Goal: Task Accomplishment & Management: Manage account settings

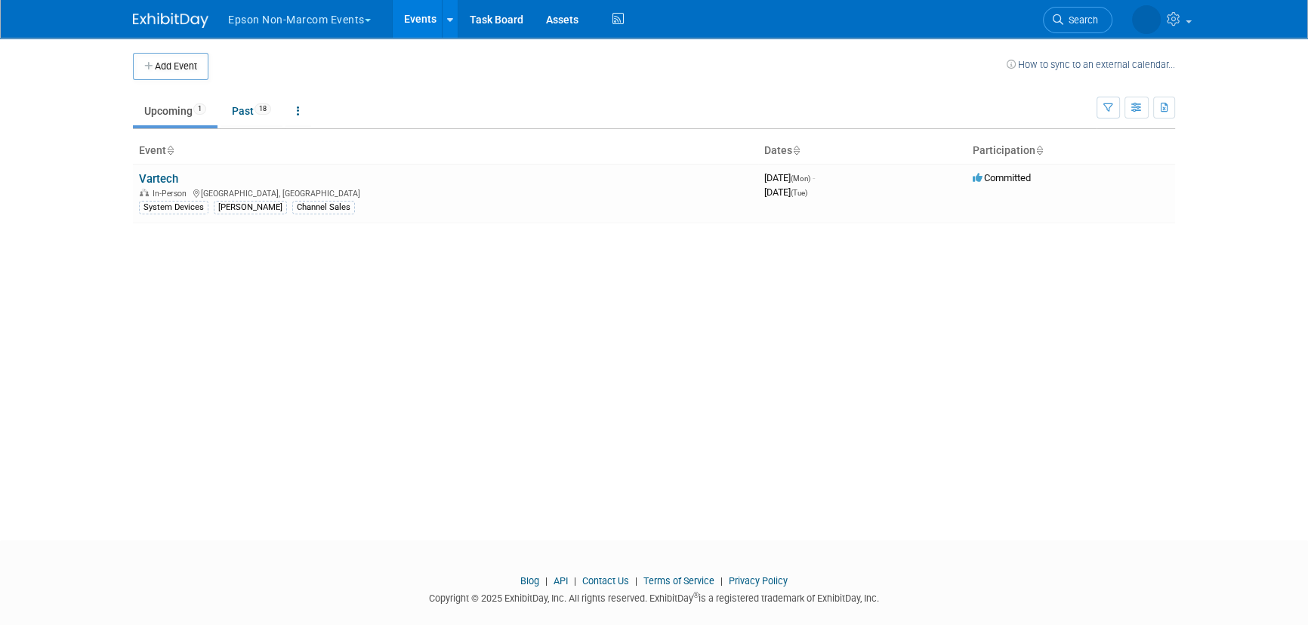
click at [298, 23] on button "Epson Non-Marcom Events" at bounding box center [308, 16] width 163 height 33
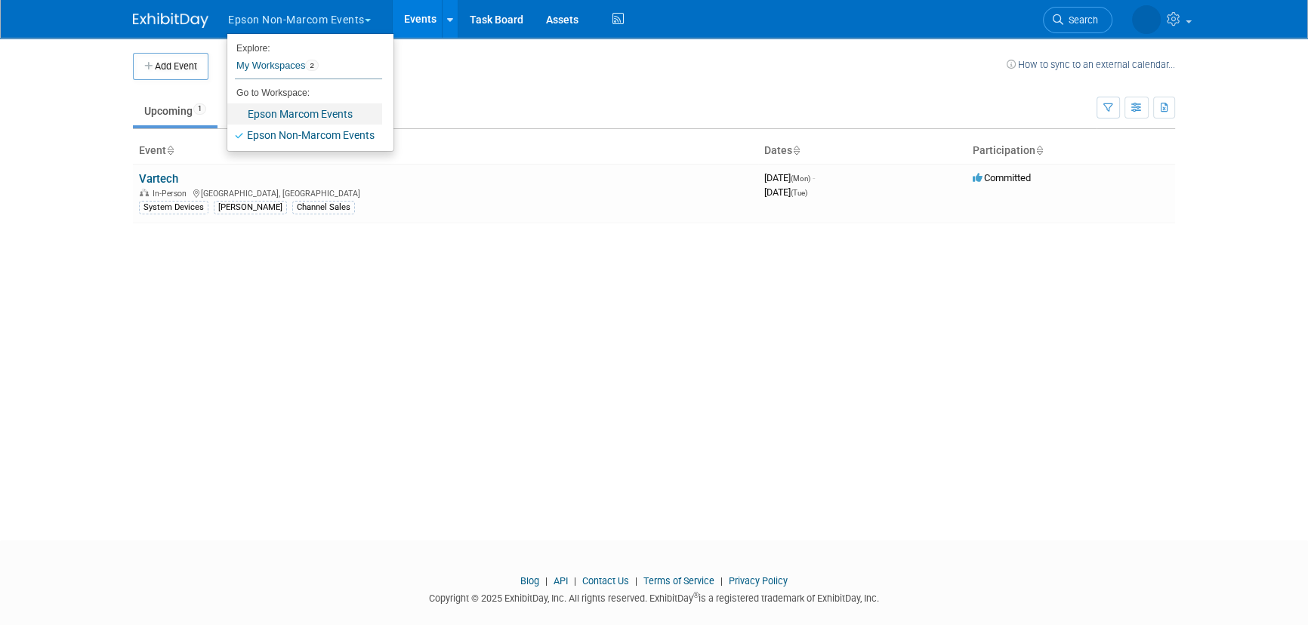
click at [315, 107] on link "Epson Marcom Events" at bounding box center [304, 113] width 155 height 21
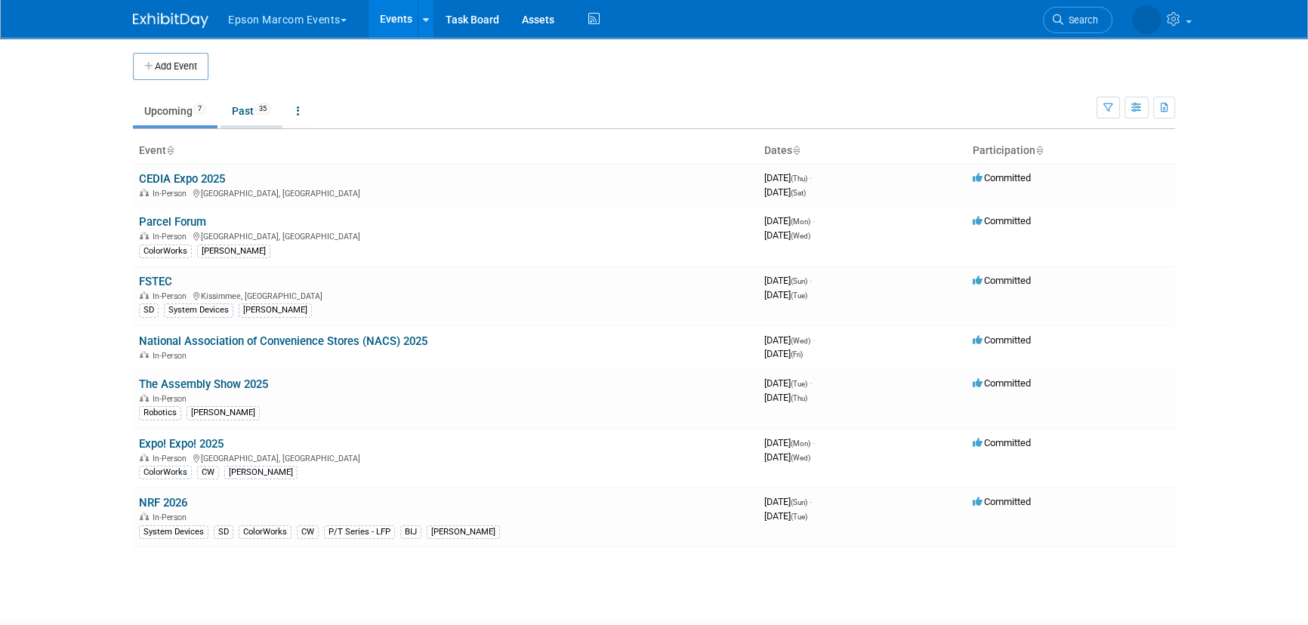
click at [263, 115] on link "Past 35" at bounding box center [252, 111] width 62 height 29
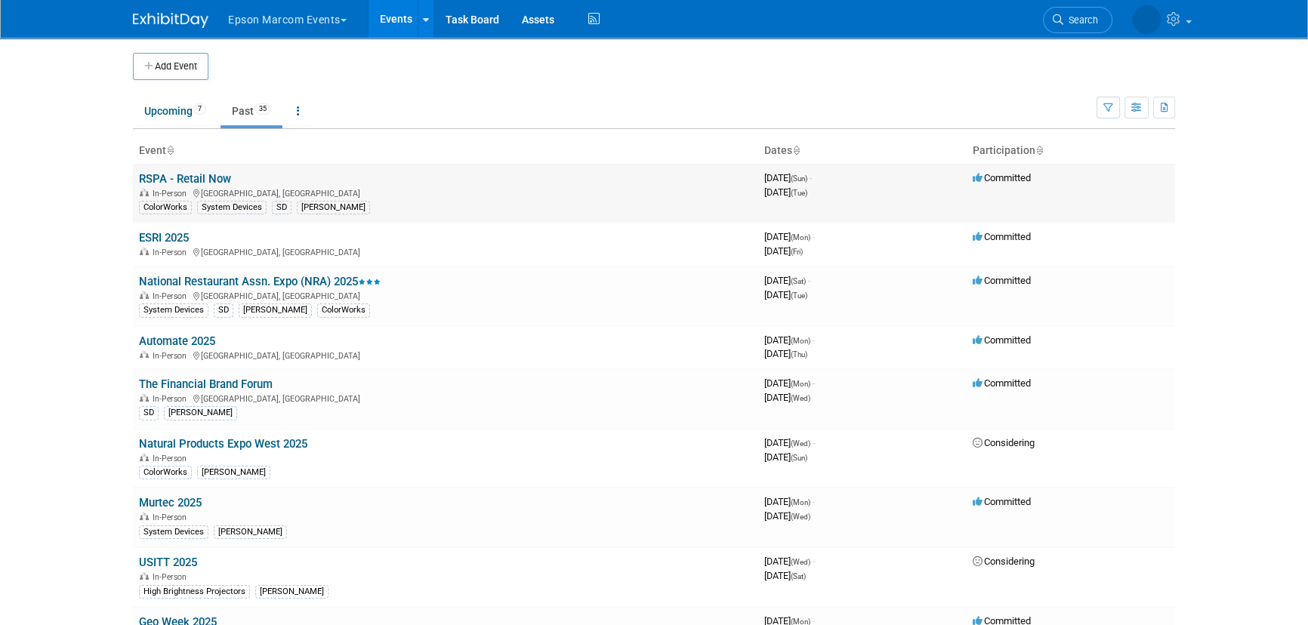
click at [276, 190] on div "In-Person [GEOGRAPHIC_DATA], [GEOGRAPHIC_DATA]" at bounding box center [445, 193] width 613 height 12
click at [241, 285] on link "National Restaurant Assn. Expo (NRA) 2025" at bounding box center [260, 282] width 242 height 14
click at [0, 0] on div at bounding box center [0, 0] width 0 height 0
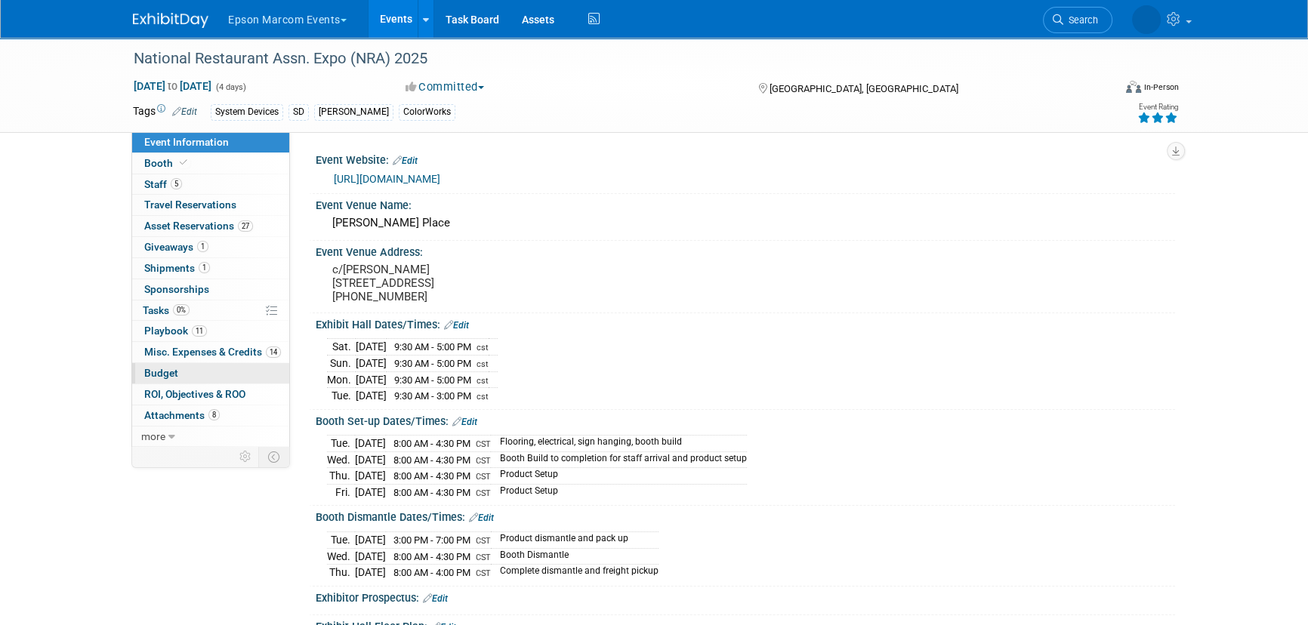
click at [193, 375] on link "Budget" at bounding box center [210, 373] width 157 height 20
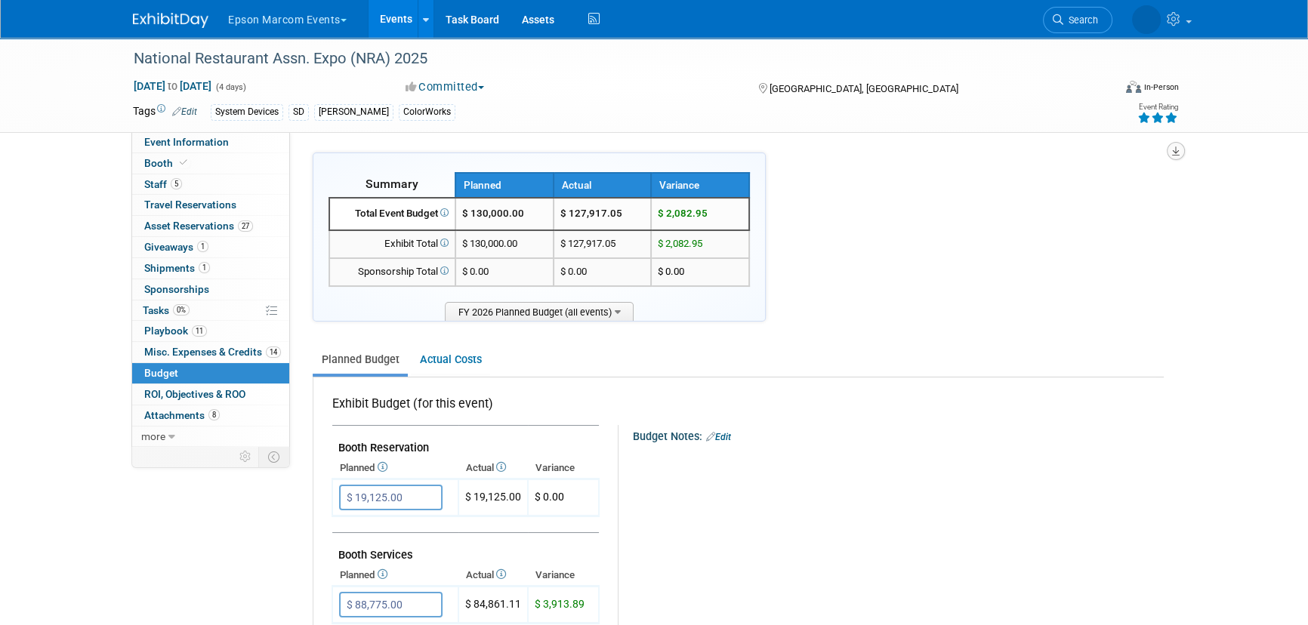
click at [1176, 154] on icon "button" at bounding box center [1176, 152] width 8 height 10
click at [1088, 212] on link "Export tab to Spreadsheet (.csv)" at bounding box center [1085, 218] width 176 height 21
click at [443, 366] on link "Actual Costs" at bounding box center [450, 360] width 79 height 28
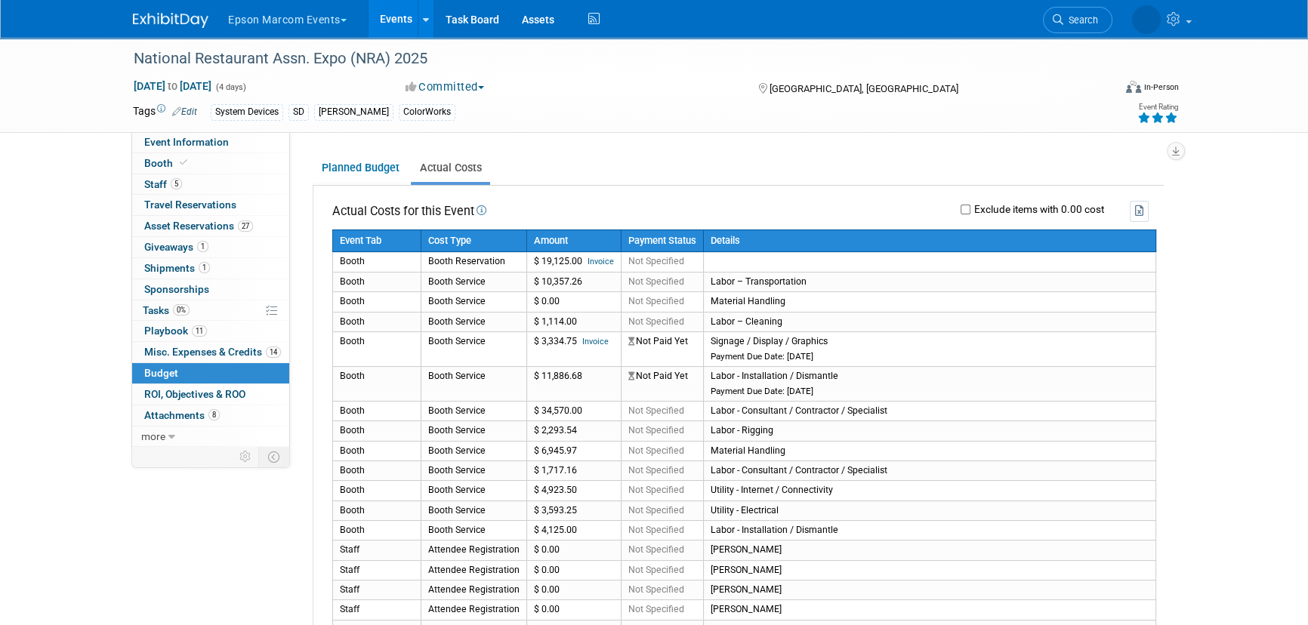
scroll to position [205, 0]
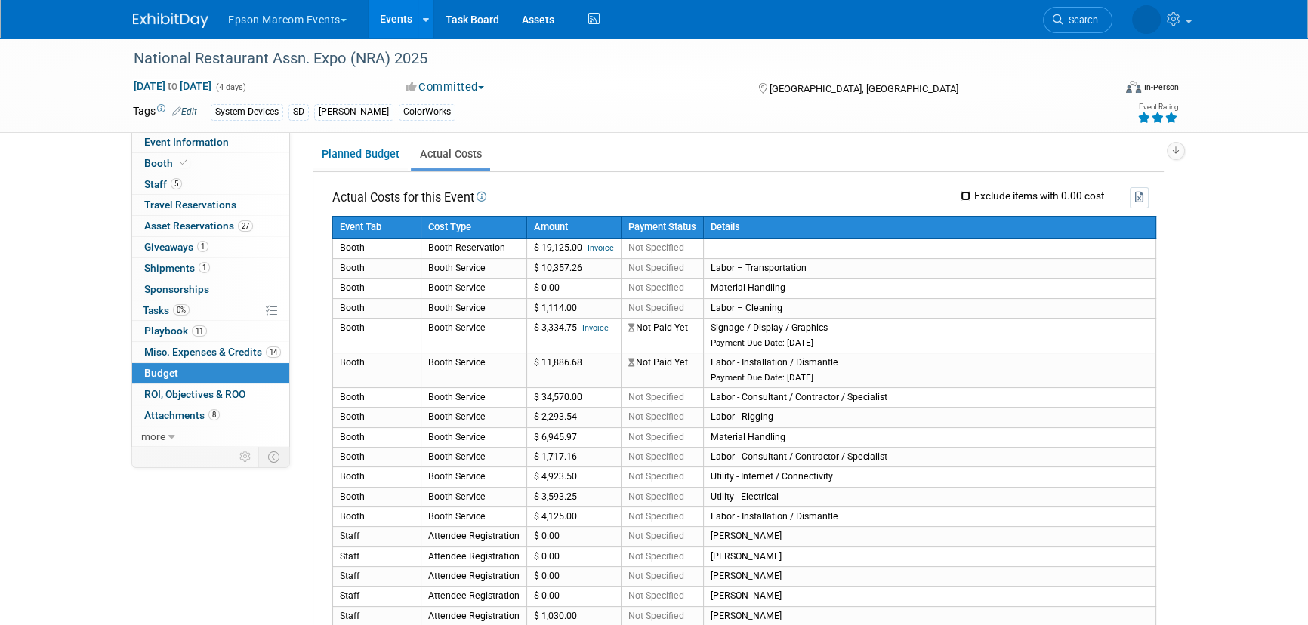
click at [968, 197] on input "Exclude items with 0.00 cost" at bounding box center [966, 196] width 10 height 10
checkbox input "true"
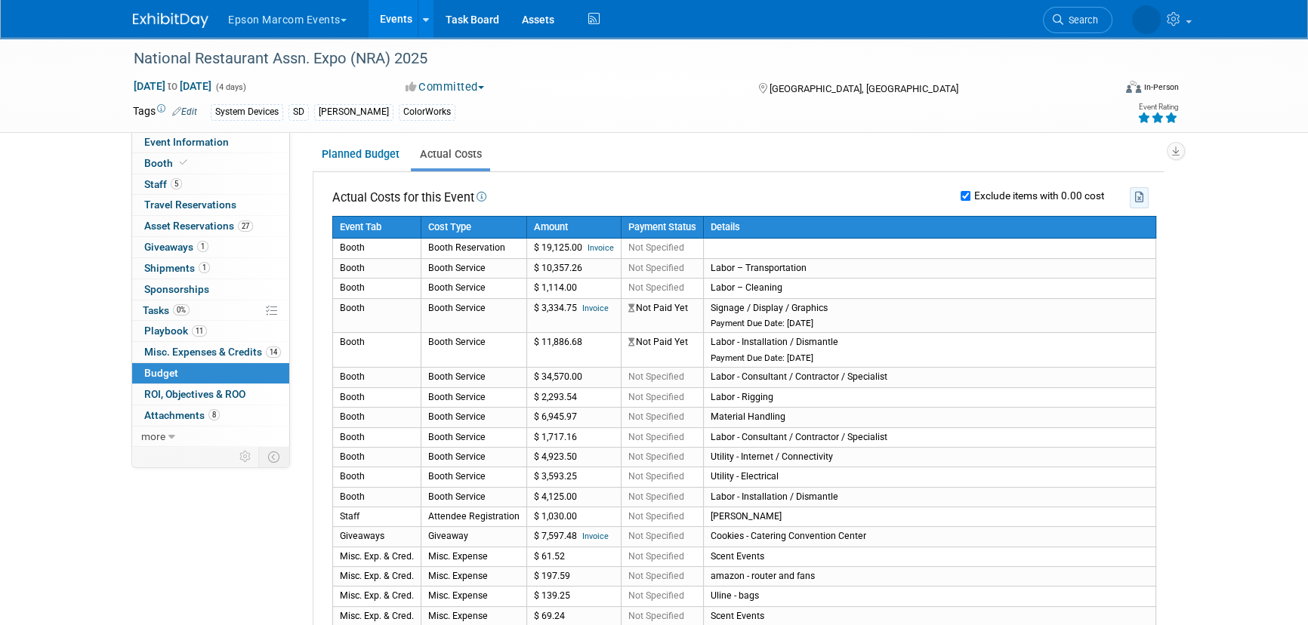
click at [1139, 197] on icon "button" at bounding box center [1140, 197] width 10 height 11
click at [543, 18] on link "Assets" at bounding box center [538, 19] width 55 height 38
click at [1171, 17] on icon at bounding box center [1175, 16] width 17 height 14
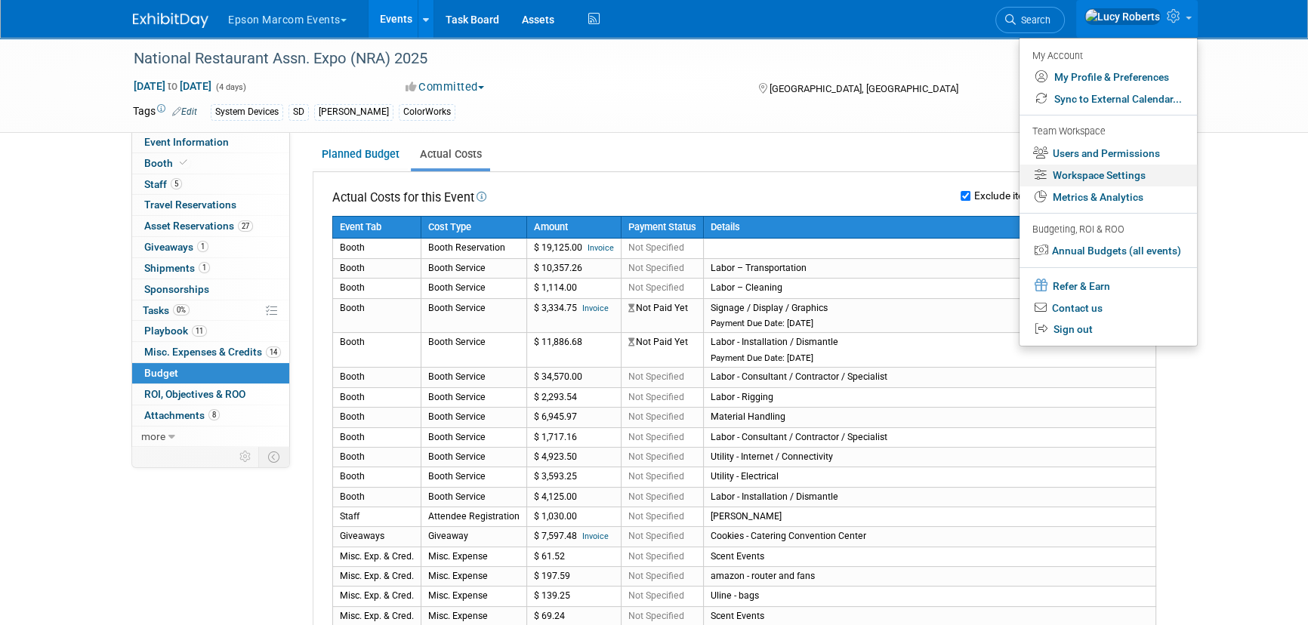
click at [1089, 179] on link "Workspace Settings" at bounding box center [1109, 176] width 178 height 22
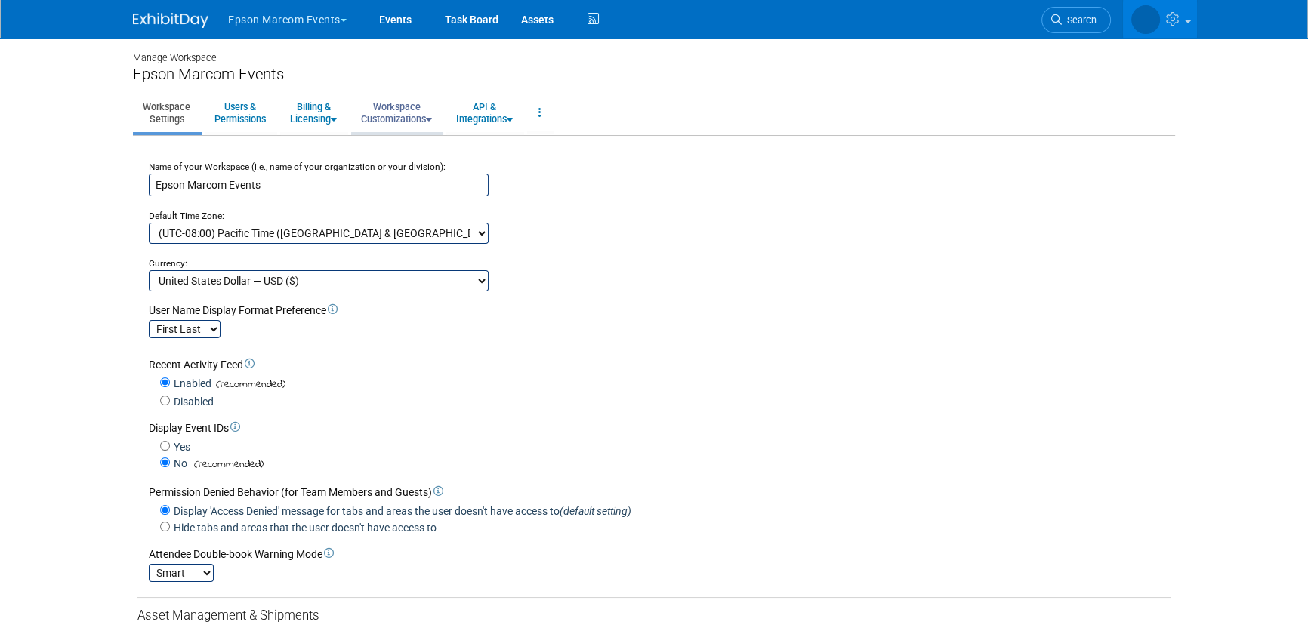
click at [396, 113] on link "Workspace Customizations" at bounding box center [396, 112] width 91 height 37
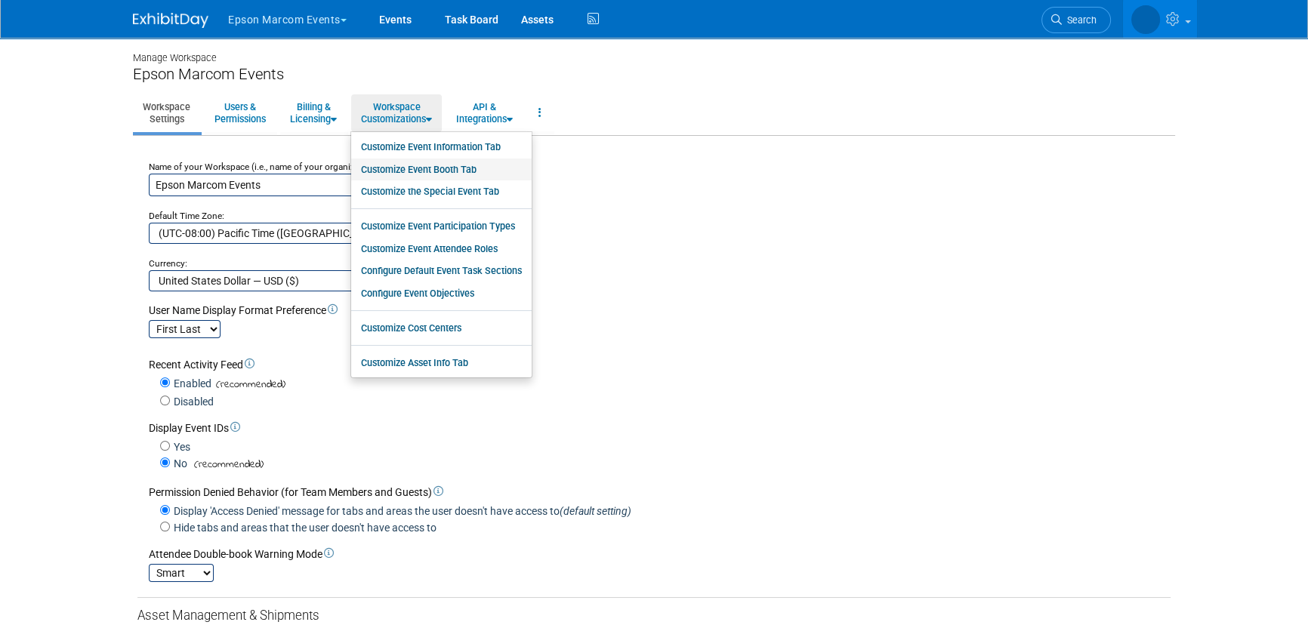
click at [409, 171] on link "Customize Event Booth Tab" at bounding box center [441, 170] width 181 height 23
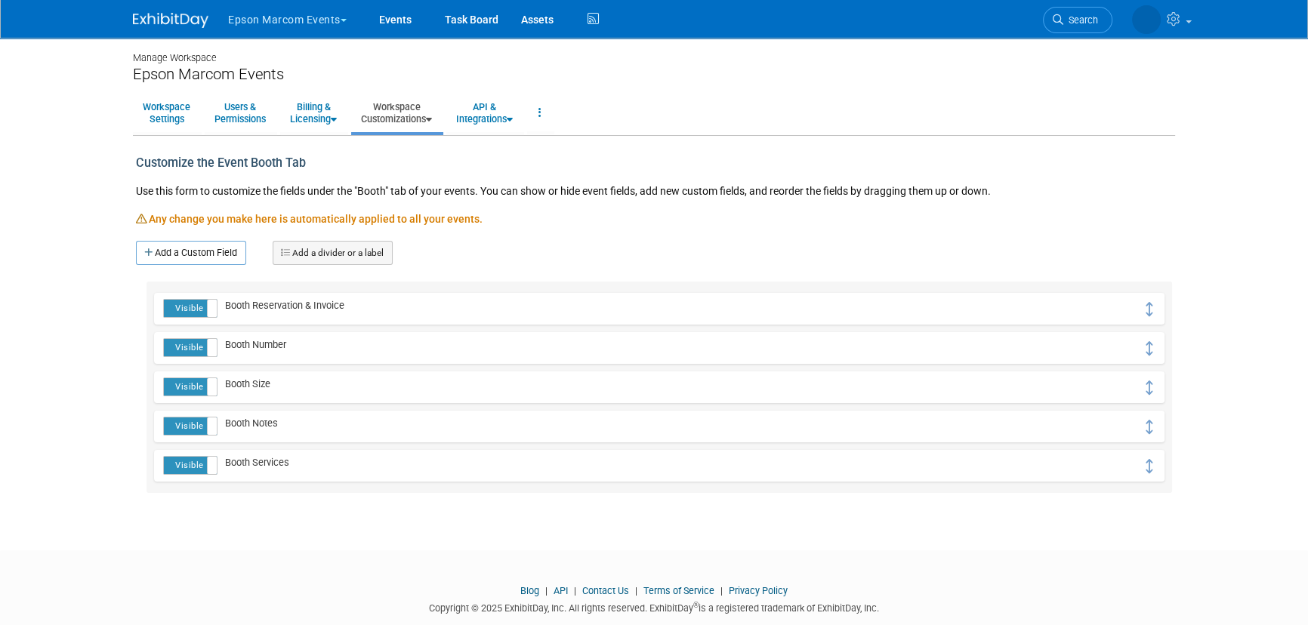
click at [432, 119] on icon at bounding box center [429, 120] width 6 height 10
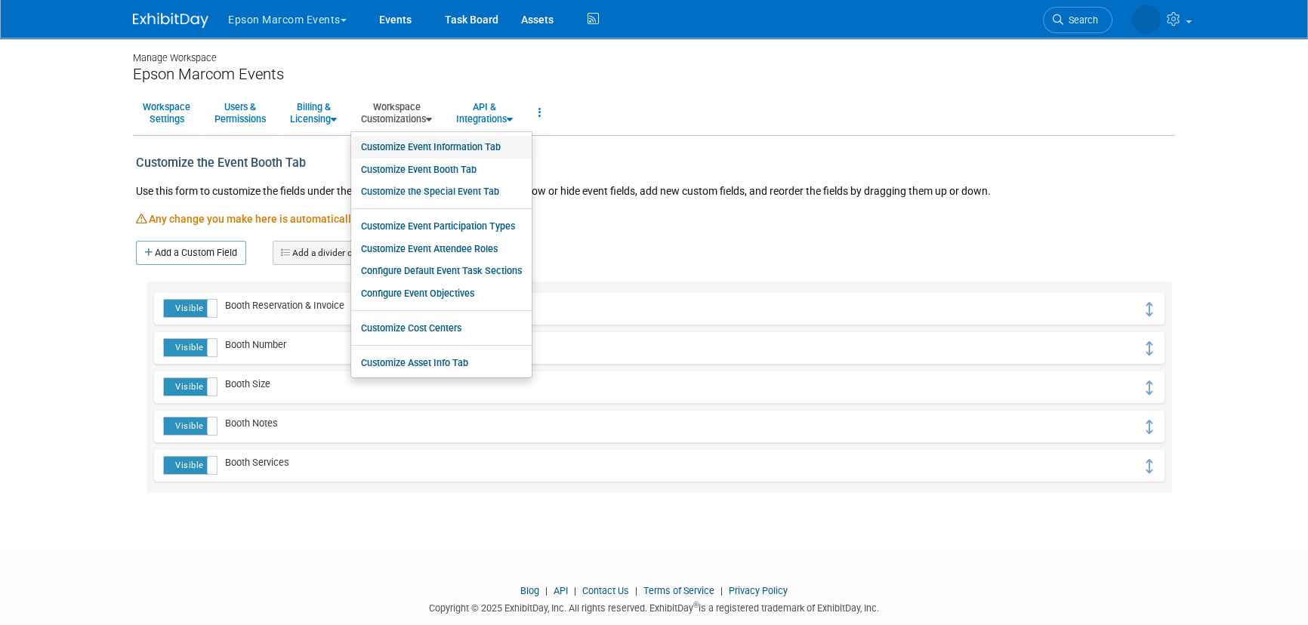
click at [432, 142] on link "Customize Event Information Tab" at bounding box center [441, 147] width 181 height 23
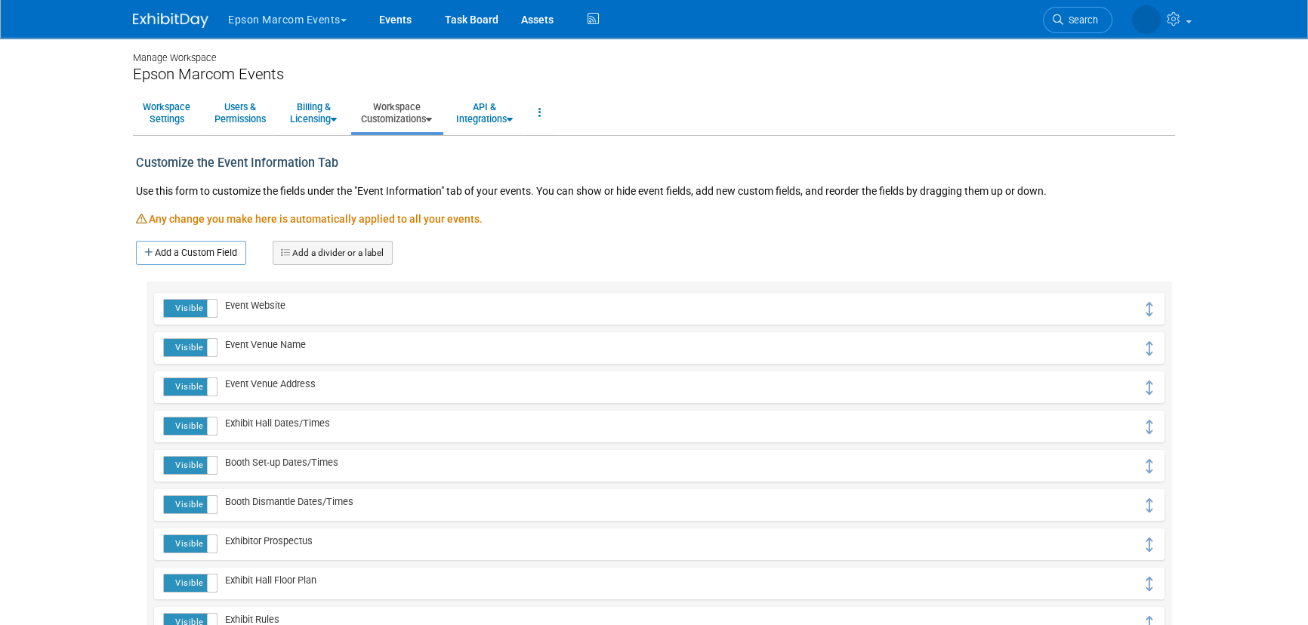
click at [432, 121] on icon at bounding box center [429, 120] width 6 height 10
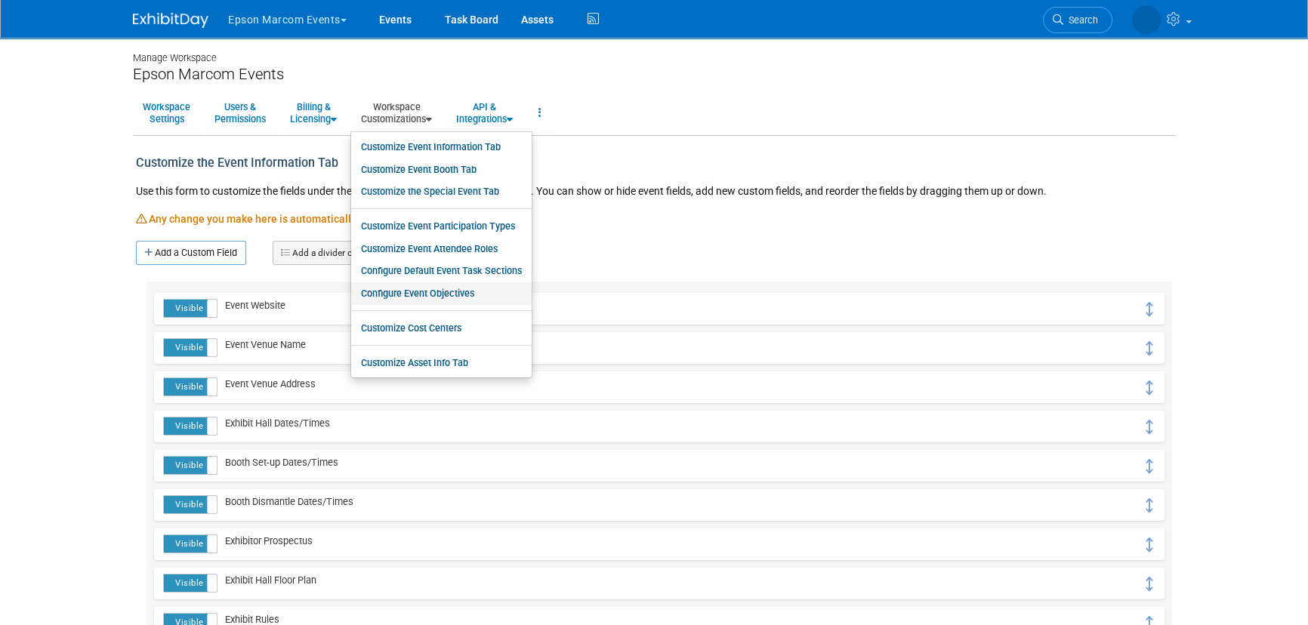
click at [437, 301] on link "Configure Event Objectives" at bounding box center [441, 294] width 181 height 23
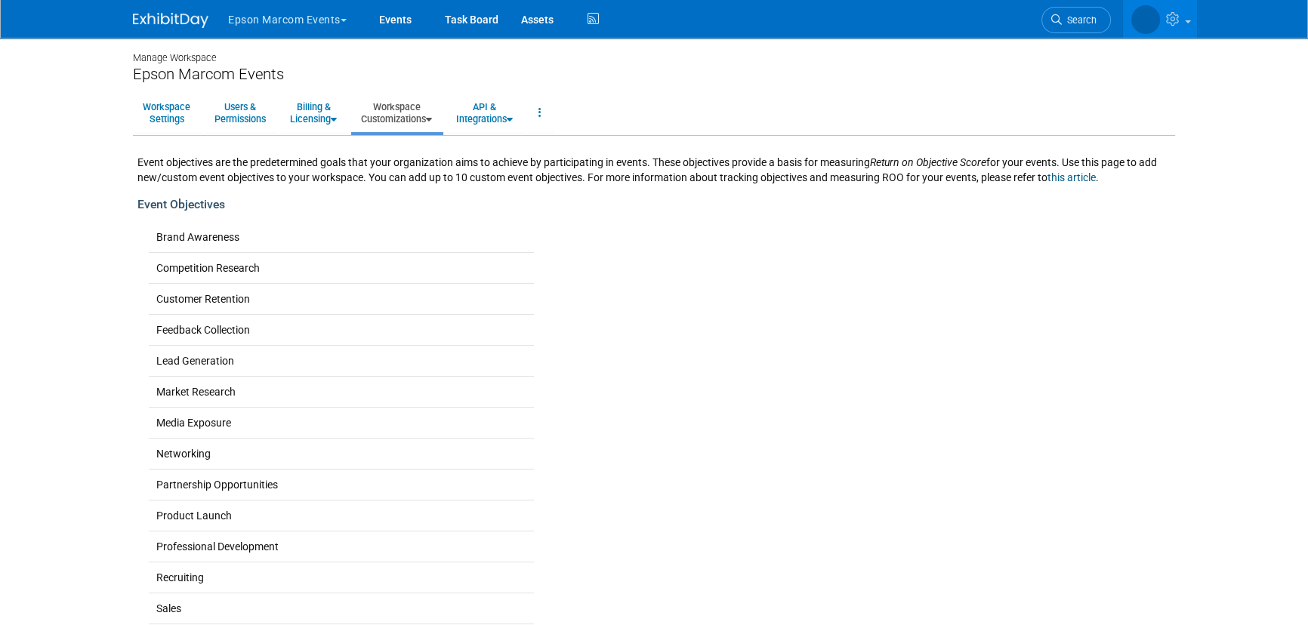
click at [415, 126] on link "Workspace Customizations" at bounding box center [396, 112] width 91 height 37
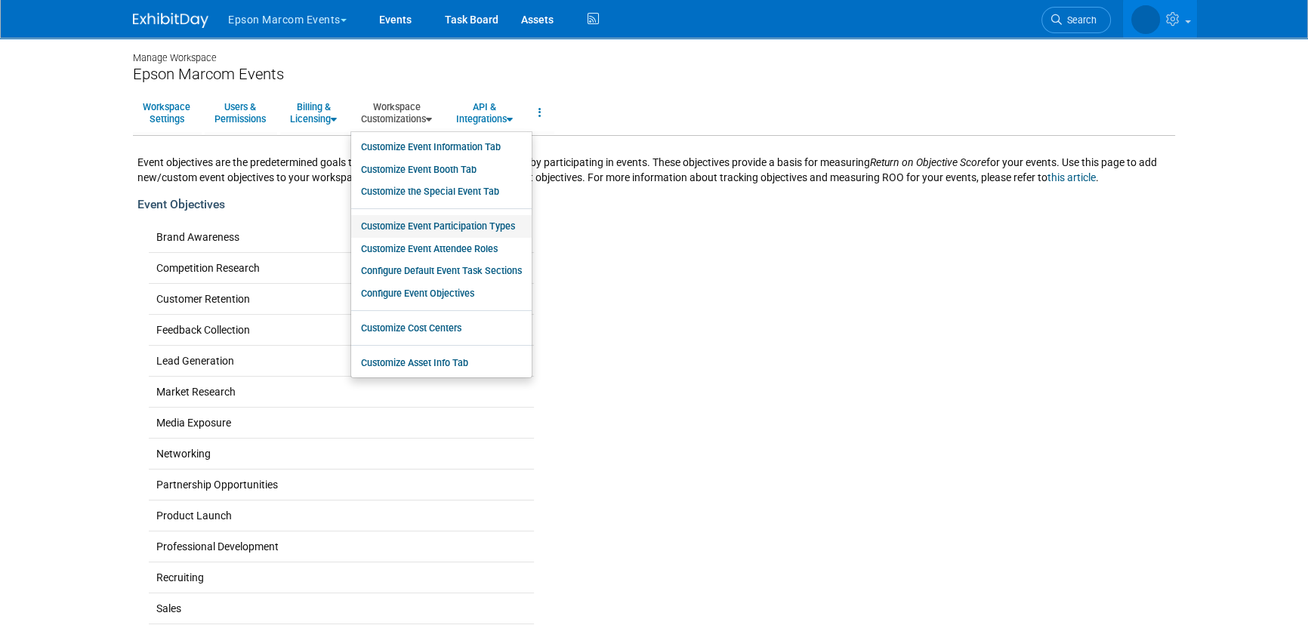
click at [441, 229] on link "Customize Event Participation Types" at bounding box center [441, 226] width 181 height 23
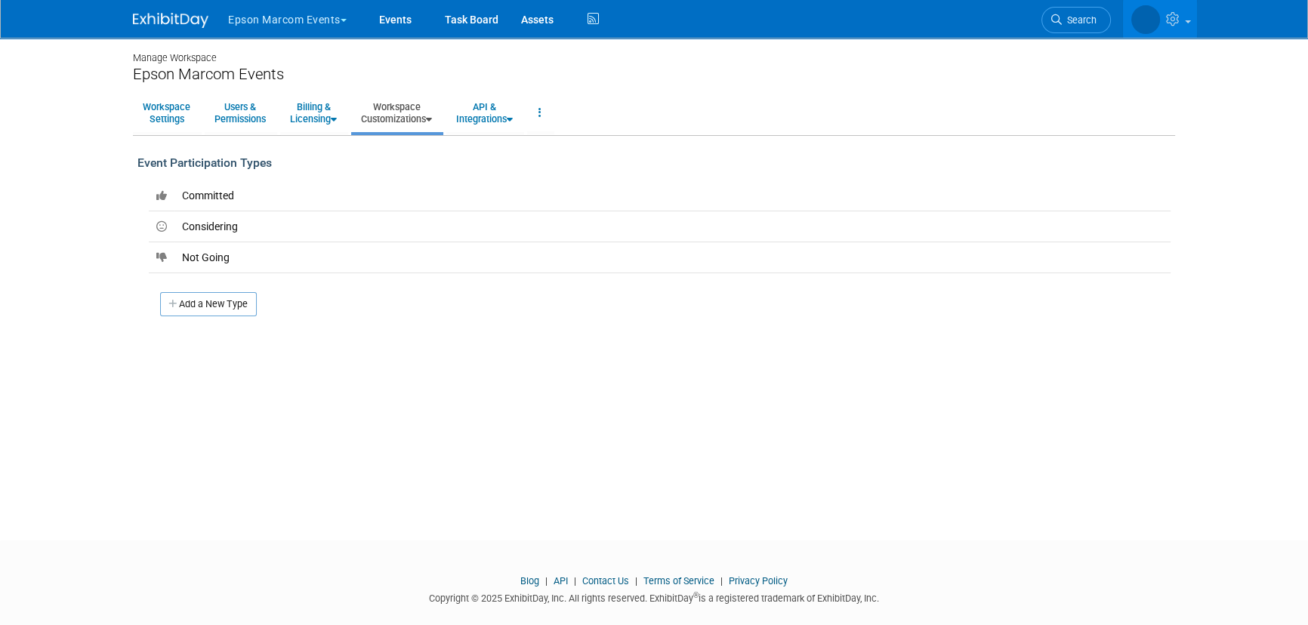
click at [402, 100] on link "Workspace Customizations" at bounding box center [396, 112] width 91 height 37
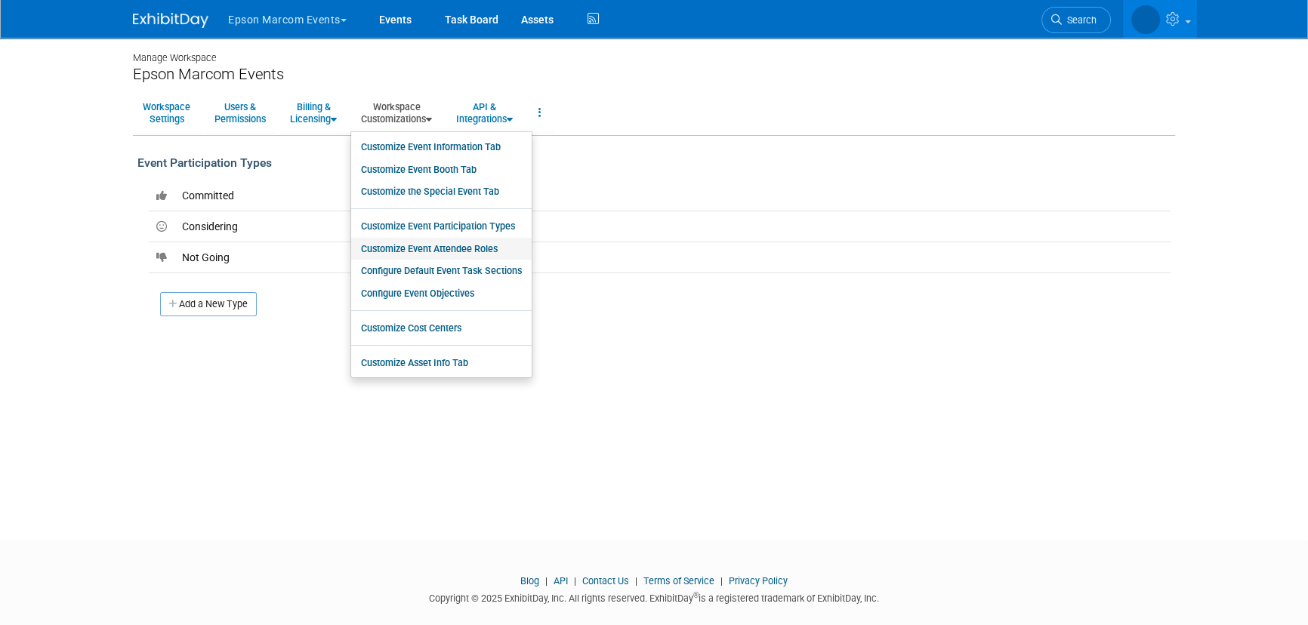
click at [476, 249] on link "Customize Event Attendee Roles" at bounding box center [441, 249] width 181 height 23
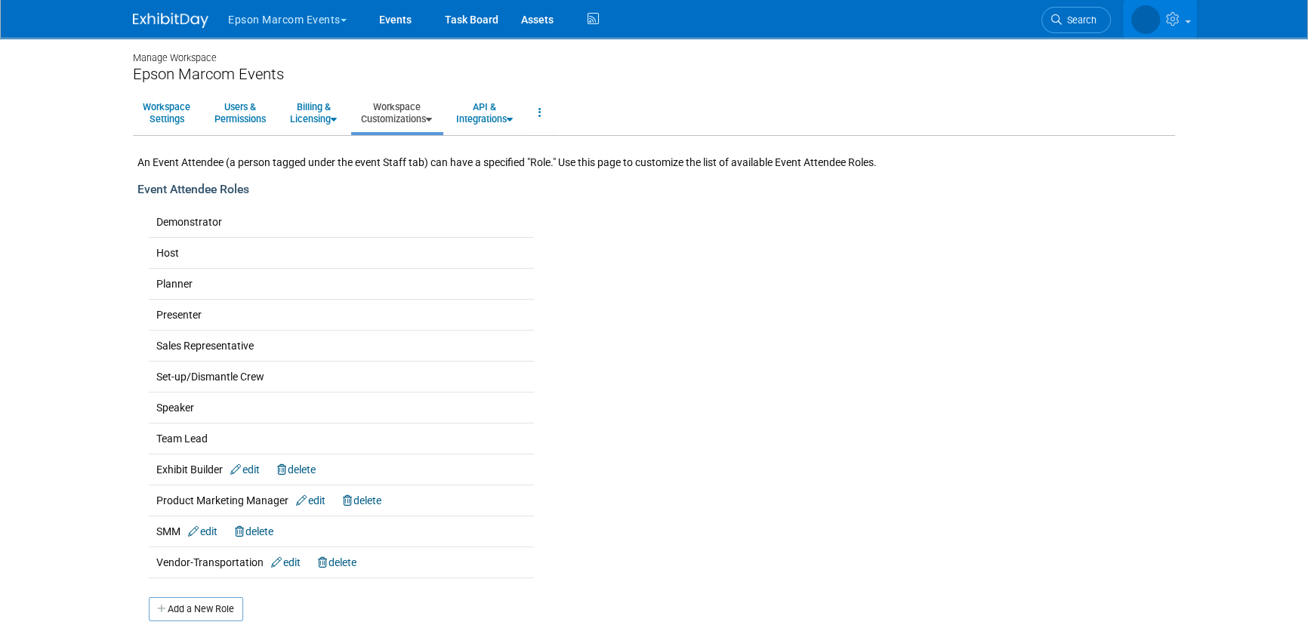
click at [1181, 24] on icon at bounding box center [1174, 19] width 17 height 14
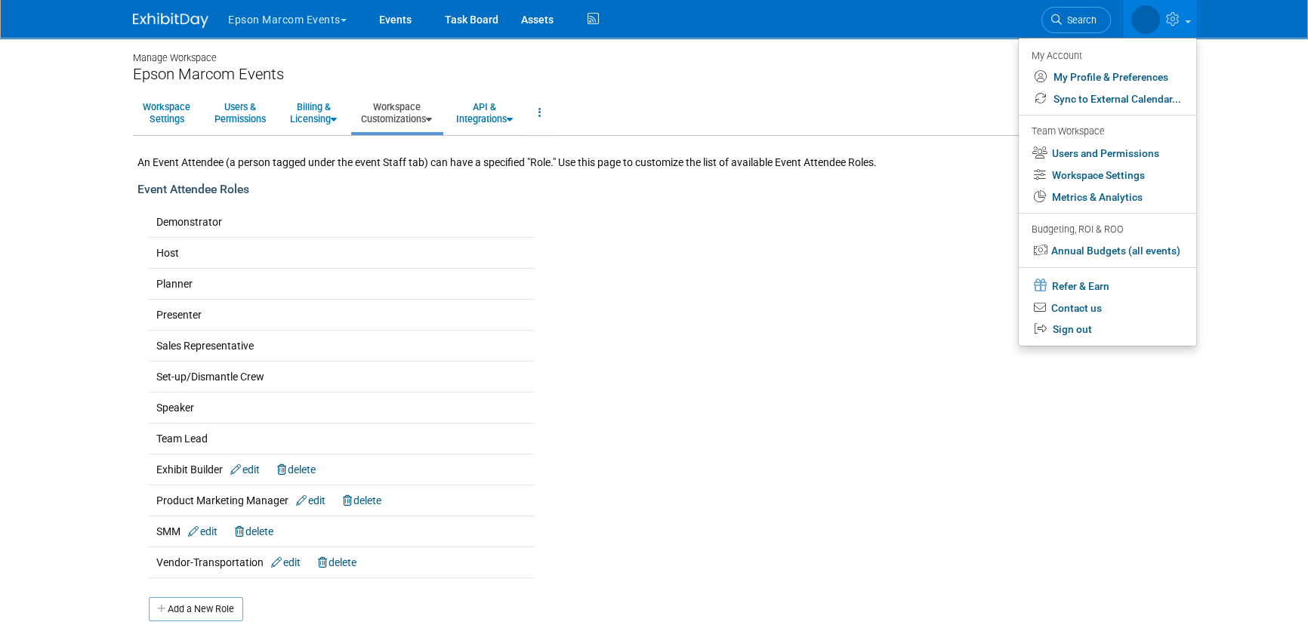
click at [267, 16] on button "Epson Marcom Events" at bounding box center [296, 16] width 139 height 33
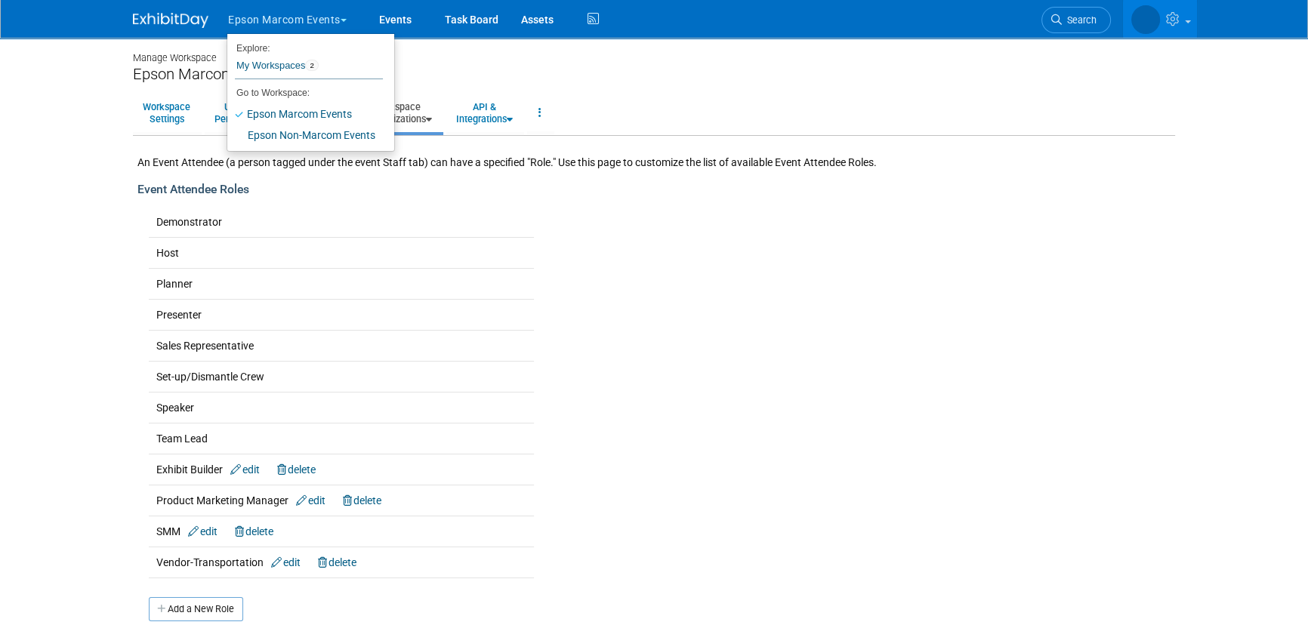
click at [189, 17] on img at bounding box center [171, 20] width 76 height 15
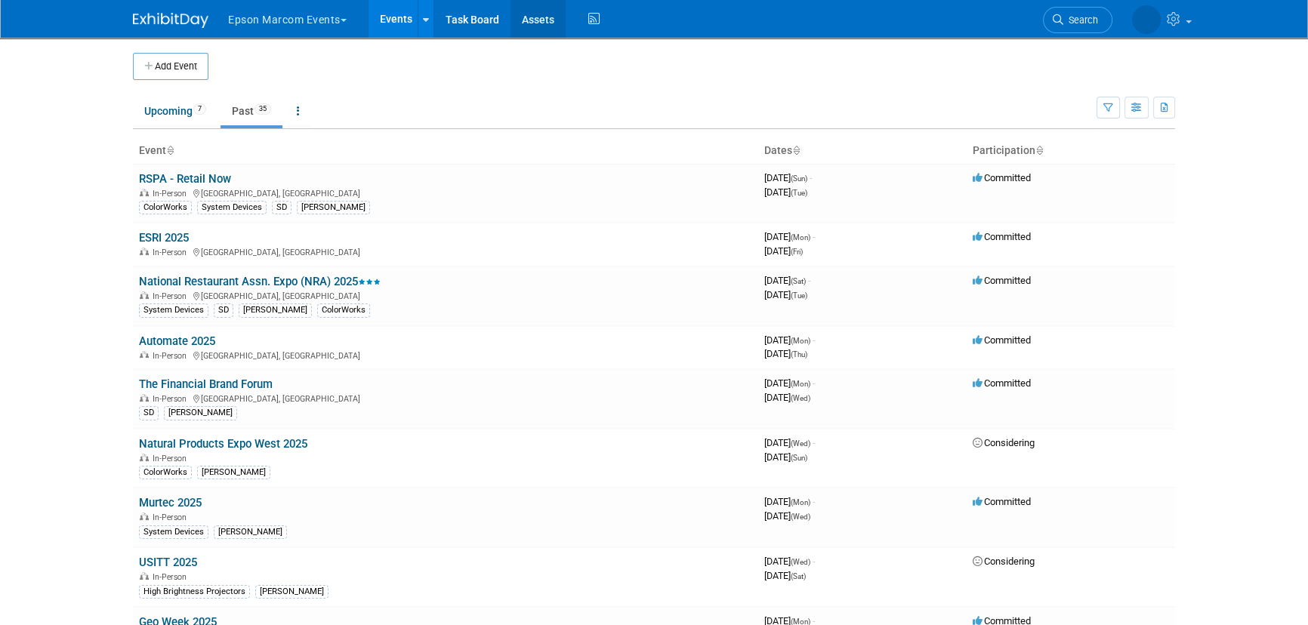
click at [535, 22] on link "Assets" at bounding box center [538, 19] width 55 height 38
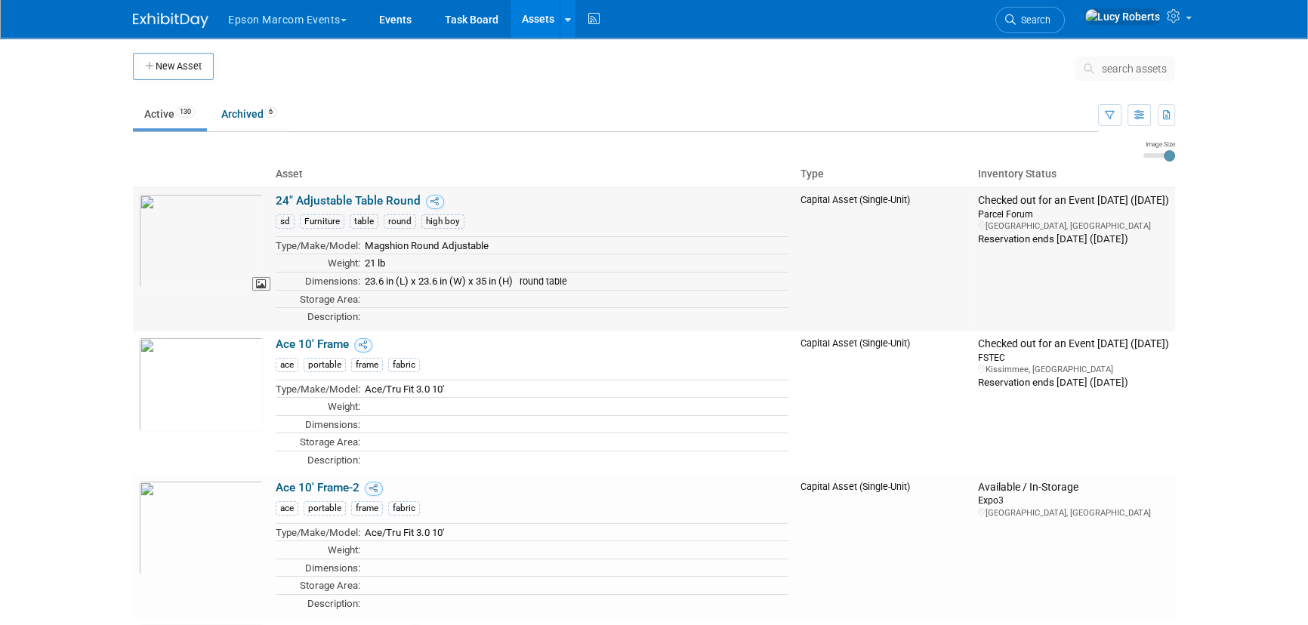
click at [218, 254] on img at bounding box center [201, 241] width 125 height 94
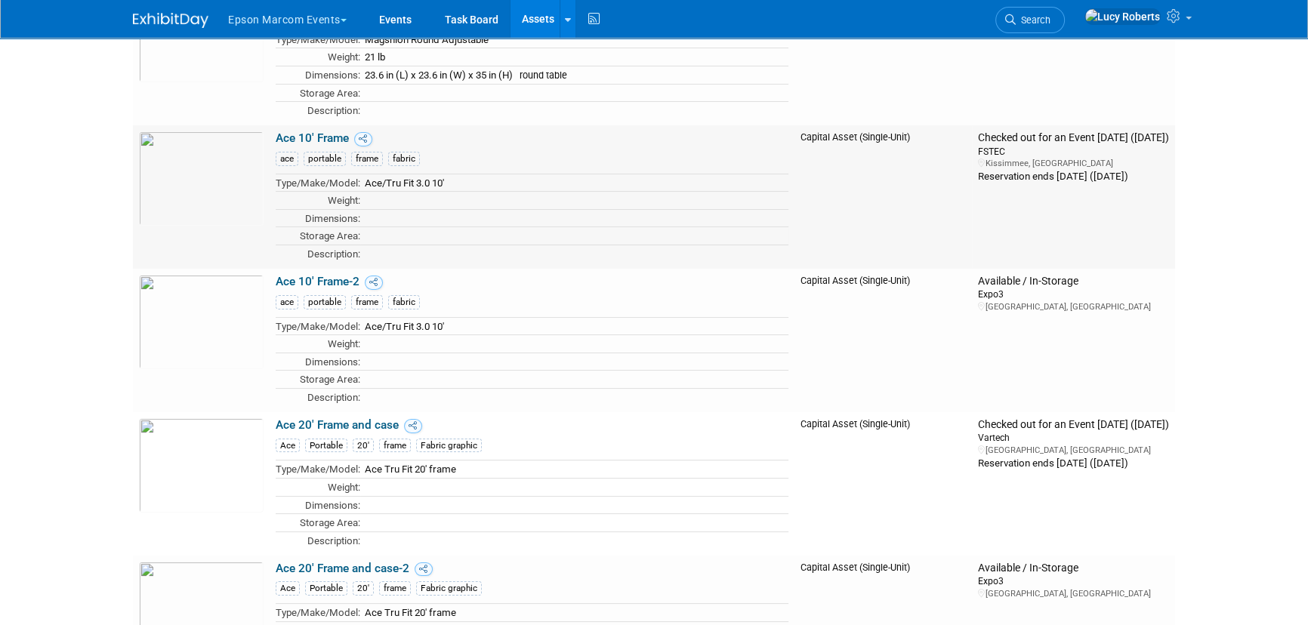
scroll to position [205, 0]
click at [291, 276] on link "Ace 10' Frame-2" at bounding box center [318, 283] width 84 height 14
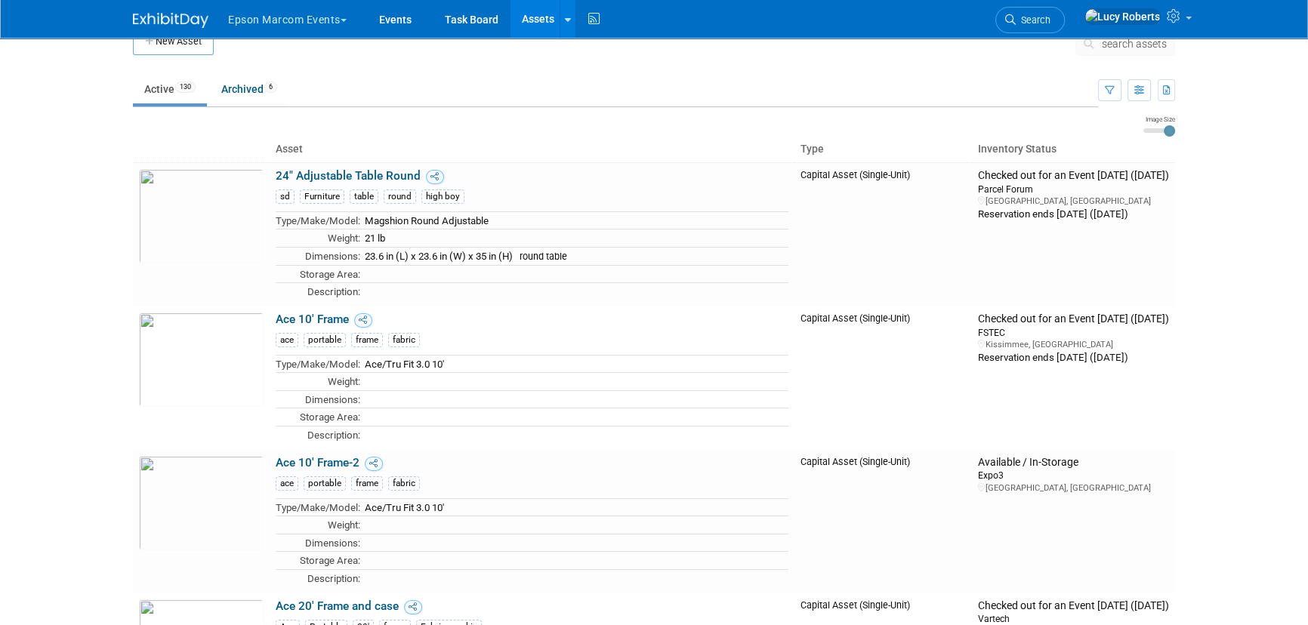
scroll to position [0, 0]
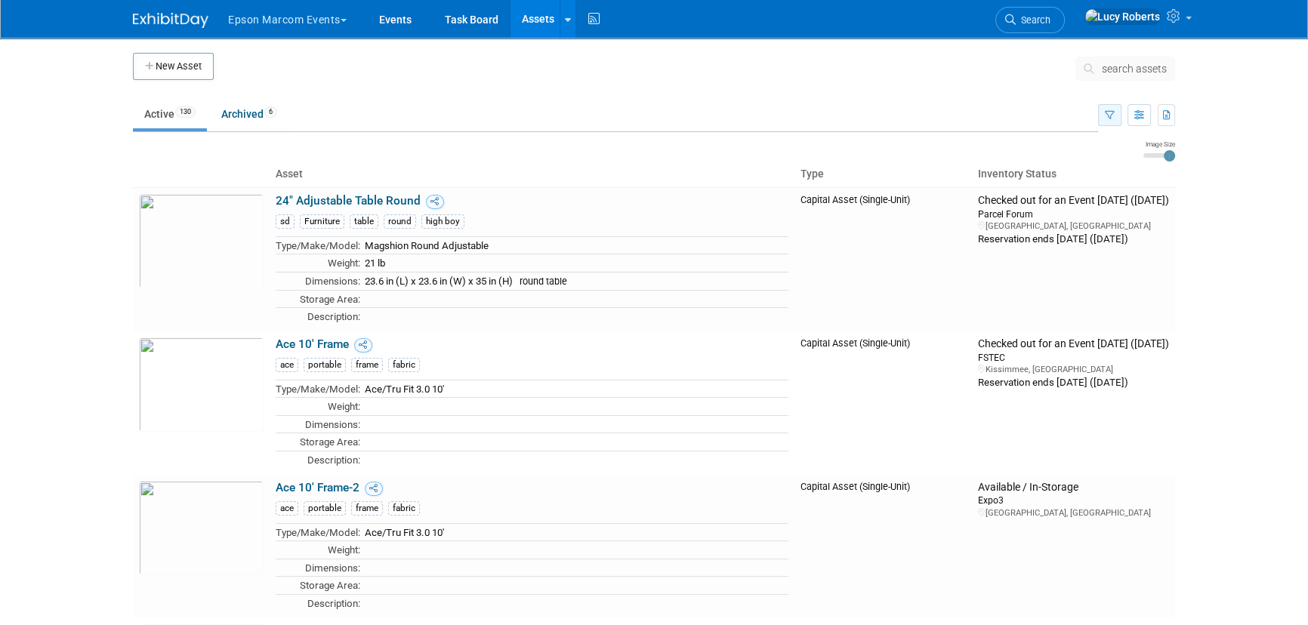
click at [1120, 114] on button "button" at bounding box center [1109, 115] width 23 height 22
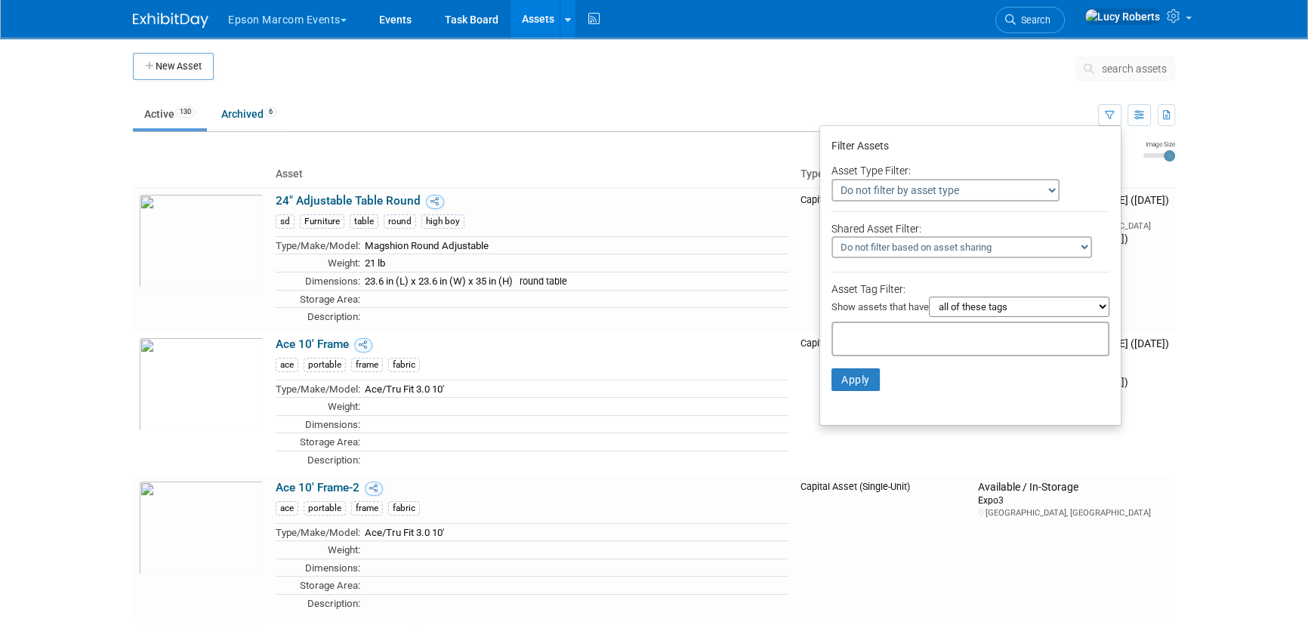
click at [953, 188] on select "Do not filter by asset type Only show Single-Unit Capital Assets Only show Coll…" at bounding box center [946, 190] width 228 height 23
click at [1047, 285] on div "Asset Tag Filter: Show assets that have all of these tags any one of these tags…" at bounding box center [971, 302] width 278 height 40
click at [1030, 306] on select "all of these tags any one of these tags only and exactly these specific tags" at bounding box center [1019, 307] width 181 height 20
select select "any"
click at [929, 297] on select "all of these tags any one of these tags only and exactly these specific tags" at bounding box center [1019, 307] width 181 height 20
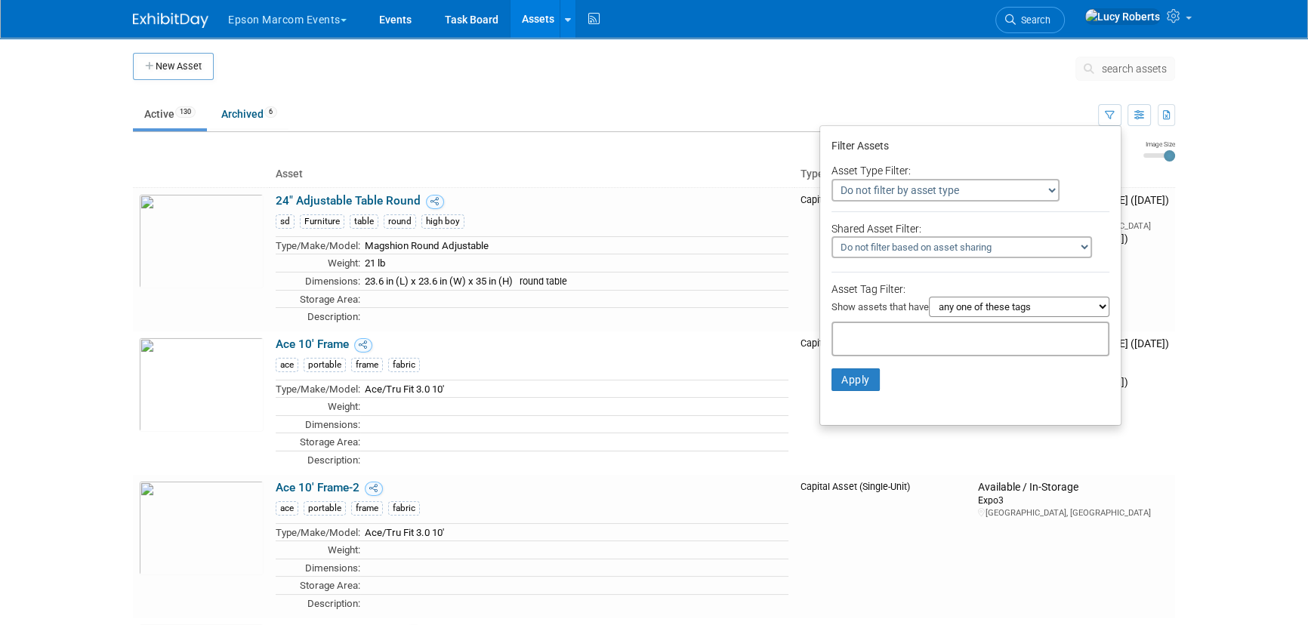
click at [972, 335] on div at bounding box center [971, 339] width 278 height 35
type input "sd"
click at [928, 370] on div "sd" at bounding box center [932, 372] width 212 height 21
type input "sd"
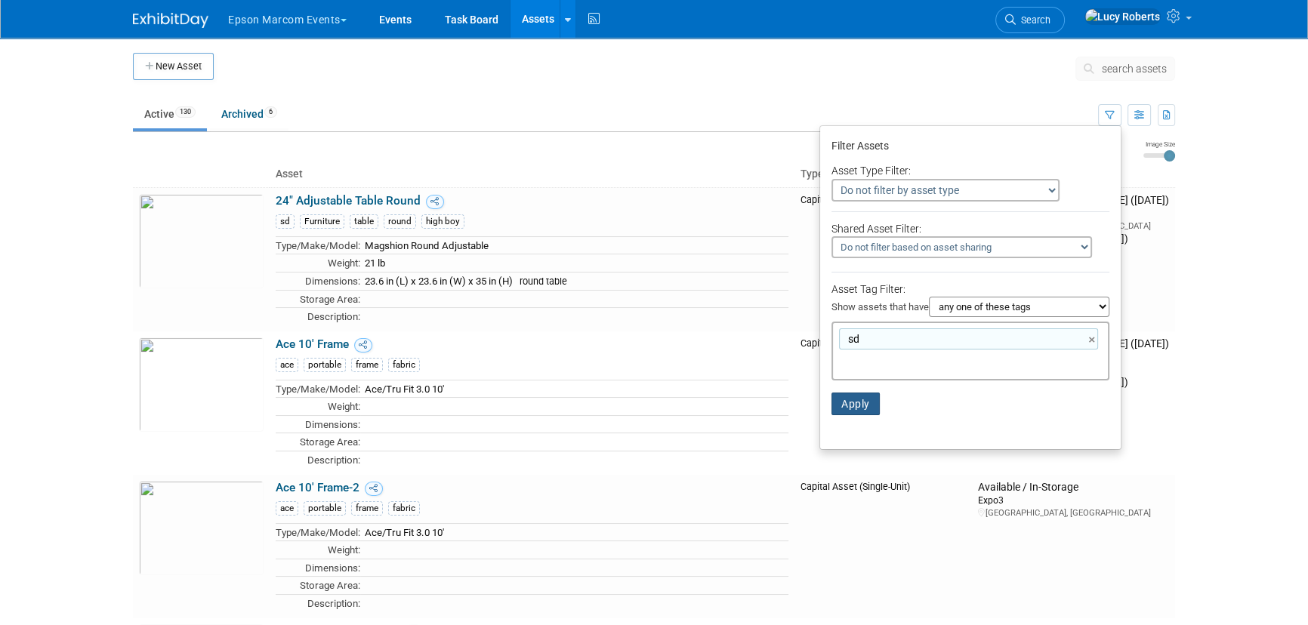
click at [868, 405] on button "Apply" at bounding box center [856, 404] width 48 height 23
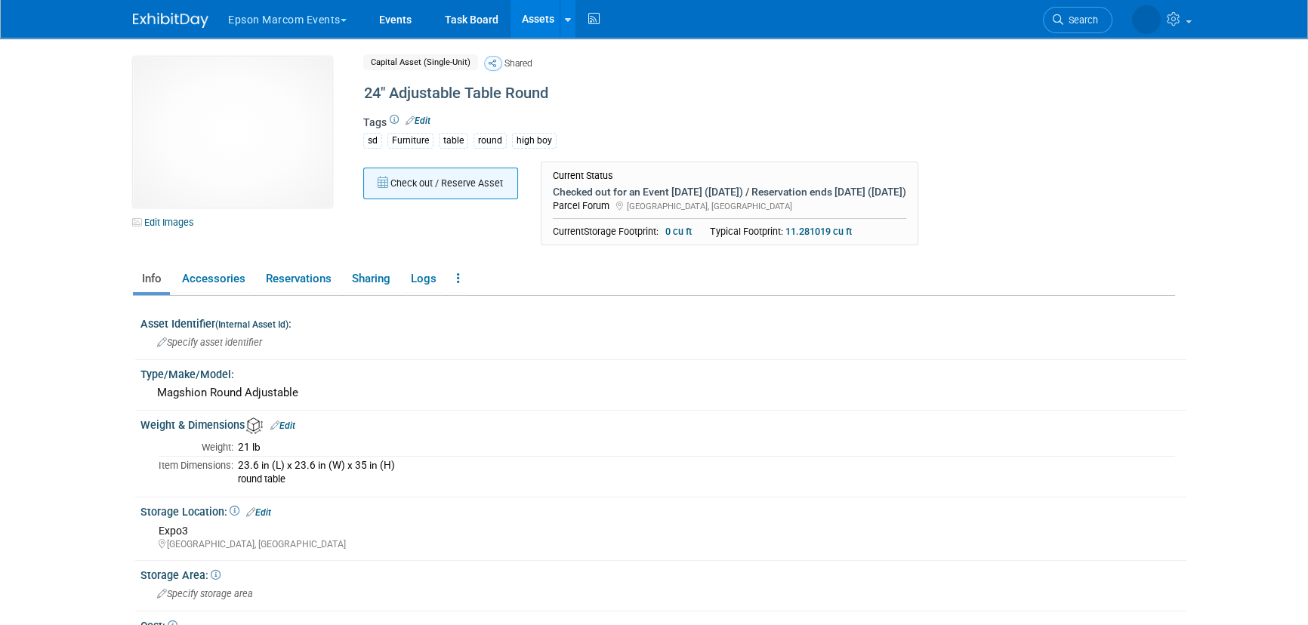
click at [472, 184] on button "Check out / Reserve Asset" at bounding box center [440, 184] width 155 height 32
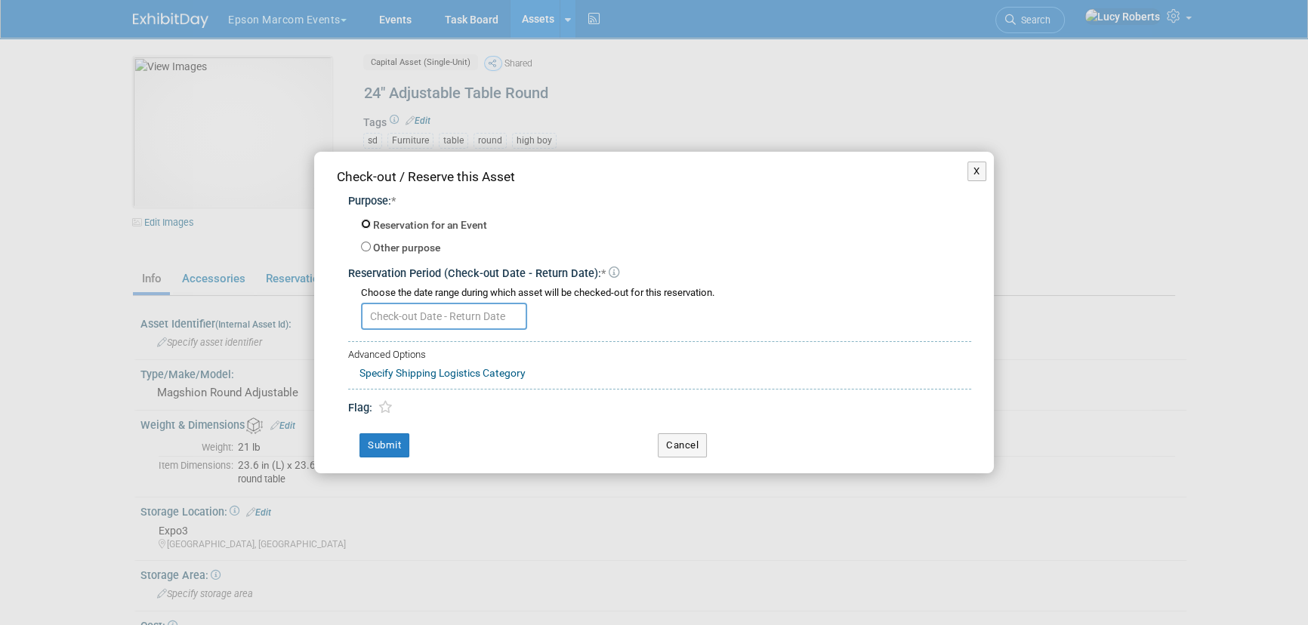
click at [362, 226] on input "Reservation for an Event" at bounding box center [366, 224] width 10 height 10
radio input "true"
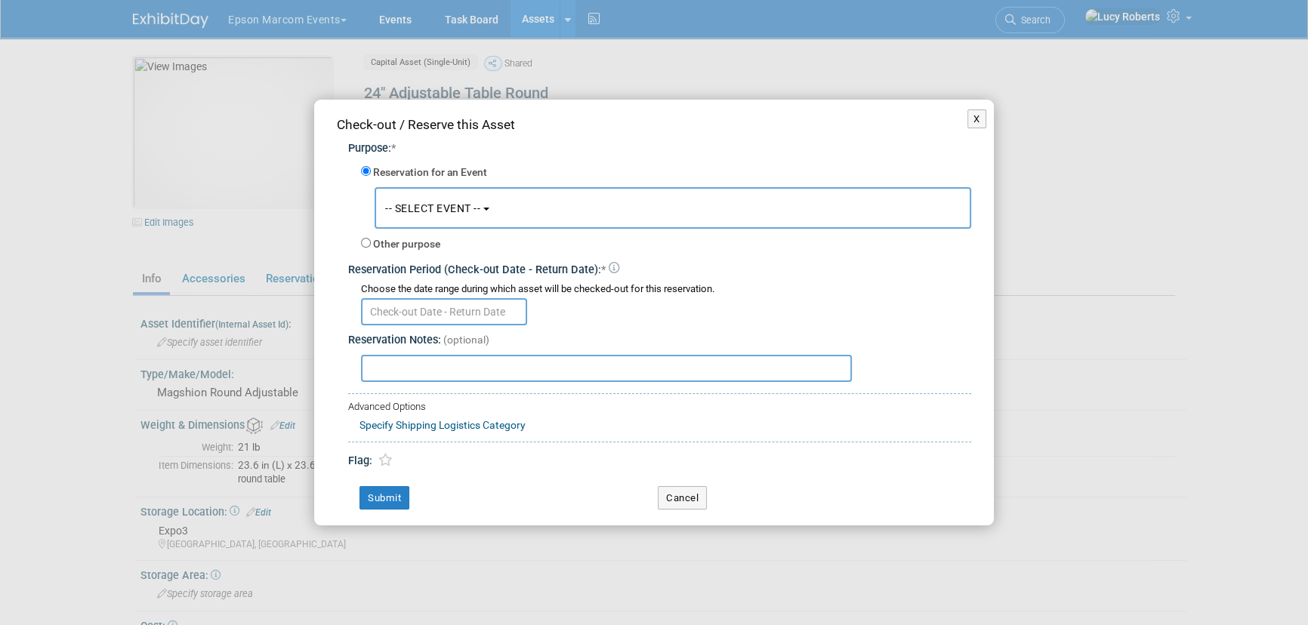
click at [423, 204] on span "-- SELECT EVENT --" at bounding box center [432, 208] width 95 height 12
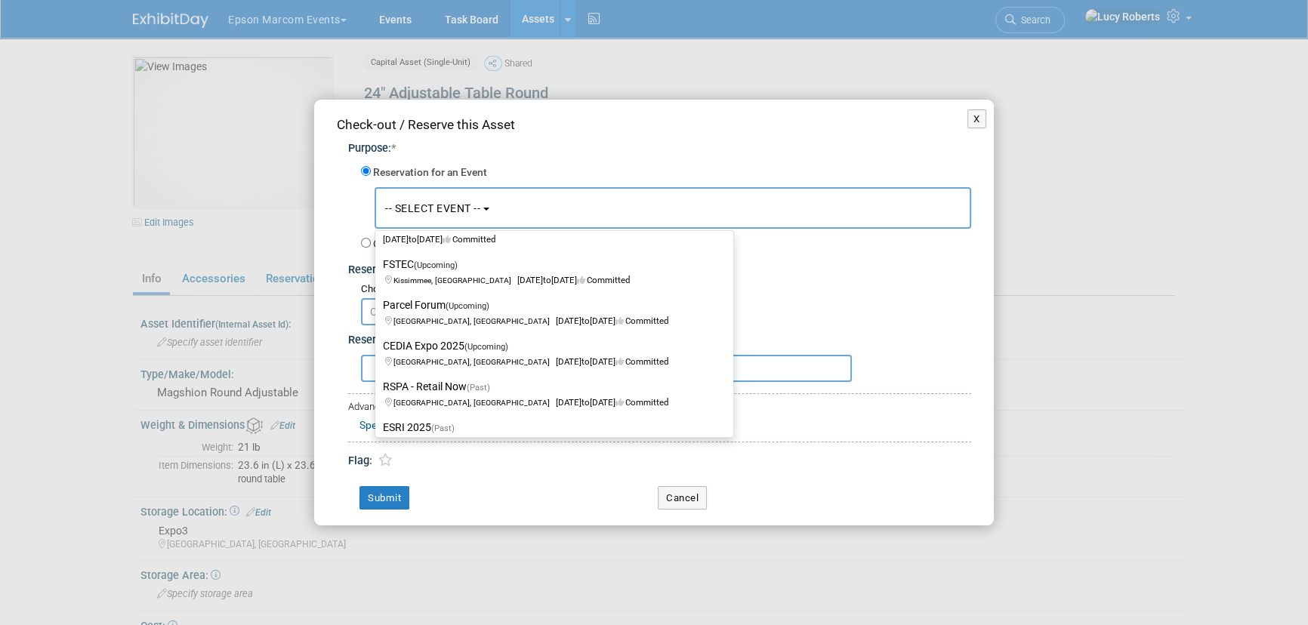
scroll to position [137, 0]
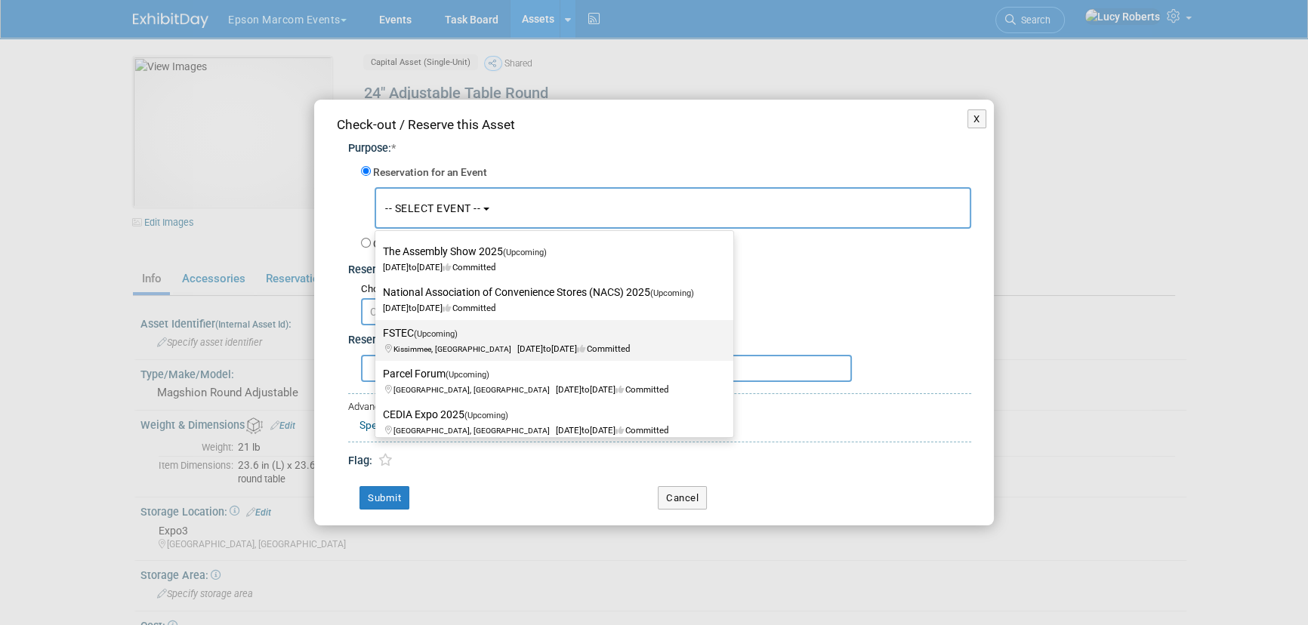
click at [438, 339] on label "FSTEC (Upcoming) Kissimmee, FL Sep 14, 2025 to Sep 16, 2025 Committed" at bounding box center [550, 340] width 335 height 35
click at [378, 338] on input "FSTEC (Upcoming) Kissimmee, FL Sep 14, 2025 to Sep 16, 2025 Committed" at bounding box center [373, 334] width 10 height 10
select select "11137934"
select select "8"
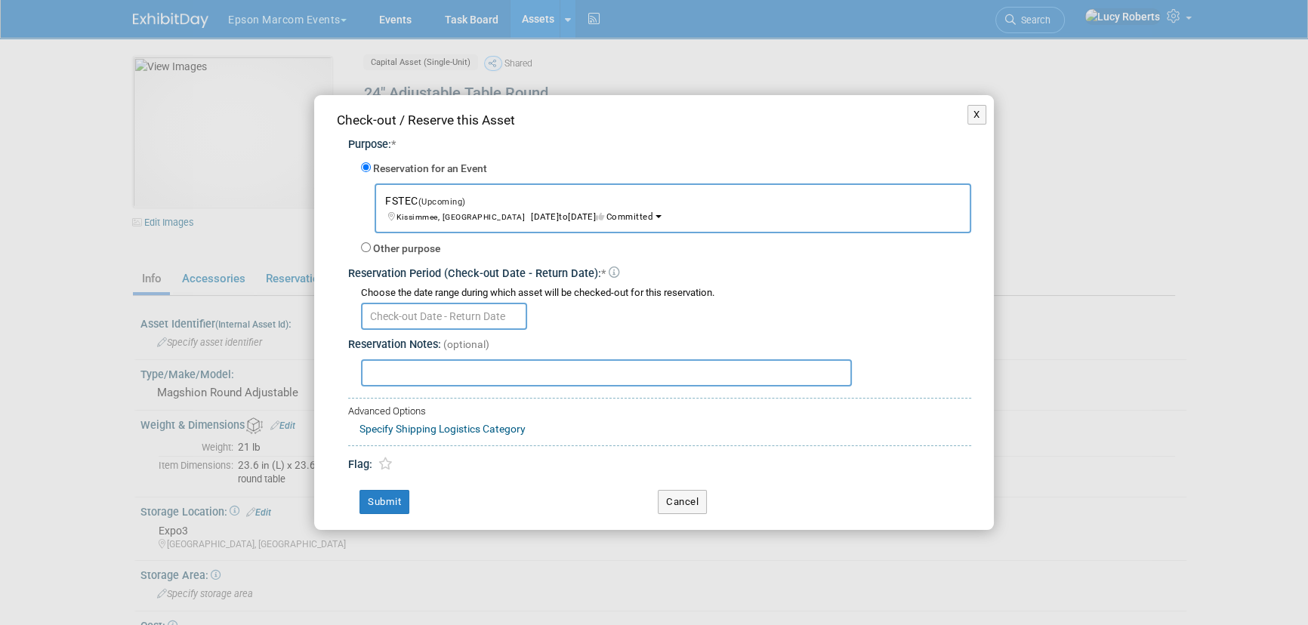
click at [427, 318] on input "text" at bounding box center [444, 316] width 166 height 27
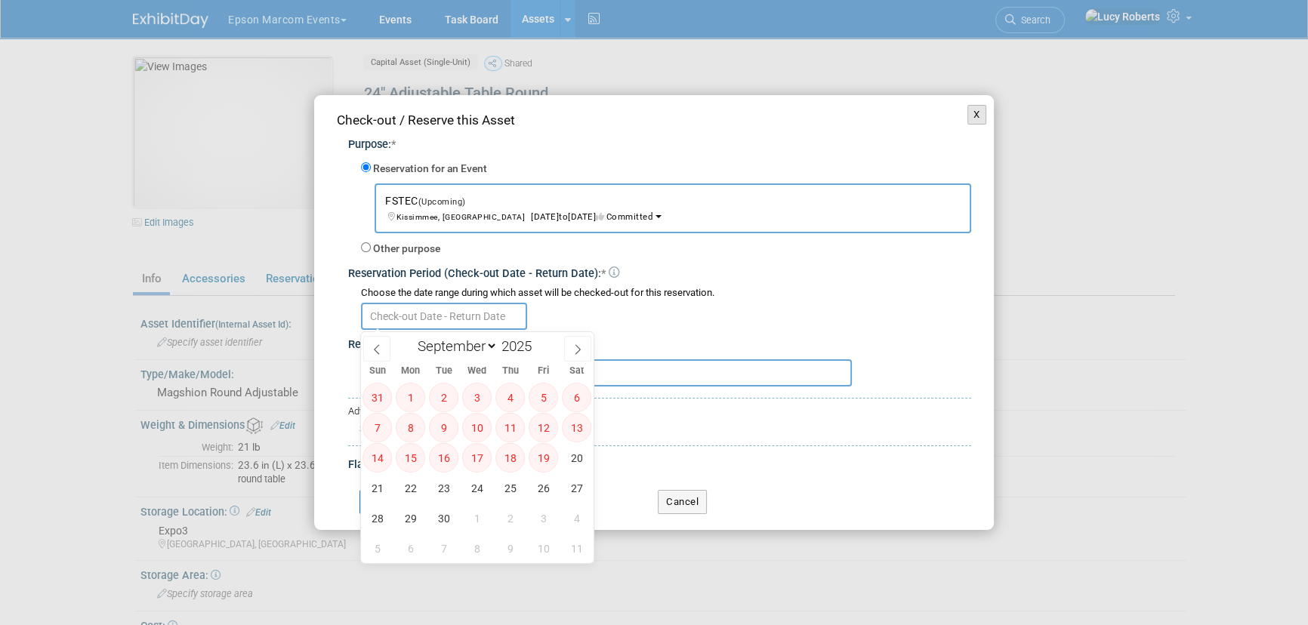
click at [981, 112] on button "X" at bounding box center [977, 115] width 19 height 20
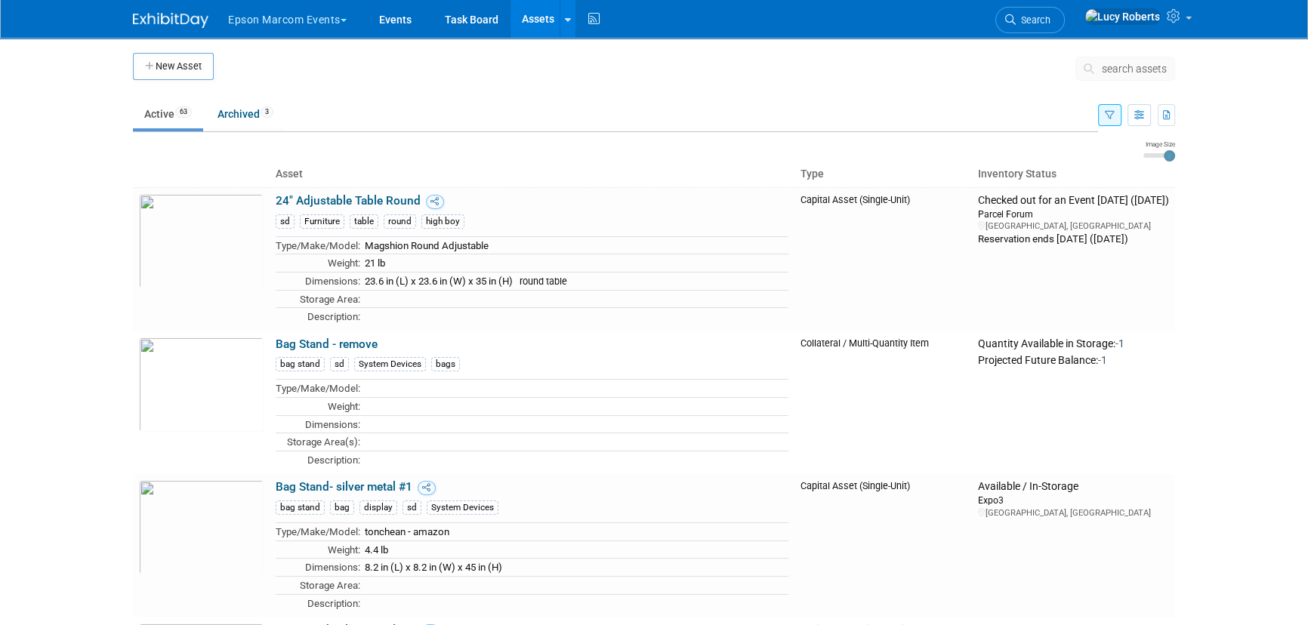
click at [295, 15] on button "Epson Marcom Events" at bounding box center [296, 16] width 139 height 33
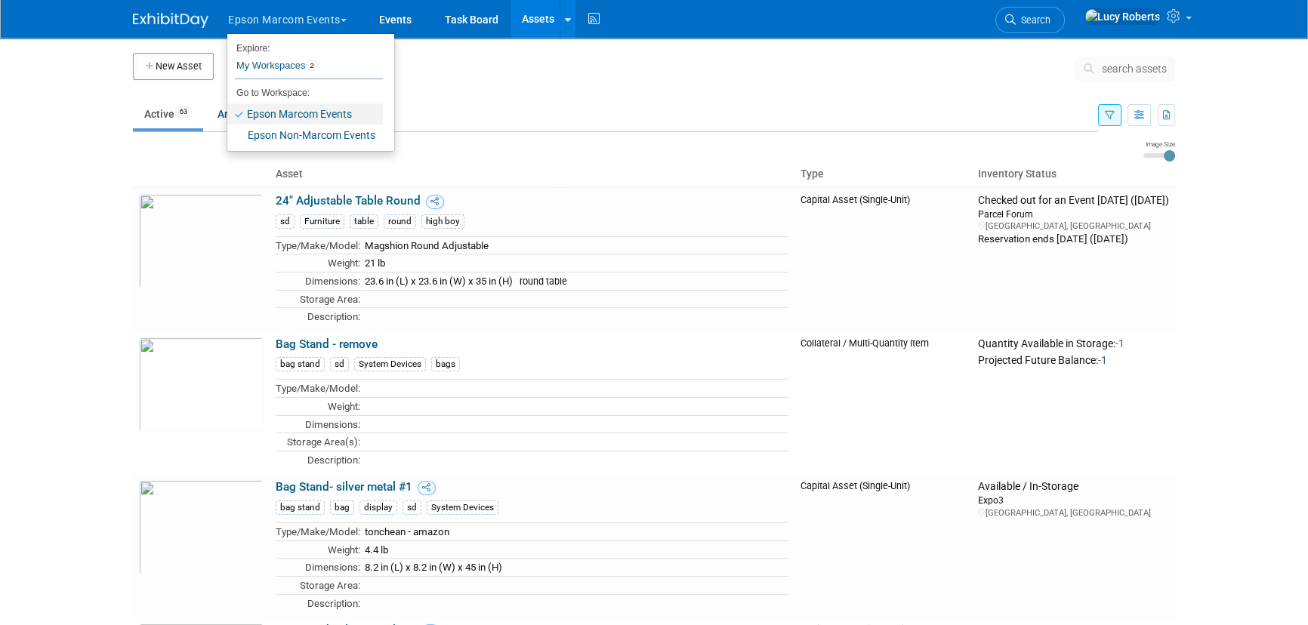
click at [309, 113] on link "Epson Marcom Events" at bounding box center [305, 113] width 156 height 21
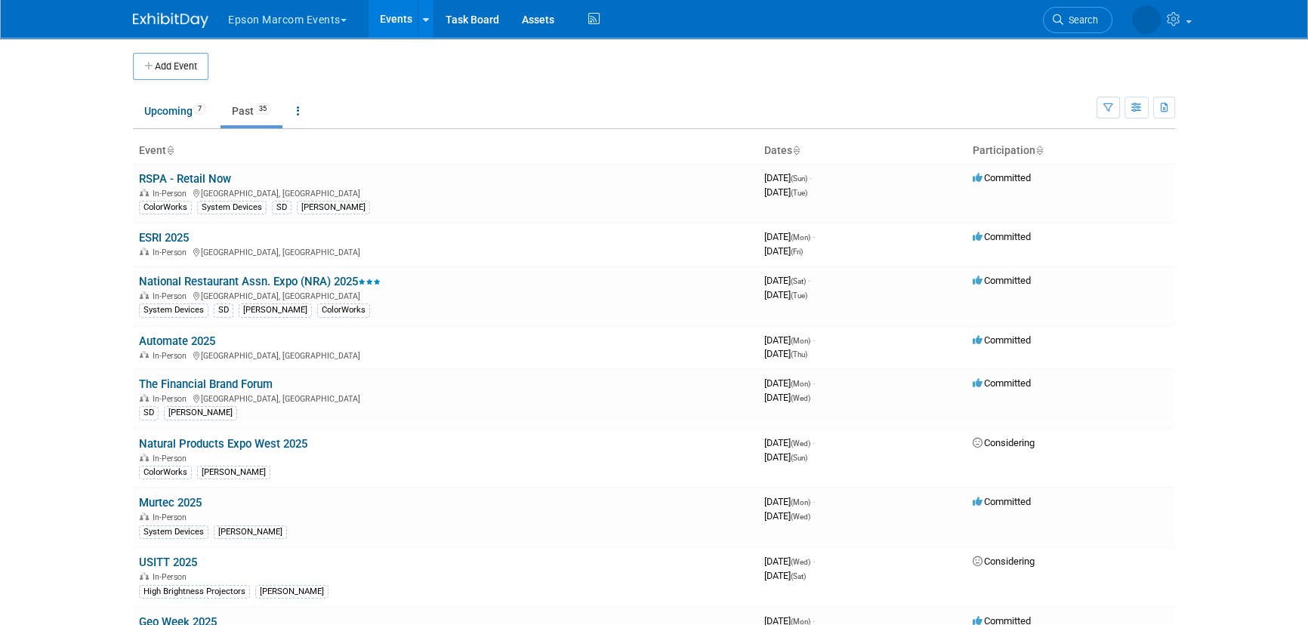
click at [251, 111] on link "Past 35" at bounding box center [252, 111] width 62 height 29
click at [246, 281] on link "National Restaurant Assn. Expo (NRA) 2025" at bounding box center [260, 282] width 242 height 14
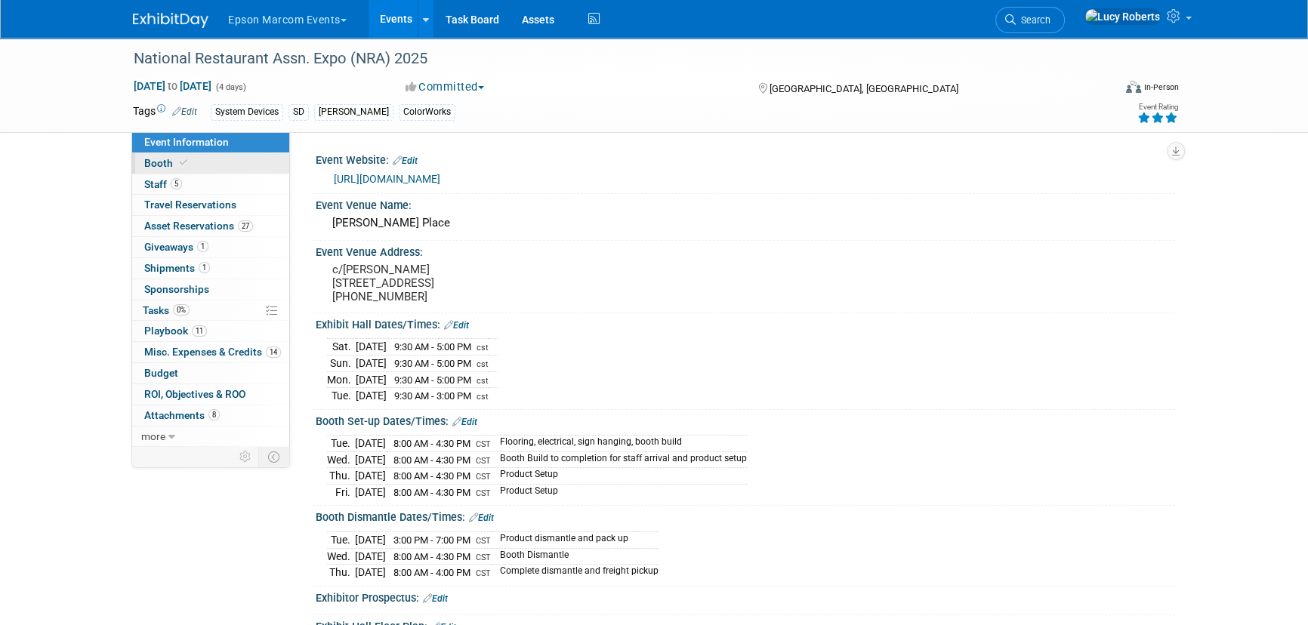
click at [188, 165] on link "Booth" at bounding box center [210, 163] width 157 height 20
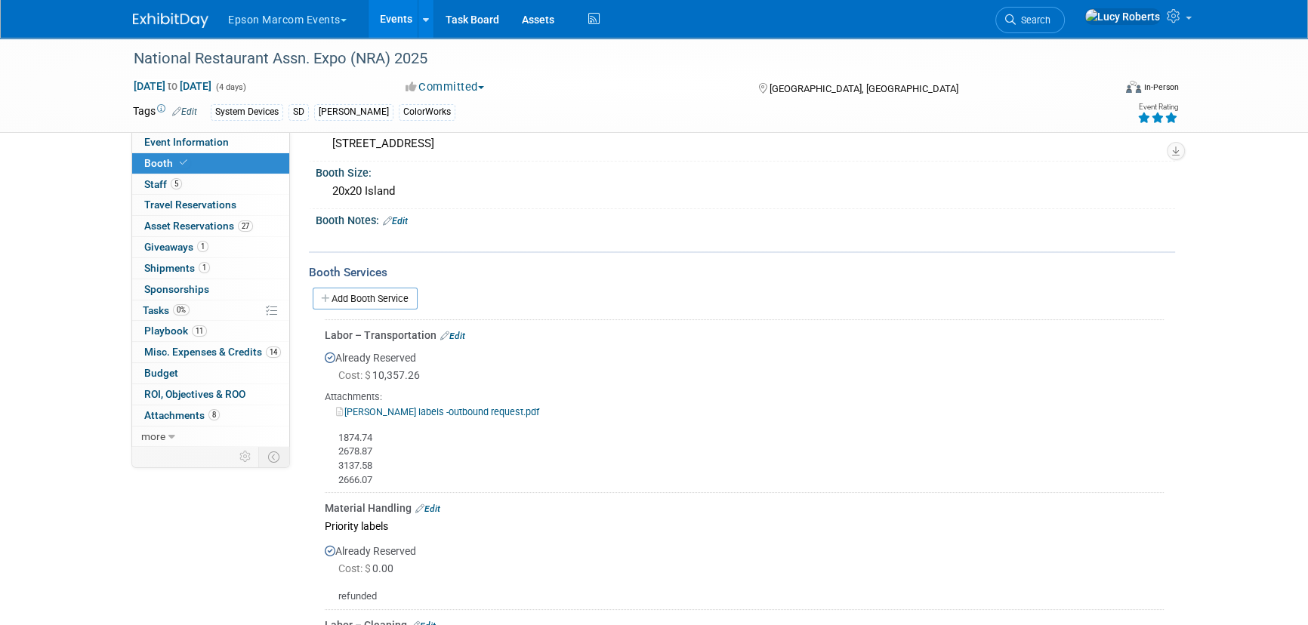
scroll to position [68, 0]
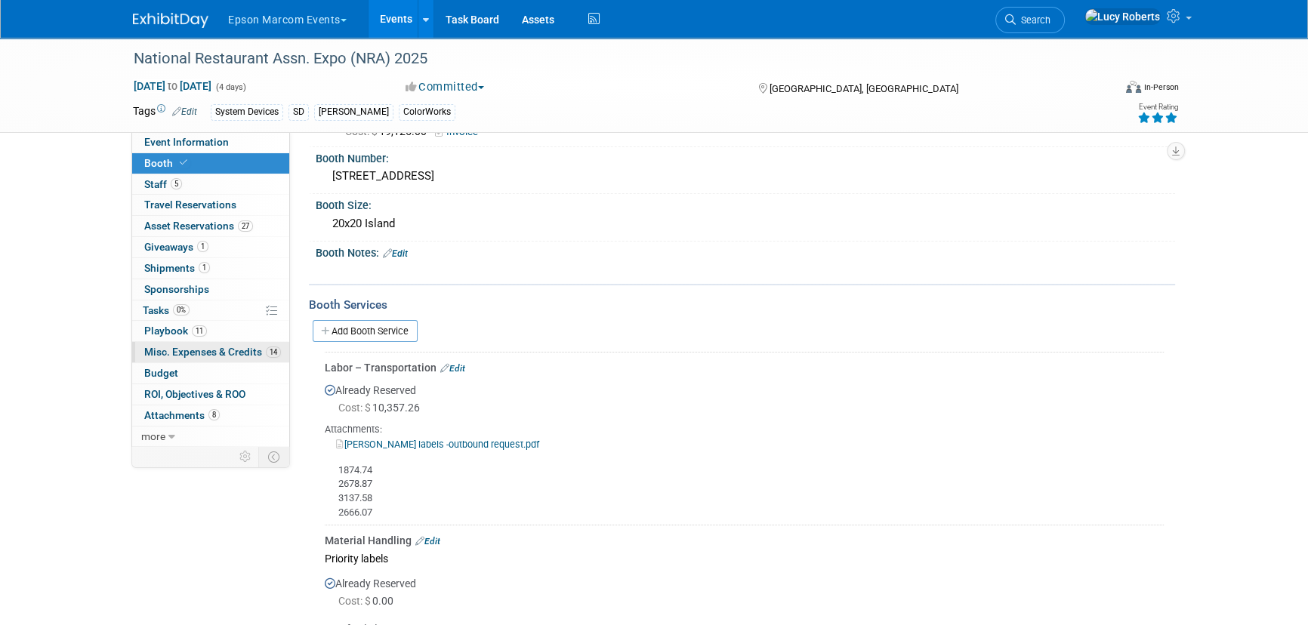
click at [199, 357] on link "14 Misc. Expenses & Credits 14" at bounding box center [210, 352] width 157 height 20
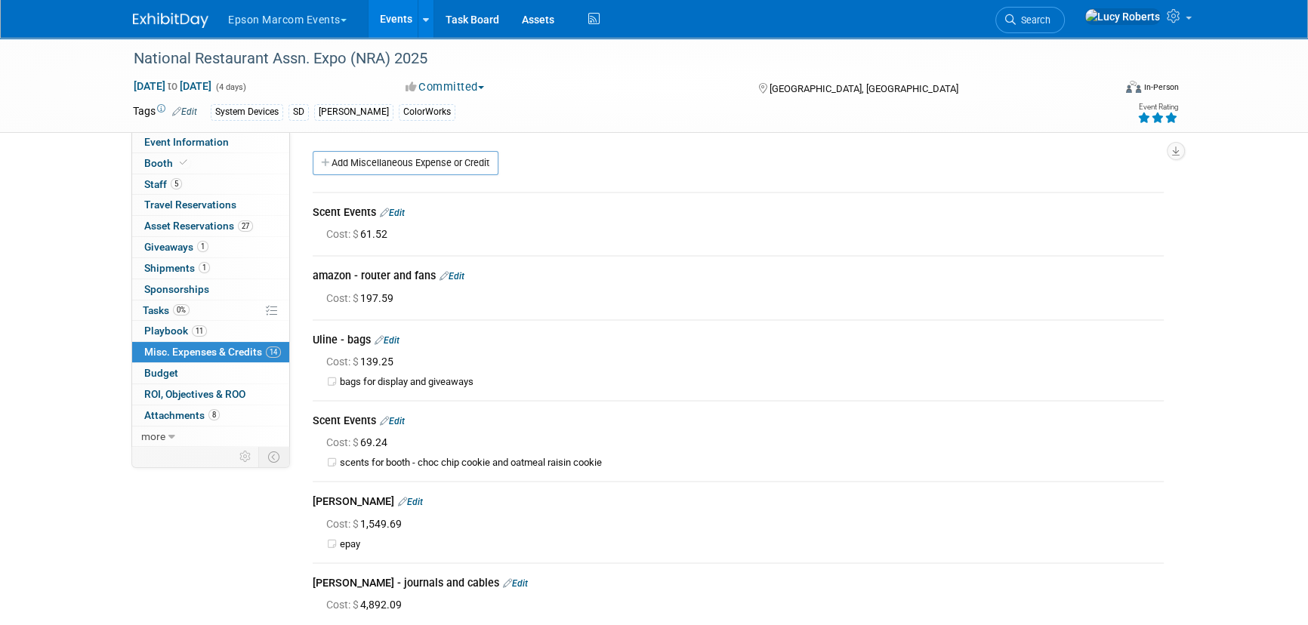
scroll to position [0, 0]
click at [208, 164] on link "Booth" at bounding box center [210, 163] width 157 height 20
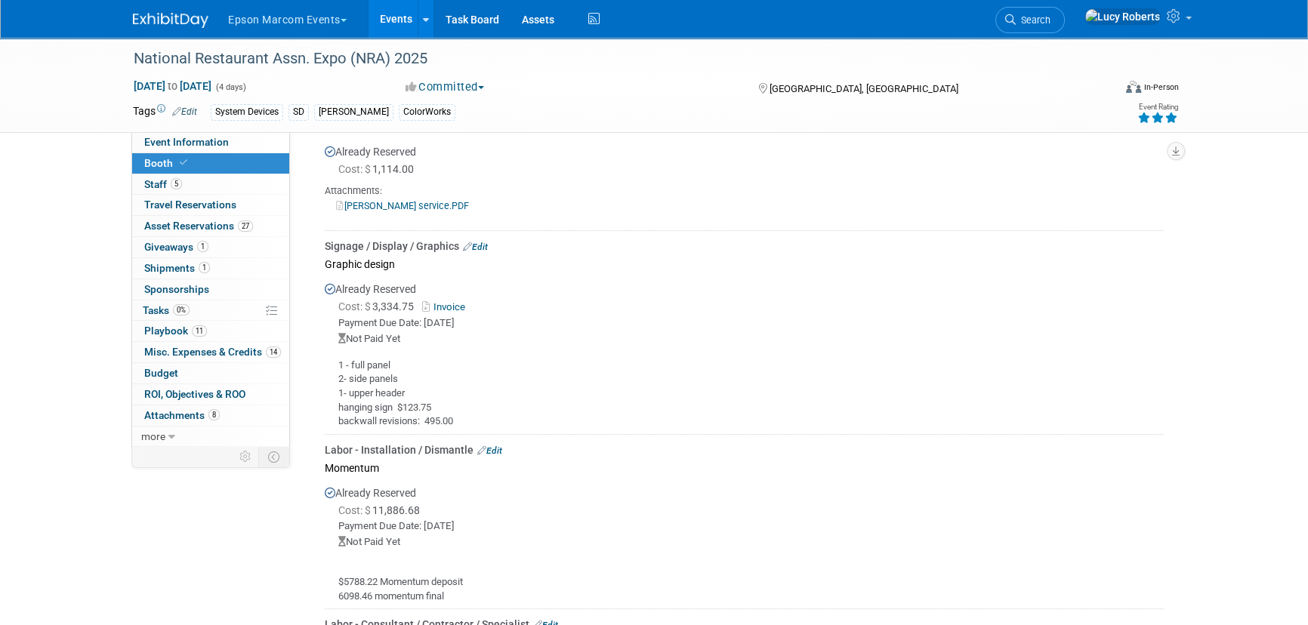
scroll to position [618, 0]
click at [483, 243] on link "Edit" at bounding box center [475, 246] width 25 height 11
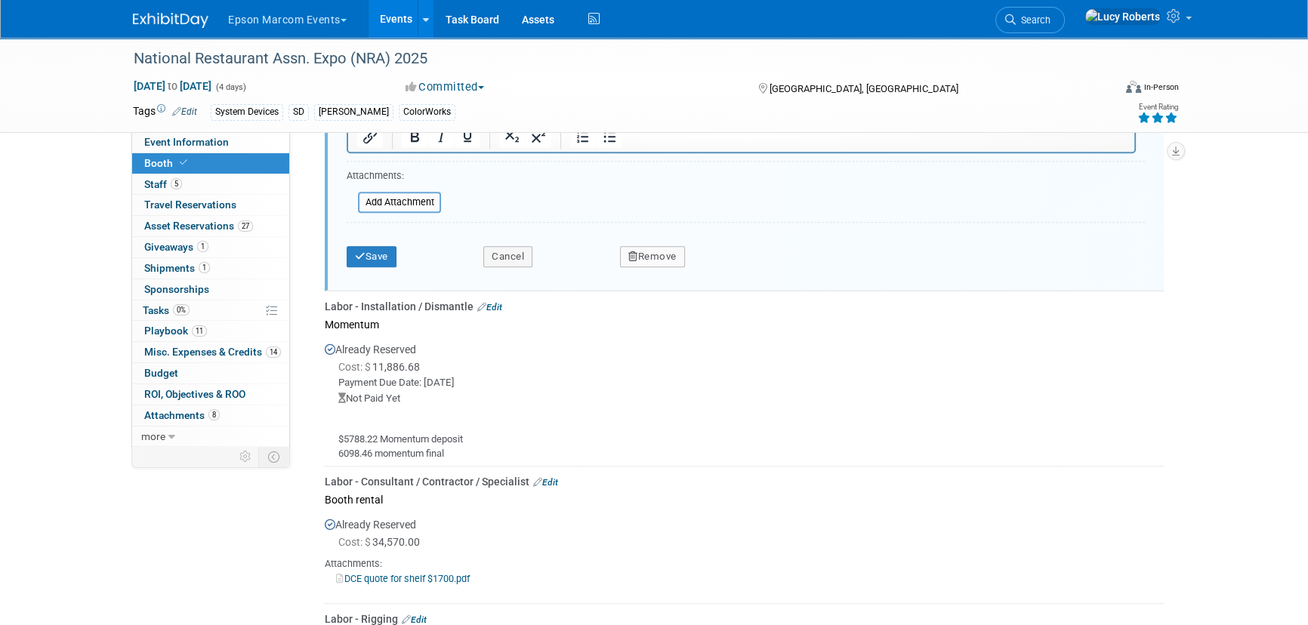
scroll to position [1236, 0]
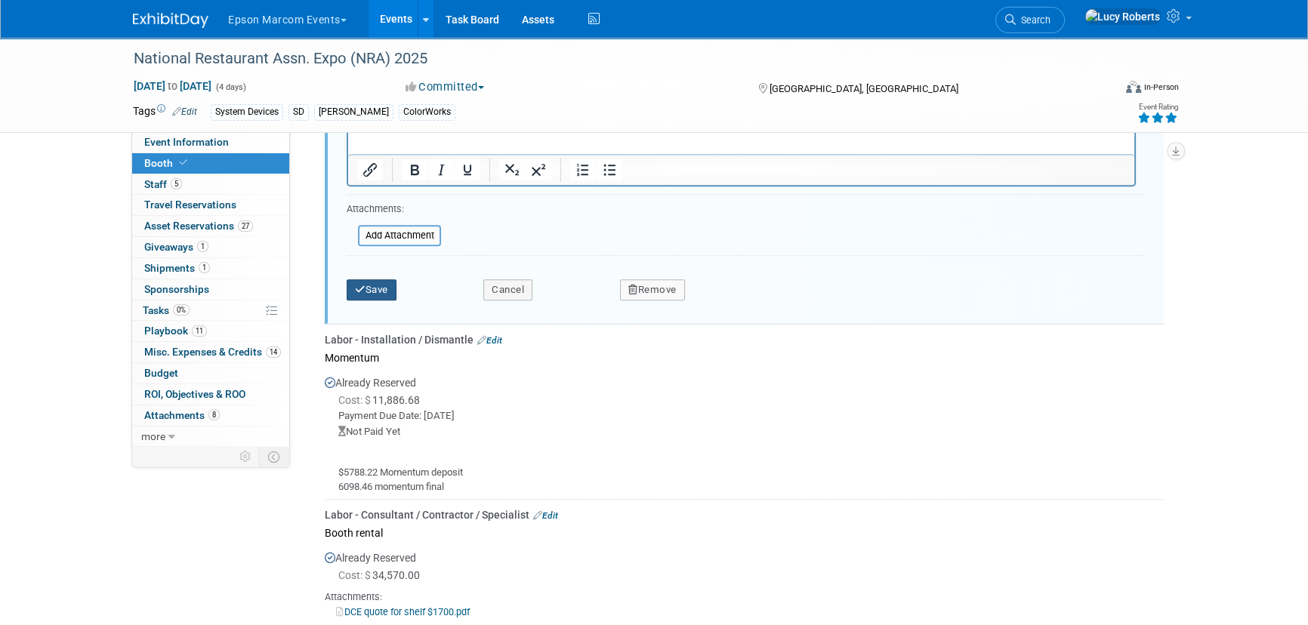
click at [369, 289] on button "Save" at bounding box center [372, 290] width 50 height 21
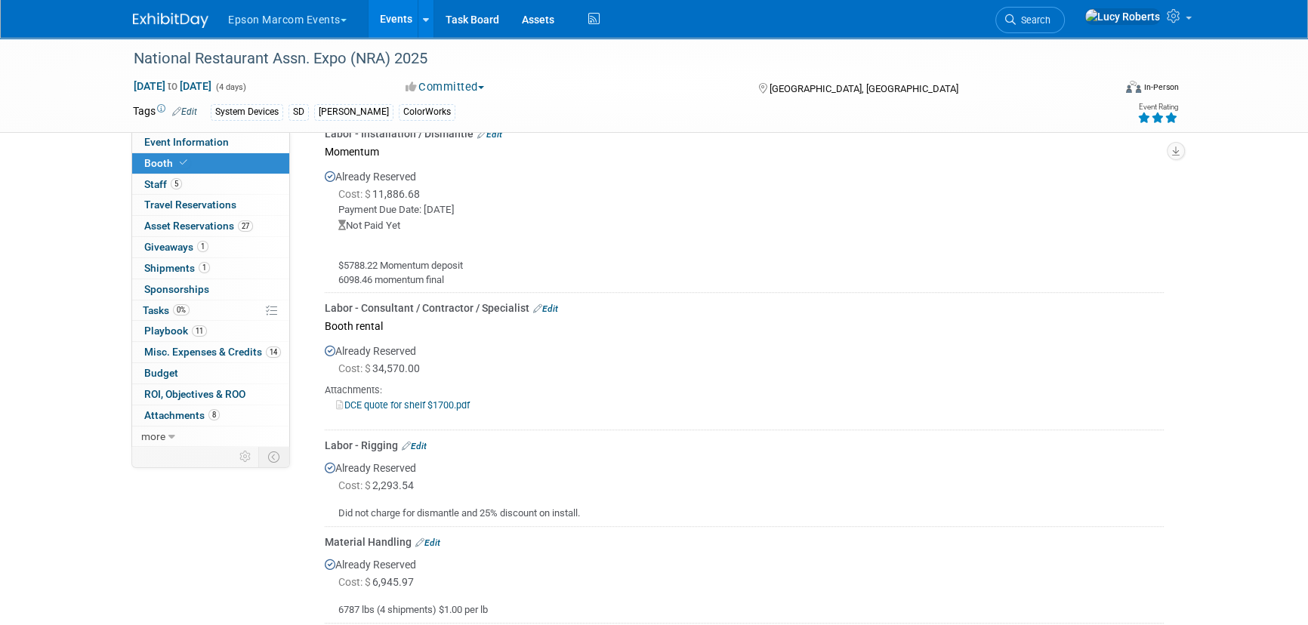
scroll to position [674, 0]
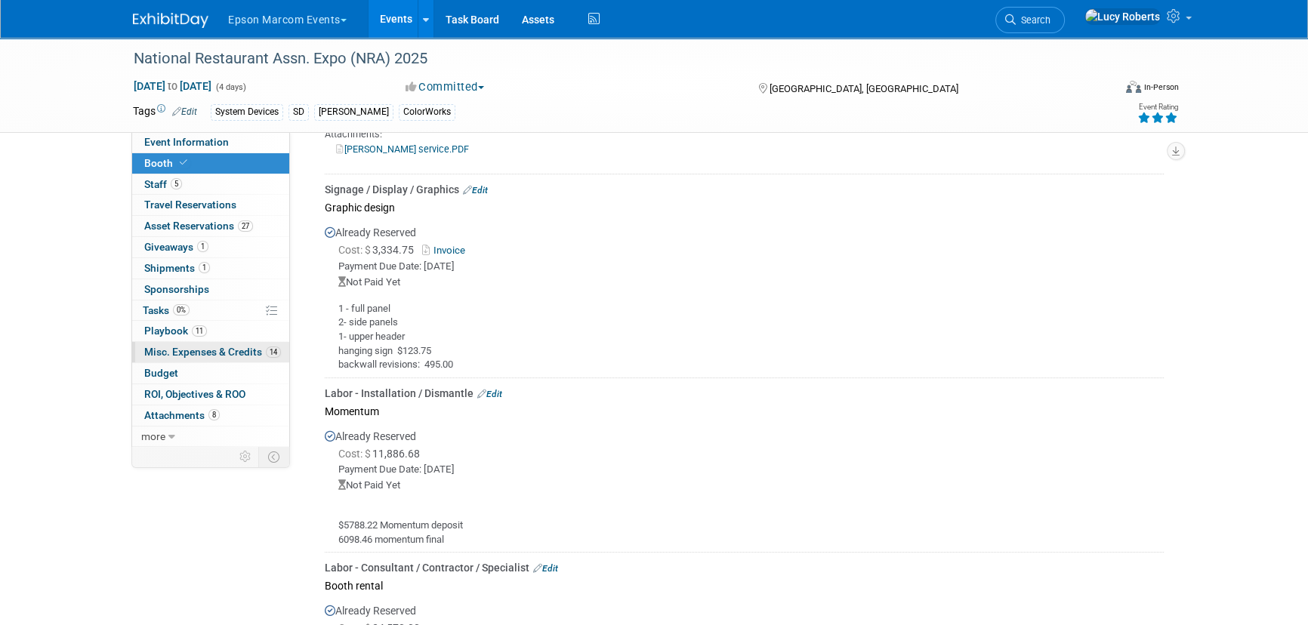
click at [212, 359] on link "14 Misc. Expenses & Credits 14" at bounding box center [210, 352] width 157 height 20
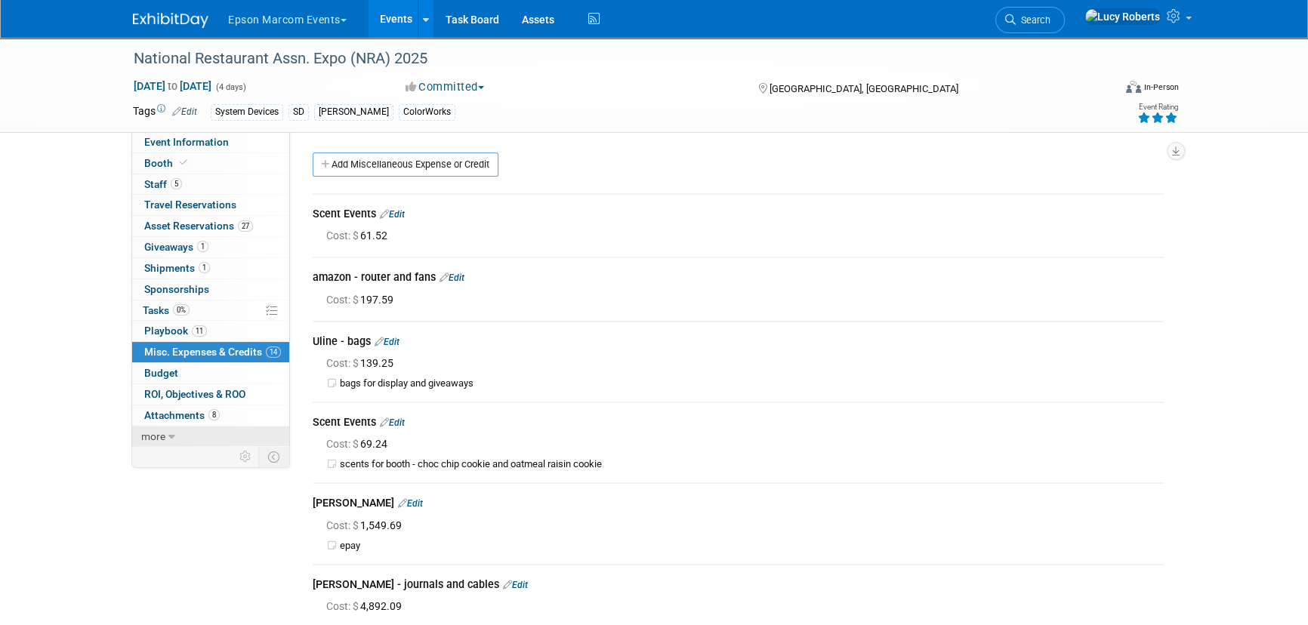
click at [178, 437] on link "more" at bounding box center [210, 437] width 157 height 20
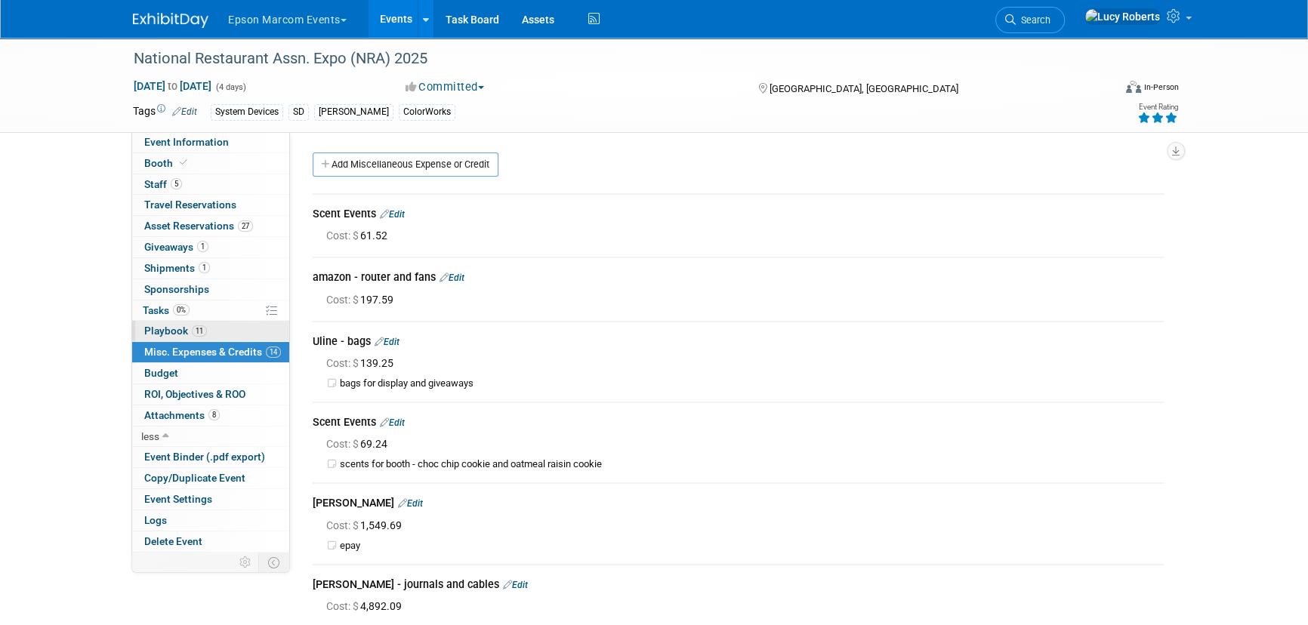
click at [168, 324] on link "11 Playbook 11" at bounding box center [210, 331] width 157 height 20
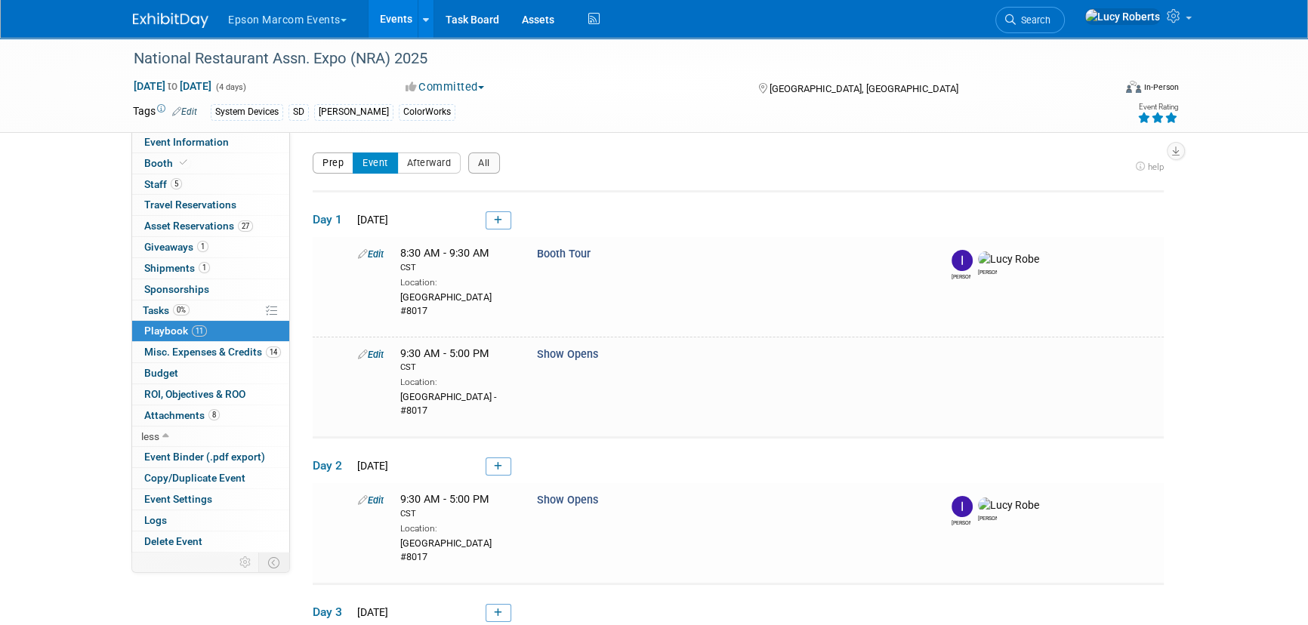
click at [332, 169] on button "Prep" at bounding box center [333, 163] width 41 height 21
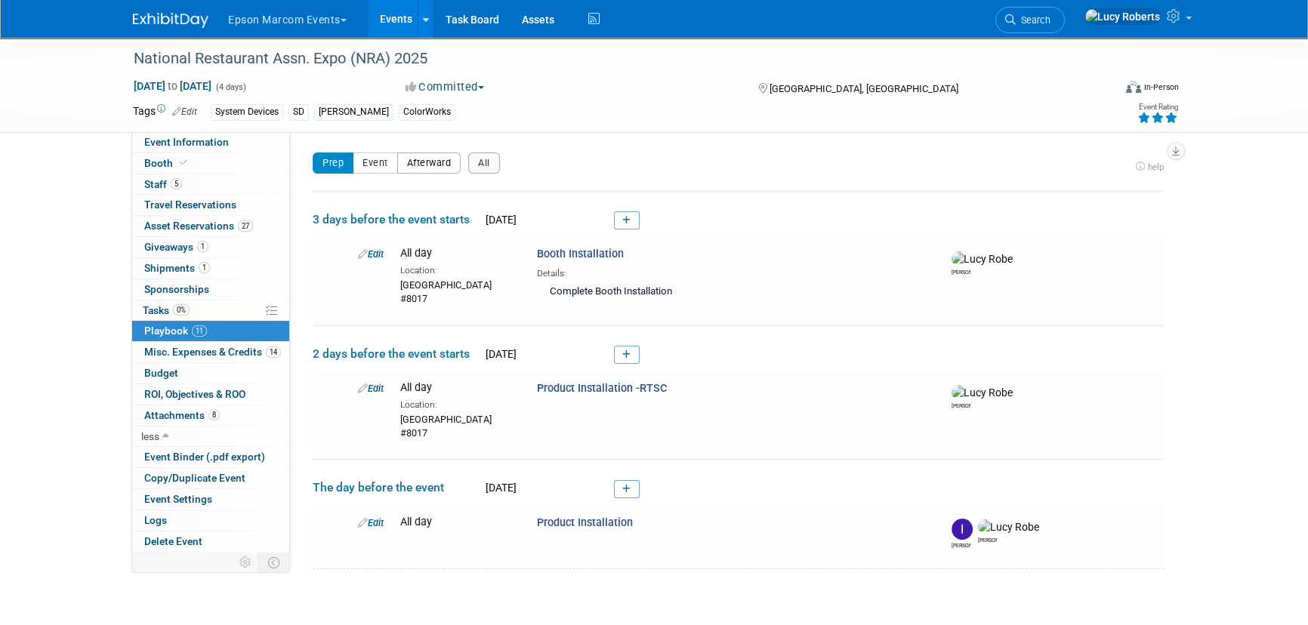
click at [422, 168] on button "Afterward" at bounding box center [429, 163] width 64 height 21
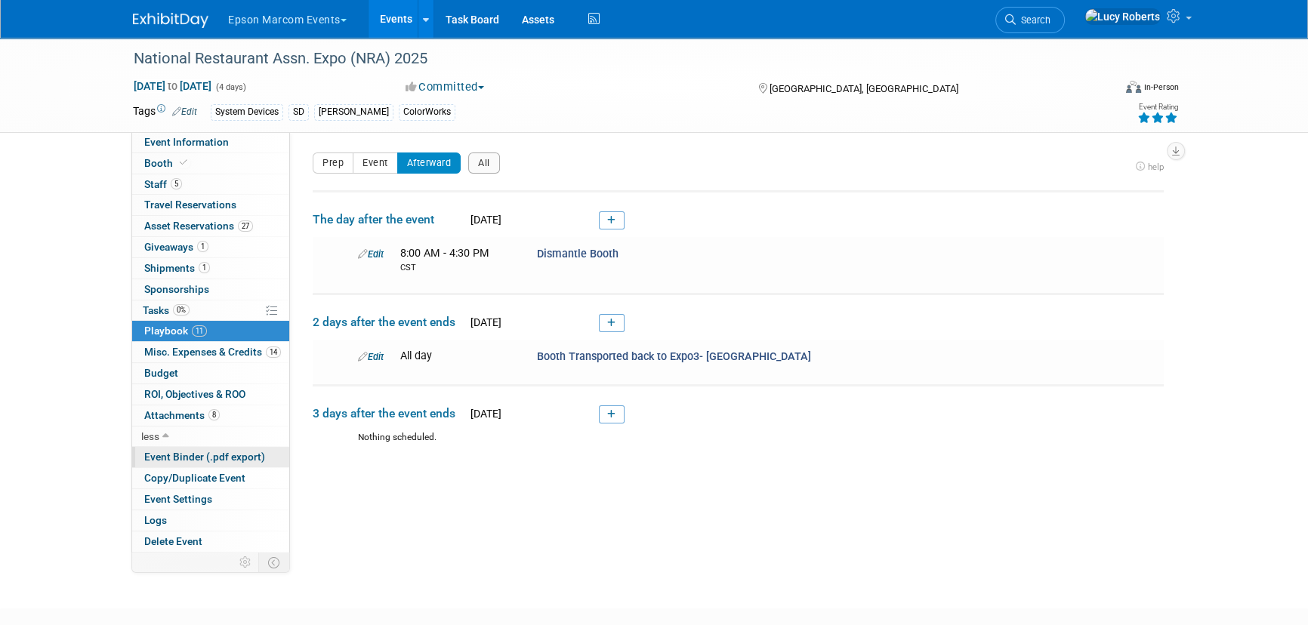
click at [199, 455] on span "Event Binder (.pdf export)" at bounding box center [204, 457] width 121 height 12
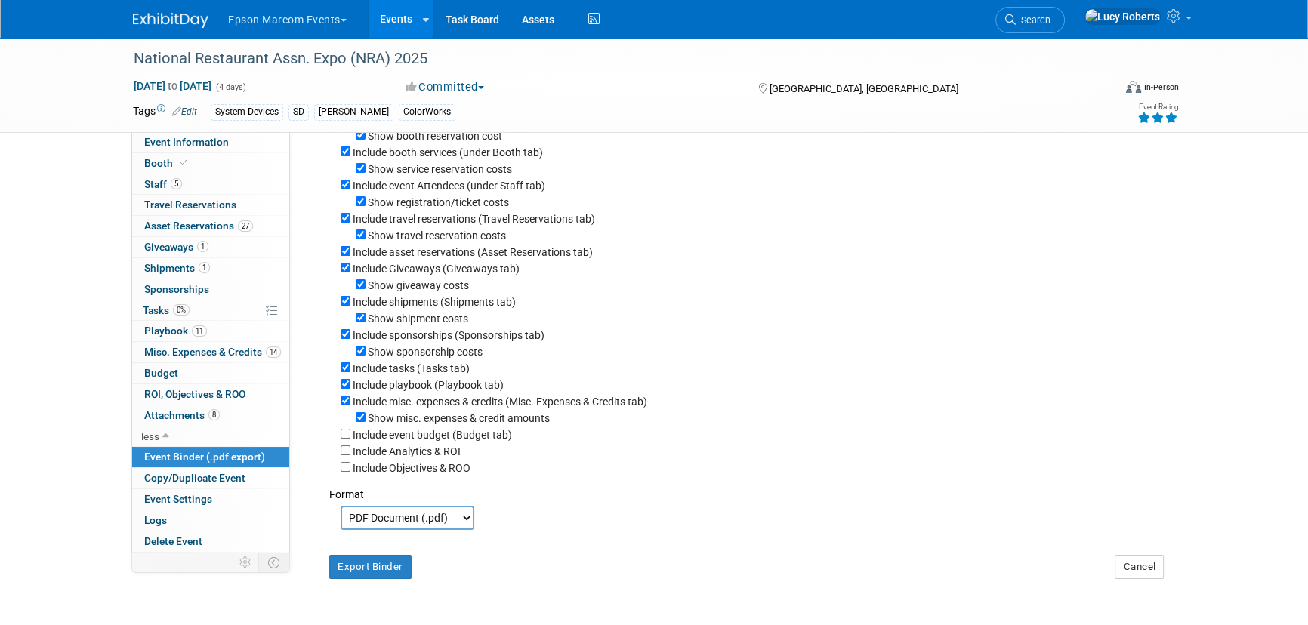
scroll to position [122, 0]
click at [181, 310] on span "0%" at bounding box center [181, 309] width 17 height 11
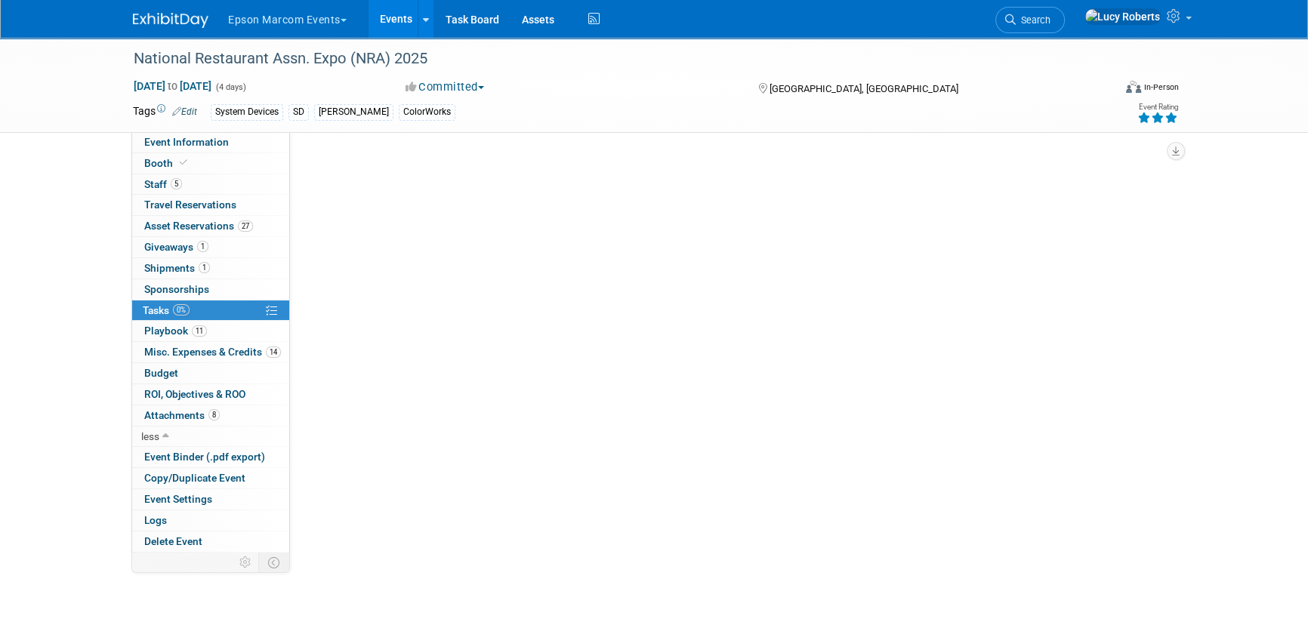
scroll to position [0, 0]
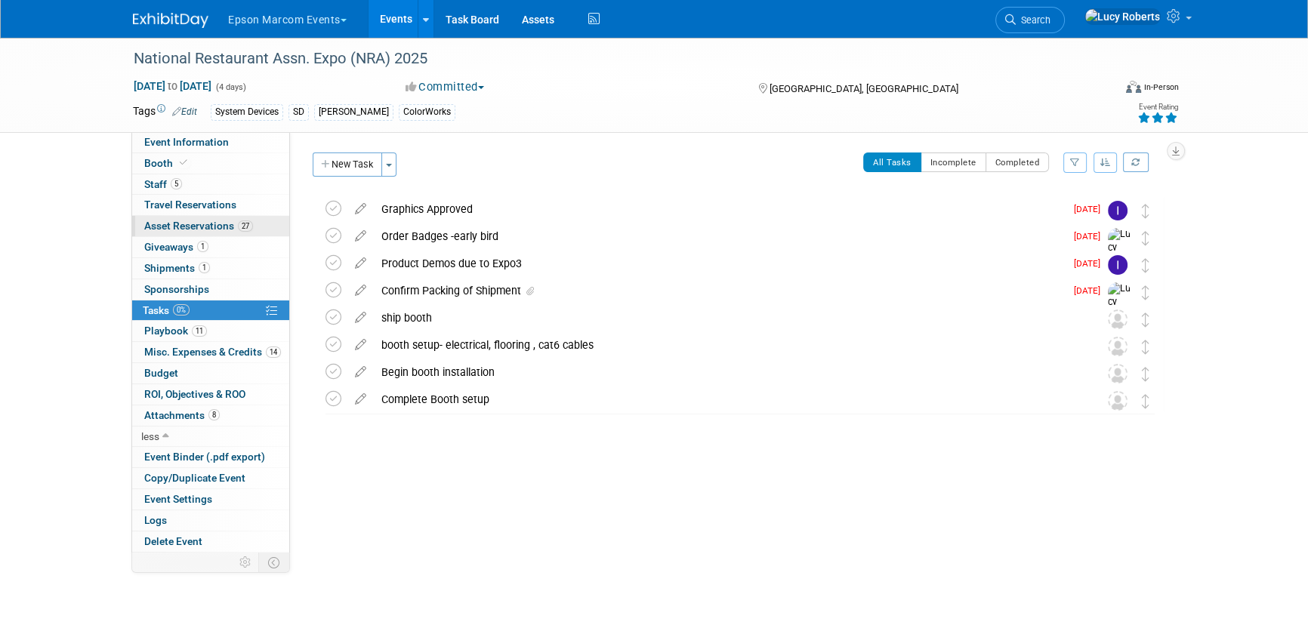
click at [187, 234] on link "27 Asset Reservations 27" at bounding box center [210, 226] width 157 height 20
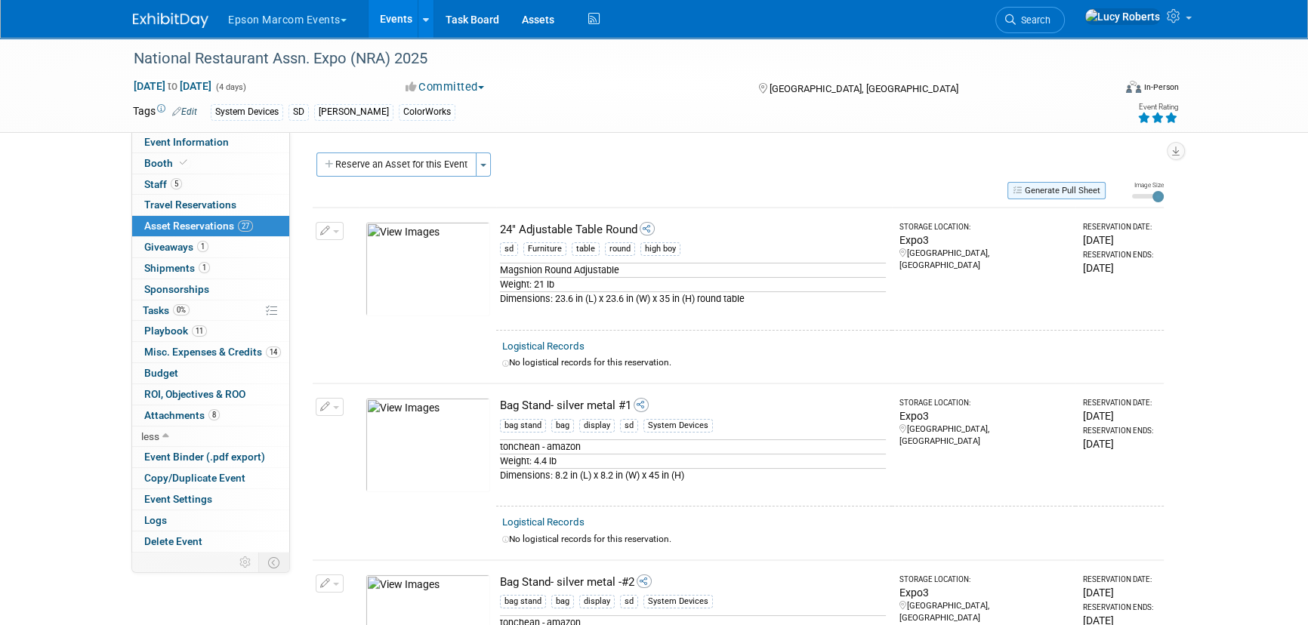
click at [1078, 195] on button "Generate Pull Sheet" at bounding box center [1057, 190] width 98 height 17
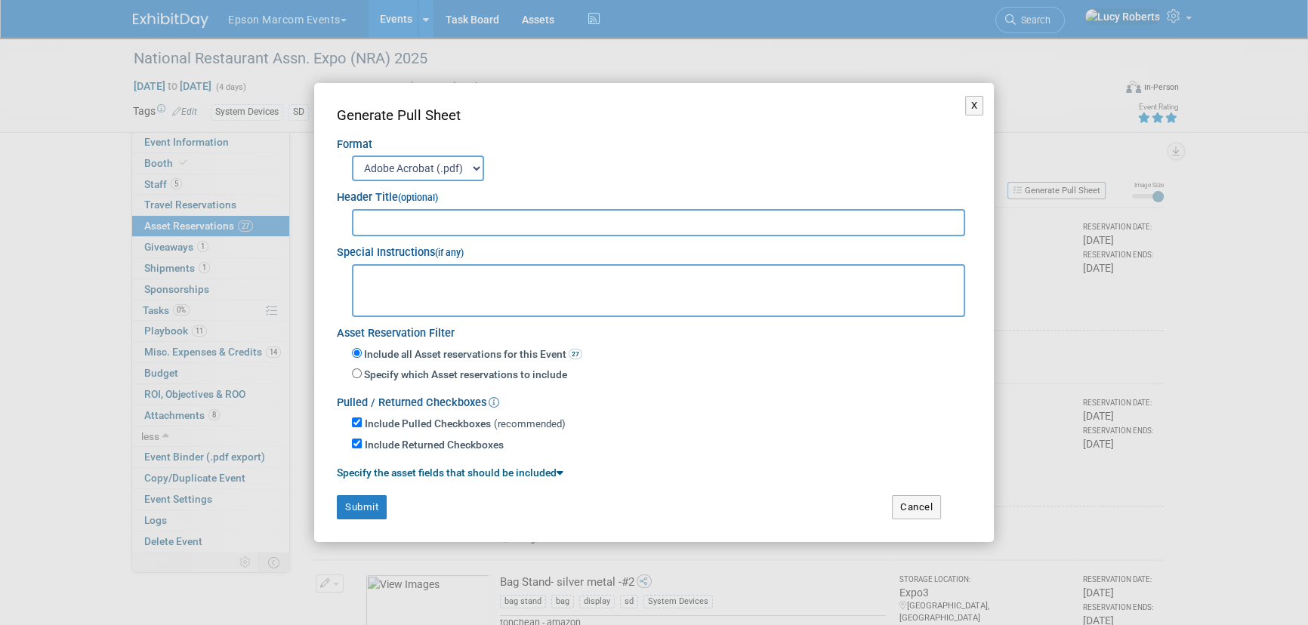
click at [491, 224] on input "text" at bounding box center [658, 222] width 613 height 27
type input "test nra pull sheet Pick up date"
click at [367, 502] on button "Submit" at bounding box center [362, 508] width 50 height 24
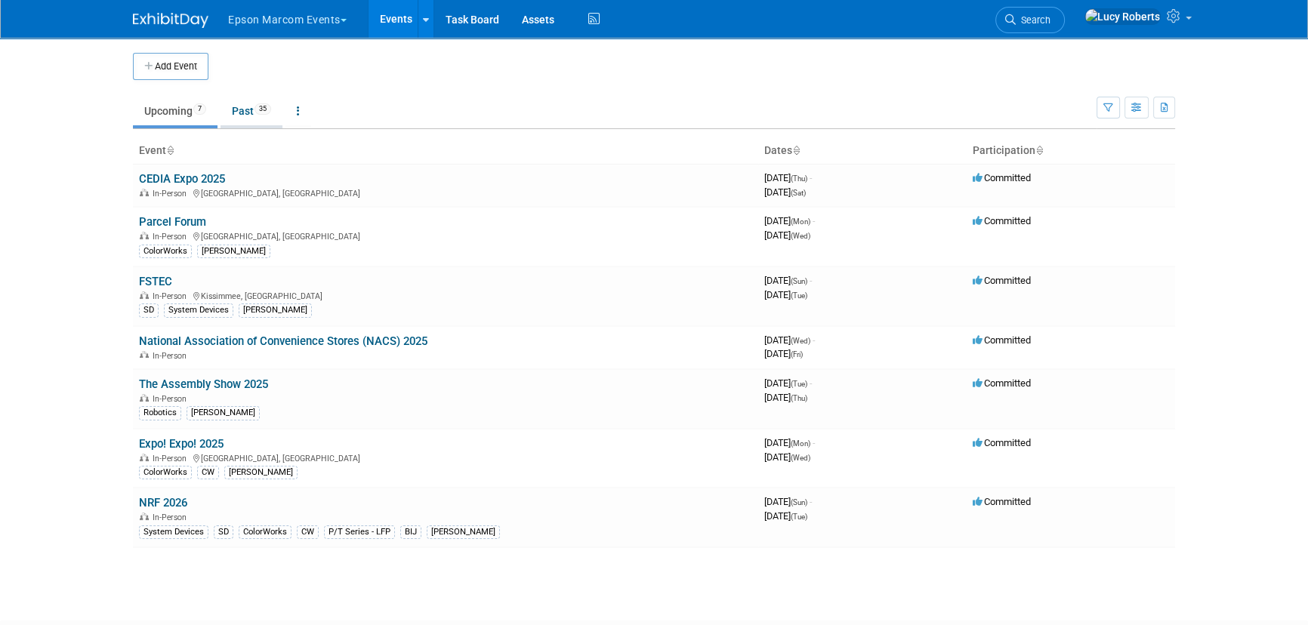
click at [242, 108] on link "Past 35" at bounding box center [252, 111] width 62 height 29
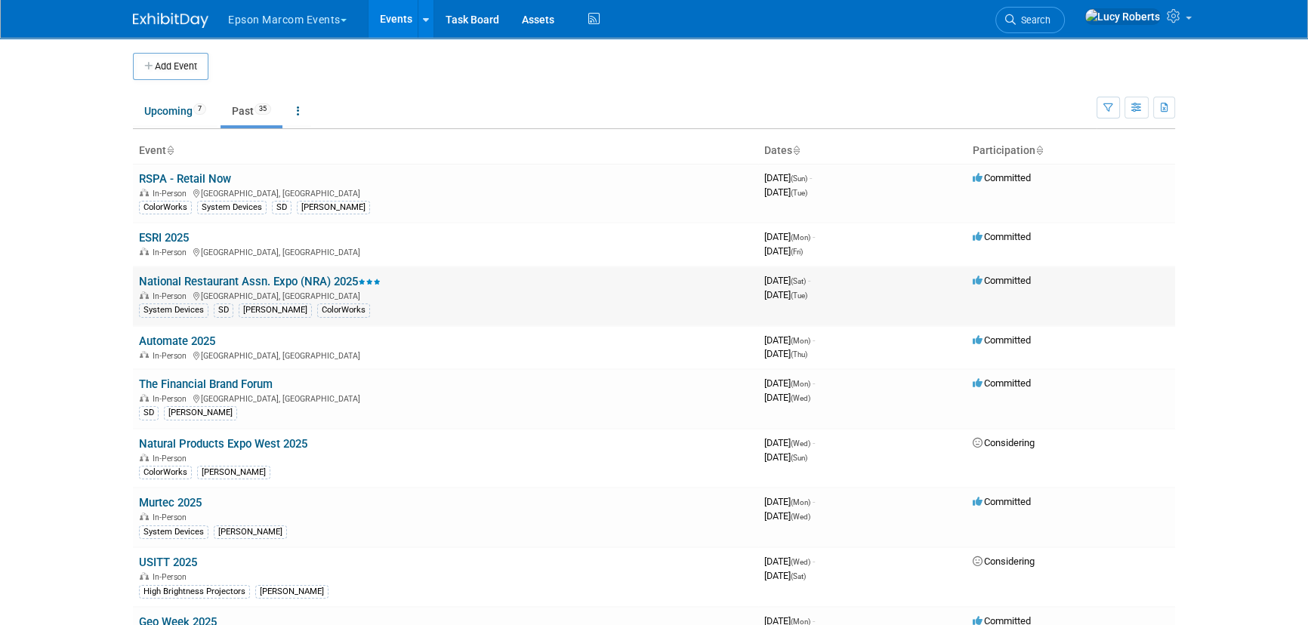
click at [211, 290] on div "In-Person [GEOGRAPHIC_DATA], [GEOGRAPHIC_DATA]" at bounding box center [445, 295] width 613 height 12
click at [201, 282] on link "National Restaurant Assn. Expo (NRA) 2025" at bounding box center [260, 282] width 242 height 14
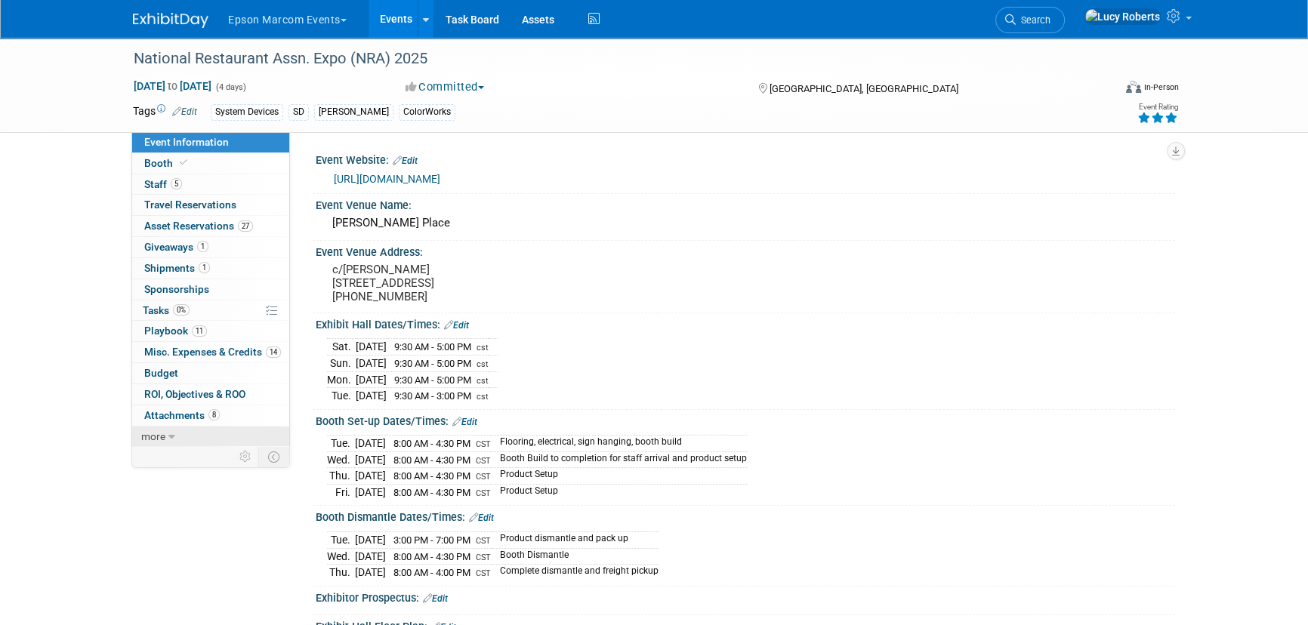
click at [188, 440] on link "more" at bounding box center [210, 437] width 157 height 20
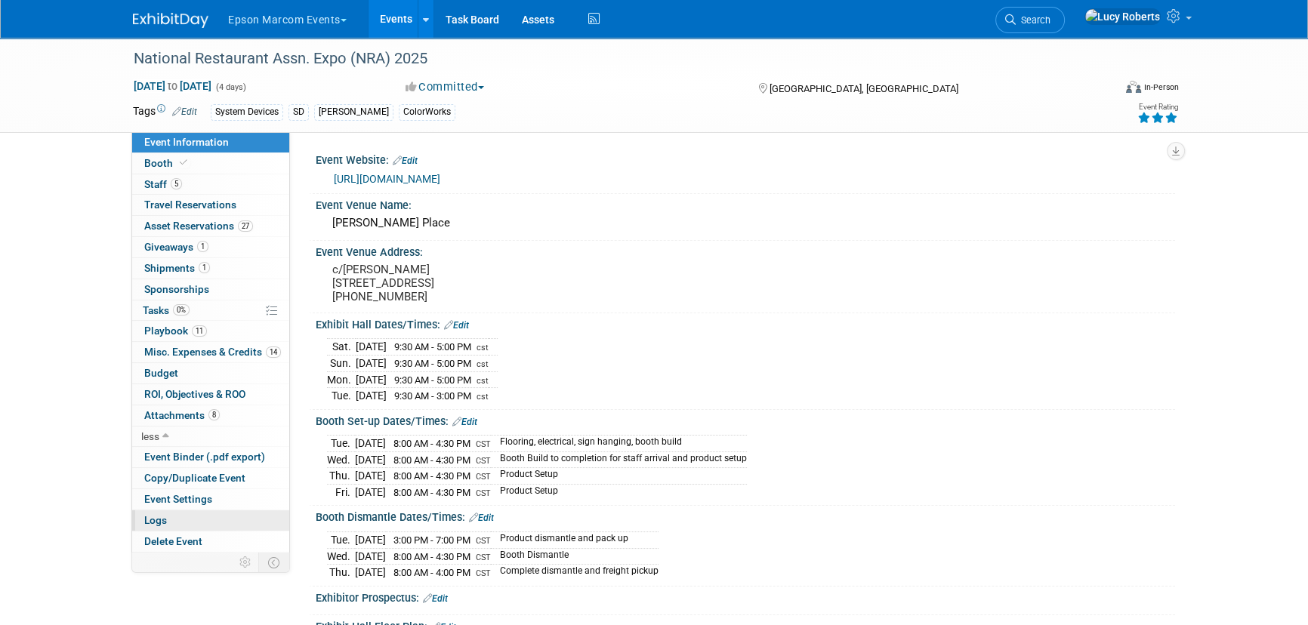
click at [199, 521] on link "Logs" at bounding box center [210, 521] width 157 height 20
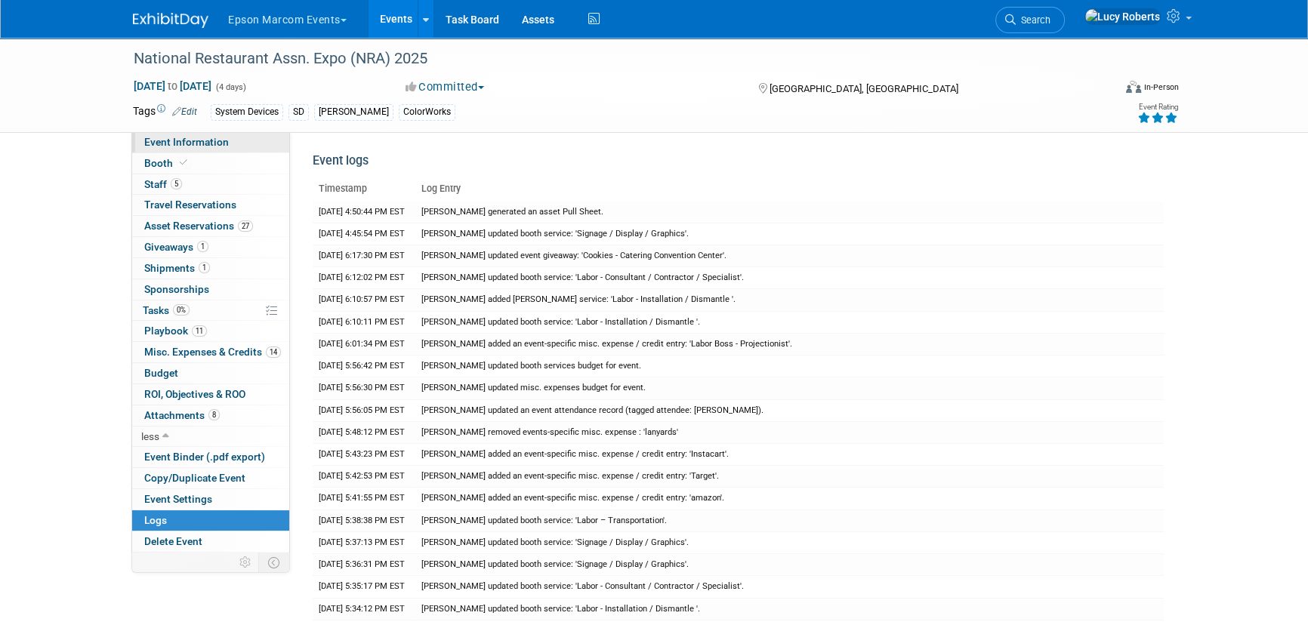
click at [175, 136] on span "Event Information" at bounding box center [186, 142] width 85 height 12
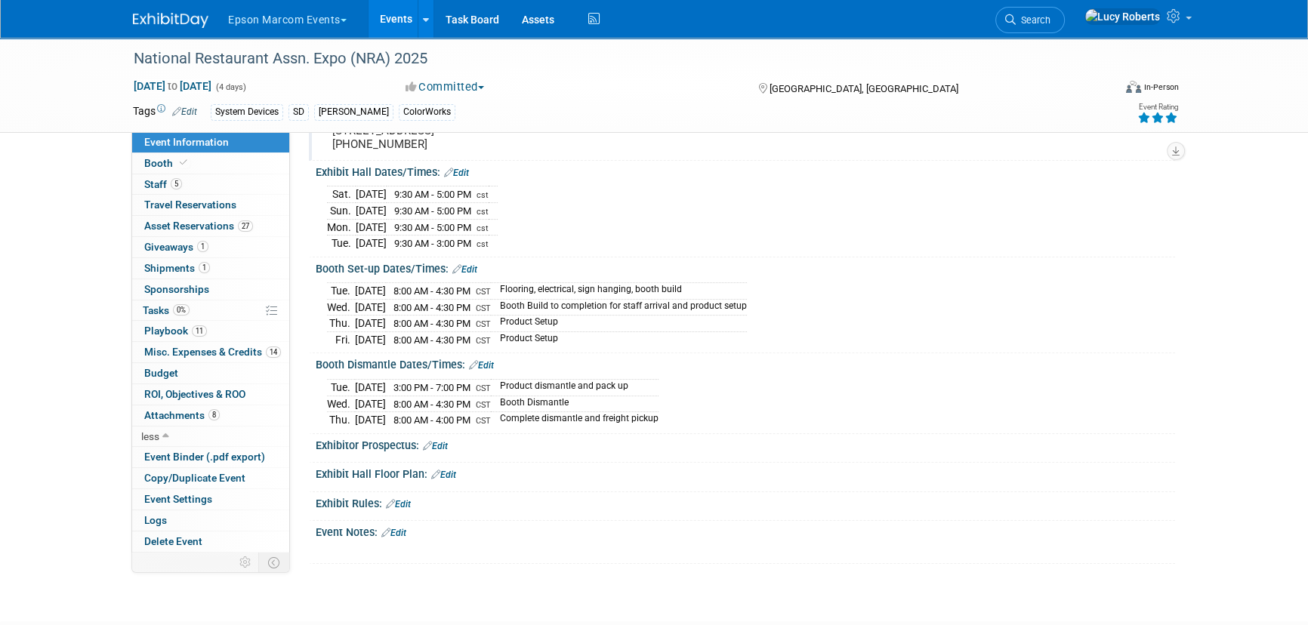
scroll to position [205, 0]
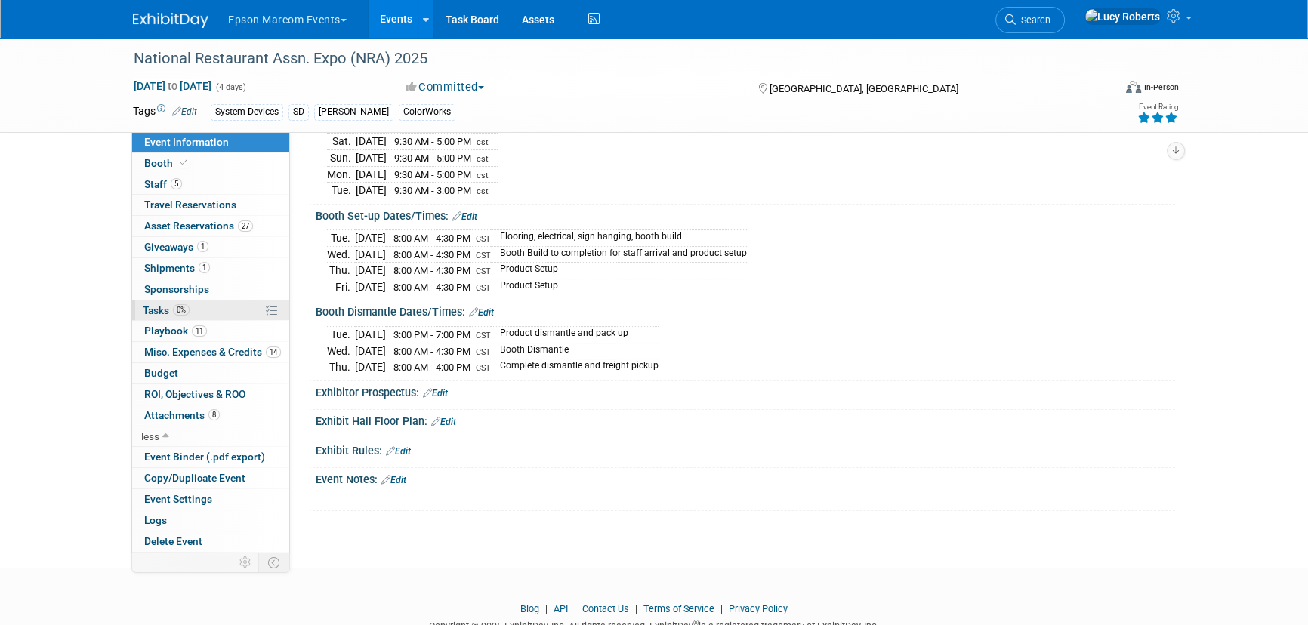
click at [151, 302] on link "0% Tasks 0%" at bounding box center [210, 311] width 157 height 20
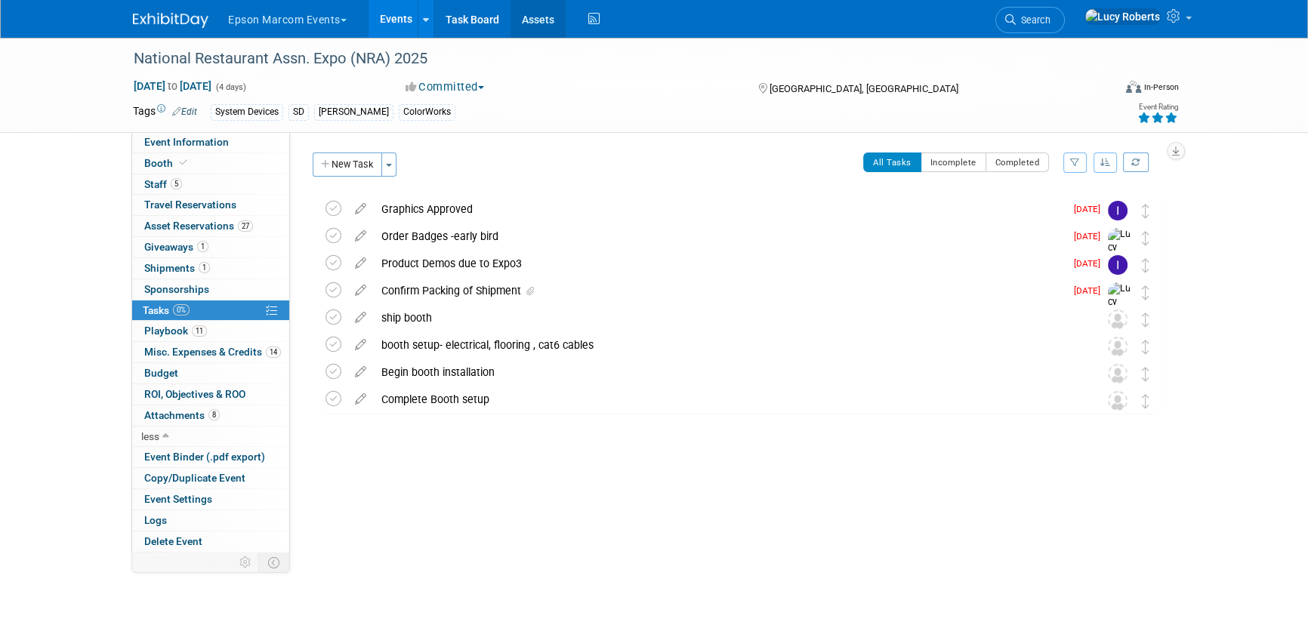
click at [540, 20] on link "Assets" at bounding box center [538, 19] width 55 height 38
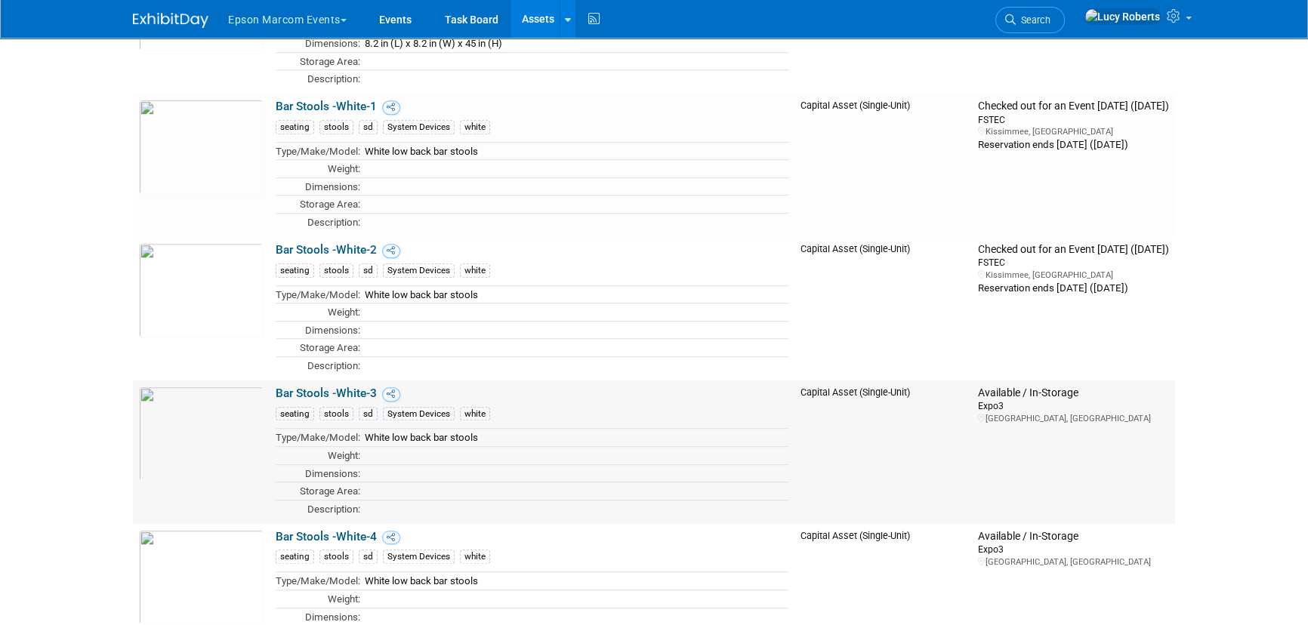
scroll to position [1167, 0]
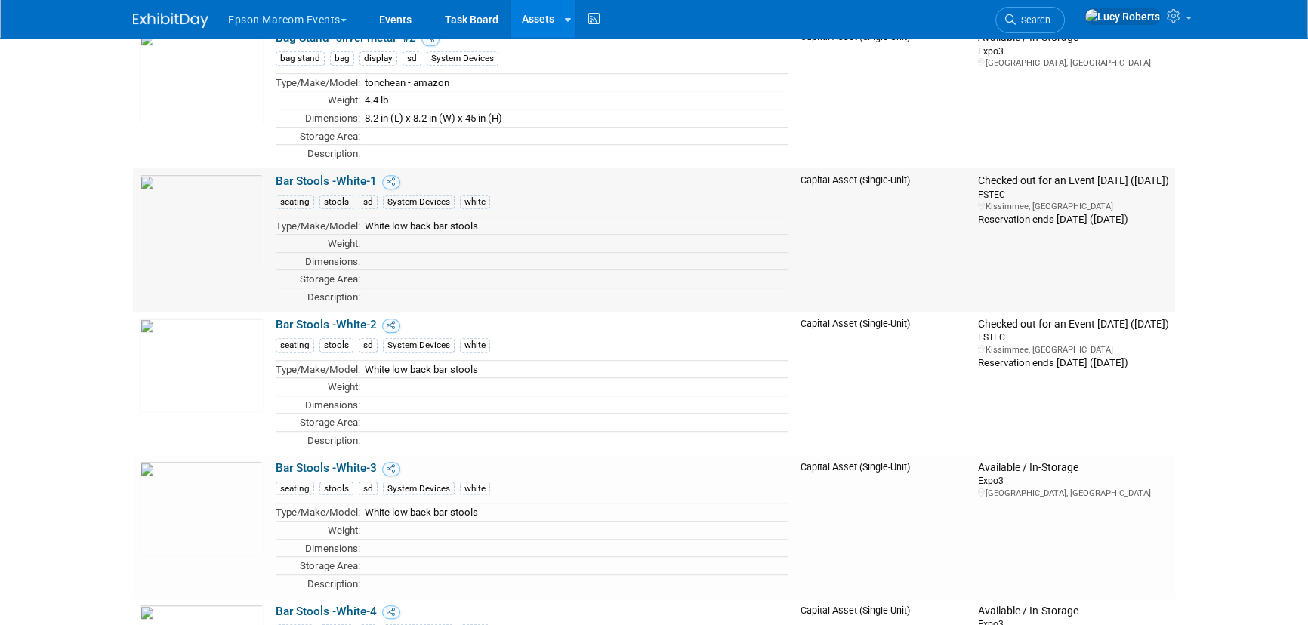
click at [308, 178] on link "Bar Stools -White-1" at bounding box center [326, 182] width 101 height 14
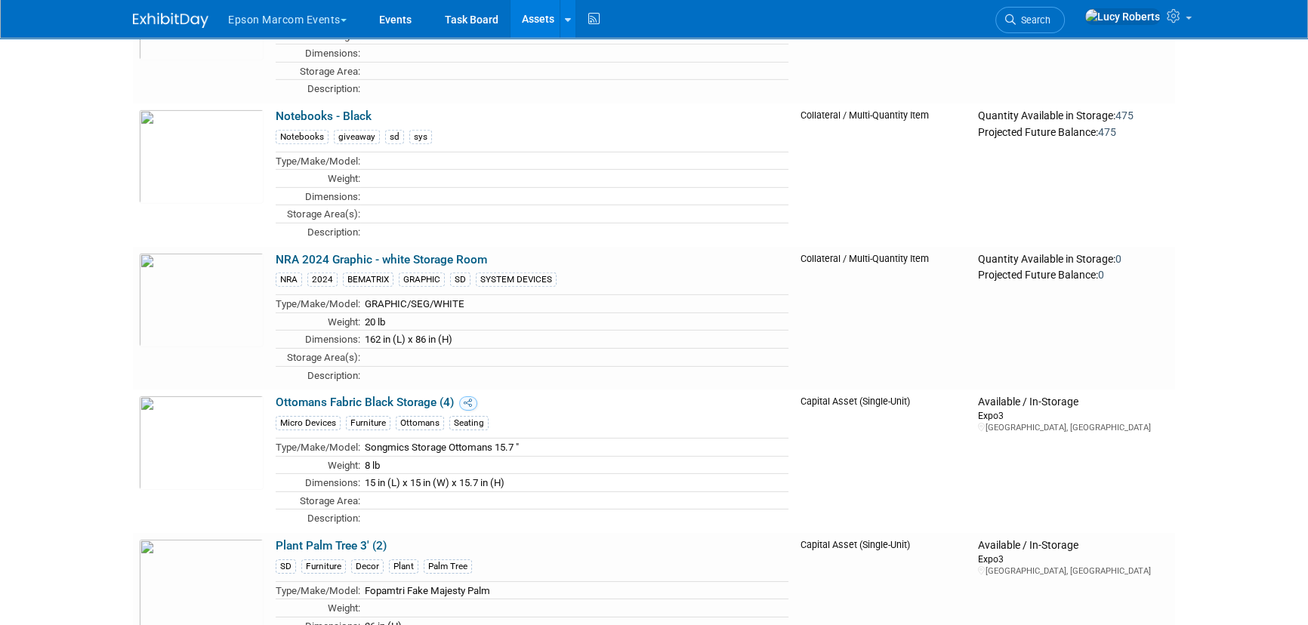
scroll to position [13116, 0]
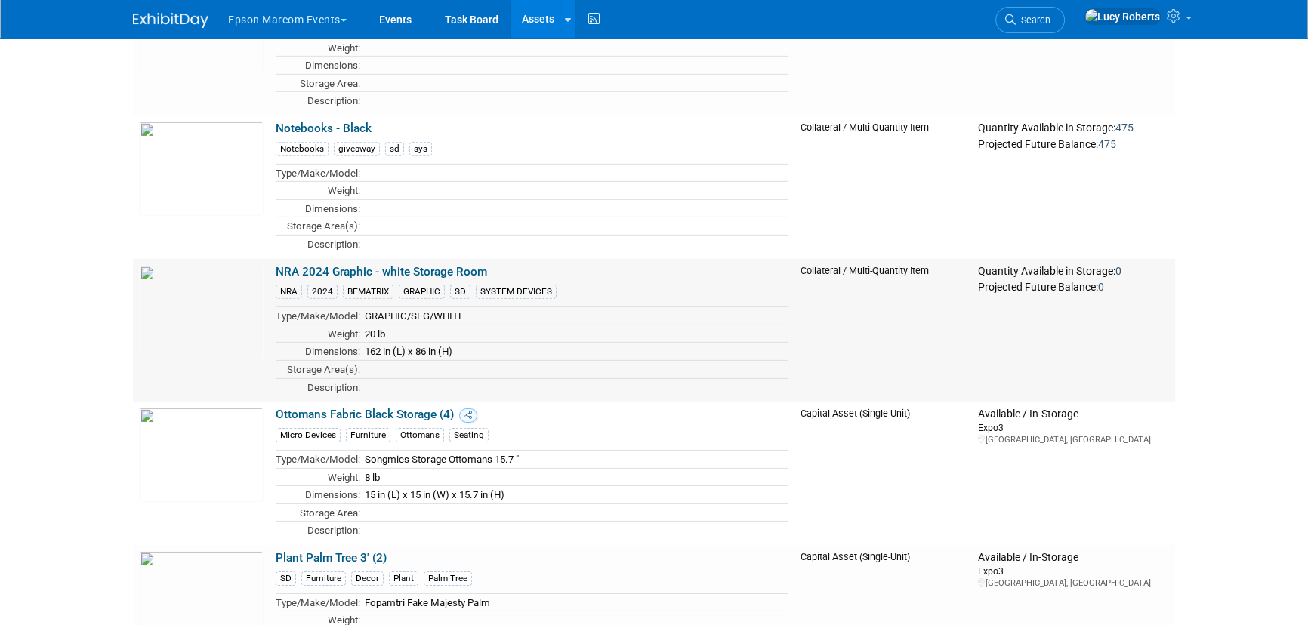
click at [466, 265] on link "NRA 2024 Graphic - white Storage Room" at bounding box center [382, 272] width 212 height 14
click at [347, 265] on link "NRA 2024 Graphic - white Storage Room" at bounding box center [382, 272] width 212 height 14
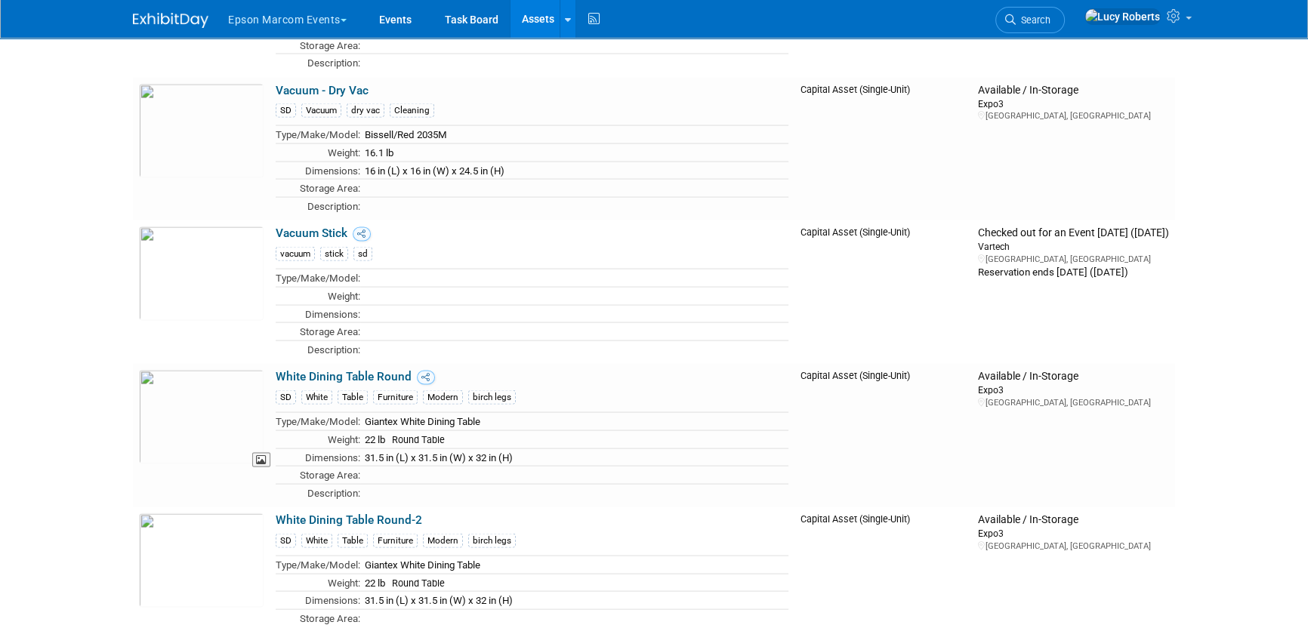
scroll to position [18145, 0]
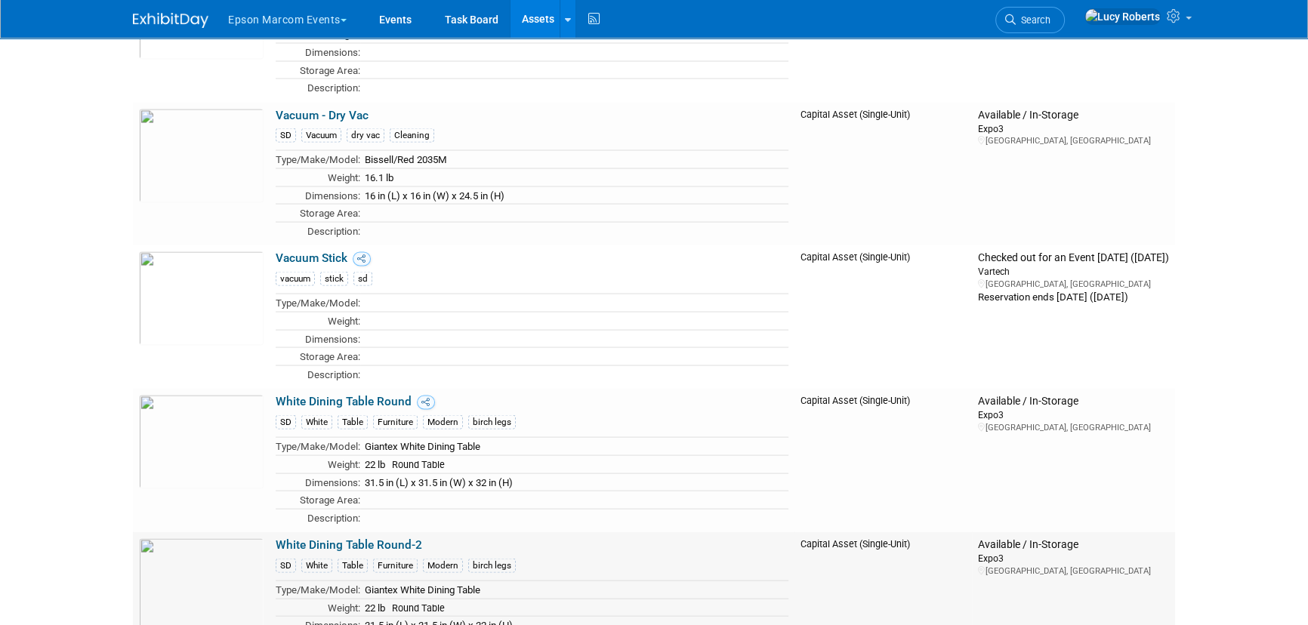
click at [341, 539] on link "White Dining Table Round-2" at bounding box center [349, 546] width 147 height 14
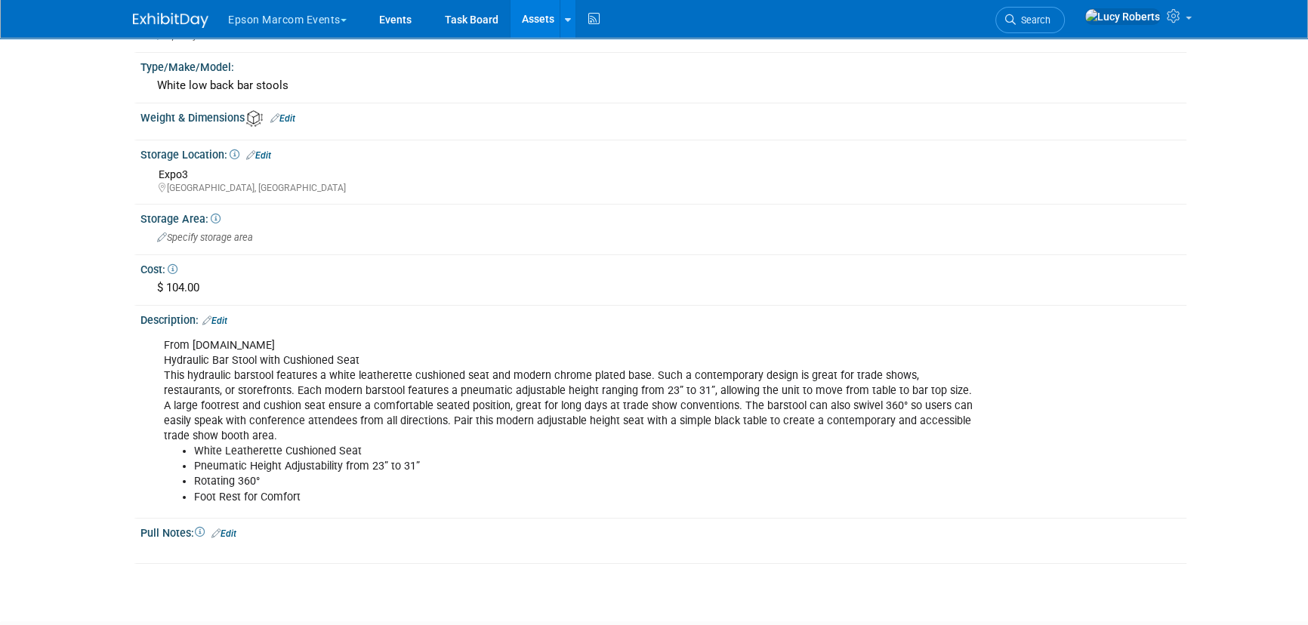
scroll to position [343, 0]
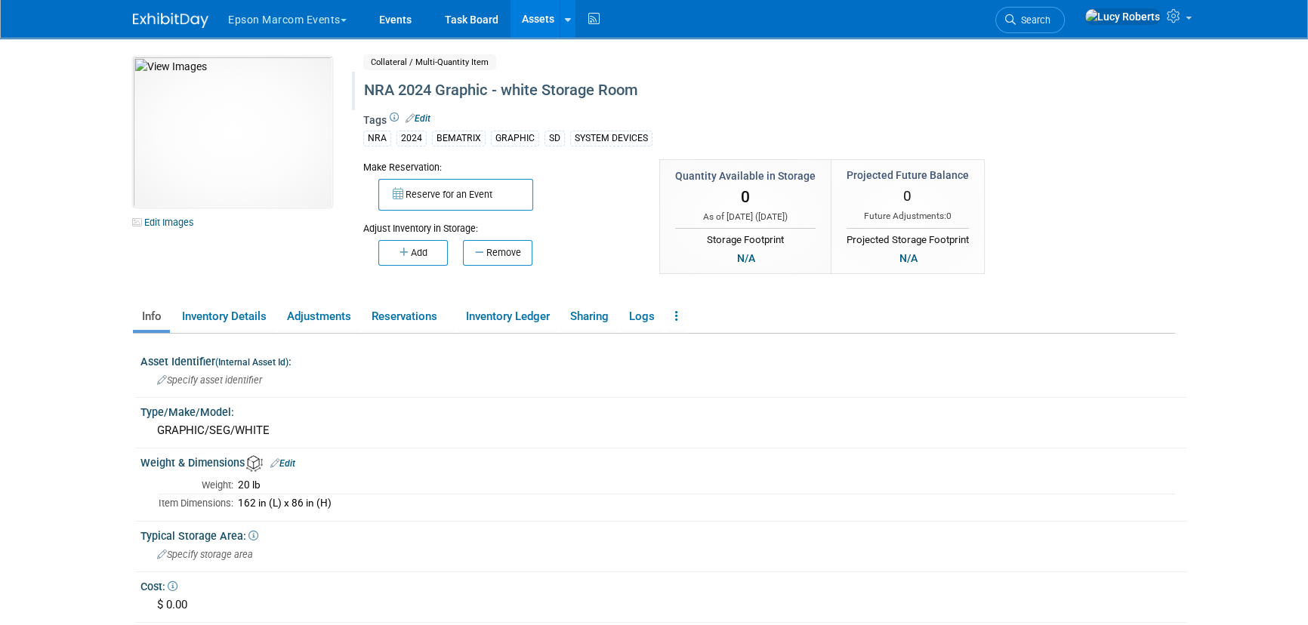
click at [440, 93] on div "NRA 2024 Graphic - white Storage Room" at bounding box center [705, 90] width 692 height 27
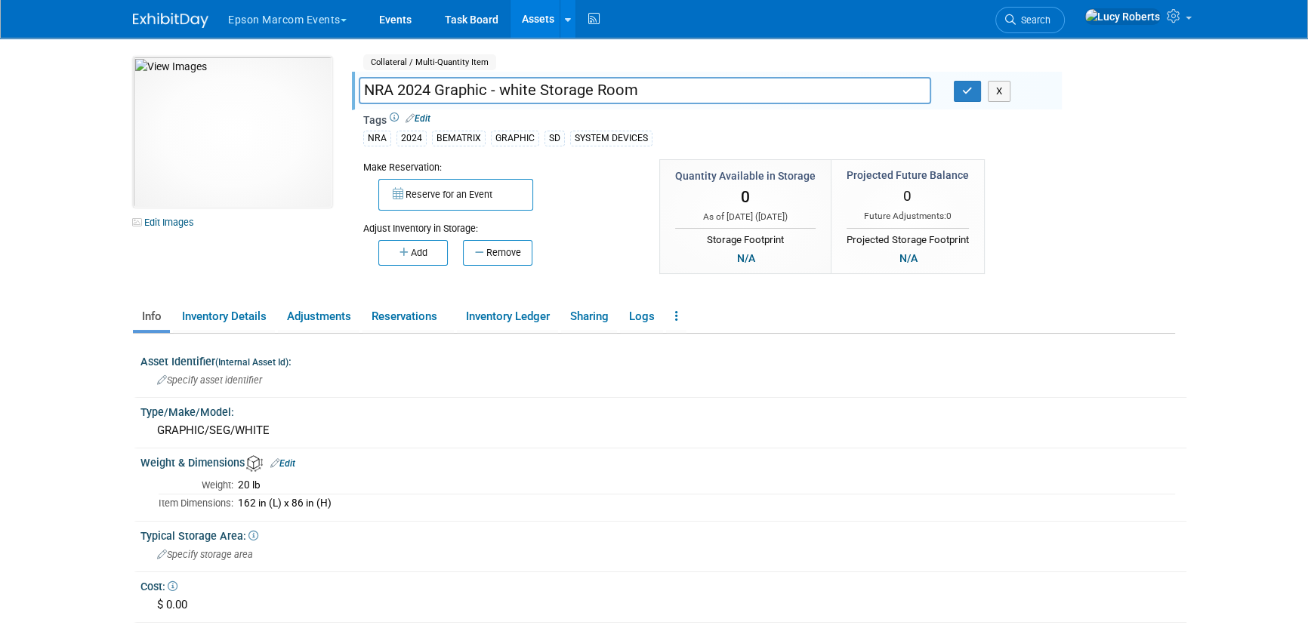
click at [437, 92] on input "NRA 2024 Graphic - white Storage Room" at bounding box center [645, 90] width 573 height 26
click at [576, 95] on input "Graphic - white Storage Room" at bounding box center [645, 90] width 573 height 26
click at [613, 92] on input "Graphic - white Storage Room - NRF 2024" at bounding box center [645, 90] width 573 height 26
type input "Graphic - white Storage Room - NRA 2024"
click at [959, 95] on button "button" at bounding box center [967, 91] width 27 height 21
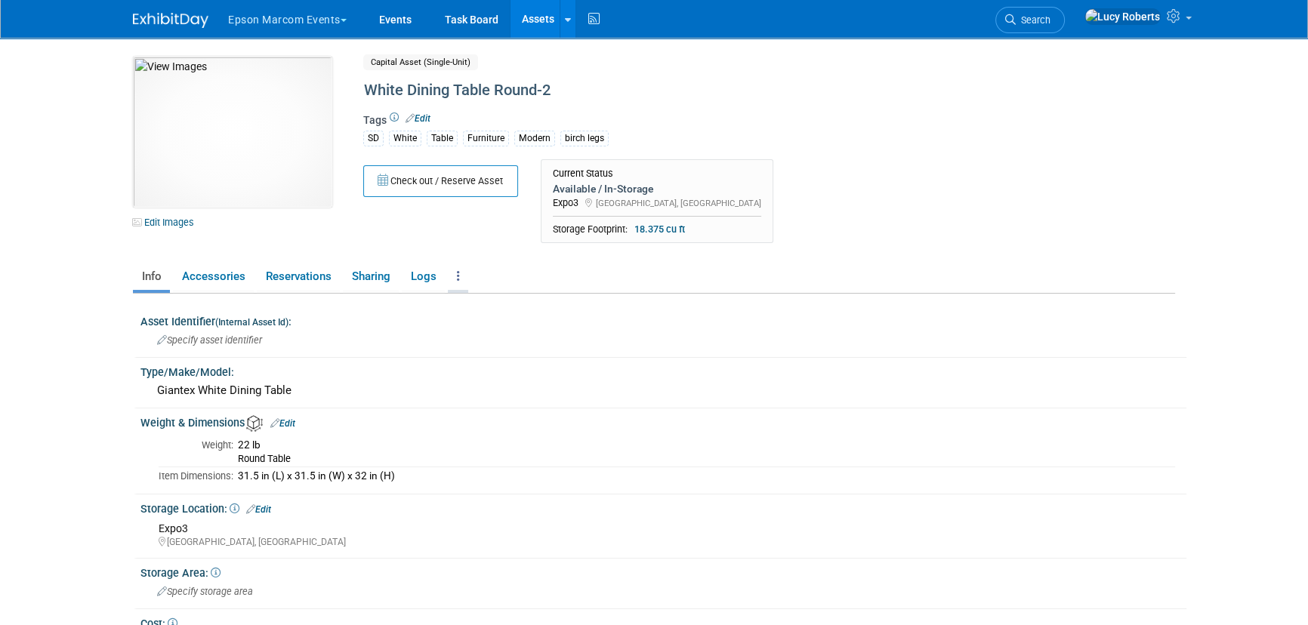
click at [453, 277] on link at bounding box center [458, 277] width 20 height 26
click at [457, 358] on icon at bounding box center [461, 356] width 14 height 11
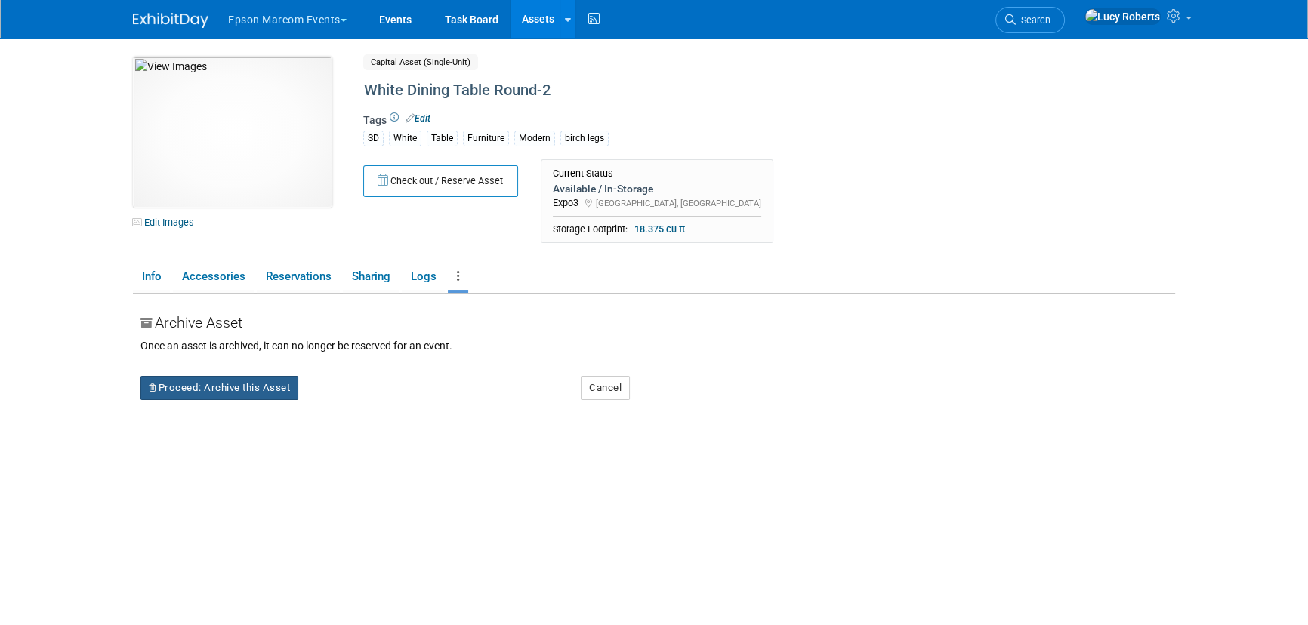
click at [219, 392] on button "Proceed: Archive this Asset" at bounding box center [220, 388] width 158 height 24
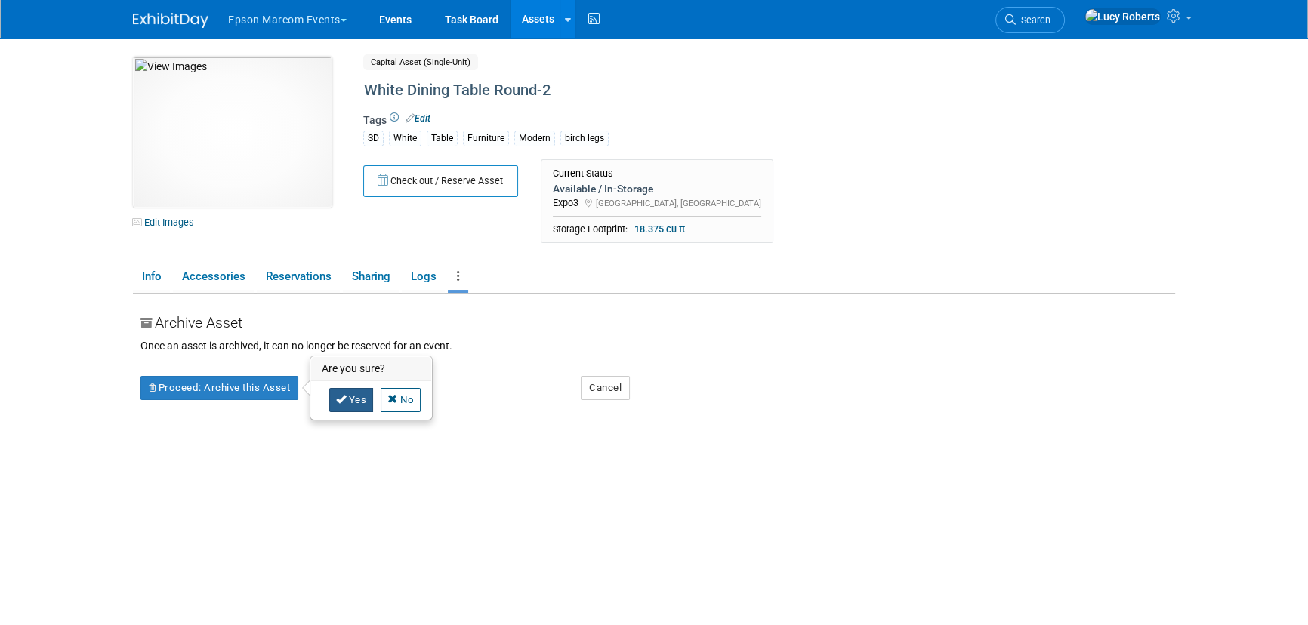
click at [340, 396] on icon at bounding box center [341, 399] width 11 height 10
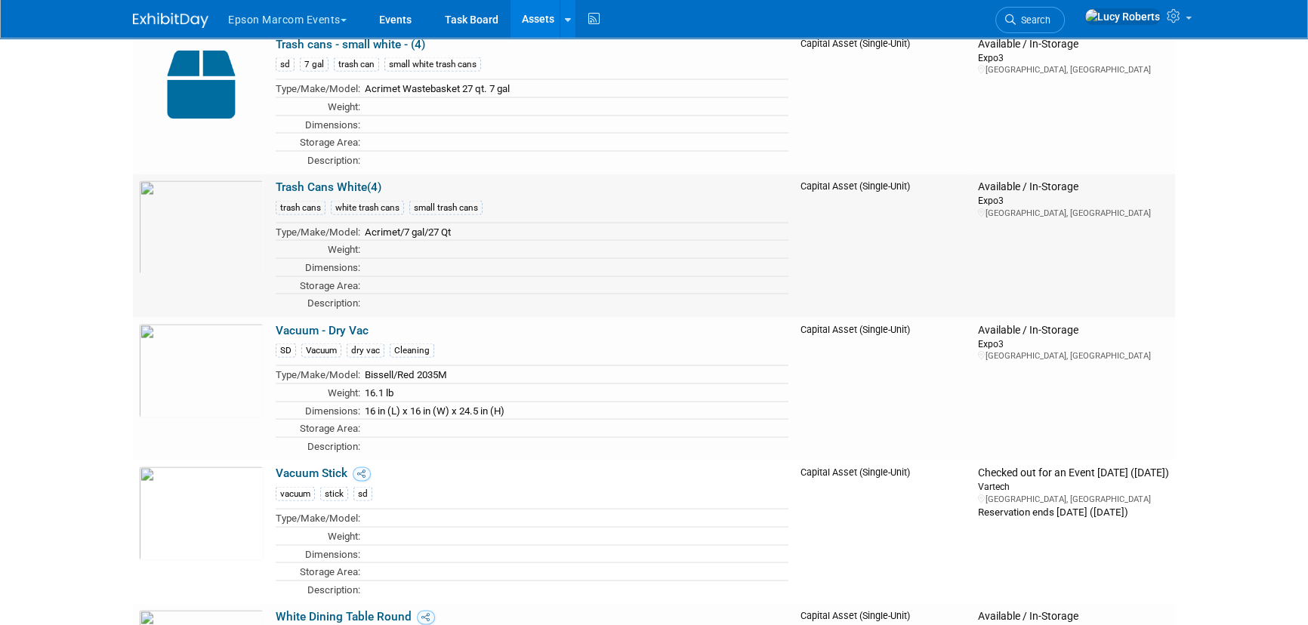
scroll to position [17934, 0]
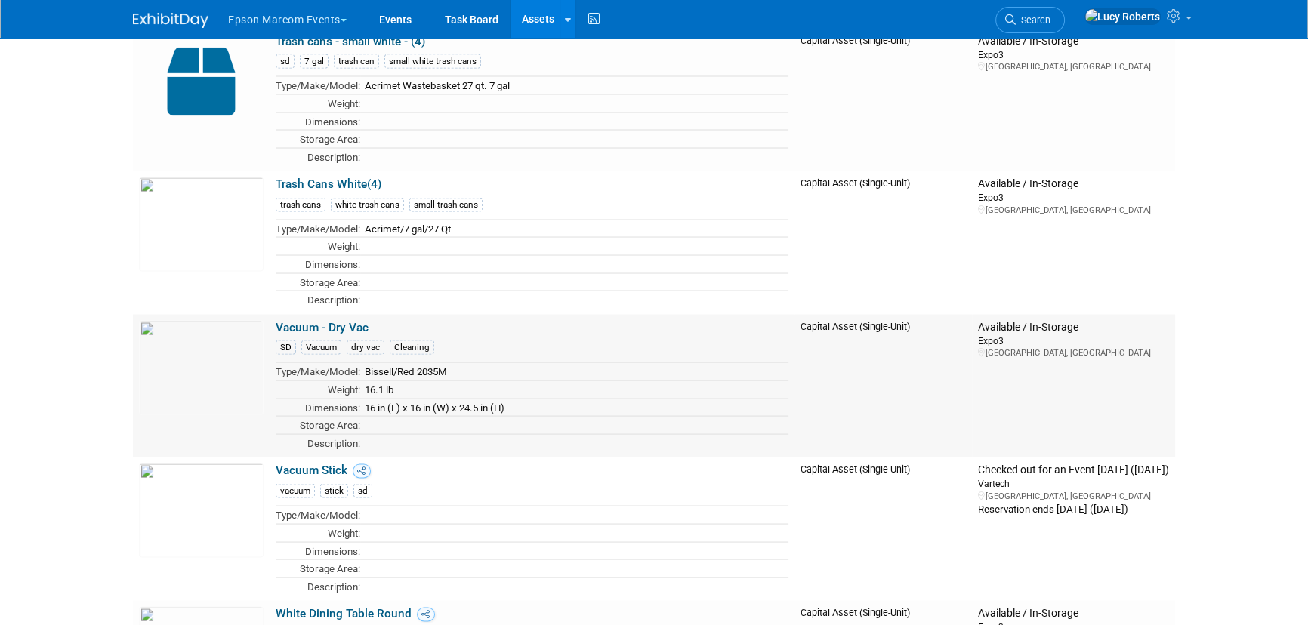
click at [348, 320] on link "Vacuum - Dry Vac" at bounding box center [322, 327] width 93 height 14
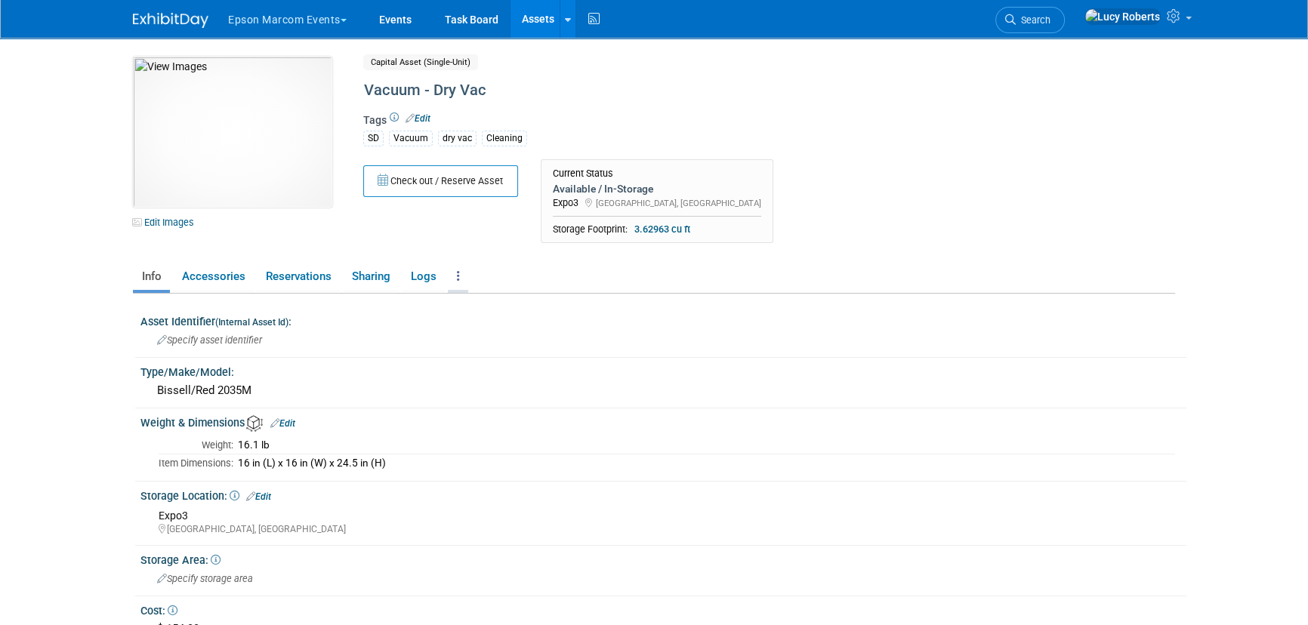
click at [457, 276] on icon at bounding box center [458, 275] width 3 height 11
click at [481, 354] on link "Archive Asset" at bounding box center [513, 357] width 131 height 26
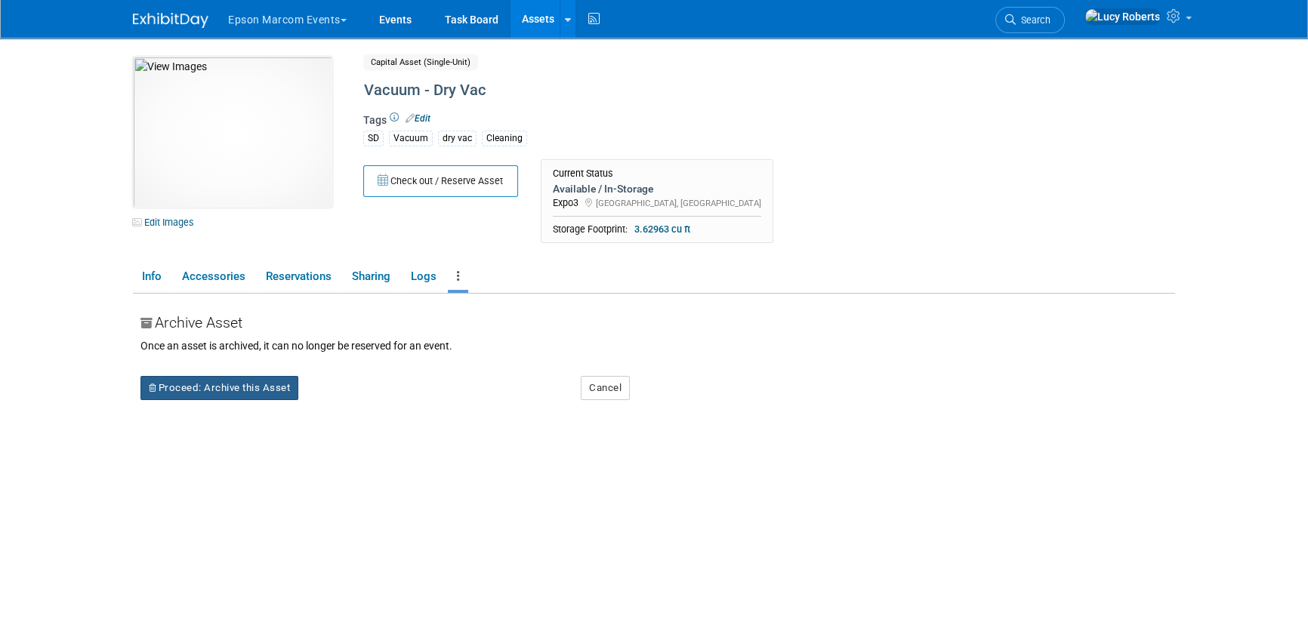
click at [269, 387] on button "Proceed: Archive this Asset" at bounding box center [220, 388] width 158 height 24
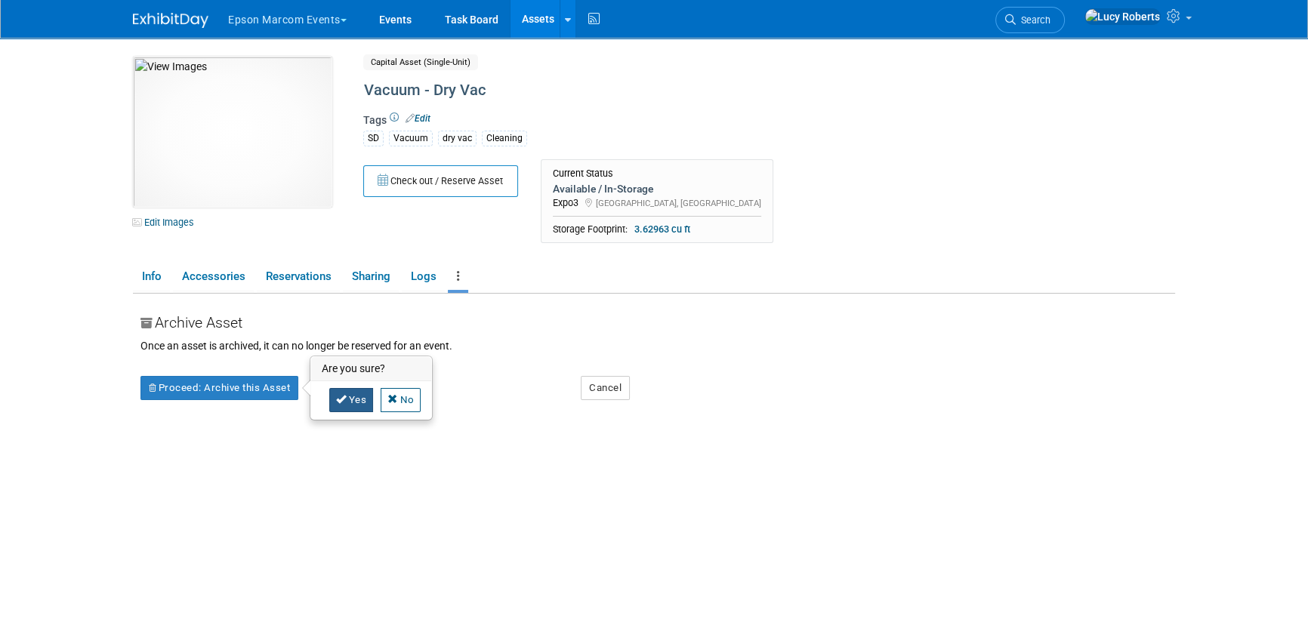
click at [341, 394] on icon at bounding box center [341, 399] width 11 height 10
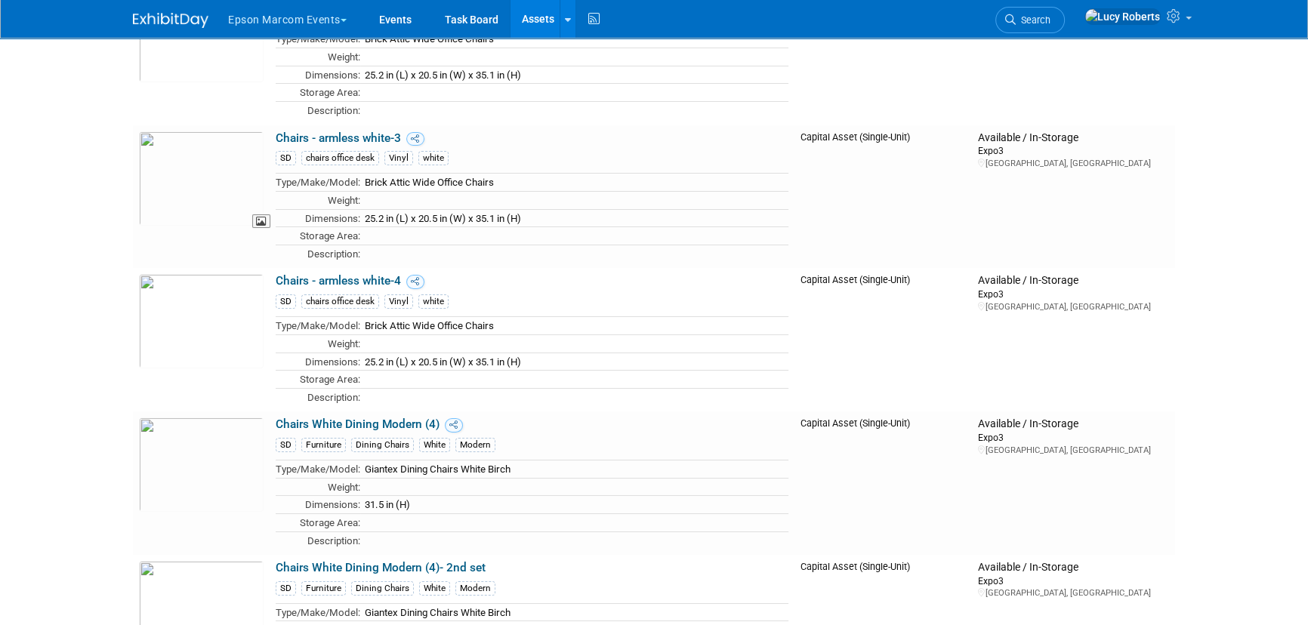
scroll to position [7221, 0]
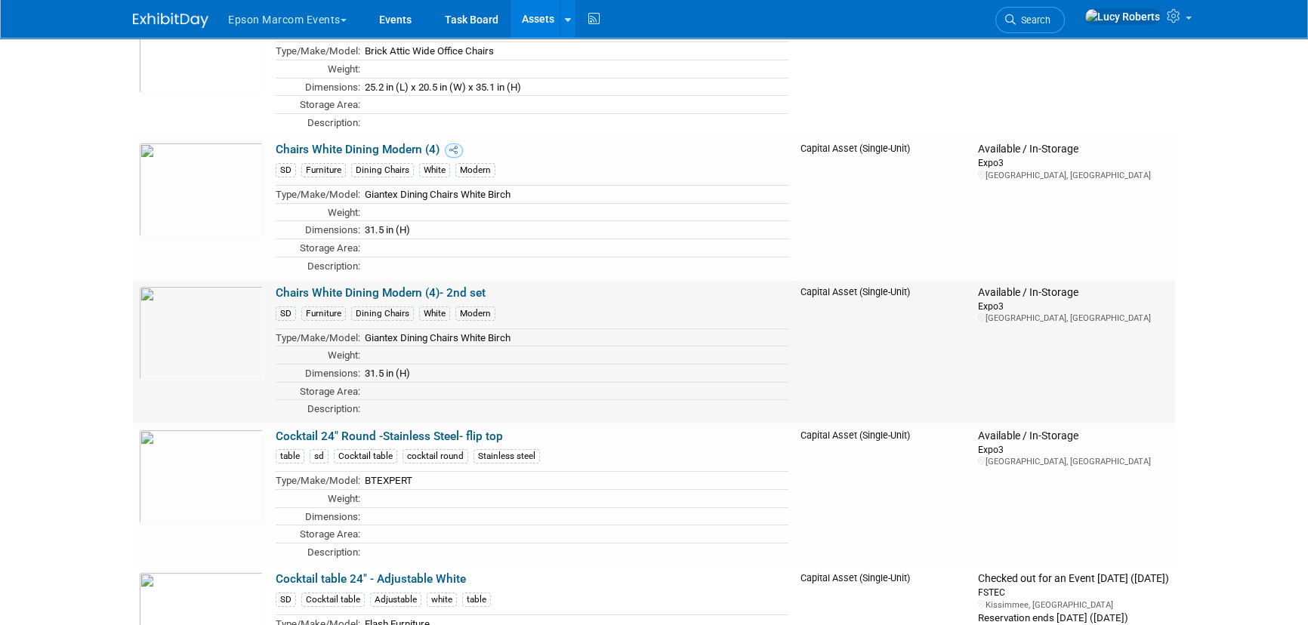
click at [347, 286] on link "Chairs White Dining Modern (4)- 2nd set" at bounding box center [381, 293] width 210 height 14
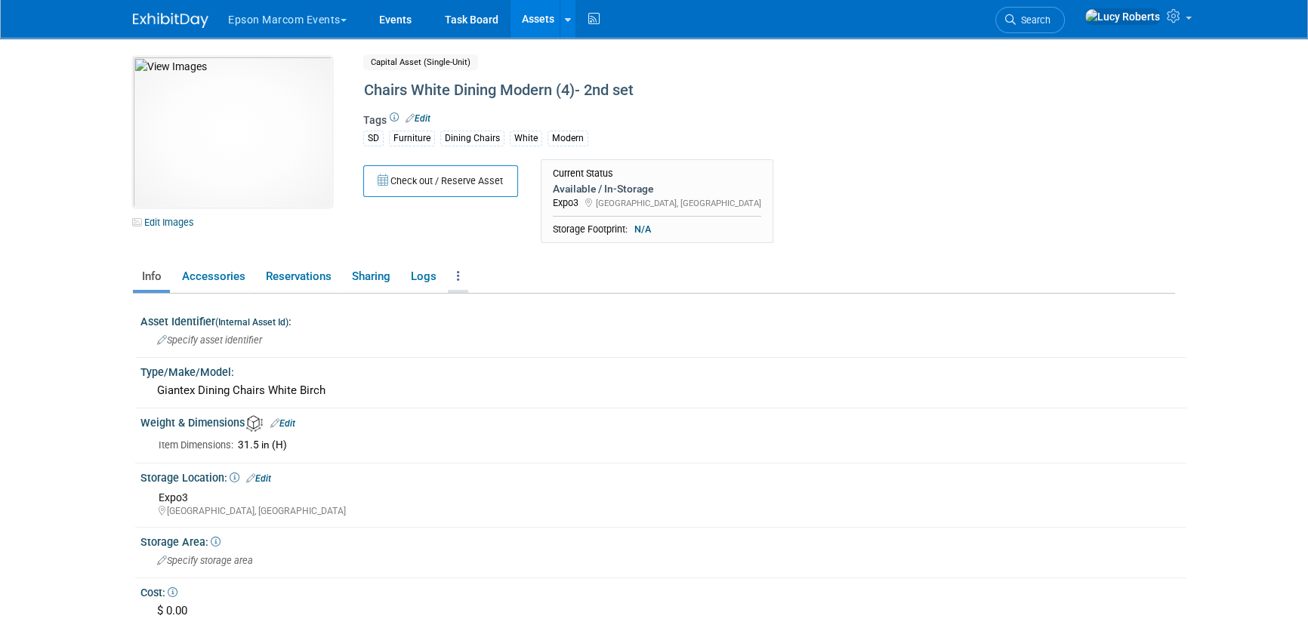
click at [454, 272] on link at bounding box center [458, 277] width 20 height 26
click at [472, 356] on link "Archive Asset" at bounding box center [513, 357] width 131 height 26
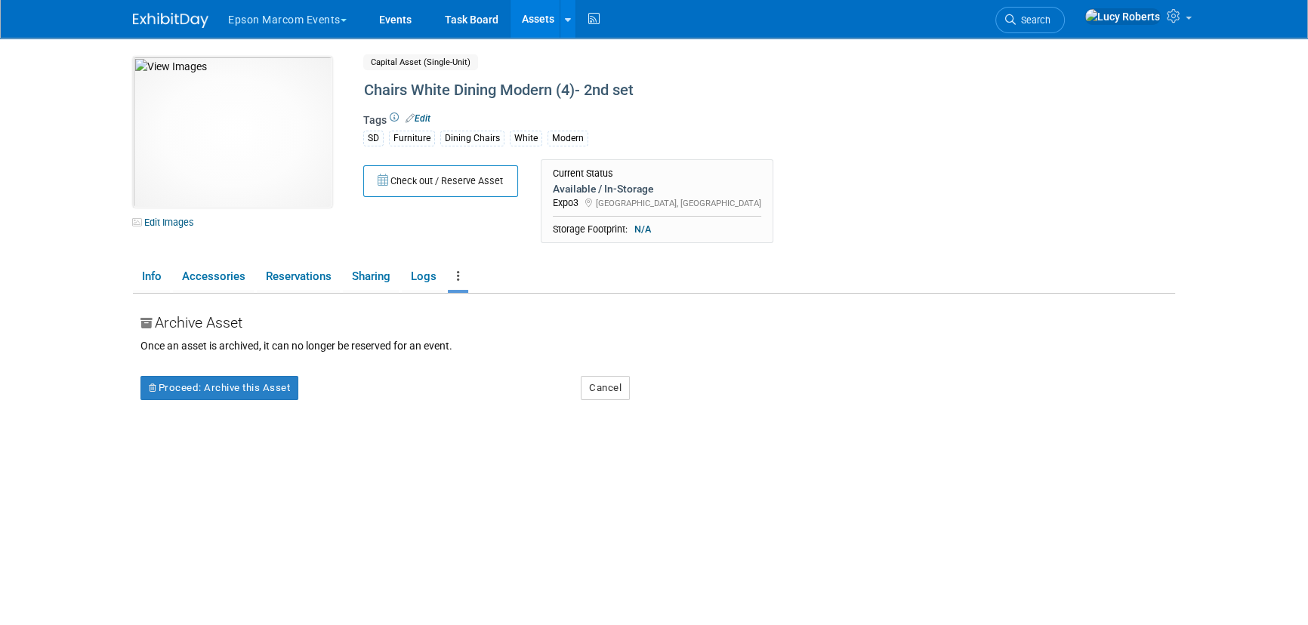
click at [207, 400] on div "Archive Asset Once an asset is archived, it can no longer be reserved for an ev…" at bounding box center [658, 483] width 1035 height 378
click at [204, 386] on button "Proceed: Archive this Asset" at bounding box center [220, 388] width 158 height 24
click at [326, 397] on div "Yes No" at bounding box center [372, 400] width 100 height 24
click at [339, 395] on icon at bounding box center [341, 399] width 11 height 10
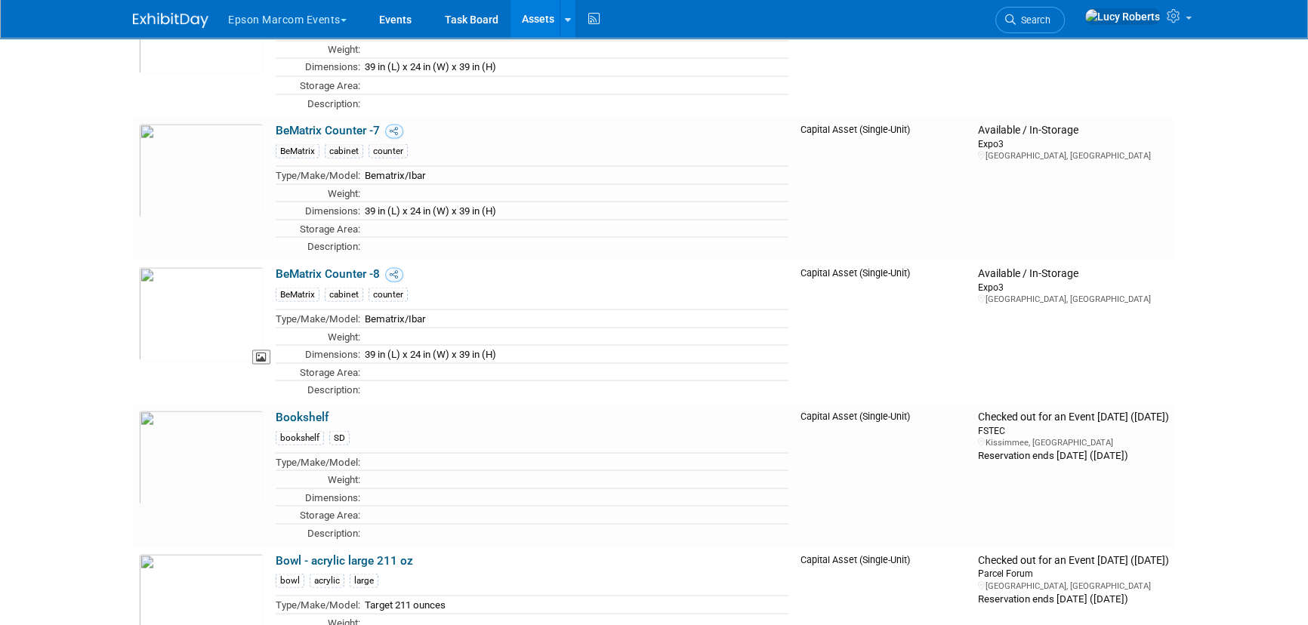
scroll to position [3513, 0]
click at [295, 410] on link "Bookshelf" at bounding box center [302, 417] width 53 height 14
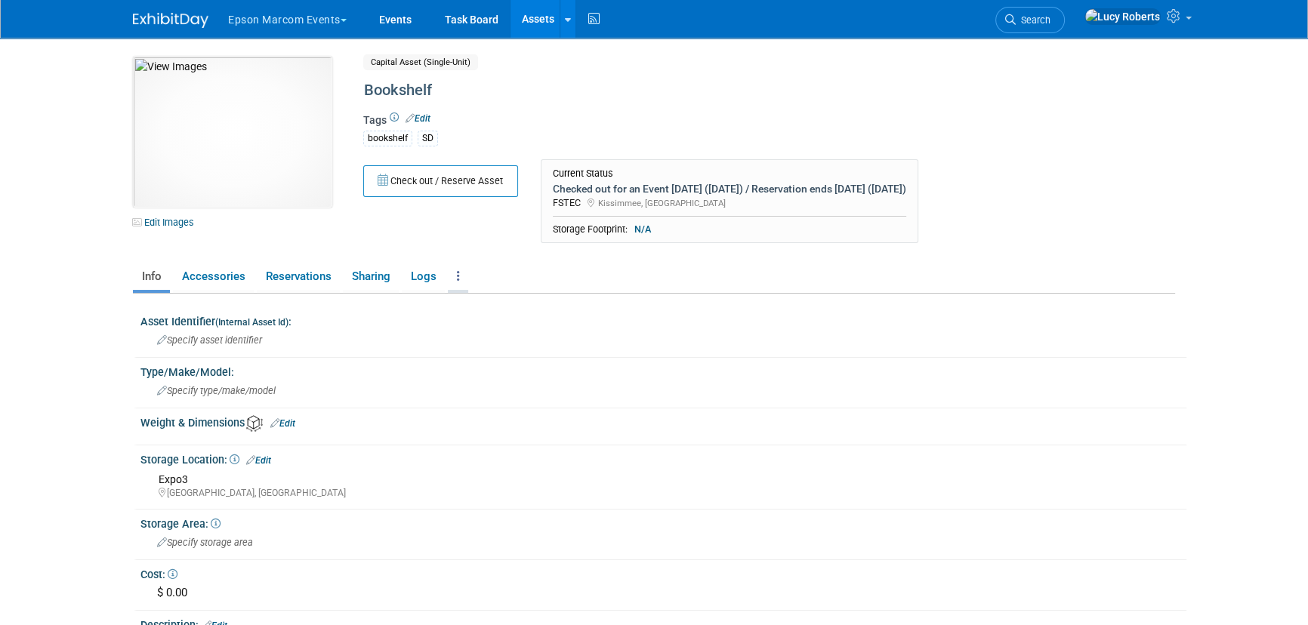
click at [455, 273] on link at bounding box center [458, 277] width 20 height 26
click at [499, 333] on link "Copy/Duplicate Asset" at bounding box center [513, 333] width 131 height 26
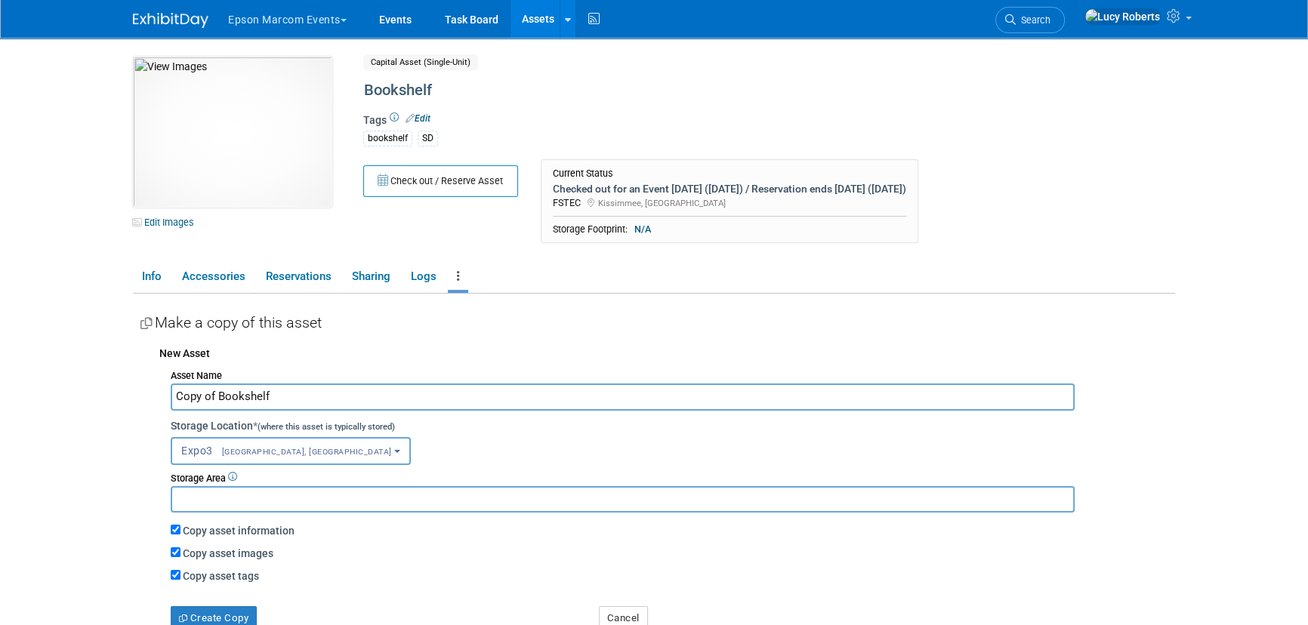
click at [217, 398] on input "Copy of Bookshelf" at bounding box center [623, 397] width 904 height 26
click at [234, 398] on input "Bookshelf" at bounding box center [623, 397] width 904 height 26
type input "Bookshelf - 2"
click at [374, 280] on link "Sharing" at bounding box center [371, 277] width 56 height 26
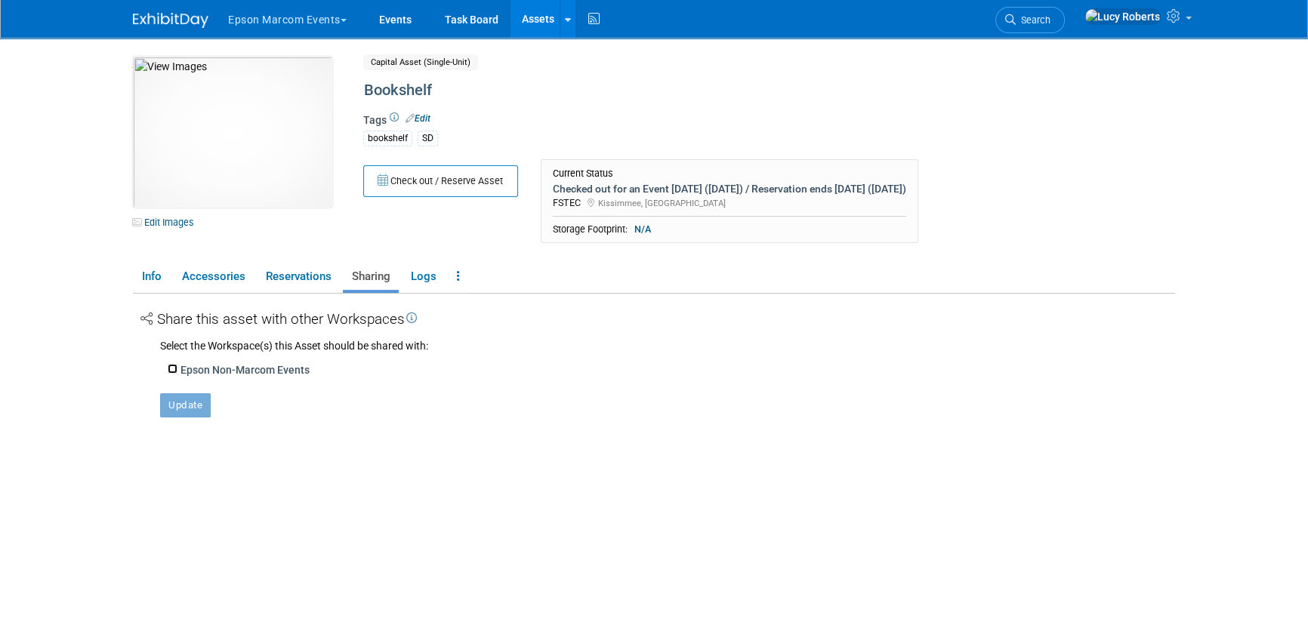
click at [173, 366] on input "Epson Non-Marcom Events" at bounding box center [173, 369] width 10 height 10
checkbox input "true"
click at [184, 428] on button "Update" at bounding box center [185, 430] width 51 height 24
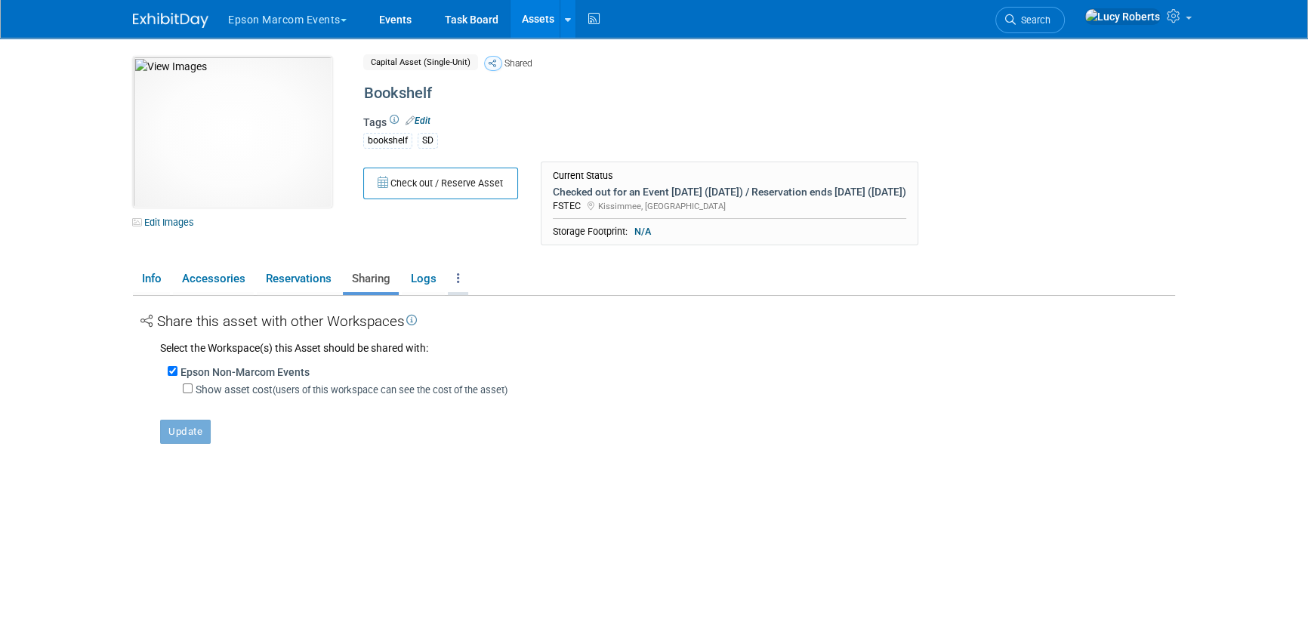
click at [453, 280] on link at bounding box center [458, 279] width 20 height 26
click at [496, 332] on link "Copy/Duplicate Asset" at bounding box center [513, 335] width 131 height 26
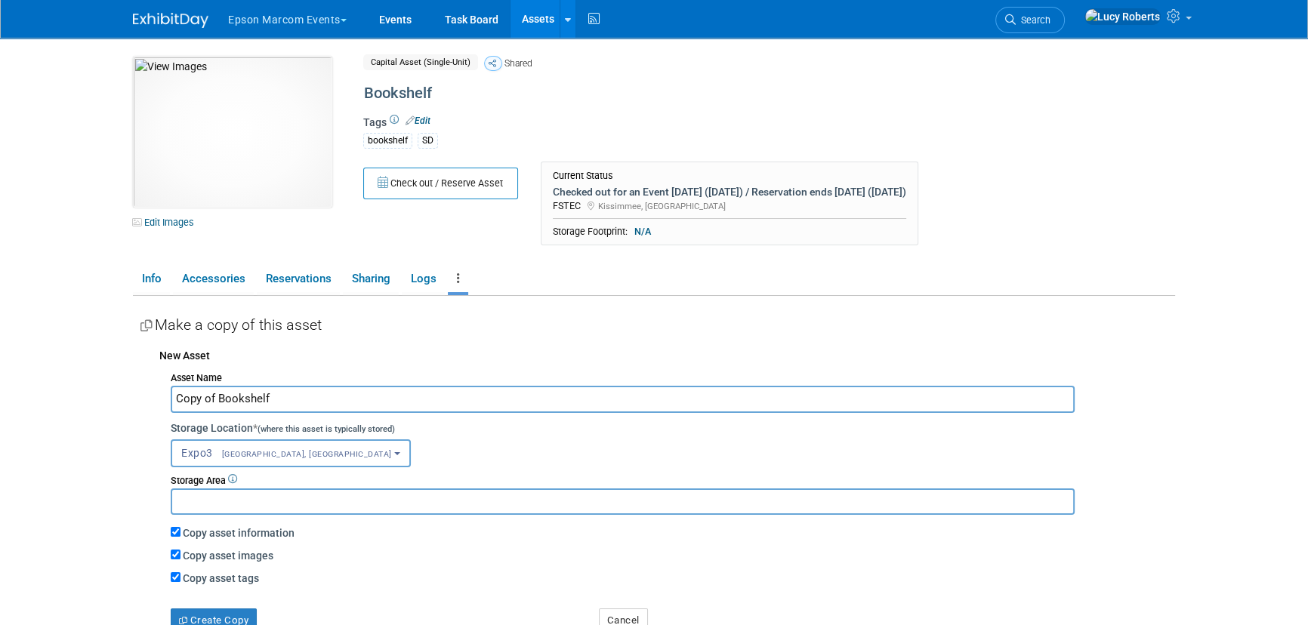
click at [220, 400] on input "Copy of Bookshelf" at bounding box center [623, 399] width 904 height 26
click at [252, 394] on input "Bookshelf" at bounding box center [623, 399] width 904 height 26
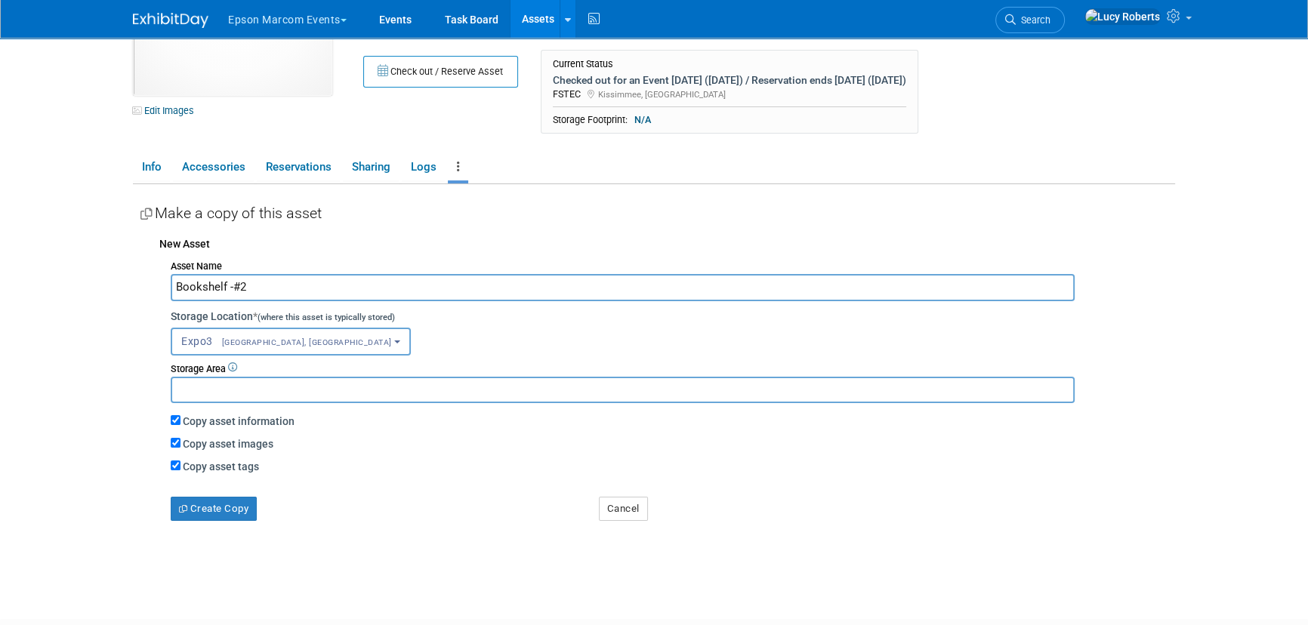
scroll to position [137, 0]
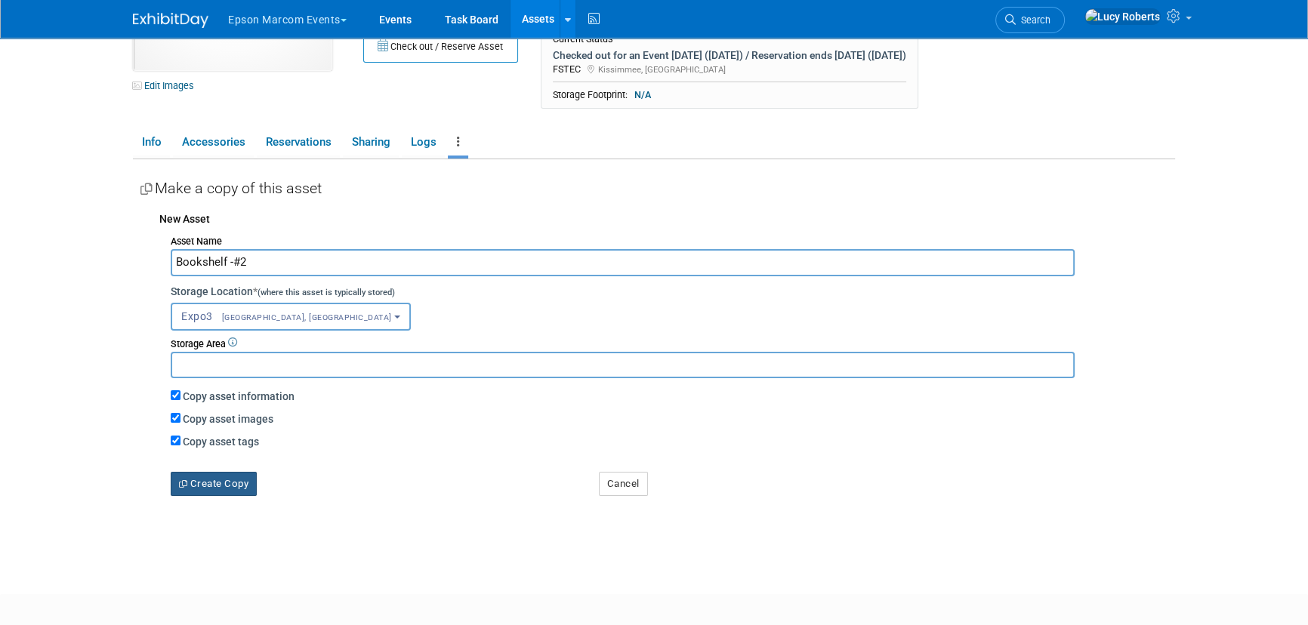
type input "Bookshelf -#2"
click at [212, 474] on button "Create Copy" at bounding box center [214, 484] width 86 height 24
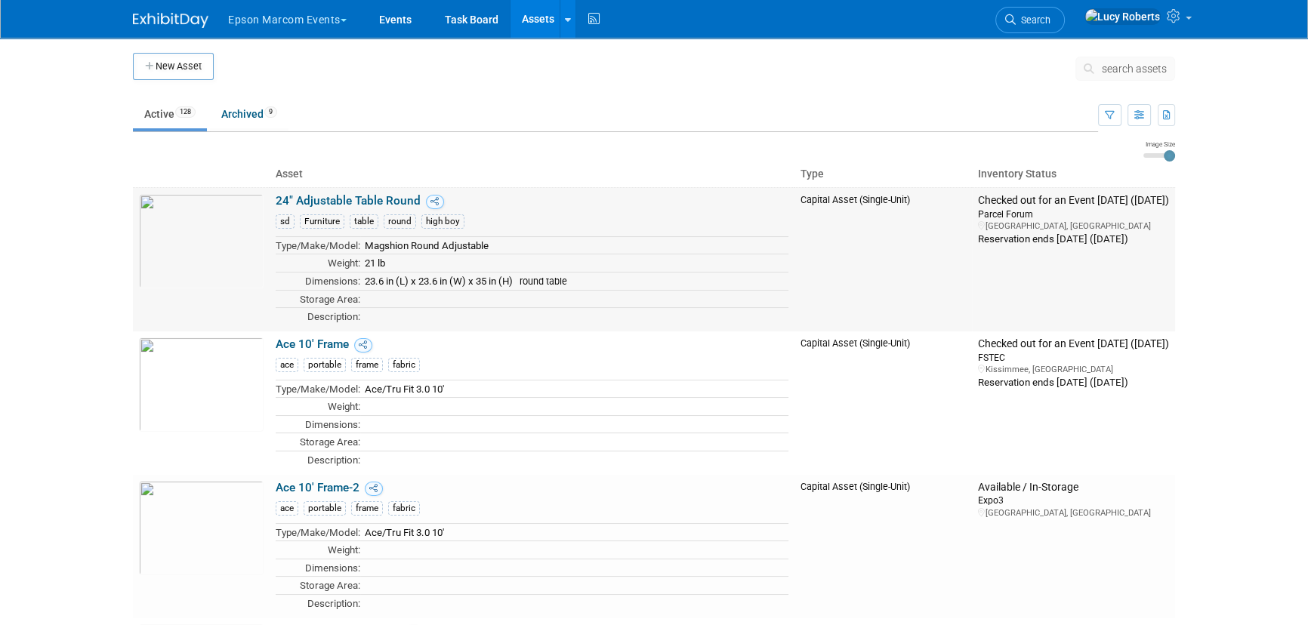
click at [319, 204] on link "24" Adjustable Table Round" at bounding box center [348, 201] width 145 height 14
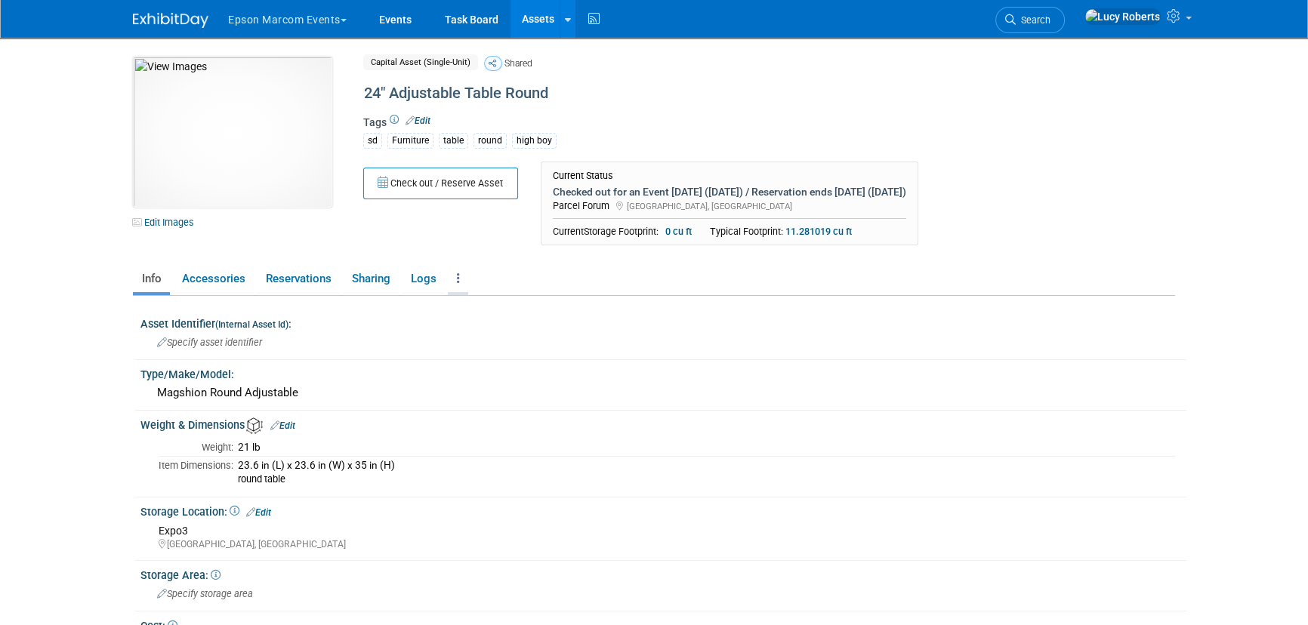
click at [460, 280] on link at bounding box center [458, 279] width 20 height 26
click at [485, 334] on link "Copy/Duplicate Asset" at bounding box center [513, 335] width 131 height 26
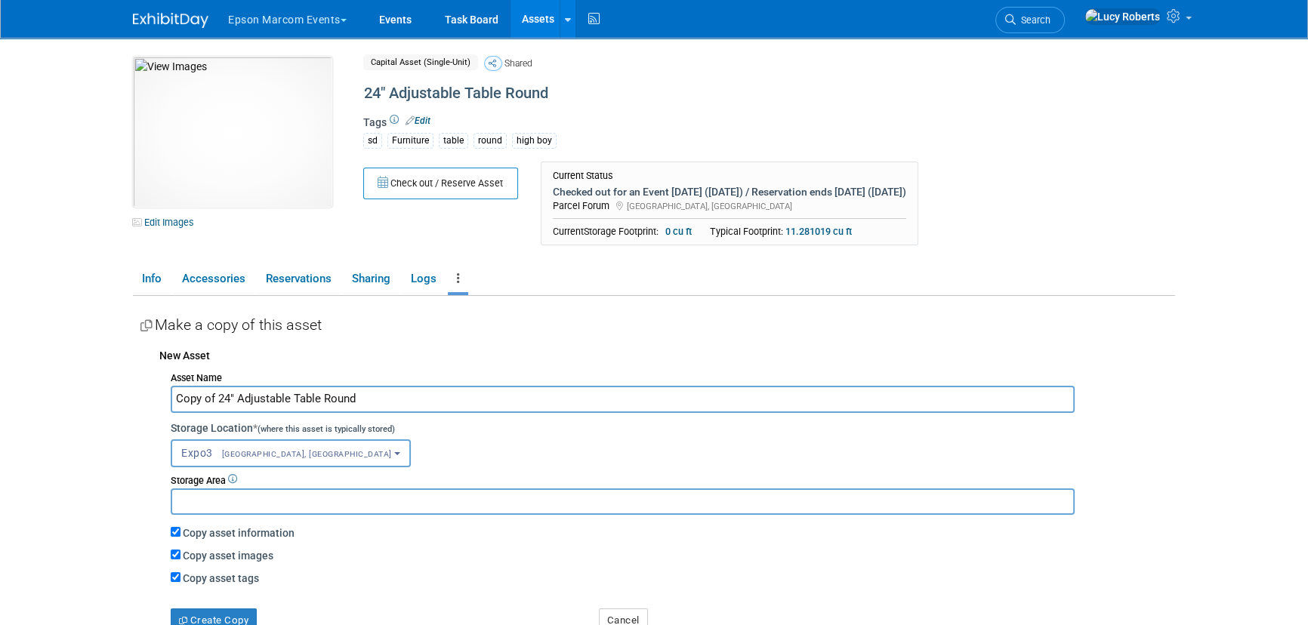
click at [219, 401] on input "Copy of 24" Adjustable Table Round" at bounding box center [623, 399] width 904 height 26
click at [372, 394] on input "24" Adjustable Table Round" at bounding box center [623, 399] width 904 height 26
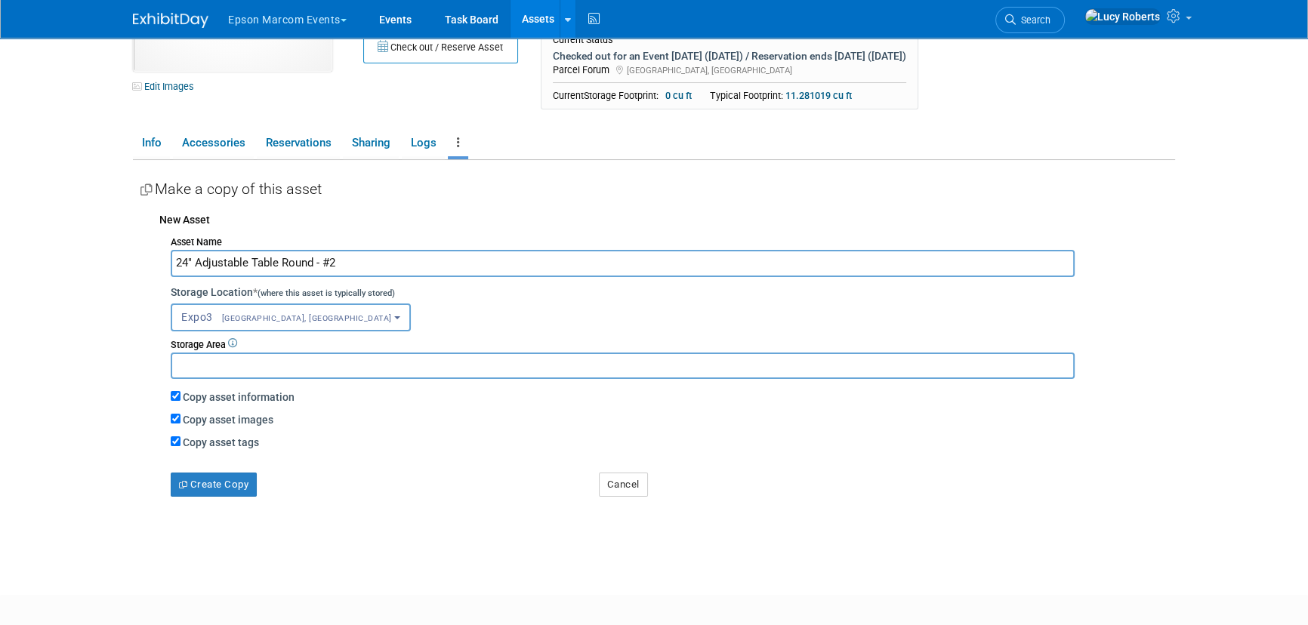
scroll to position [137, 0]
type input "24" Adjustable Table Round - #2"
click at [246, 483] on button "Create Copy" at bounding box center [214, 484] width 86 height 24
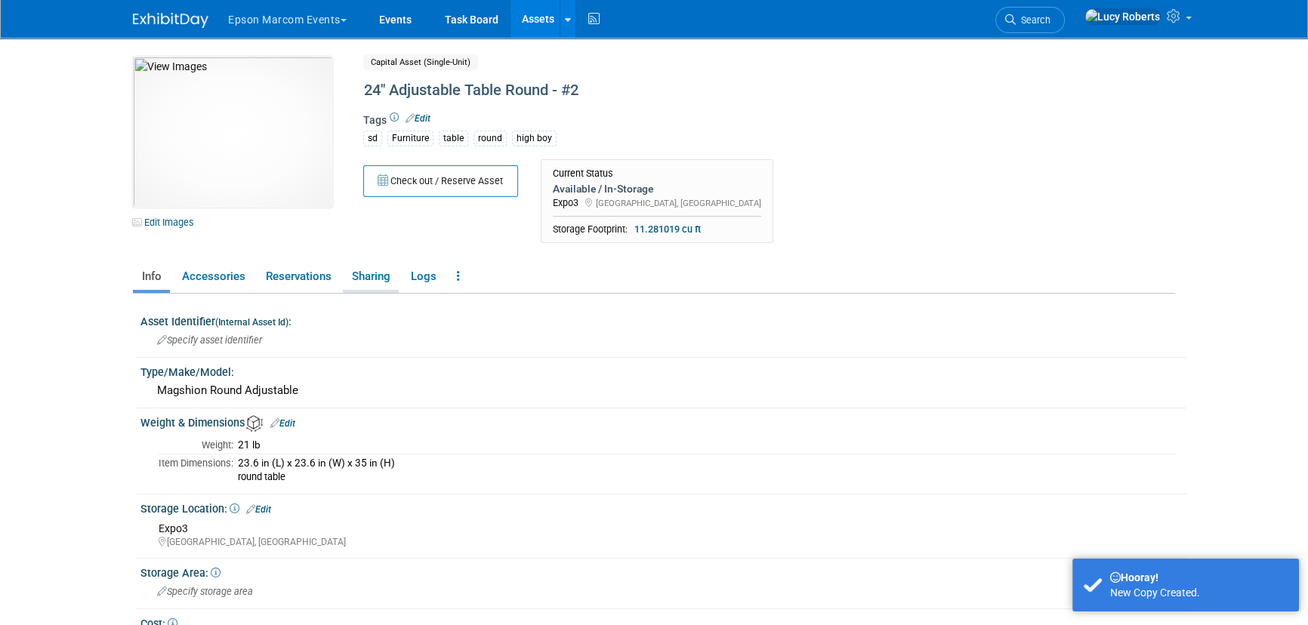
click at [378, 274] on link "Sharing" at bounding box center [371, 277] width 56 height 26
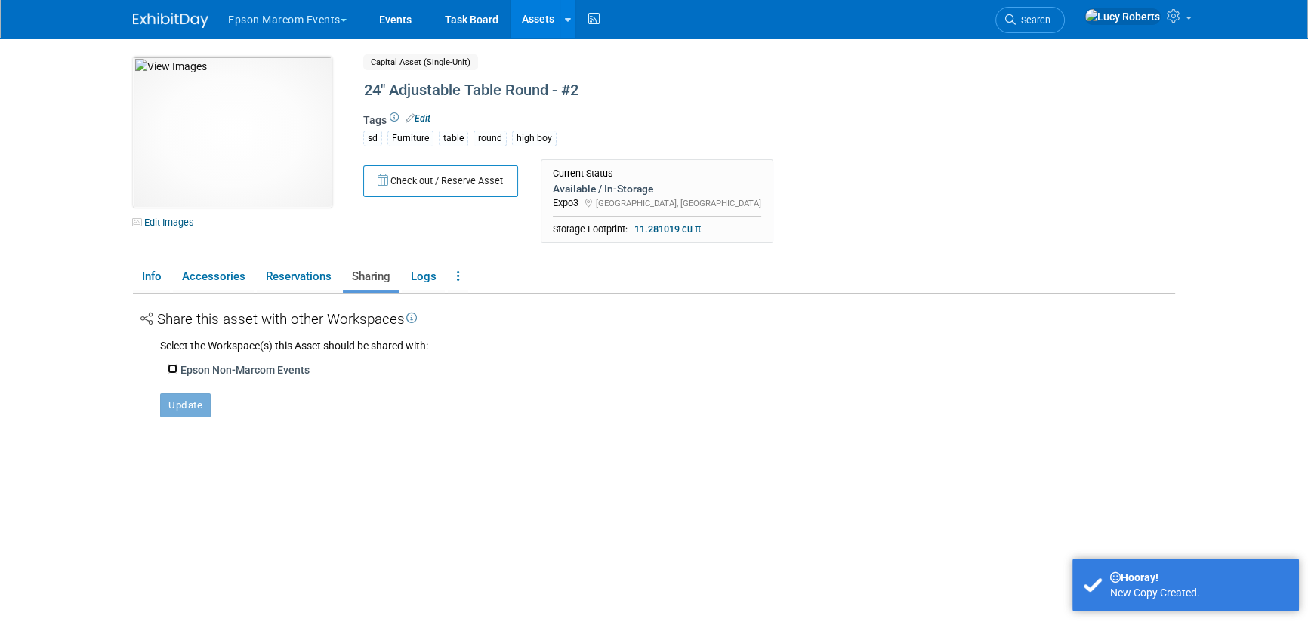
click at [173, 364] on input "Epson Non-Marcom Events" at bounding box center [173, 369] width 10 height 10
checkbox input "true"
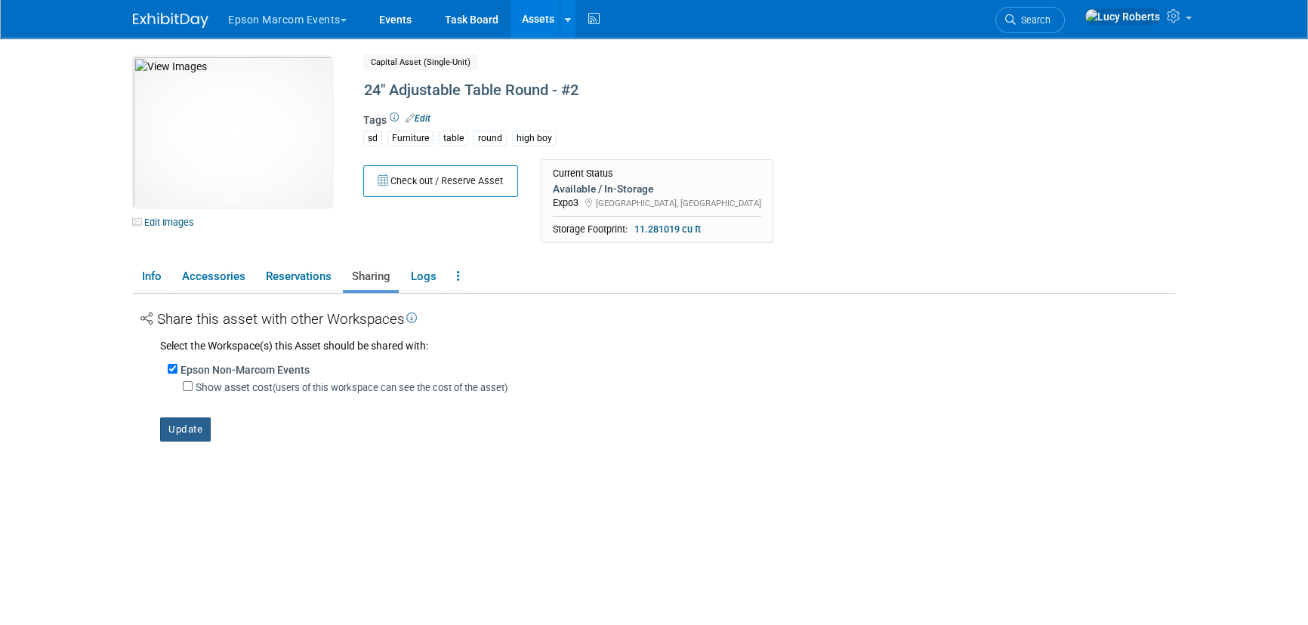
click at [186, 425] on button "Update" at bounding box center [185, 430] width 51 height 24
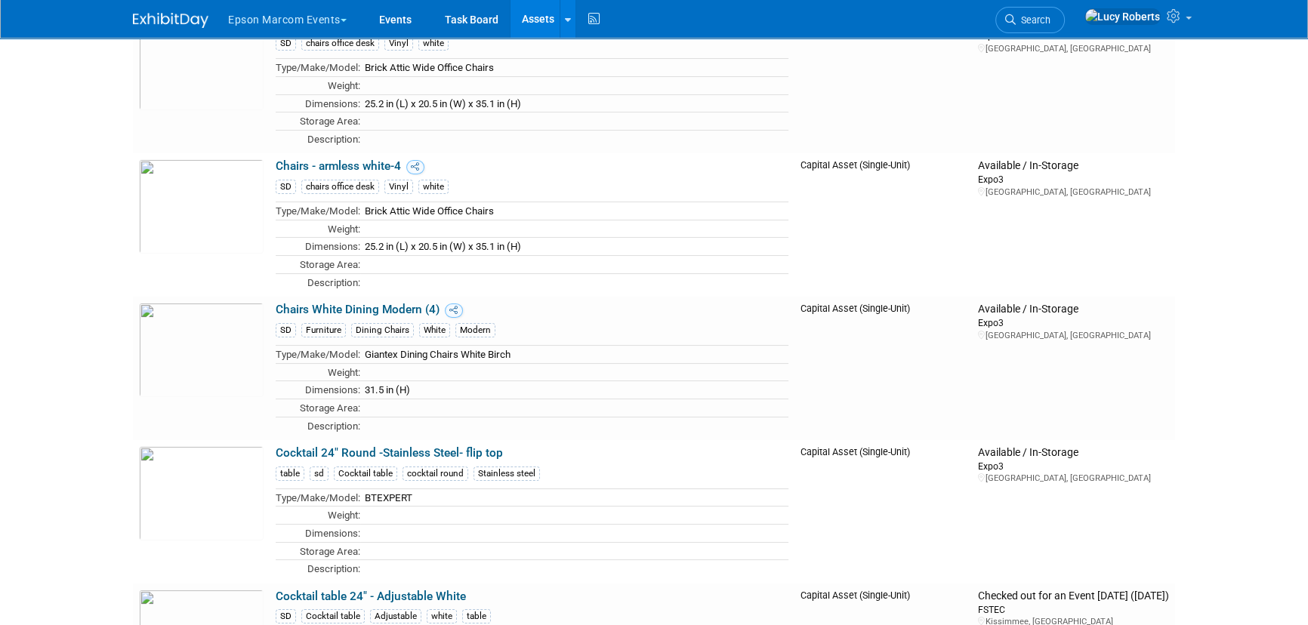
scroll to position [7485, 0]
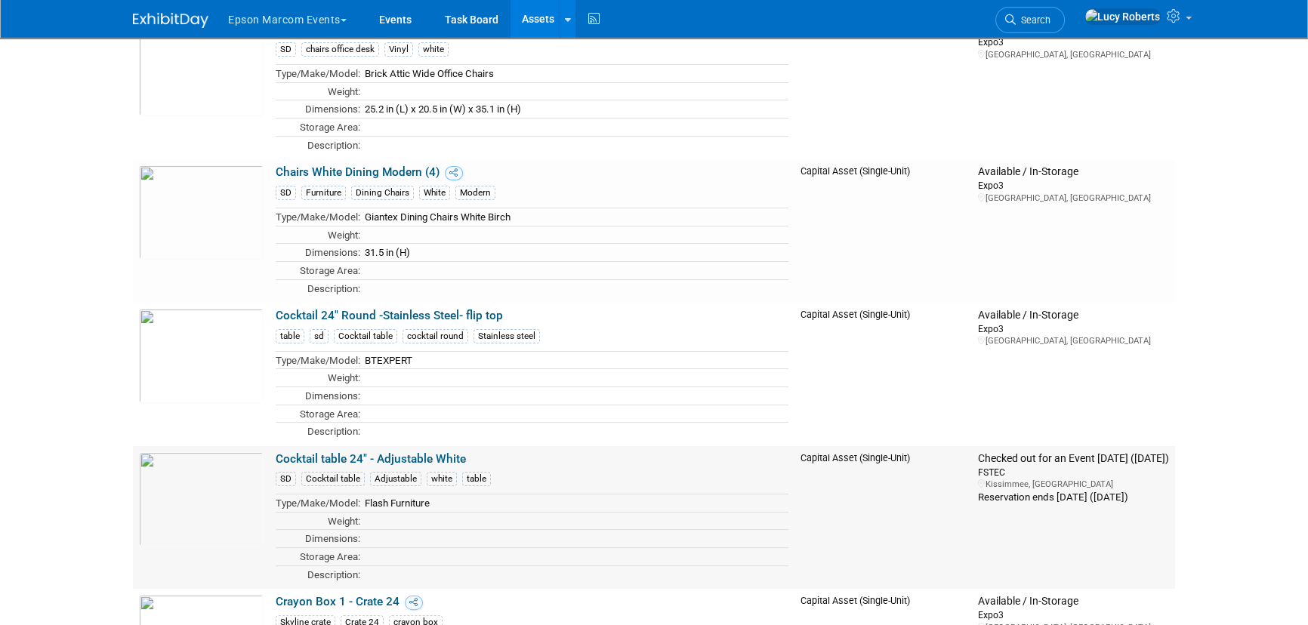
click at [382, 452] on link "Cocktail table 24" - Adjustable White" at bounding box center [371, 459] width 190 height 14
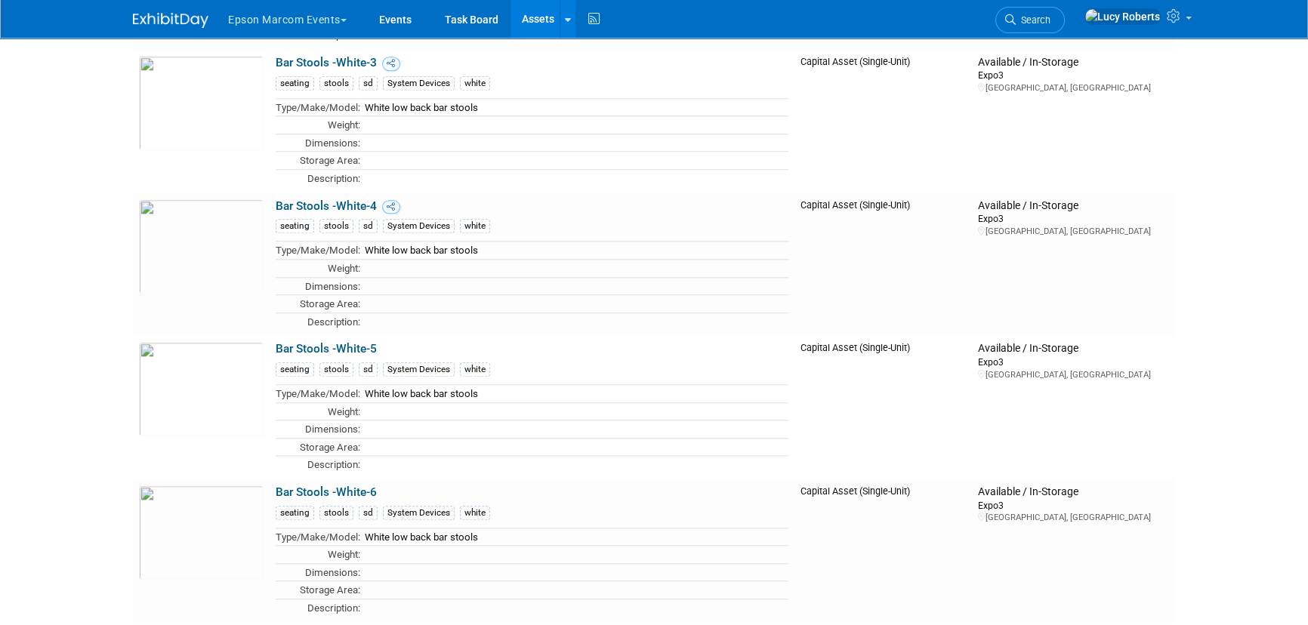
scroll to position [1305, 0]
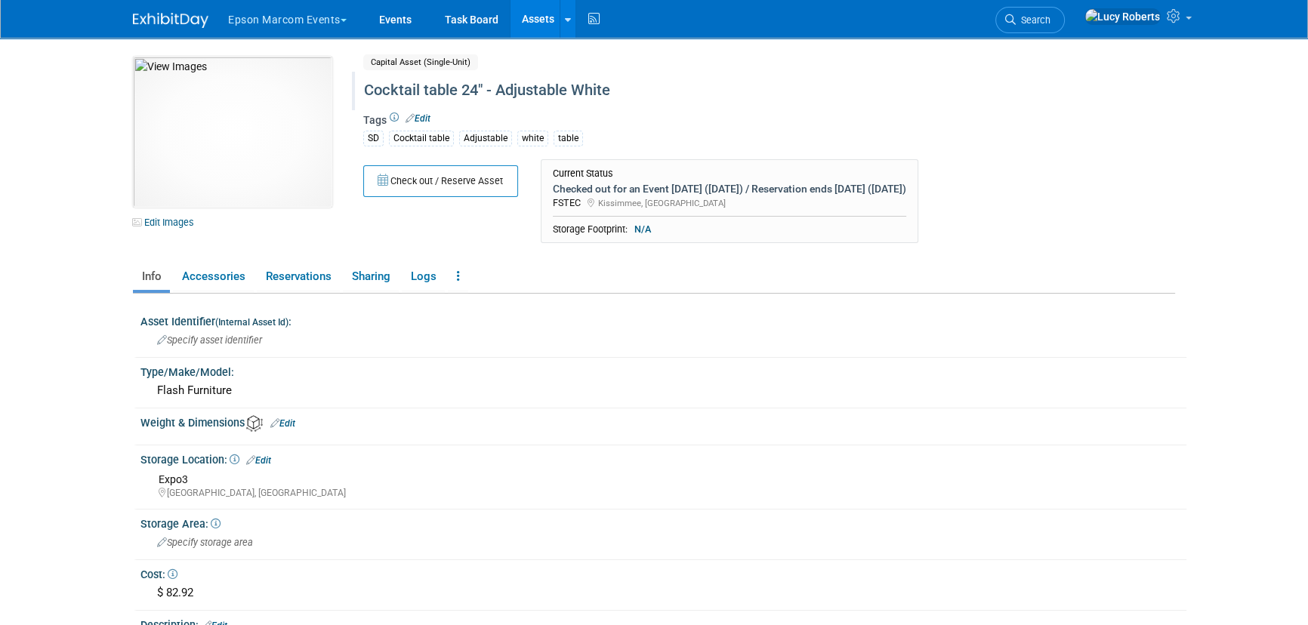
click at [496, 92] on div "Cocktail table 24" - Adjustable White" at bounding box center [705, 90] width 692 height 27
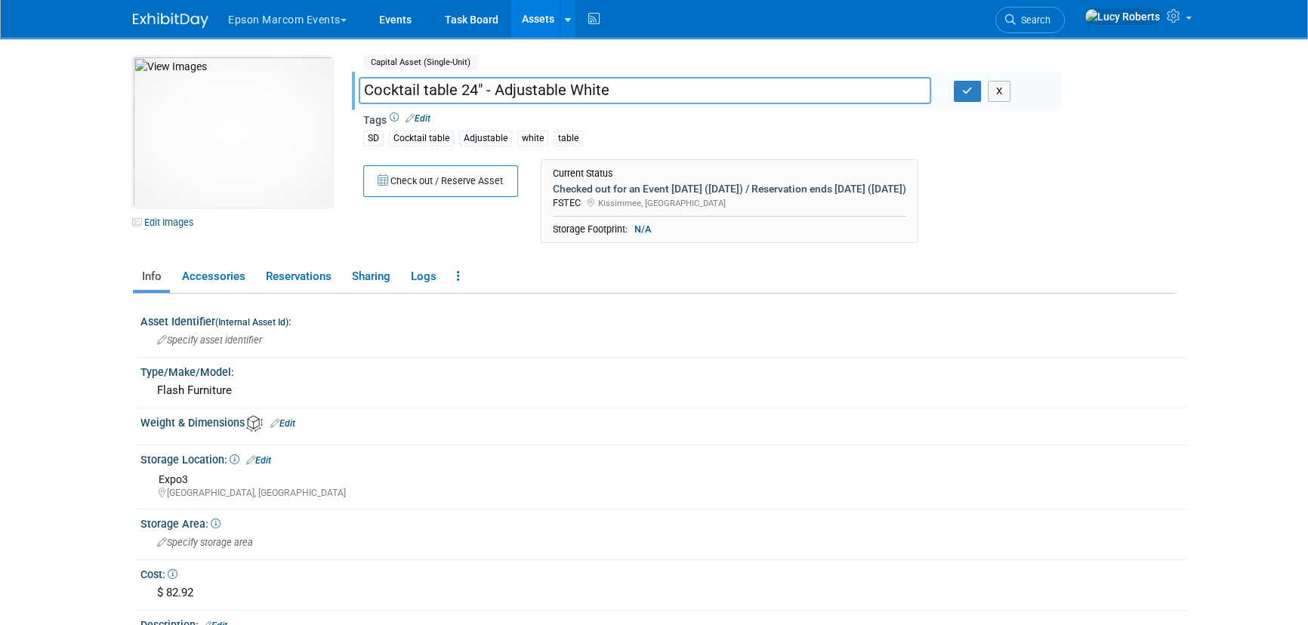
drag, startPoint x: 491, startPoint y: 91, endPoint x: 369, endPoint y: 85, distance: 121.7
click at [369, 85] on input "Cocktail table 24" - Adjustable White" at bounding box center [645, 90] width 573 height 26
click at [363, 85] on input "Cocktail table 24" - Adjustable White" at bounding box center [645, 90] width 573 height 26
drag, startPoint x: 491, startPoint y: 88, endPoint x: 334, endPoint y: 82, distance: 157.2
click at [334, 82] on div "10048995-10728820-872202f3-1350-44e8-8169-d244943871ae.jpg Edit Images Capital …" at bounding box center [654, 154] width 1065 height 195
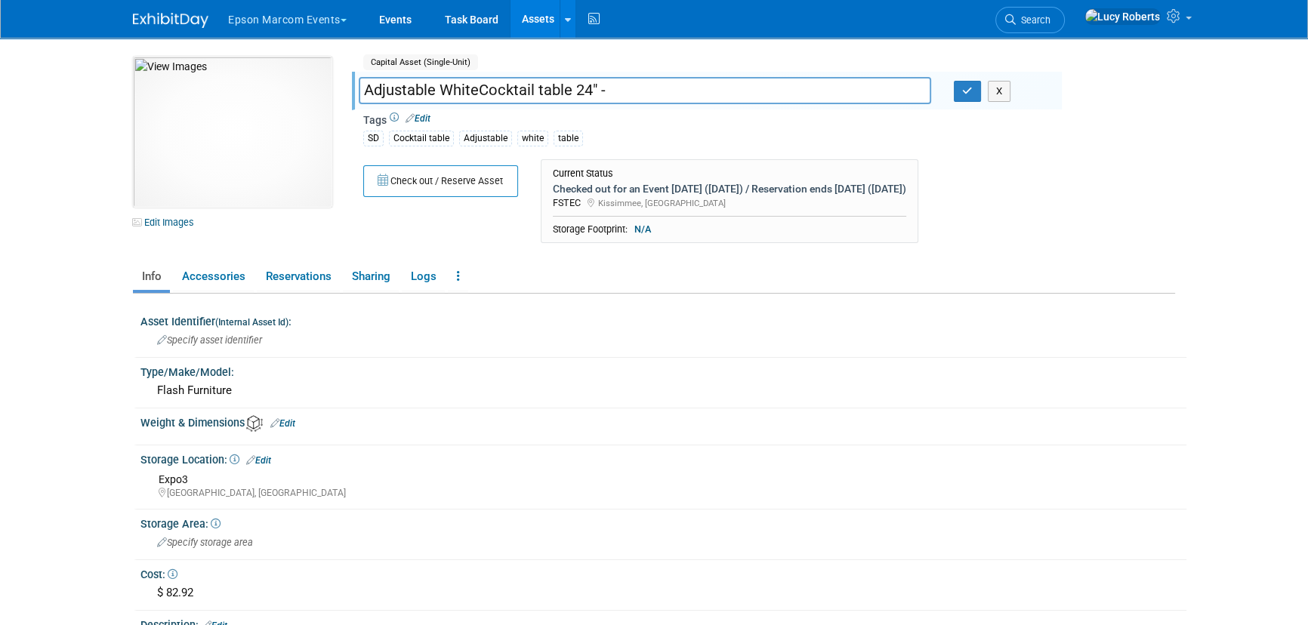
click at [483, 88] on input "Adjustable WhiteCocktail table 24" -" at bounding box center [645, 90] width 573 height 26
click at [638, 97] on input "Adjustable White Cocktail table 24" -" at bounding box center [645, 90] width 573 height 26
type input "Adjustable White Cocktail table 24" #3"
click at [956, 100] on button "button" at bounding box center [967, 91] width 27 height 21
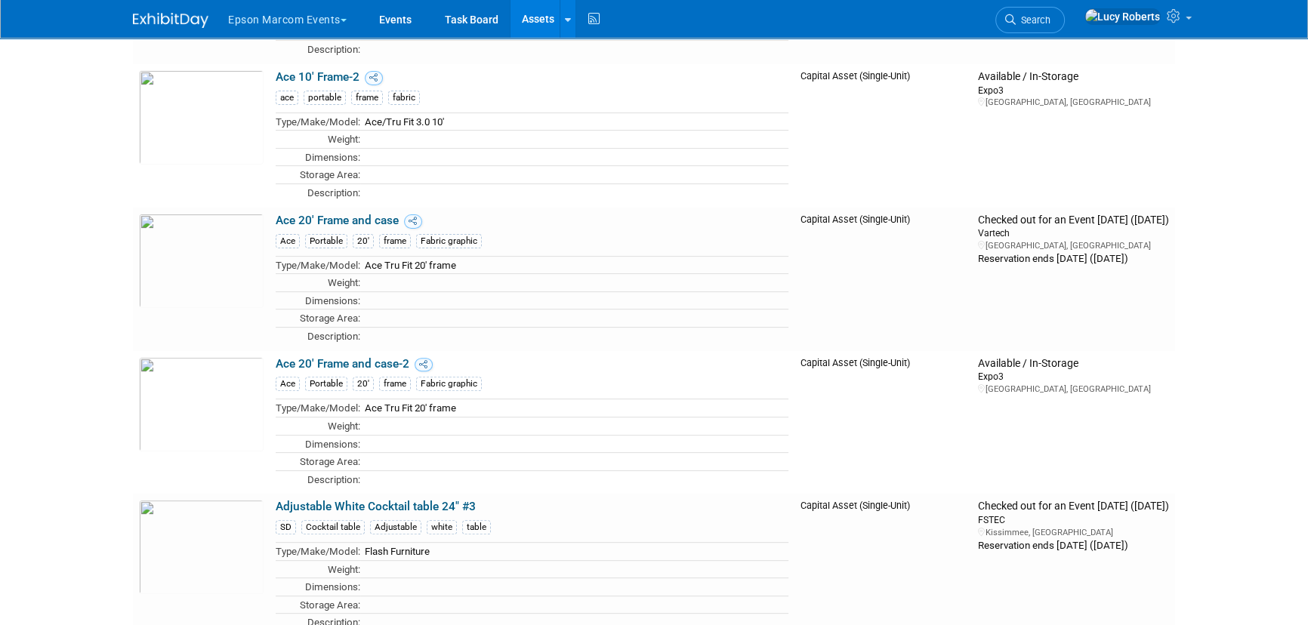
scroll to position [687, 0]
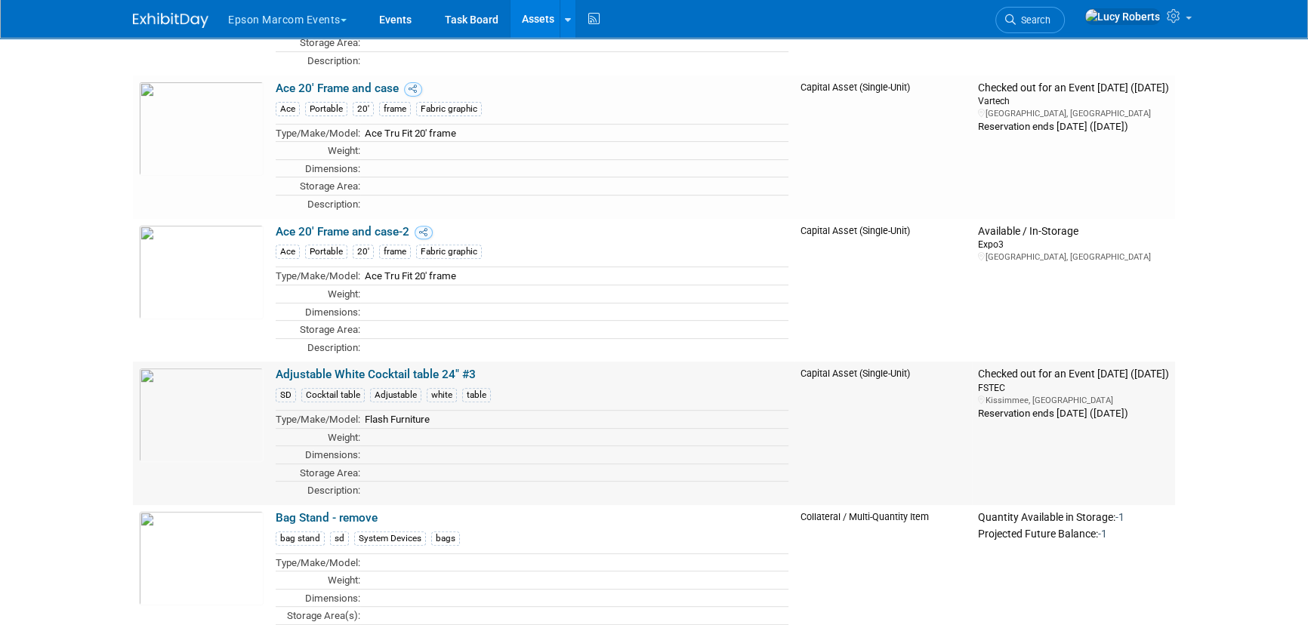
click at [381, 374] on link "Adjustable White Cocktail table 24" #3" at bounding box center [376, 375] width 200 height 14
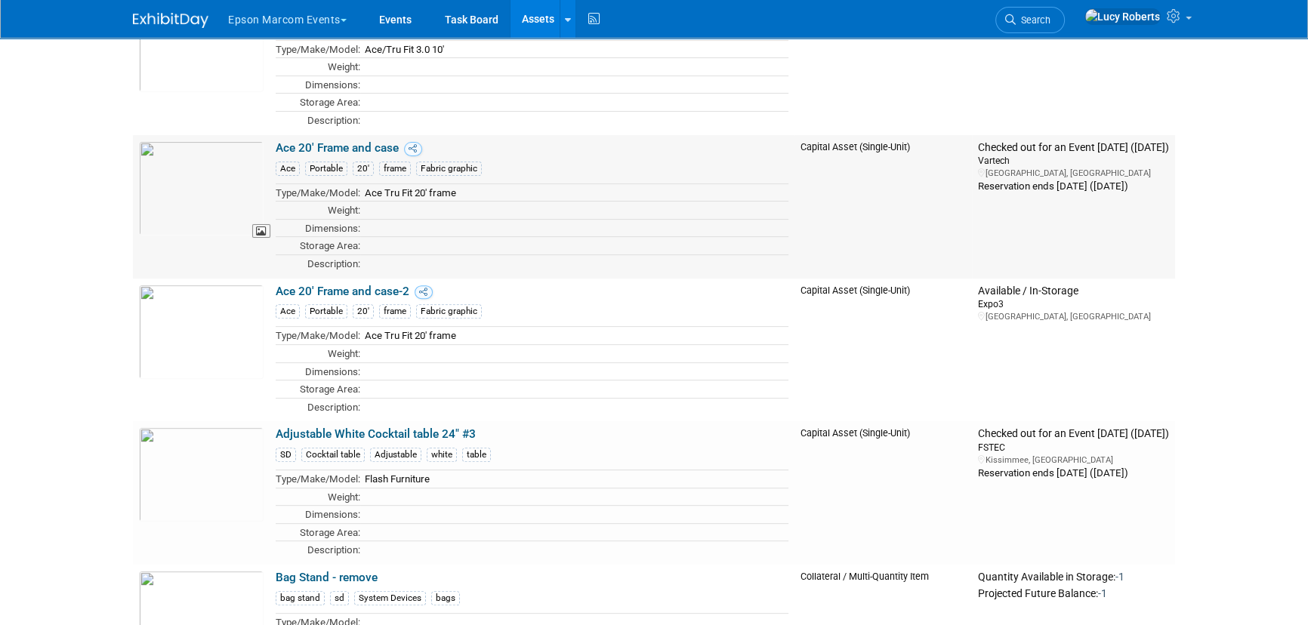
scroll to position [480, 0]
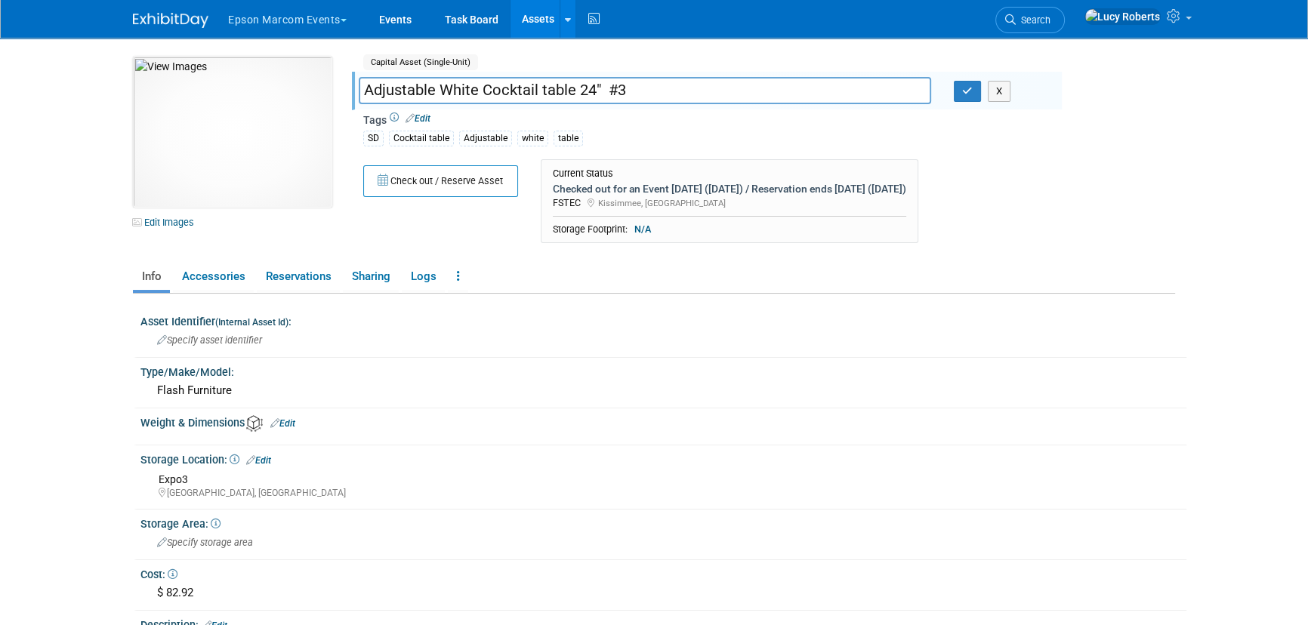
click at [603, 89] on input "Adjustable White Cocktail table 24" #3" at bounding box center [645, 90] width 573 height 26
type input "24" Adjustable White Cocktail table #3"
click at [968, 99] on button "button" at bounding box center [967, 91] width 27 height 21
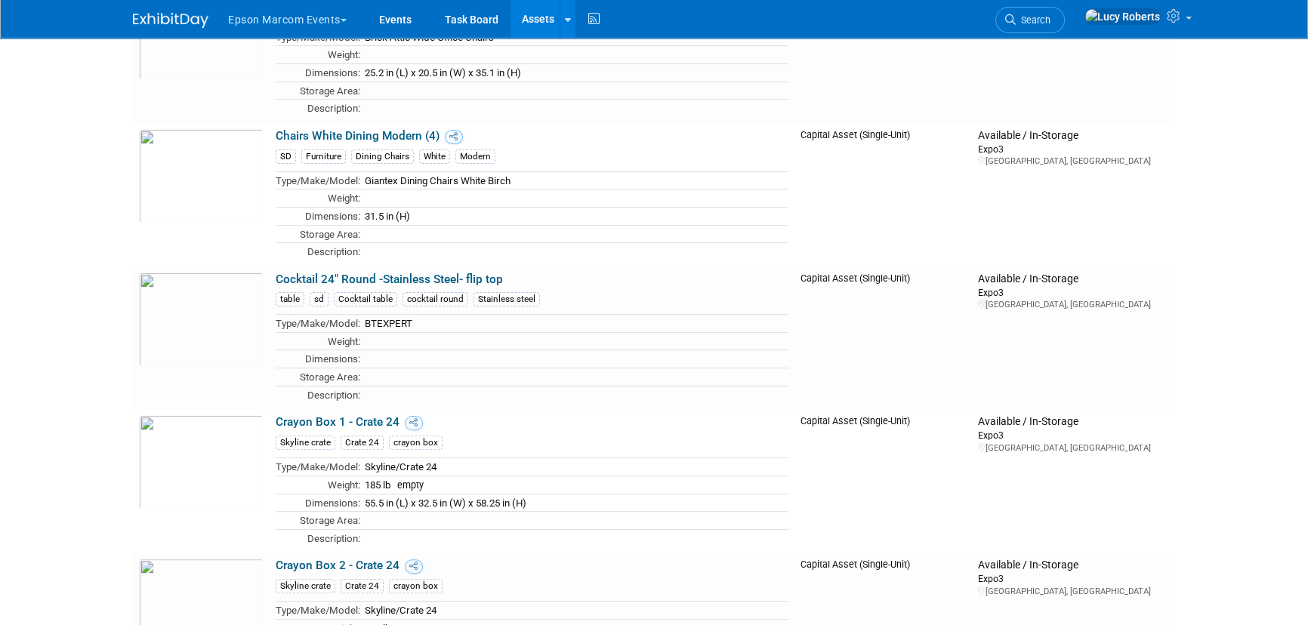
scroll to position [7622, 0]
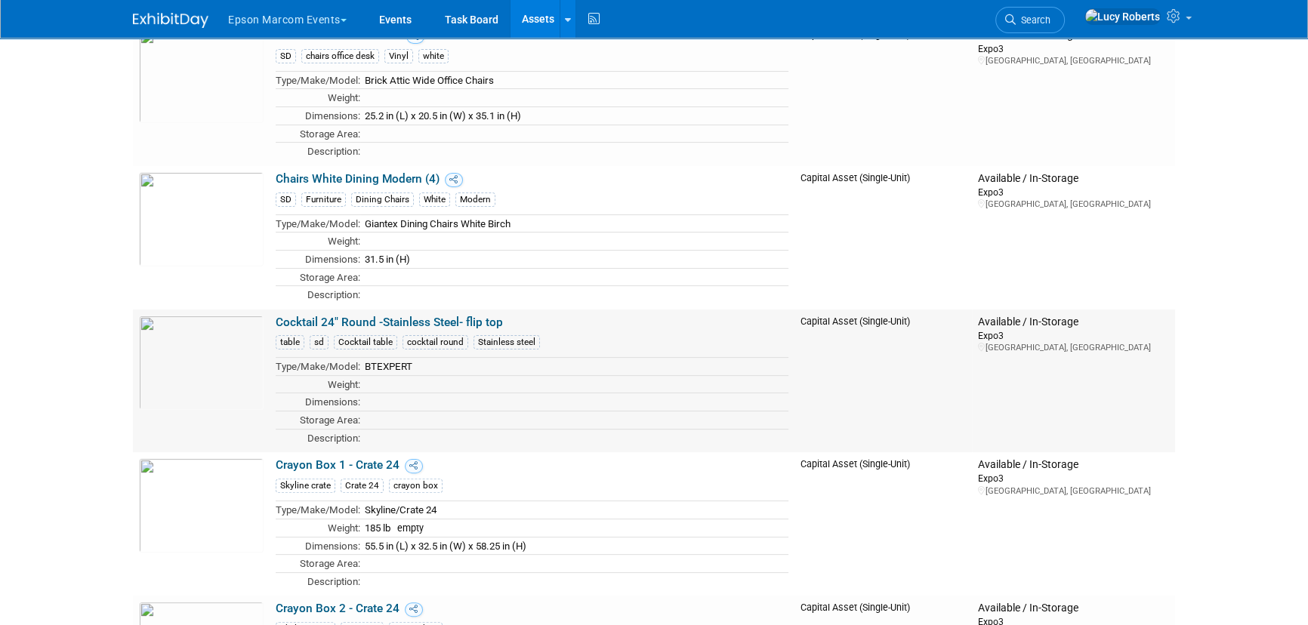
click at [328, 316] on link "Cocktail 24" Round -Stainless Steel- flip top" at bounding box center [389, 323] width 227 height 14
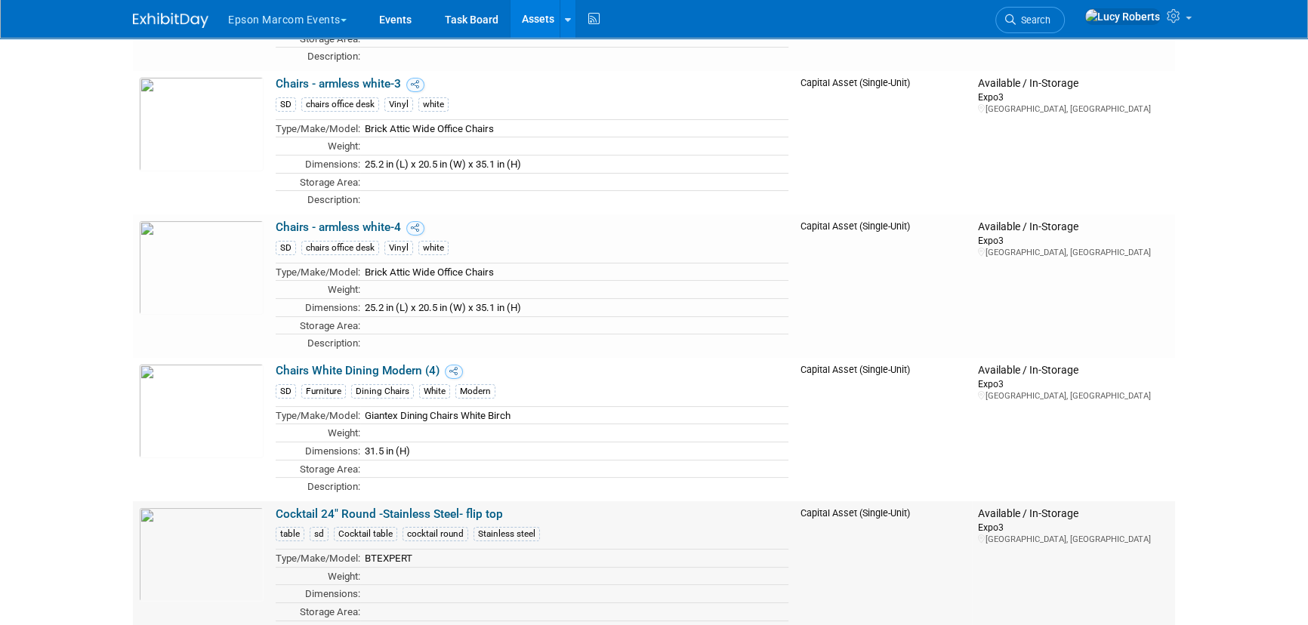
scroll to position [7417, 0]
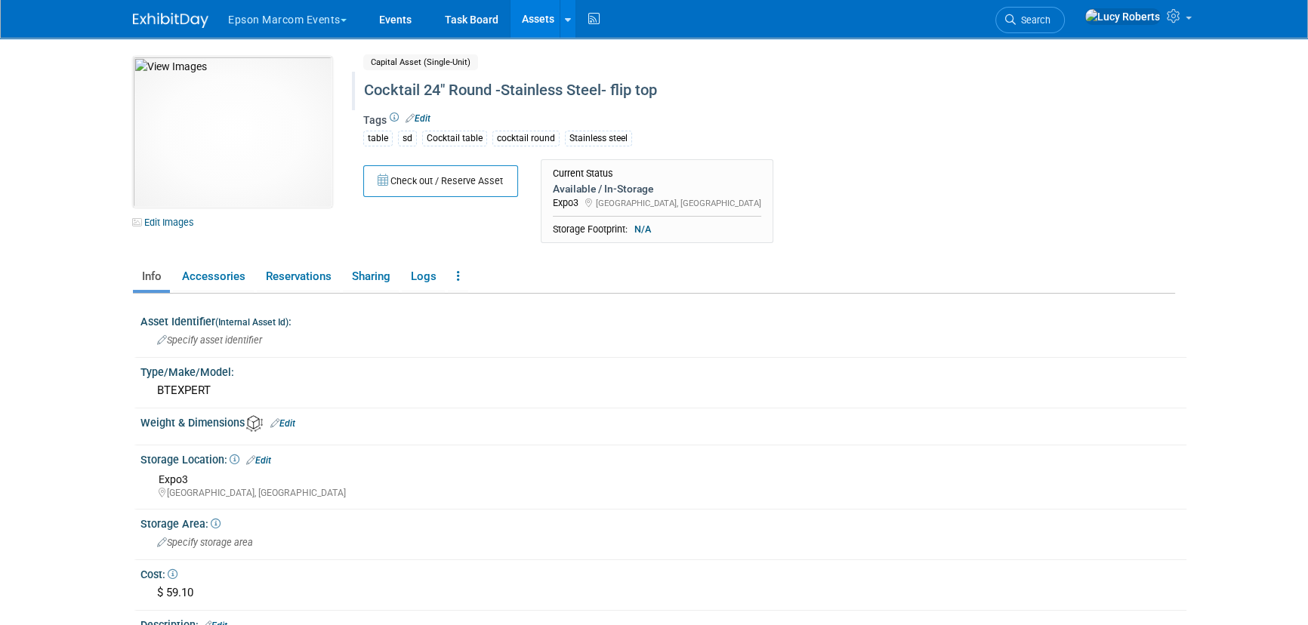
click at [524, 89] on div "Cocktail 24" Round -Stainless Steel- flip top" at bounding box center [705, 90] width 692 height 27
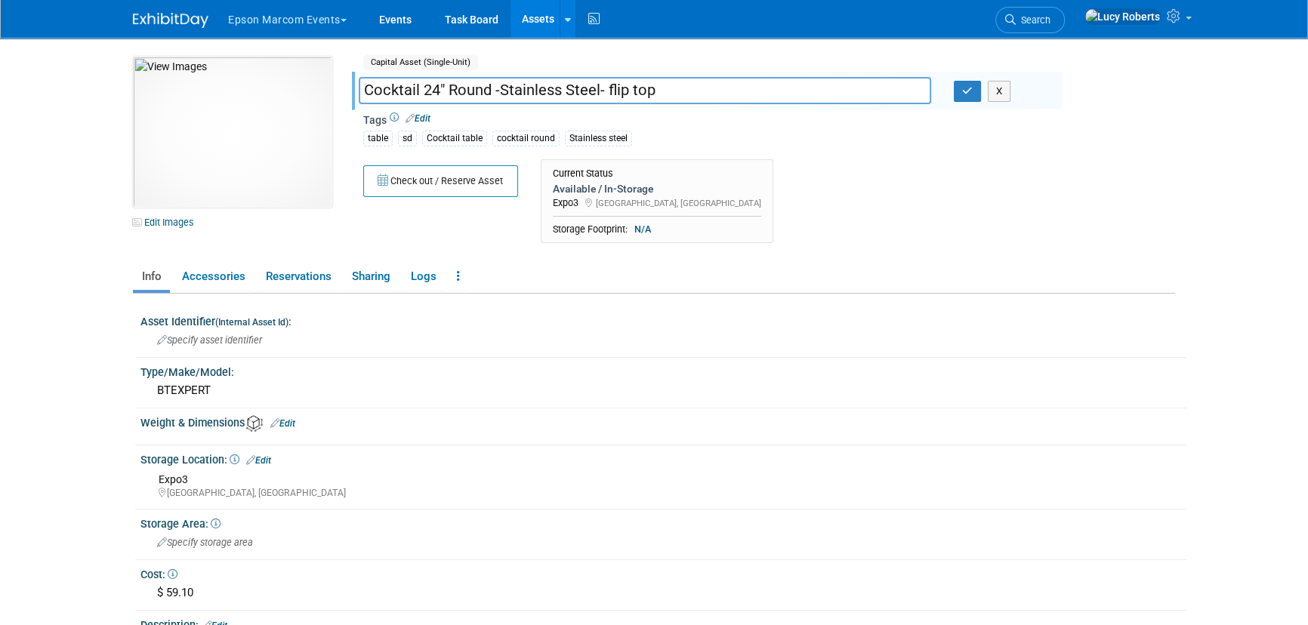
click at [424, 88] on input "Cocktail 24" Round -Stainless Steel- flip top" at bounding box center [645, 90] width 573 height 26
click at [544, 90] on input "24" Round -Stainless Steel- flip top" at bounding box center [645, 90] width 573 height 26
type input "24" Round -Stainless Steel Cocktail table- flip top"
click at [962, 96] on button "button" at bounding box center [967, 91] width 27 height 21
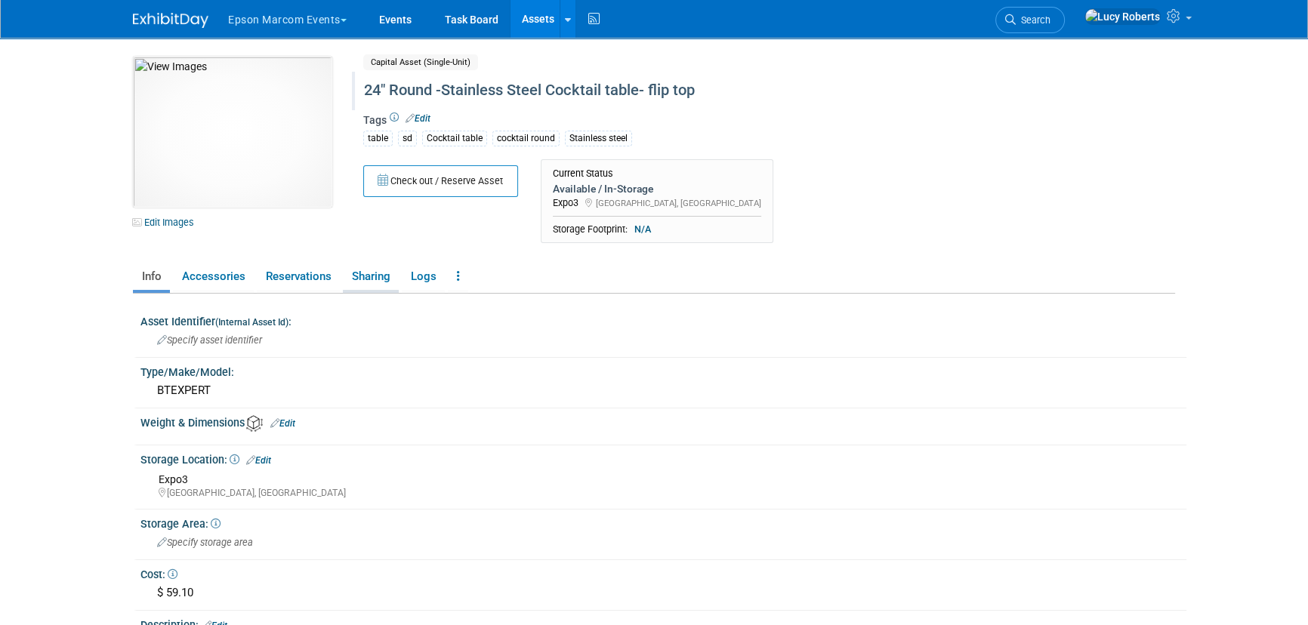
click at [385, 279] on link "Sharing" at bounding box center [371, 277] width 56 height 26
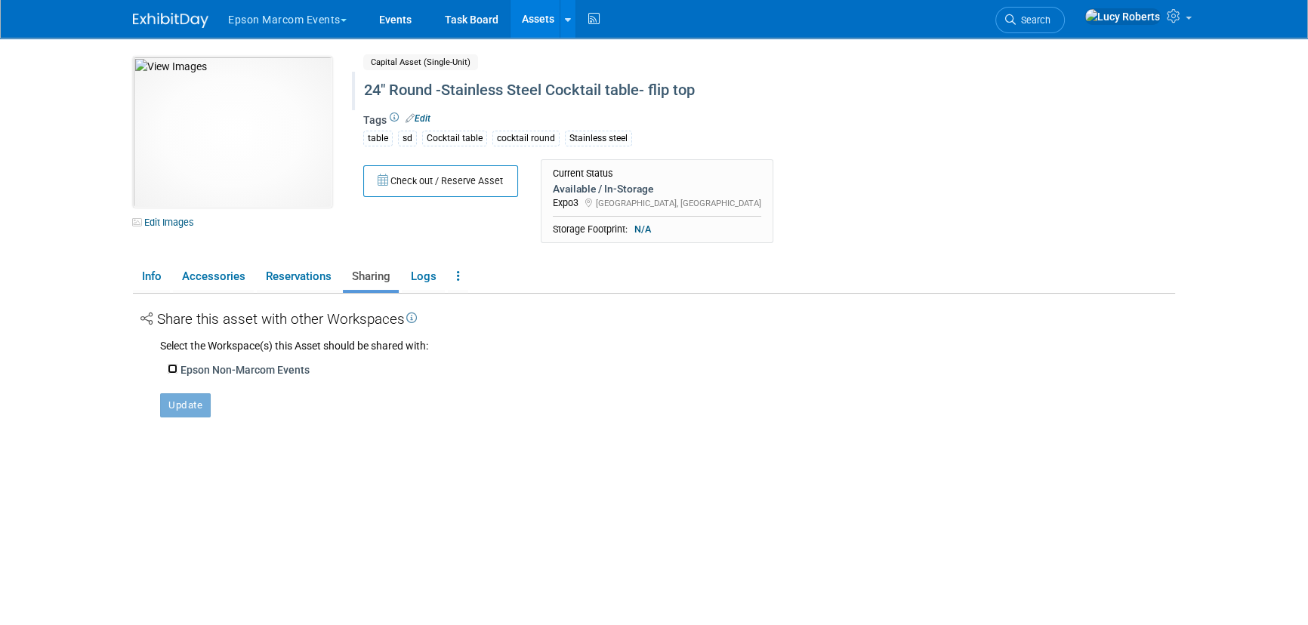
click at [168, 369] on input "Epson Non-Marcom Events" at bounding box center [173, 369] width 10 height 10
checkbox input "true"
click at [184, 431] on button "Update" at bounding box center [185, 430] width 51 height 24
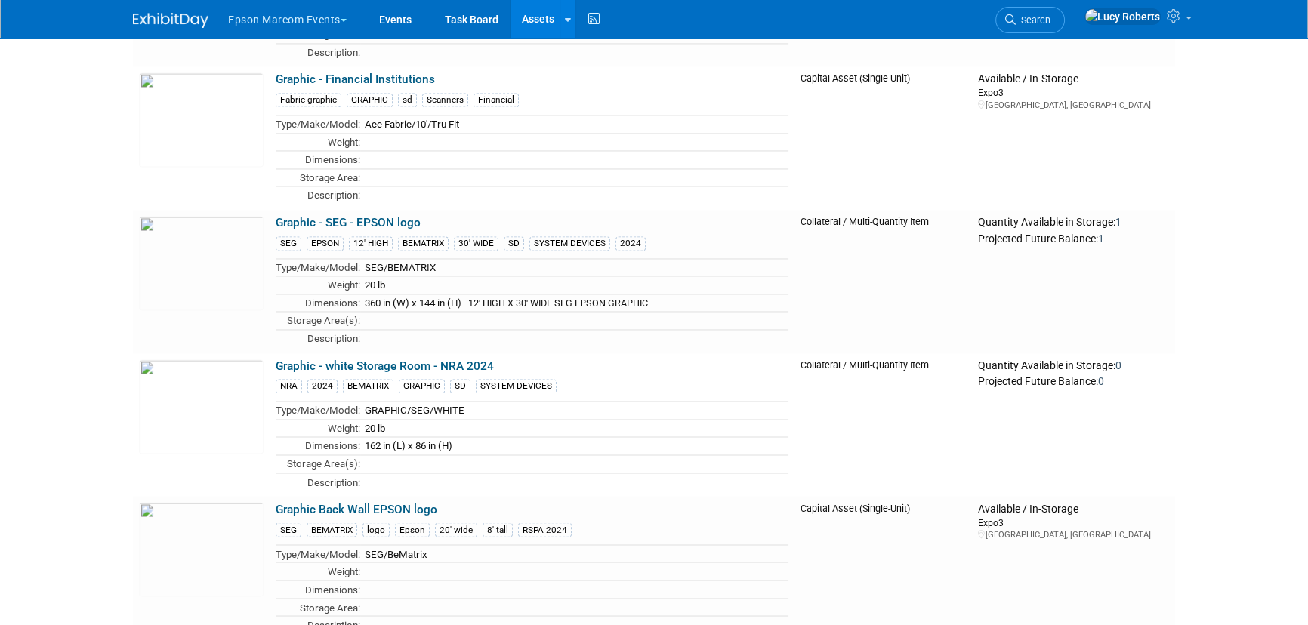
scroll to position [10026, 0]
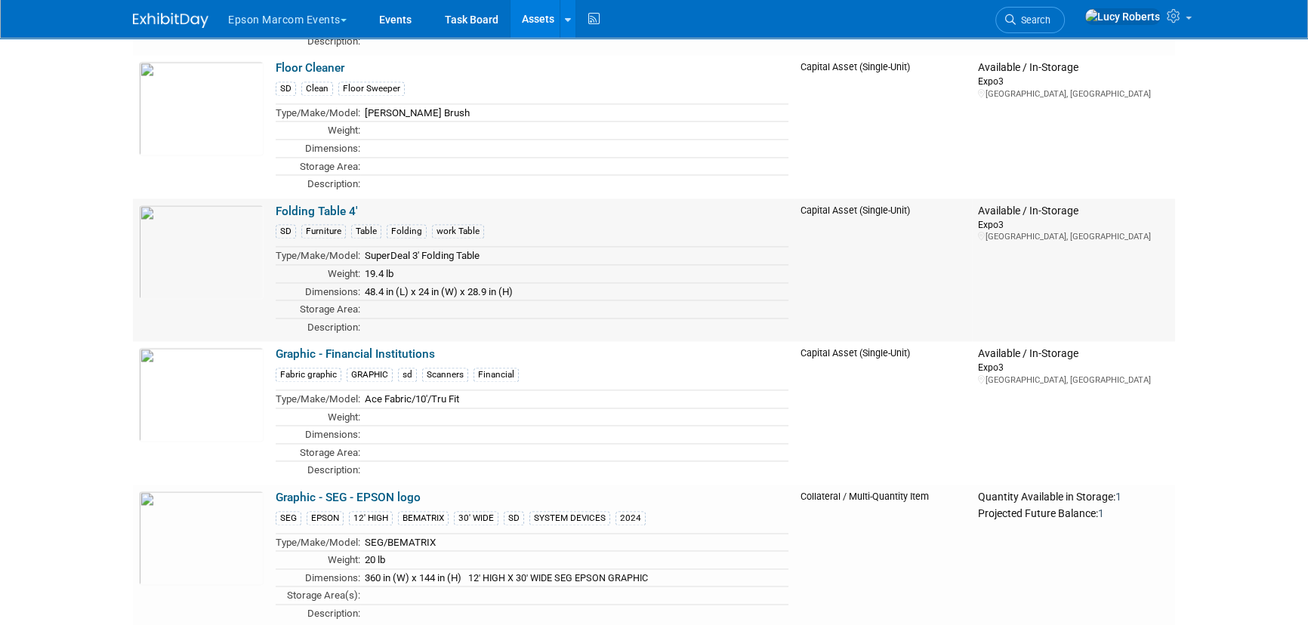
click at [311, 199] on td "Folding Table 4' SD Furniture Table Folding work Table Type/Make/Model: SuperDe…" at bounding box center [532, 271] width 525 height 144
click at [320, 205] on link "Folding Table 4'" at bounding box center [317, 212] width 82 height 14
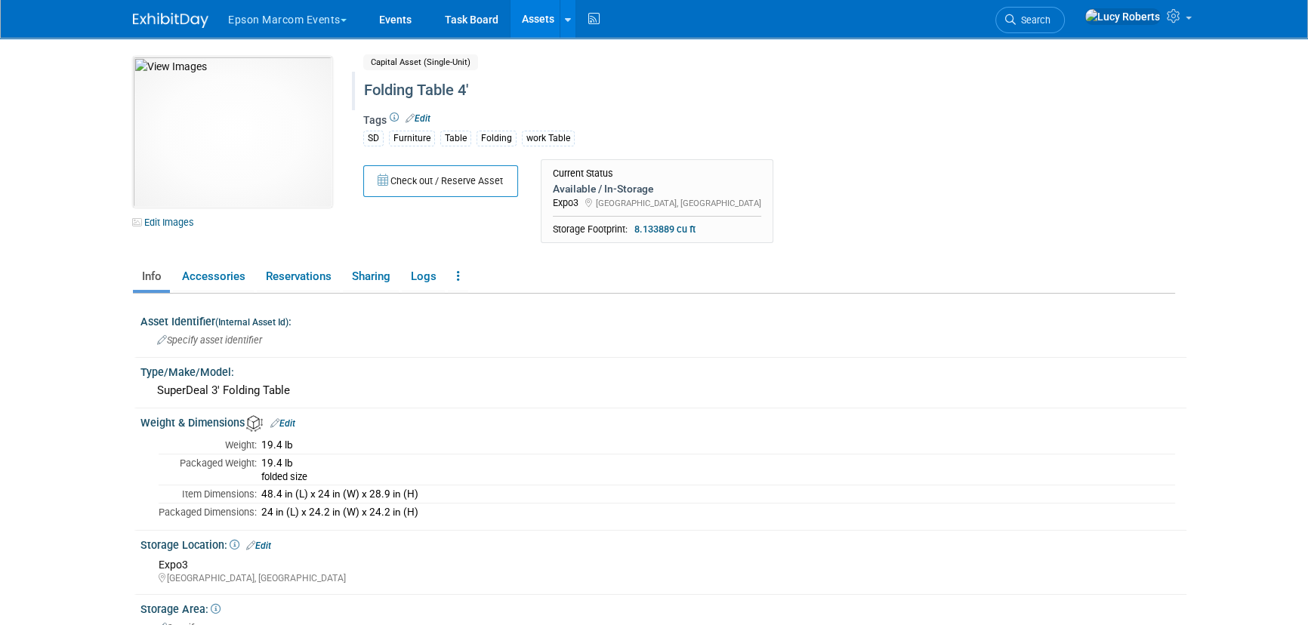
click at [438, 90] on div "Folding Table 4'" at bounding box center [705, 90] width 692 height 27
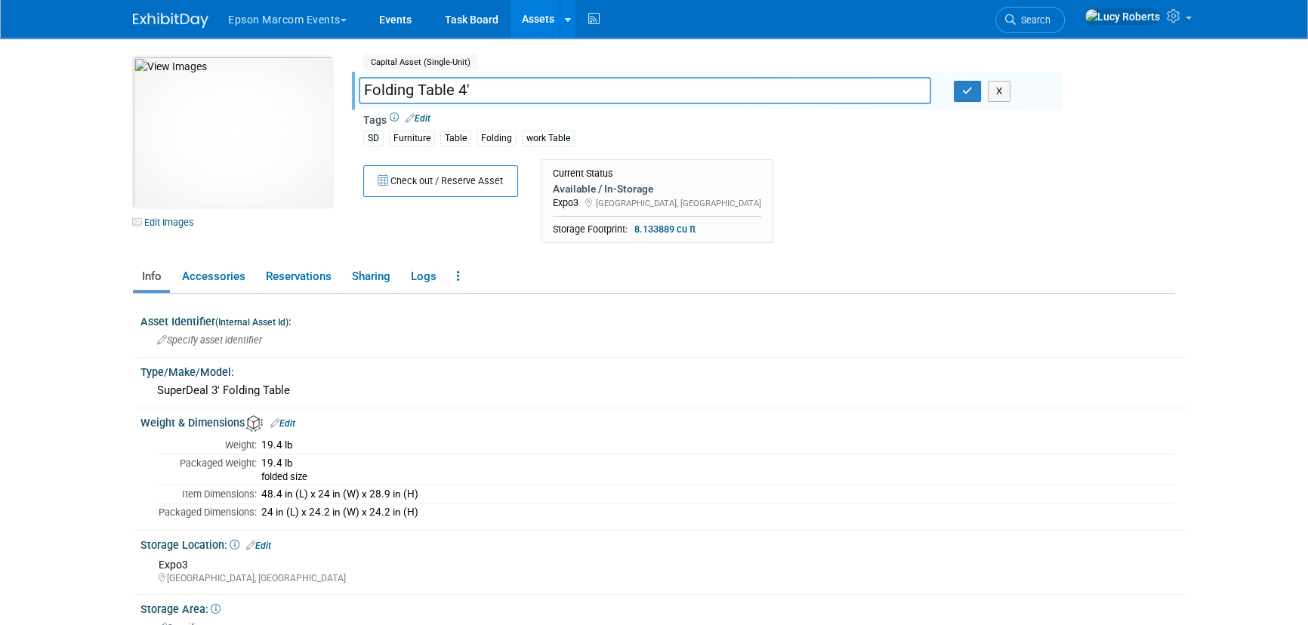
click at [419, 93] on input "Folding Table 4'" at bounding box center [645, 90] width 573 height 26
click at [439, 93] on input "Table 4'" at bounding box center [645, 90] width 573 height 26
type input "Table 4' folding"
click at [970, 90] on icon "button" at bounding box center [967, 91] width 11 height 10
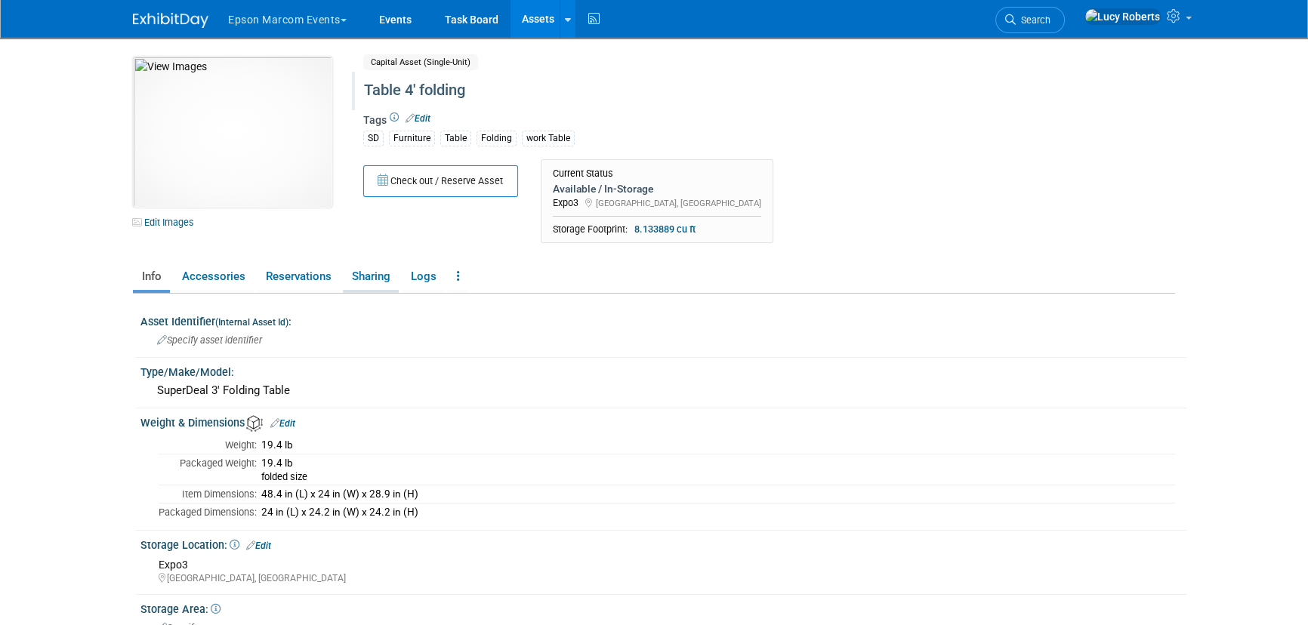
click at [377, 270] on link "Sharing" at bounding box center [371, 277] width 56 height 26
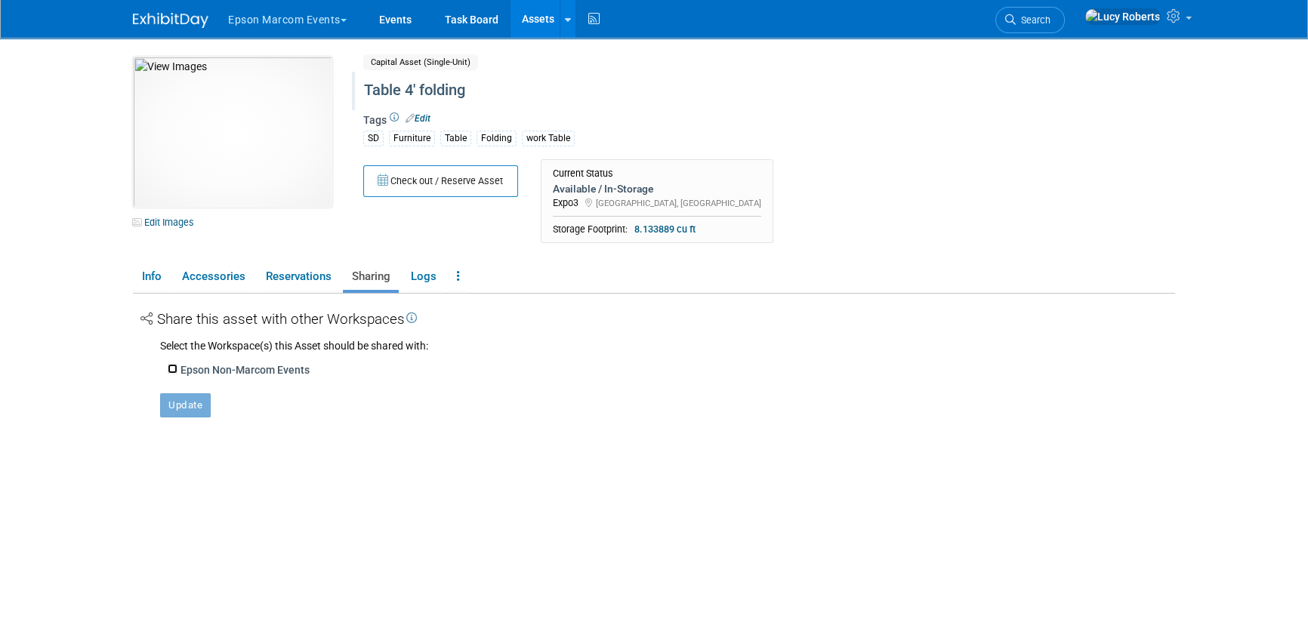
click at [168, 367] on input "Epson Non-Marcom Events" at bounding box center [173, 369] width 10 height 10
checkbox input "true"
click at [177, 418] on button "Update" at bounding box center [185, 430] width 51 height 24
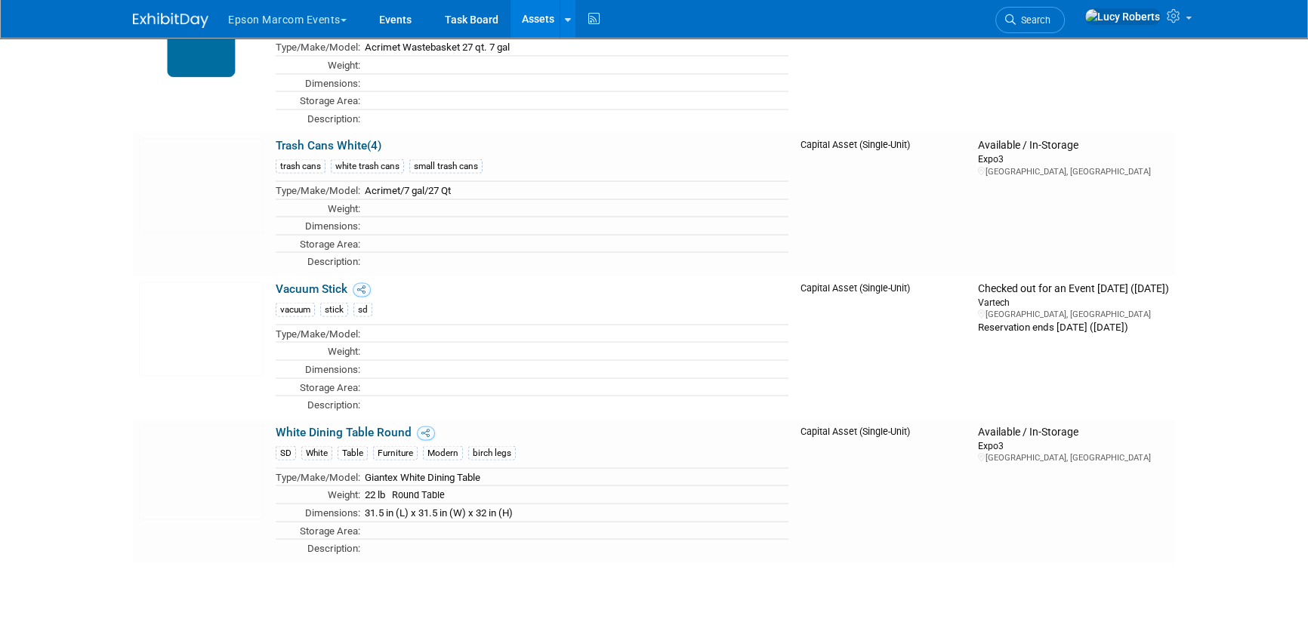
scroll to position [18140, 0]
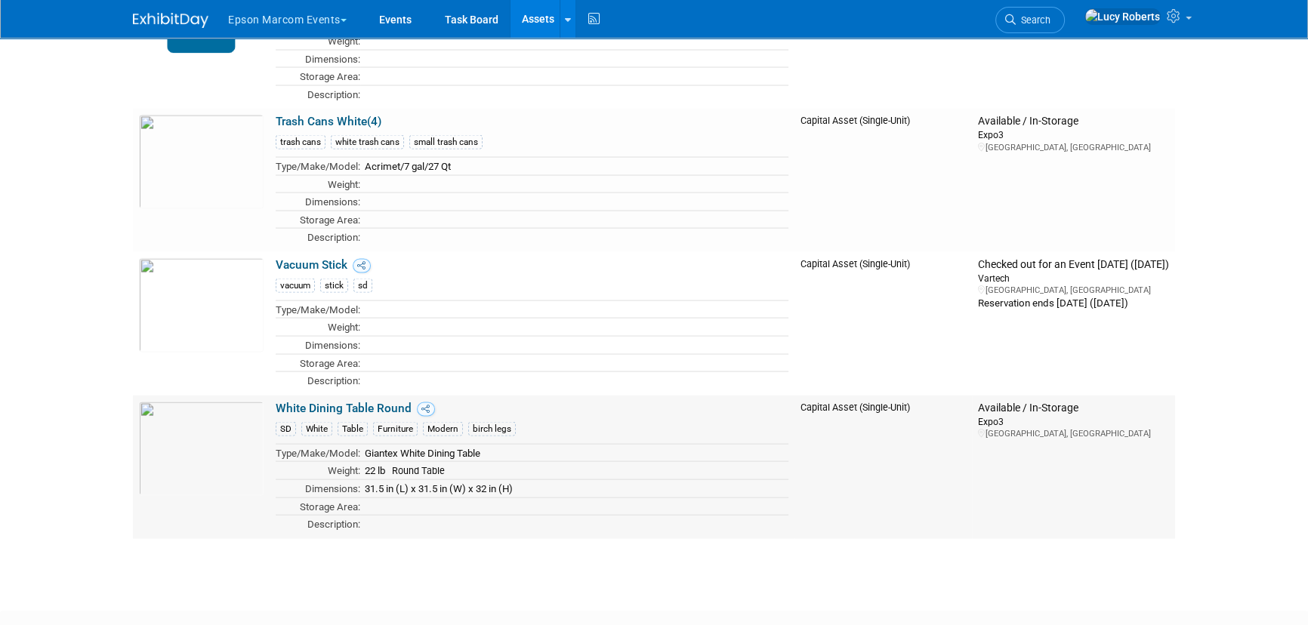
click at [387, 402] on link "White Dining Table Round" at bounding box center [344, 409] width 136 height 14
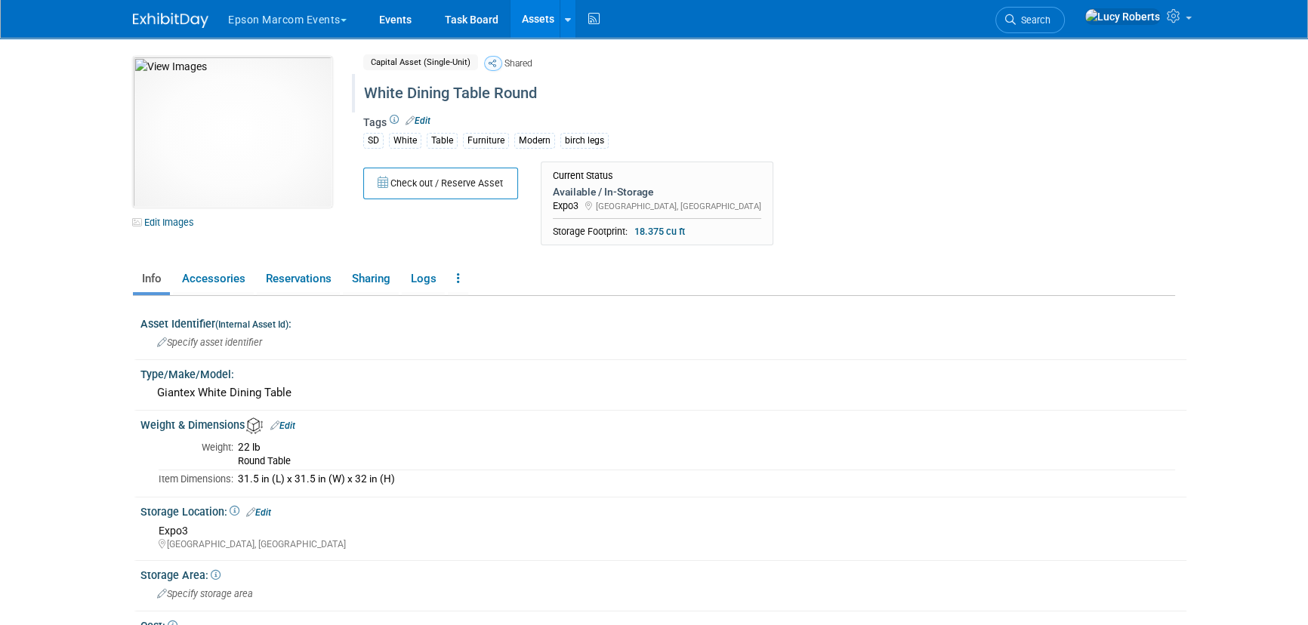
click at [464, 92] on div "White Dining Table Round" at bounding box center [705, 93] width 692 height 27
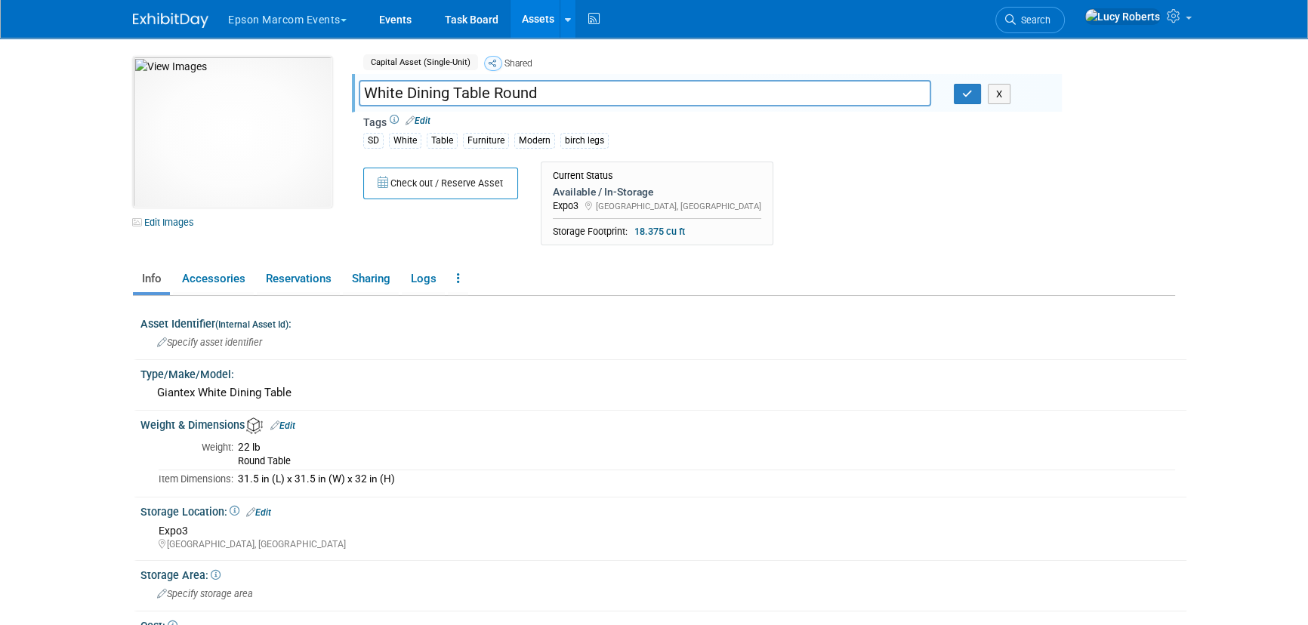
click at [455, 90] on input "White Dining Table Round" at bounding box center [645, 93] width 573 height 26
click at [456, 95] on input "Table Round" at bounding box center [645, 93] width 573 height 26
type input "Table Round white Dining"
click at [966, 91] on icon "button" at bounding box center [967, 94] width 11 height 10
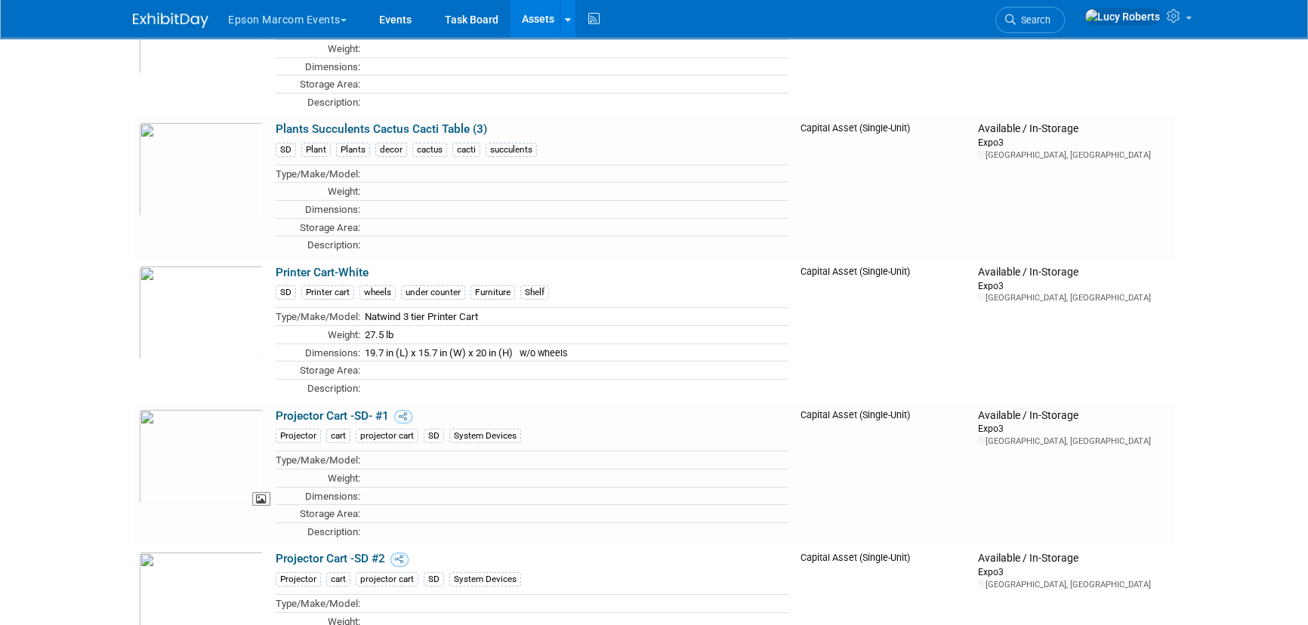
scroll to position [13813, 0]
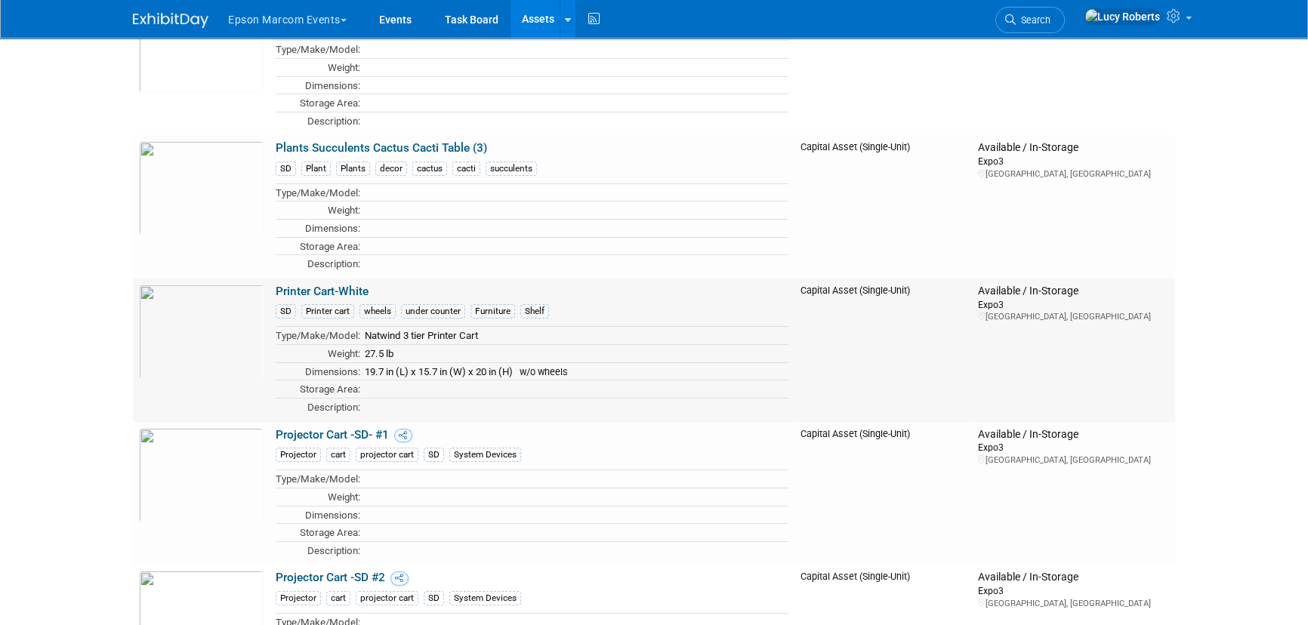
click at [313, 285] on link "Printer Cart-White" at bounding box center [322, 292] width 93 height 14
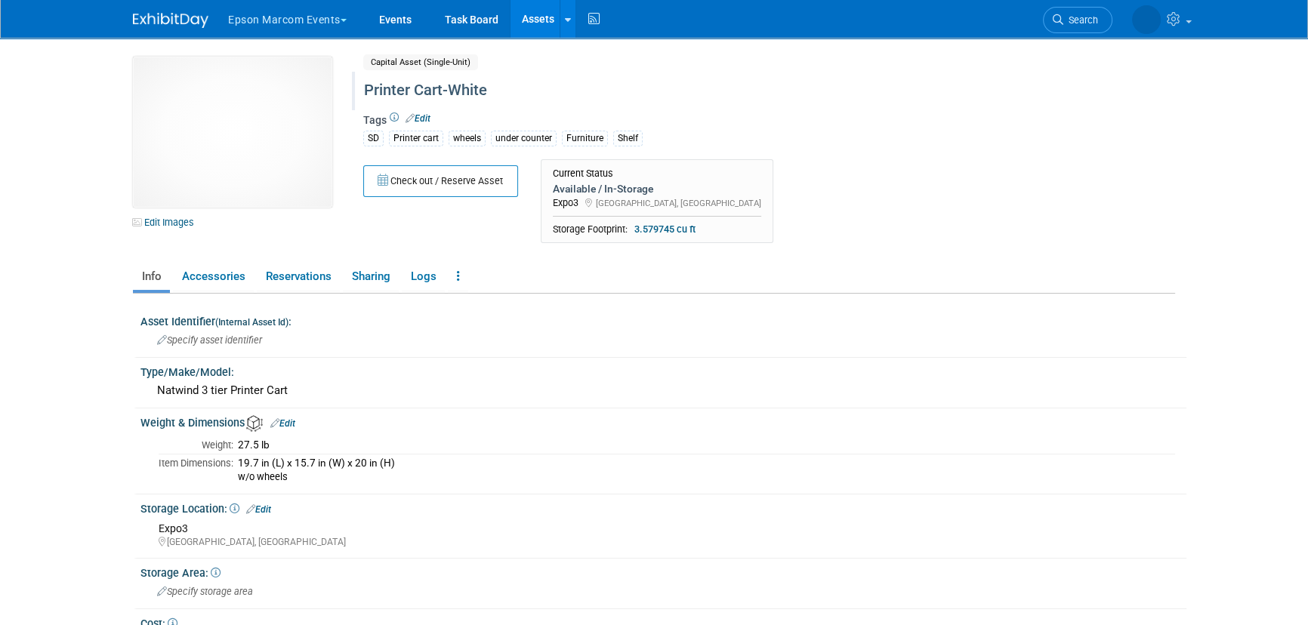
click at [366, 90] on div "Printer Cart-White" at bounding box center [705, 90] width 692 height 27
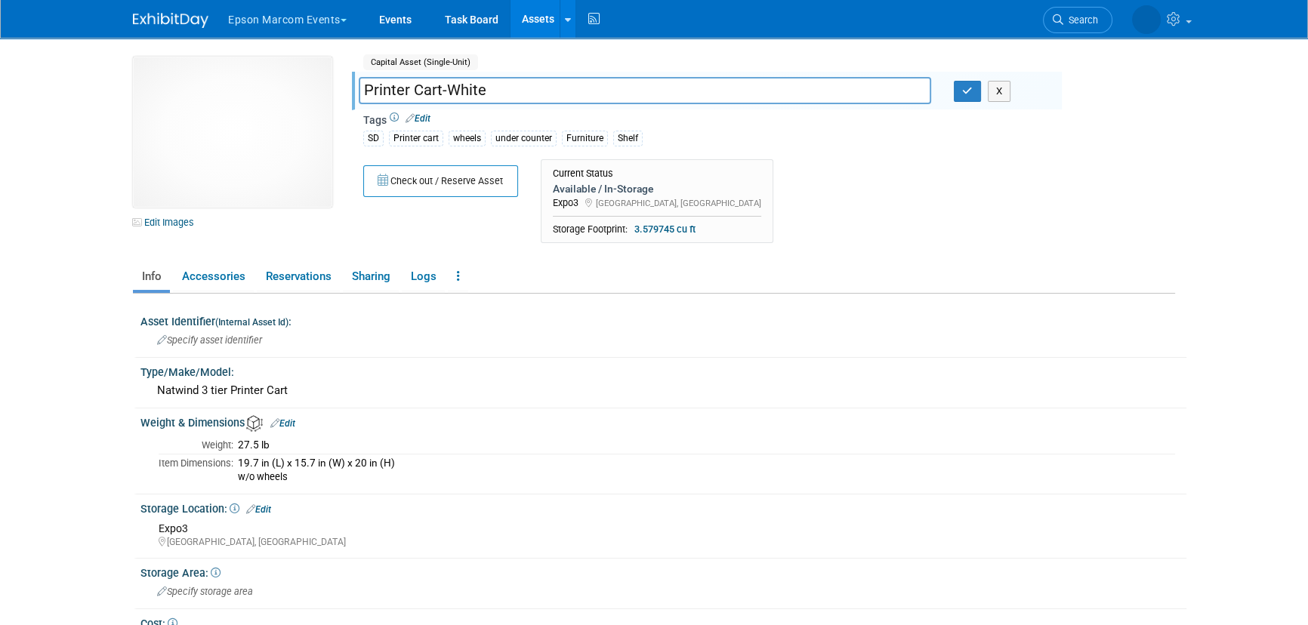
click at [368, 90] on input "Printer Cart-White" at bounding box center [645, 90] width 573 height 26
click at [402, 90] on input "Table Rolling Printer Cart-White" at bounding box center [645, 90] width 573 height 26
type input "Table-Rolling Printer Cart-White"
click at [968, 98] on button "button" at bounding box center [967, 91] width 27 height 21
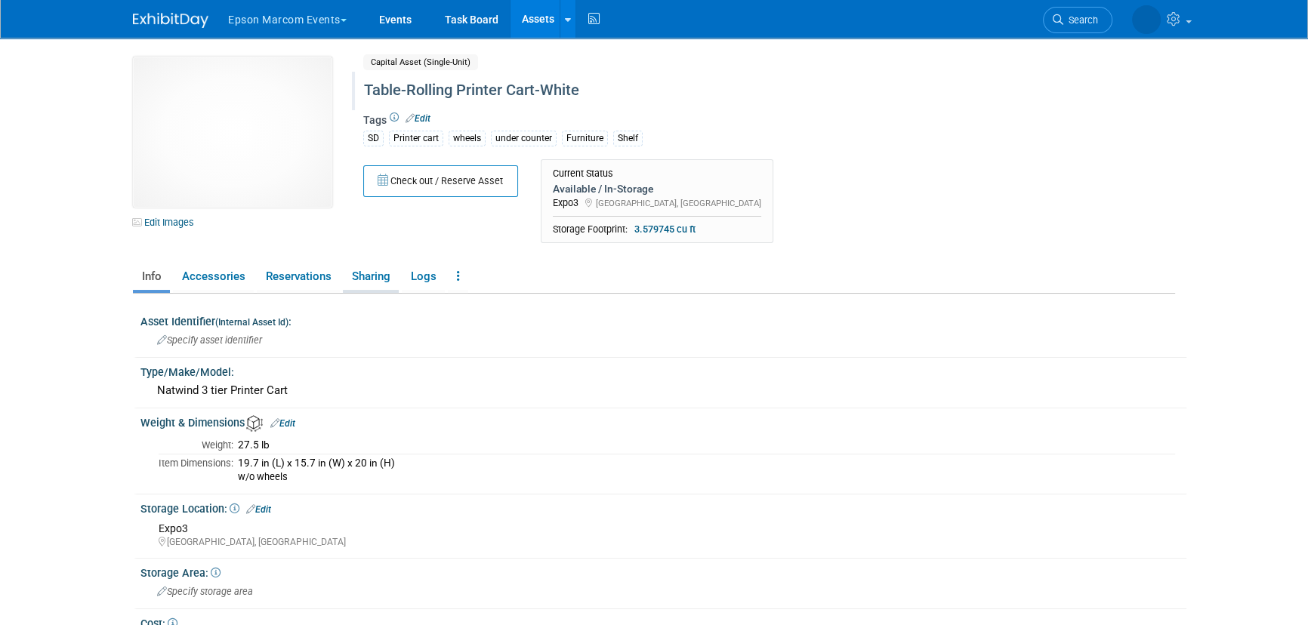
click at [378, 282] on link "Sharing" at bounding box center [371, 277] width 56 height 26
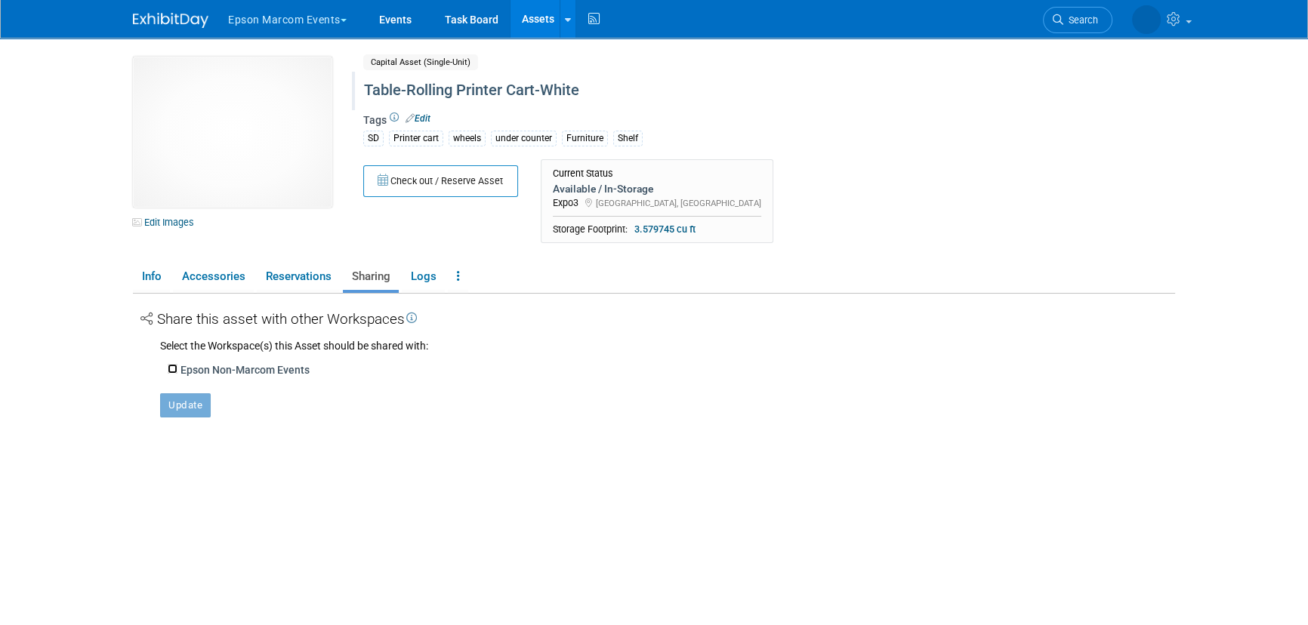
click at [170, 371] on input "Epson Non-Marcom Events" at bounding box center [173, 369] width 10 height 10
checkbox input "true"
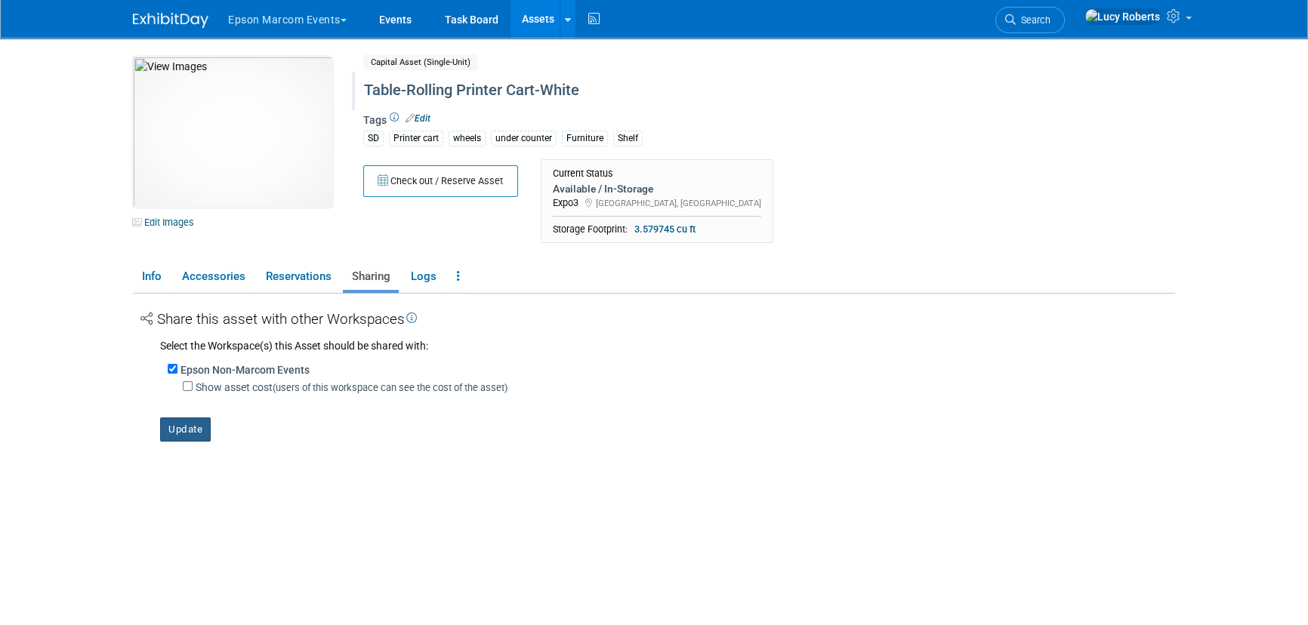
click at [195, 428] on button "Update" at bounding box center [185, 430] width 51 height 24
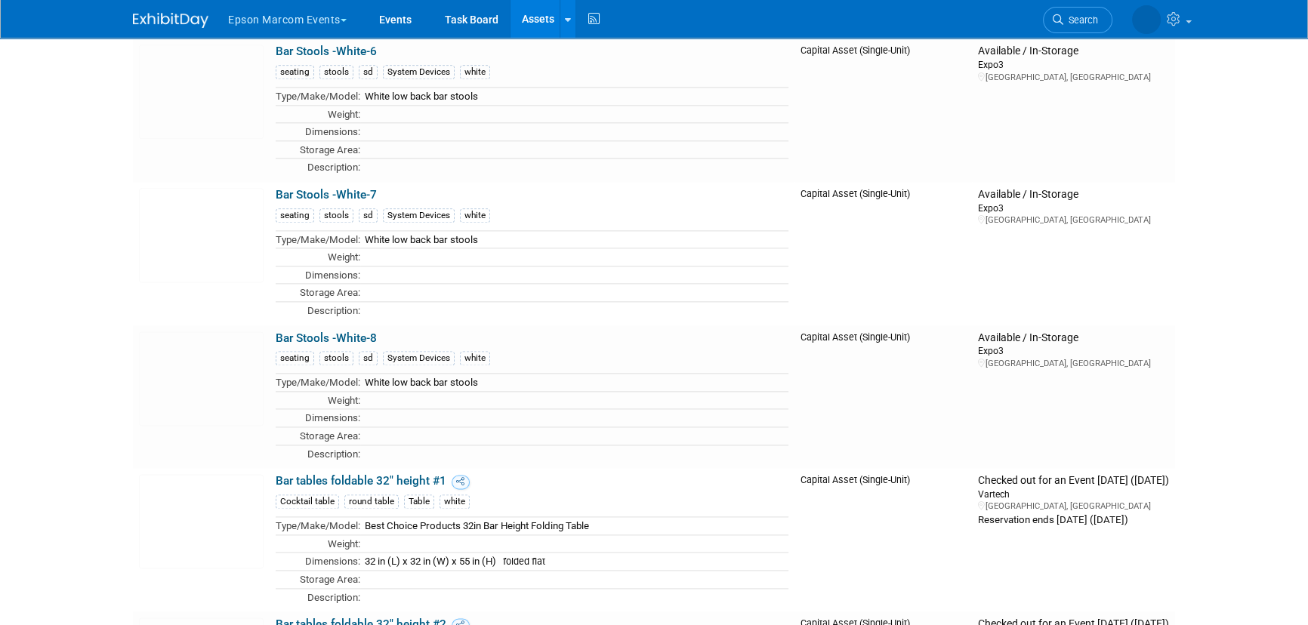
scroll to position [2678, 0]
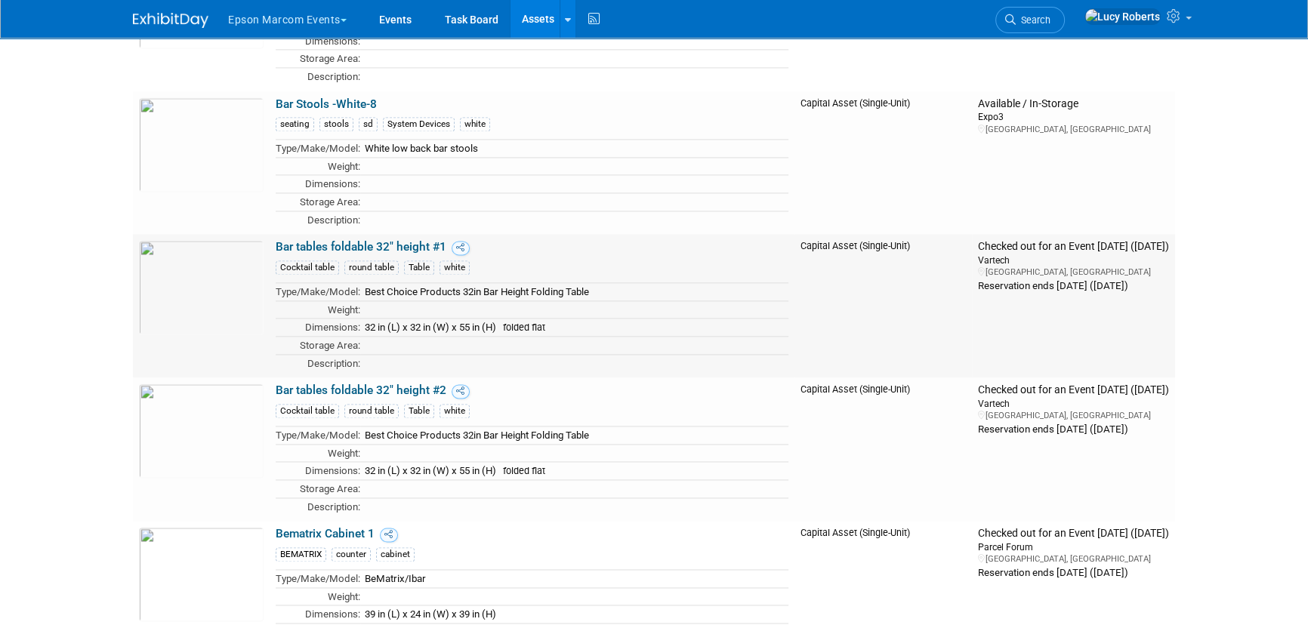
click at [335, 240] on link "Bar tables foldable 32" height #1" at bounding box center [361, 247] width 171 height 14
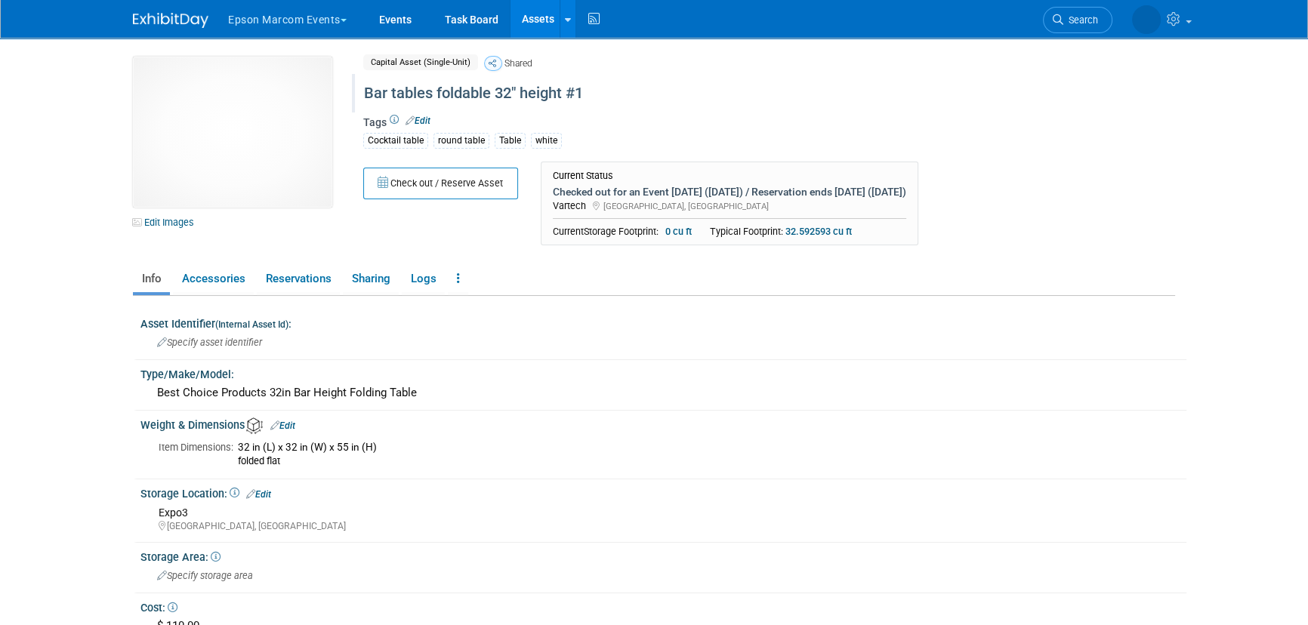
click at [422, 86] on div "Bar tables foldable 32" height #1" at bounding box center [705, 93] width 692 height 27
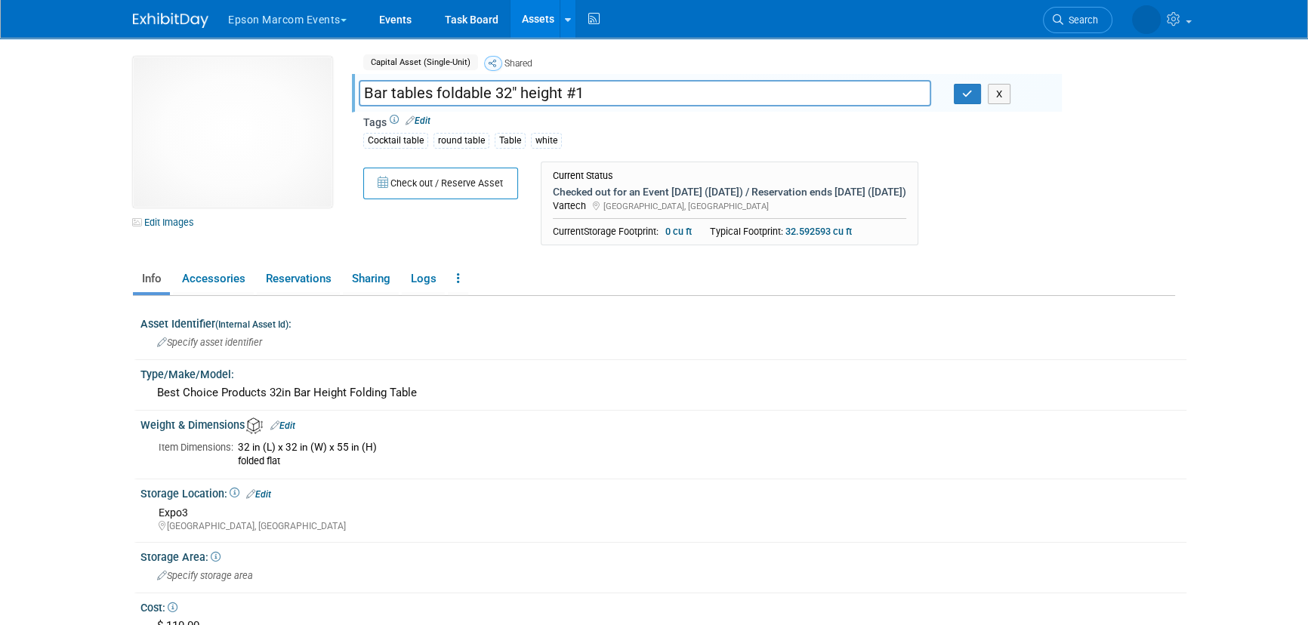
drag, startPoint x: 490, startPoint y: 85, endPoint x: 344, endPoint y: 85, distance: 146.6
click at [344, 85] on div "10048995-10727956-08457e70-e948-4d8d-a463-1e6956665bdd.jpg Edit Images Capital …" at bounding box center [654, 155] width 1065 height 197
click at [488, 96] on input "32" height #1" at bounding box center [645, 93] width 573 height 26
click at [434, 91] on input "32" height #1" at bounding box center [645, 93] width 573 height 26
click at [437, 97] on input "32" heightBar tables foldable #1" at bounding box center [645, 93] width 573 height 26
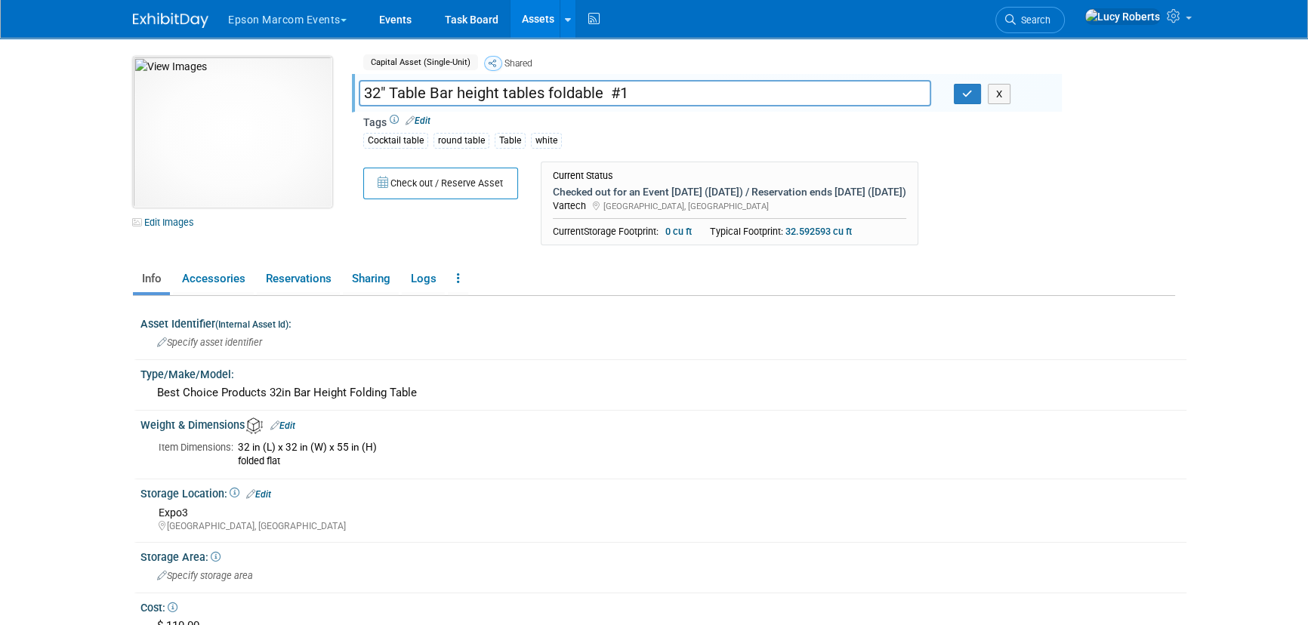
drag, startPoint x: 645, startPoint y: 93, endPoint x: 281, endPoint y: 99, distance: 364.2
click at [281, 99] on div "10048995-10727956-08457e70-e948-4d8d-a463-1e6956665bdd.jpg Edit Images Capital …" at bounding box center [654, 155] width 1065 height 197
type input "32" Table Bar height tables foldable #1"
click at [962, 90] on icon "button" at bounding box center [967, 94] width 11 height 10
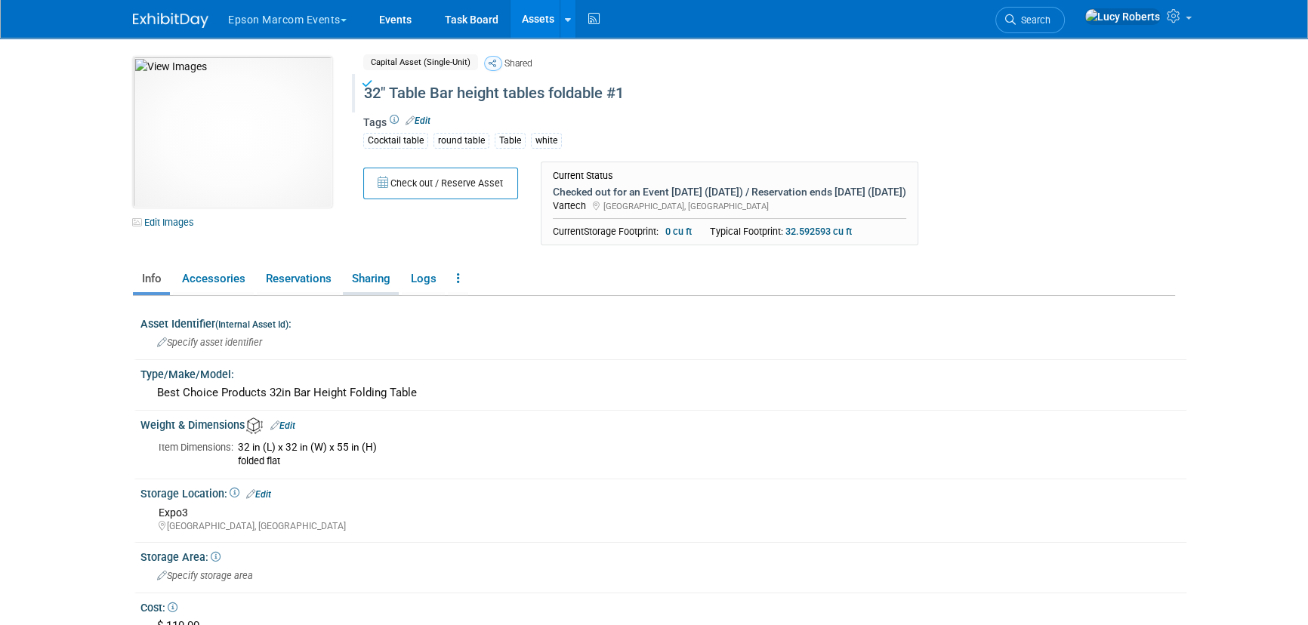
click at [372, 273] on link "Sharing" at bounding box center [371, 279] width 56 height 26
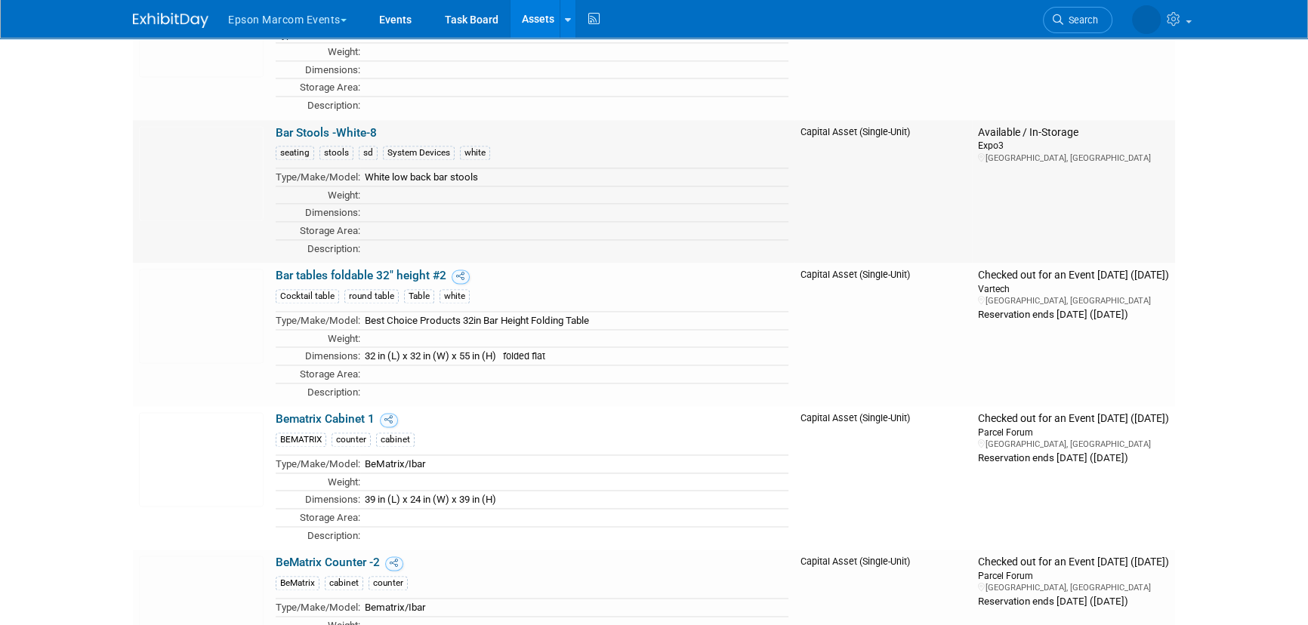
scroll to position [2884, 0]
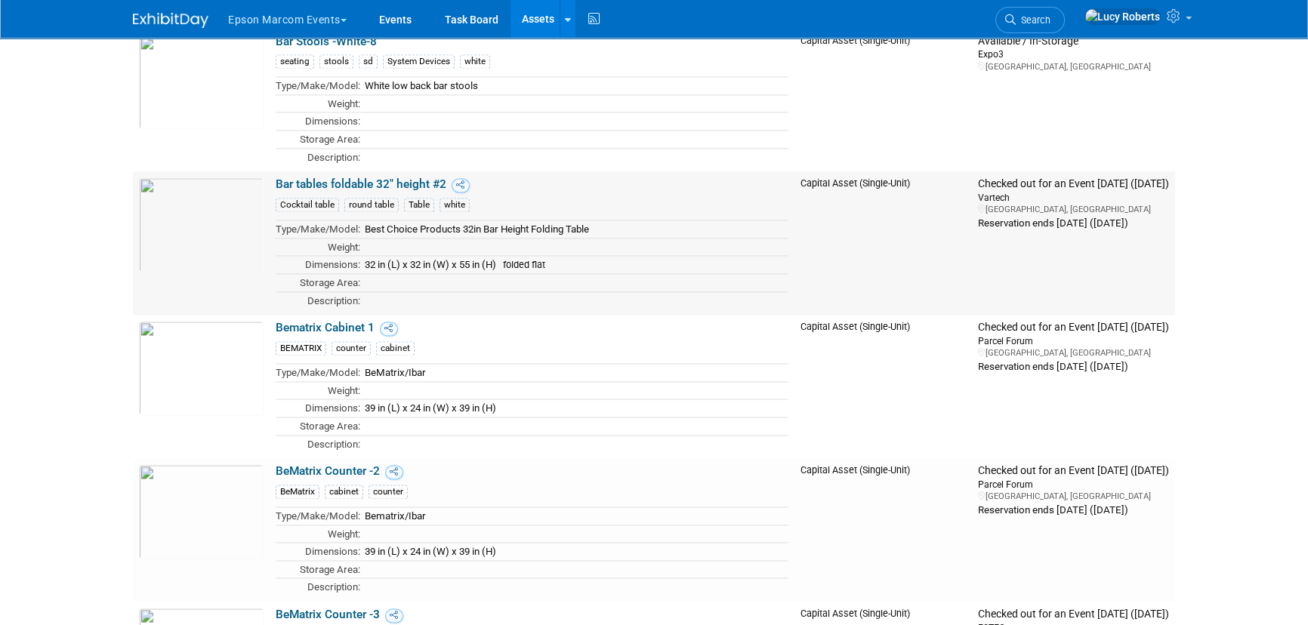
click at [310, 178] on link "Bar tables foldable 32" height #2" at bounding box center [361, 185] width 171 height 14
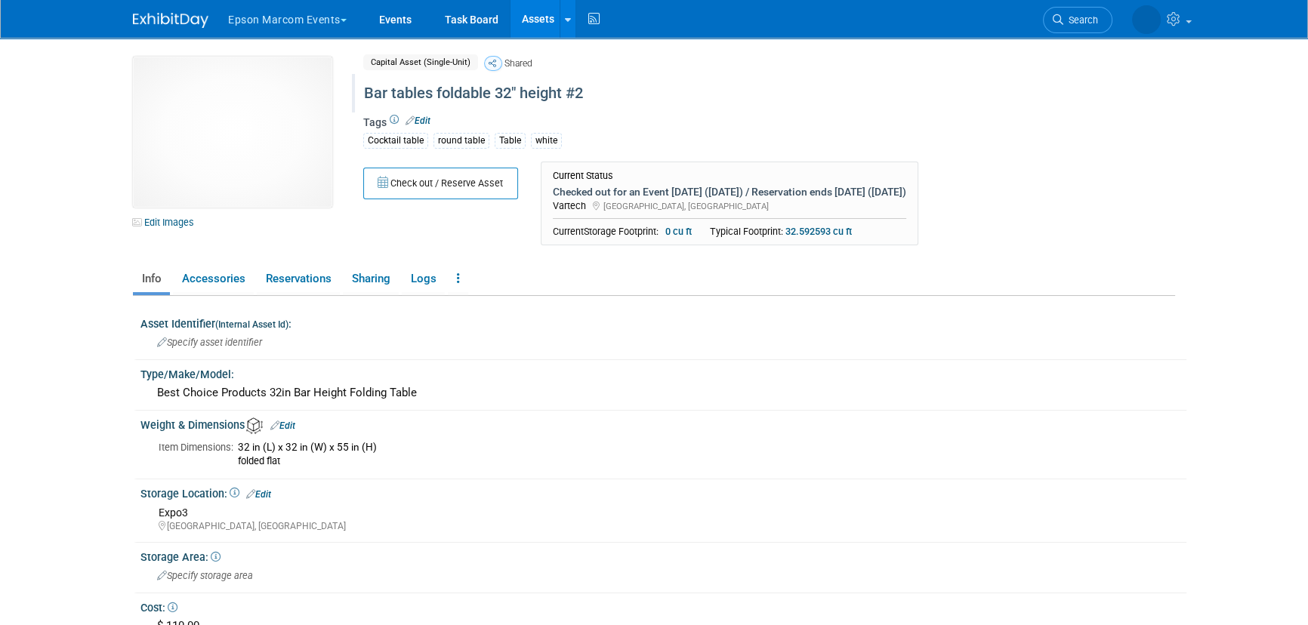
click at [460, 99] on div "Bar tables foldable 32" height #2" at bounding box center [705, 93] width 692 height 27
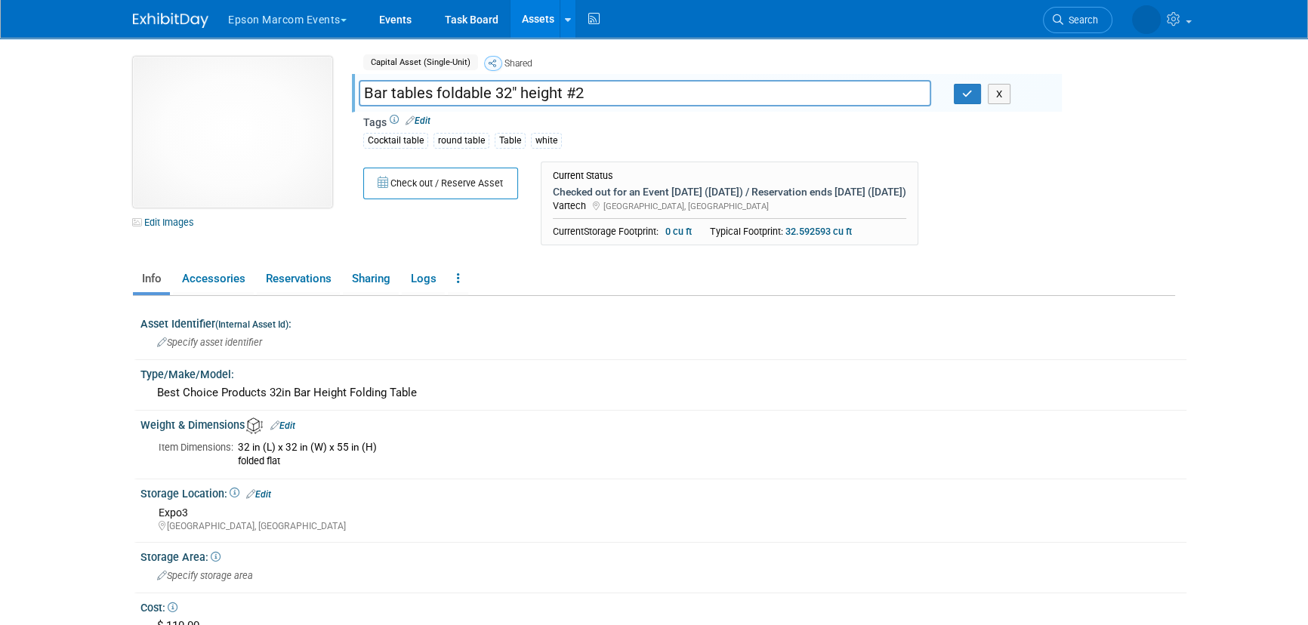
drag, startPoint x: 594, startPoint y: 91, endPoint x: 287, endPoint y: 104, distance: 307.0
click at [287, 105] on div "10048995-10727957-43f8670e-cbdc-43e3-b3ff-b43b4b701ff0.jpg Edit Images Capital …" at bounding box center [654, 155] width 1065 height 197
type input "32" Table Bar height tables foldable #2"
click at [975, 92] on button "button" at bounding box center [967, 94] width 27 height 21
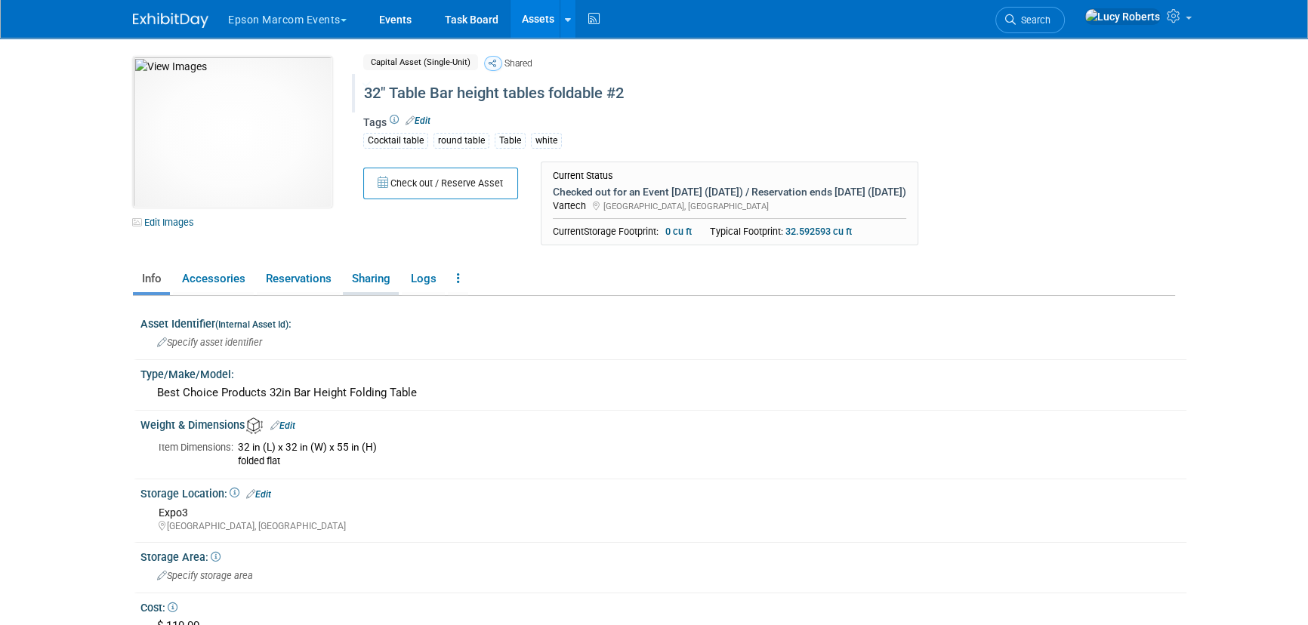
click at [363, 273] on link "Sharing" at bounding box center [371, 279] width 56 height 26
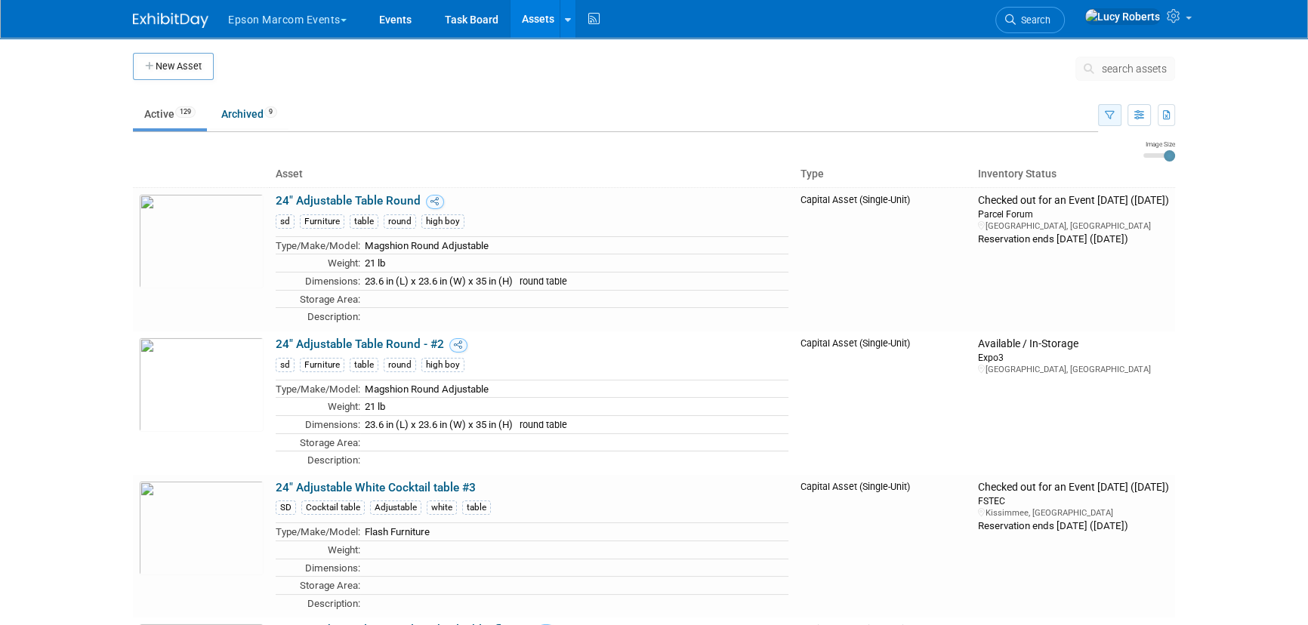
click at [1107, 113] on icon "button" at bounding box center [1110, 116] width 10 height 10
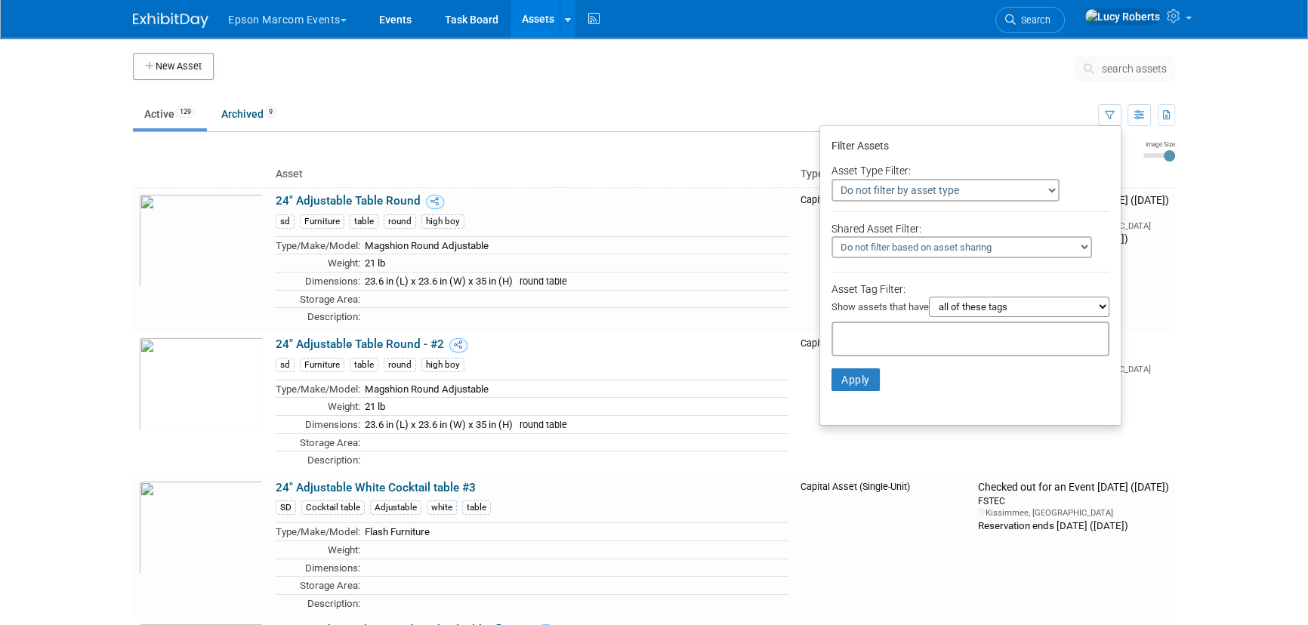
click at [951, 336] on input "text" at bounding box center [899, 336] width 121 height 15
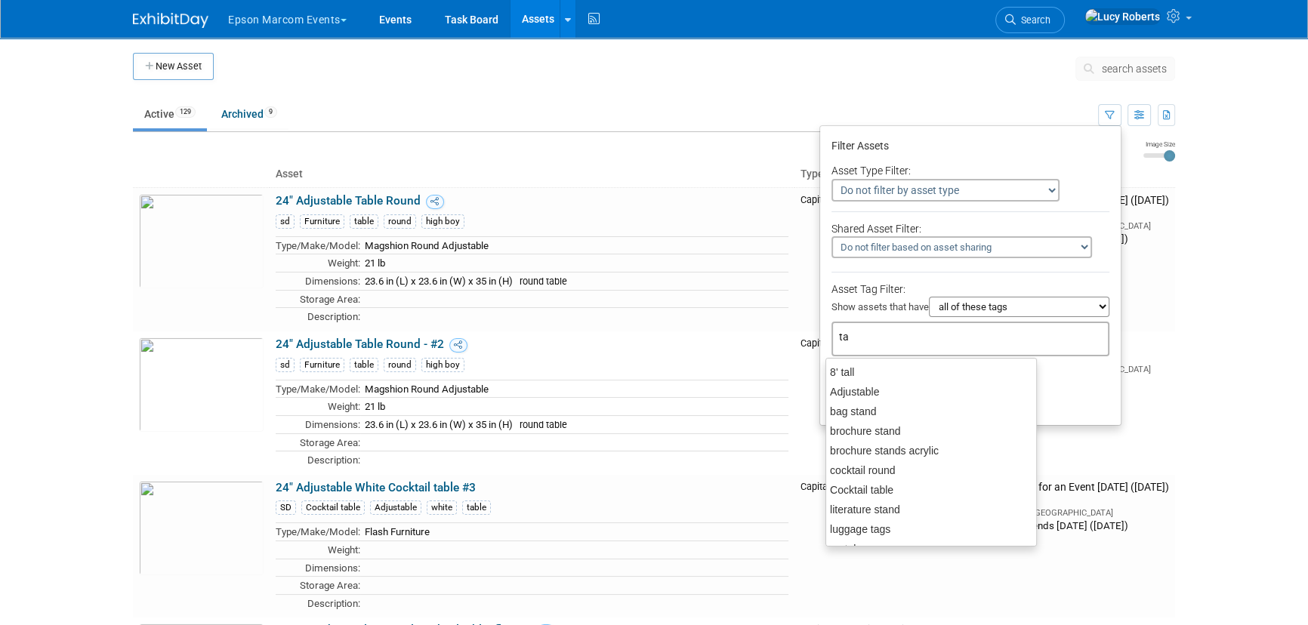
type input "tab"
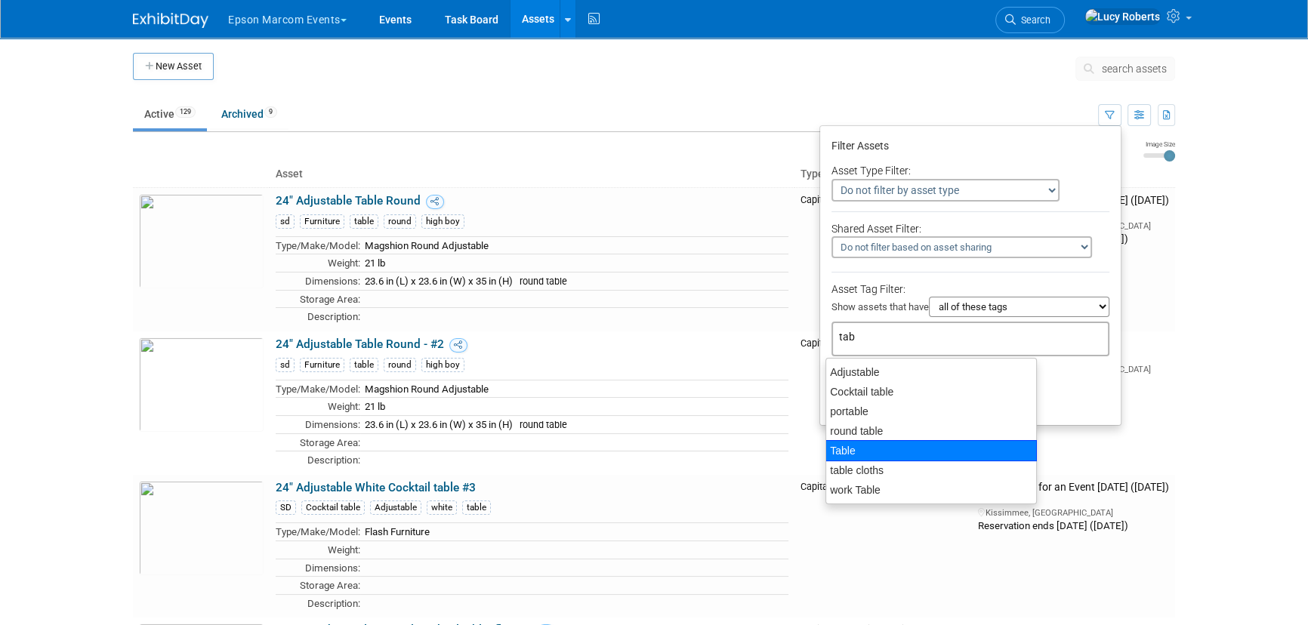
click at [896, 448] on div "Table" at bounding box center [932, 450] width 212 height 21
type input "Table"
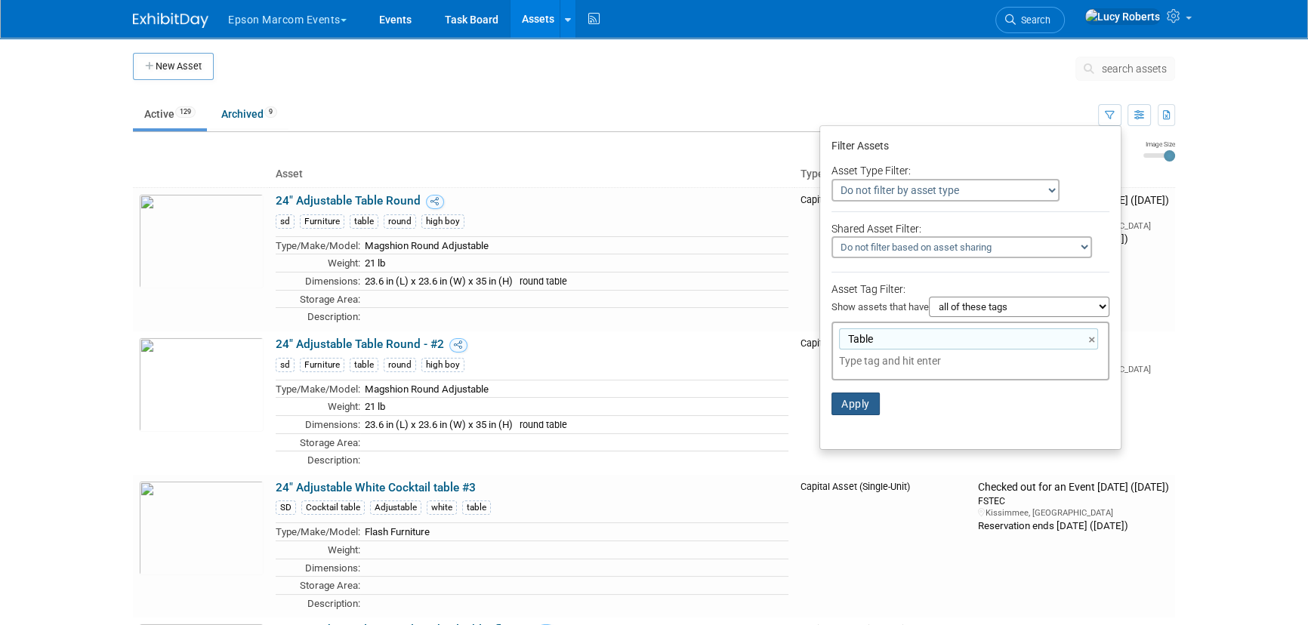
click at [848, 403] on button "Apply" at bounding box center [856, 404] width 48 height 23
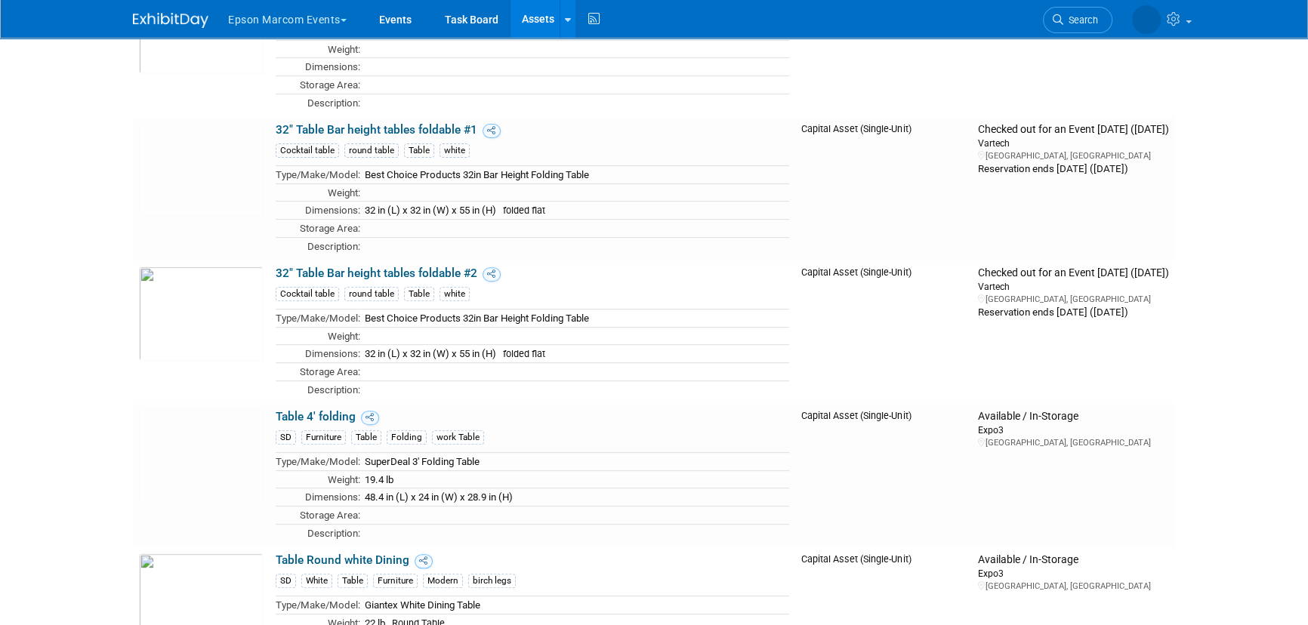
scroll to position [618, 0]
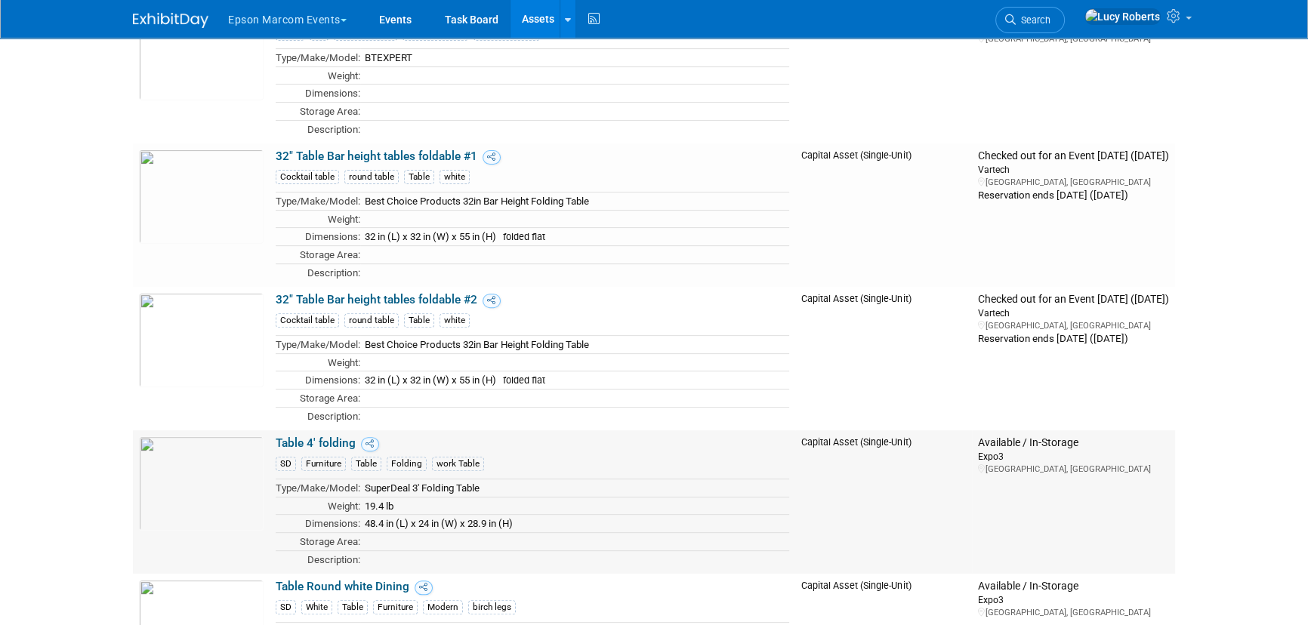
click at [332, 443] on link "Table 4' folding" at bounding box center [316, 444] width 80 height 14
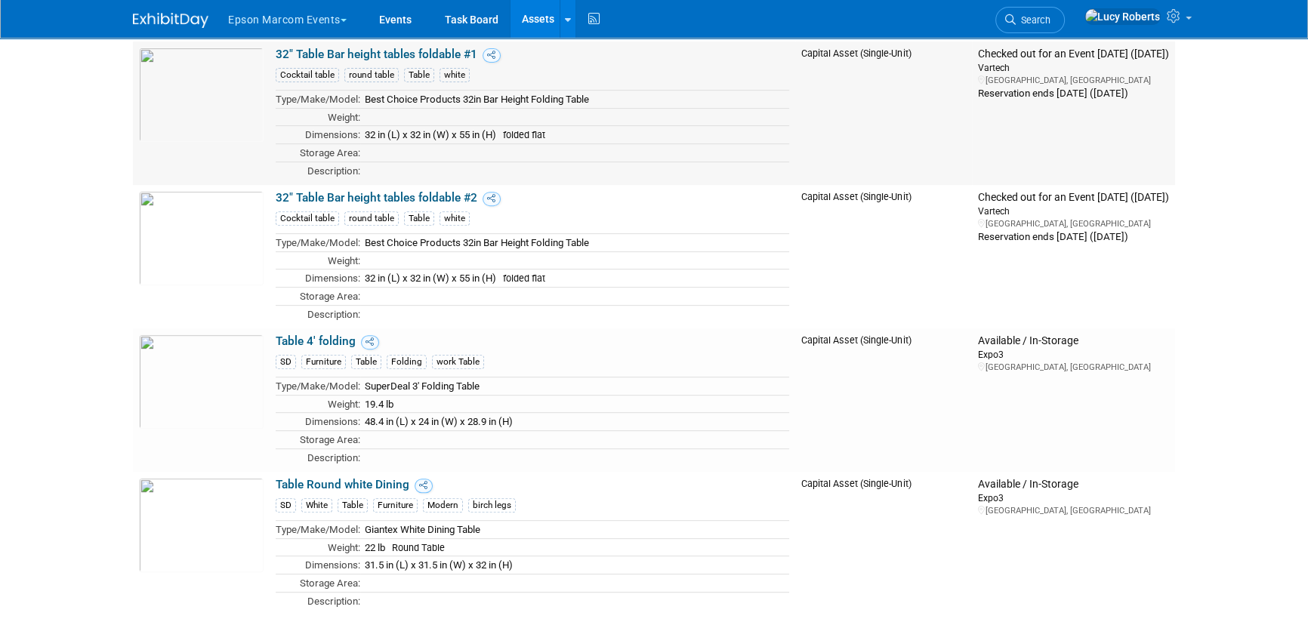
scroll to position [823, 0]
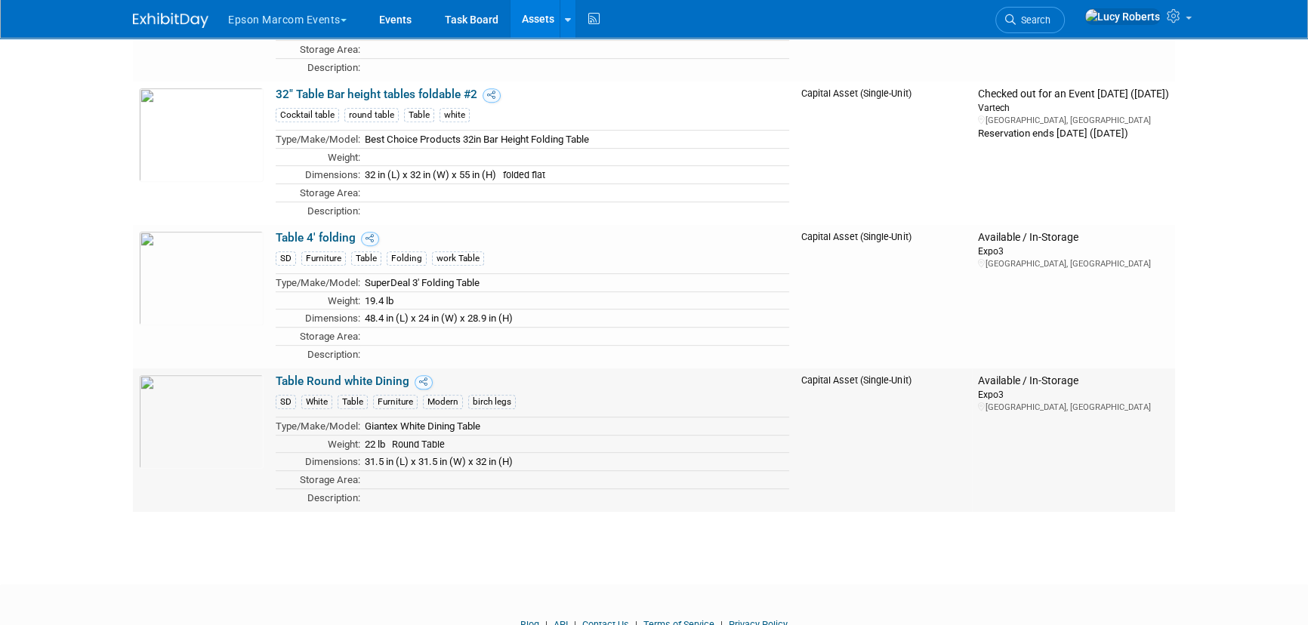
click at [317, 376] on link "Table Round white Dining" at bounding box center [343, 382] width 134 height 14
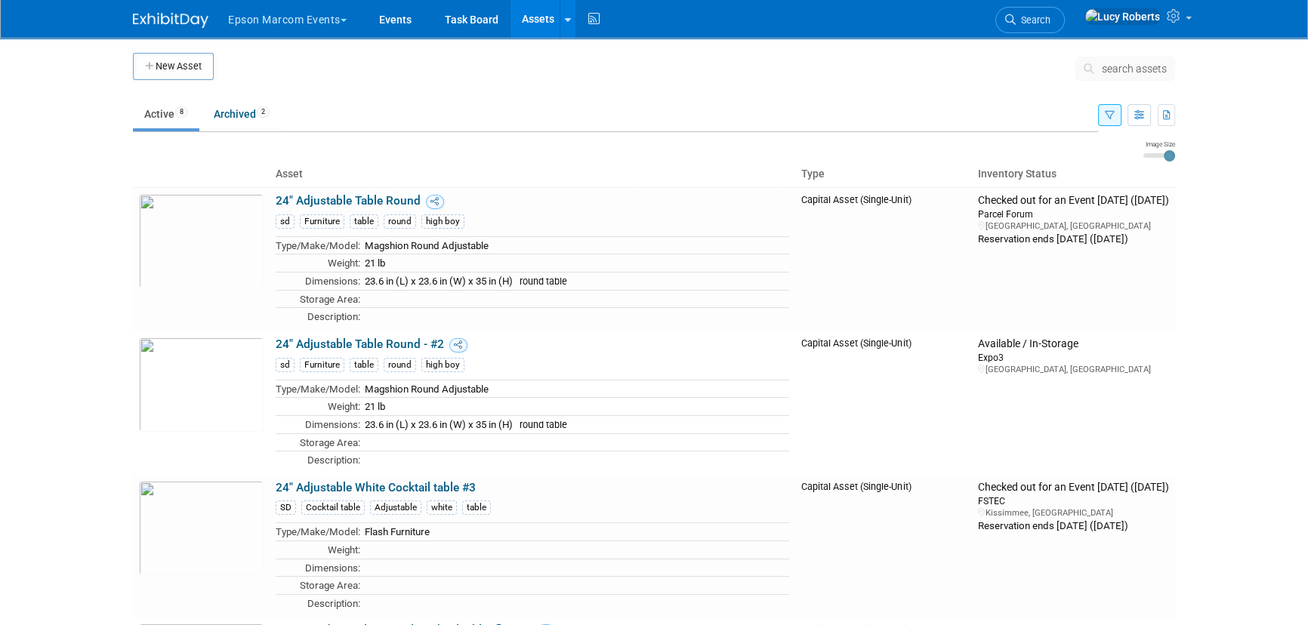
scroll to position [0, 0]
click at [1105, 118] on icon "button" at bounding box center [1110, 116] width 10 height 10
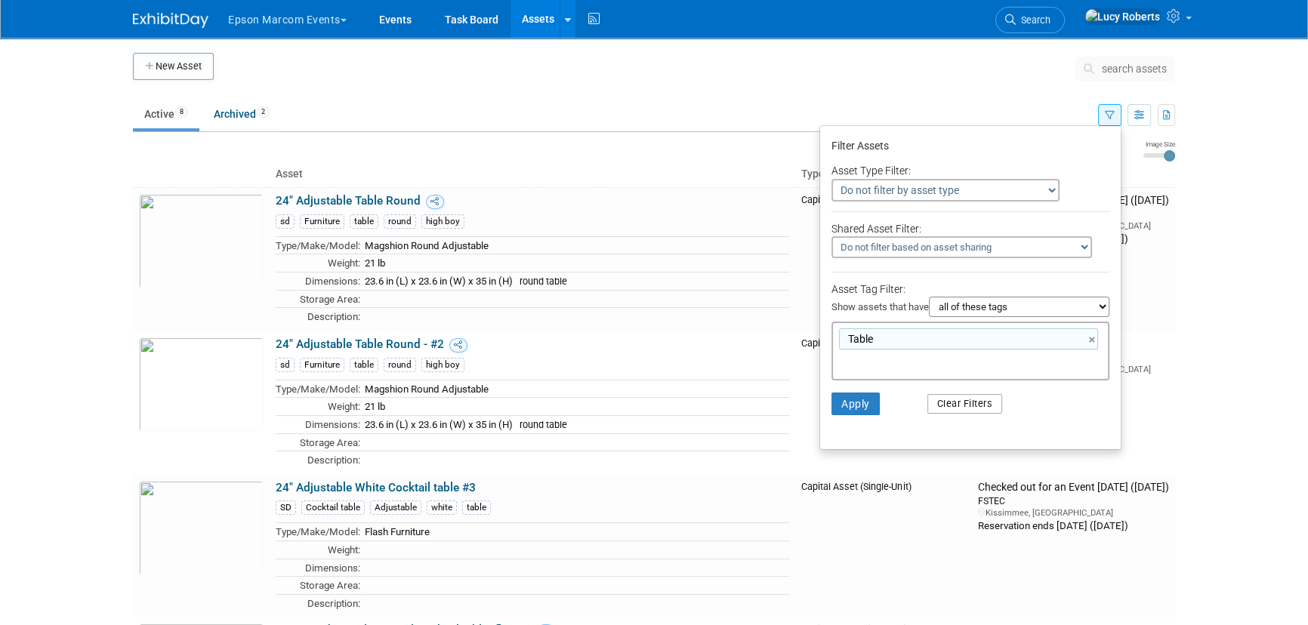
click at [965, 410] on button "Clear Filters" at bounding box center [966, 404] width 76 height 20
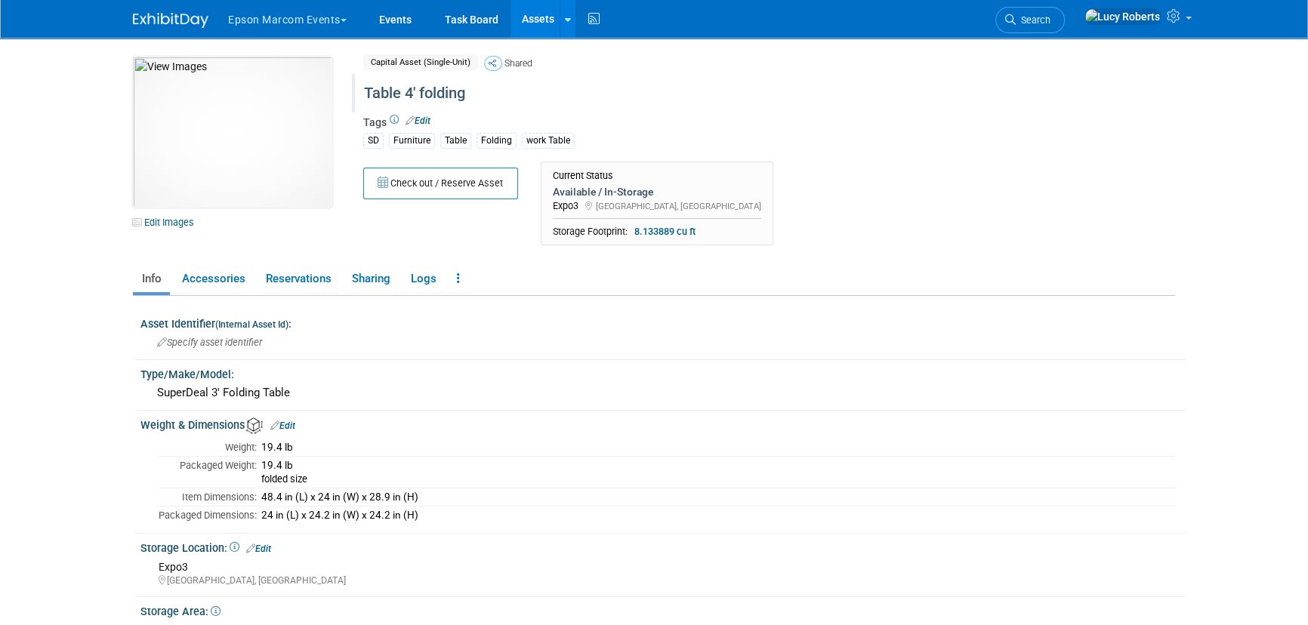
click at [484, 91] on div "Table 4' folding" at bounding box center [705, 93] width 692 height 27
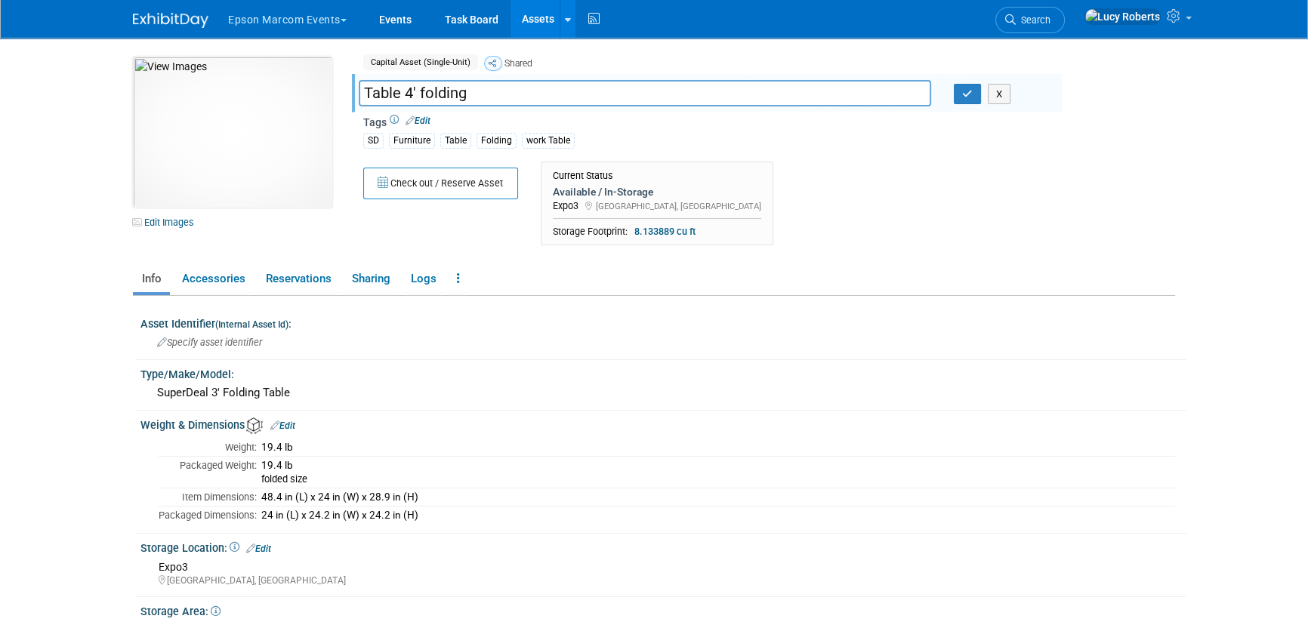
click at [421, 91] on input "Table 4' folding" at bounding box center [645, 93] width 573 height 26
type input "4' Table folding"
click at [971, 94] on icon "button" at bounding box center [967, 94] width 11 height 10
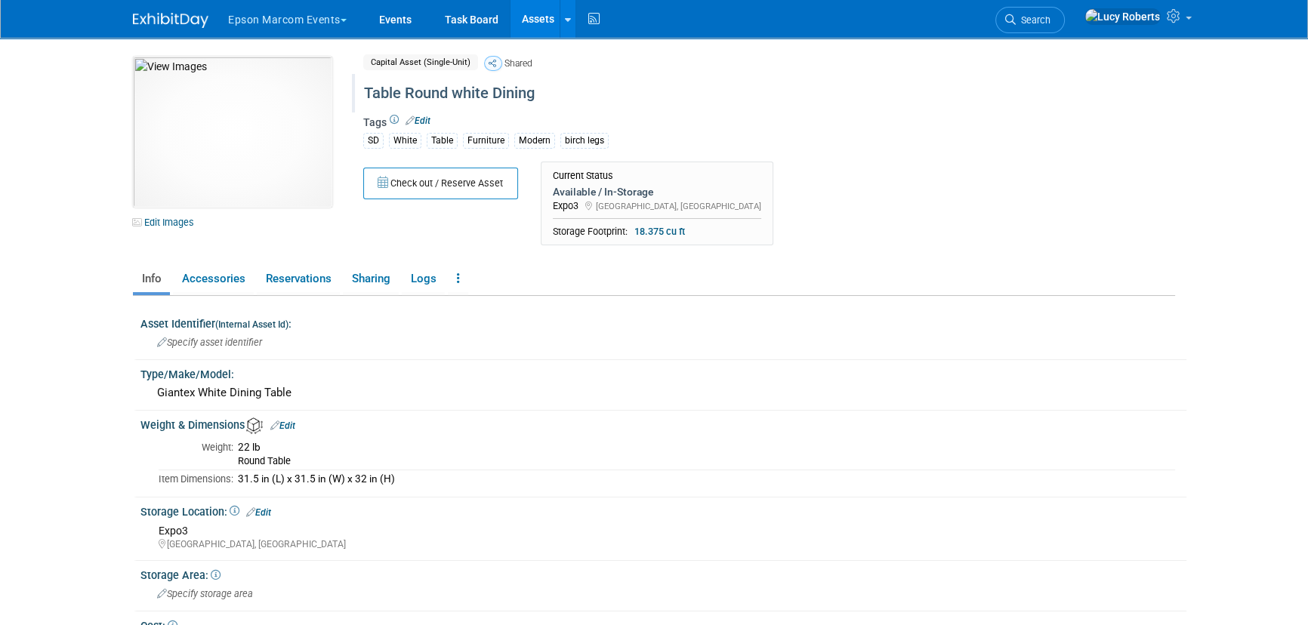
click at [434, 99] on div "Table Round white Dining" at bounding box center [705, 93] width 692 height 27
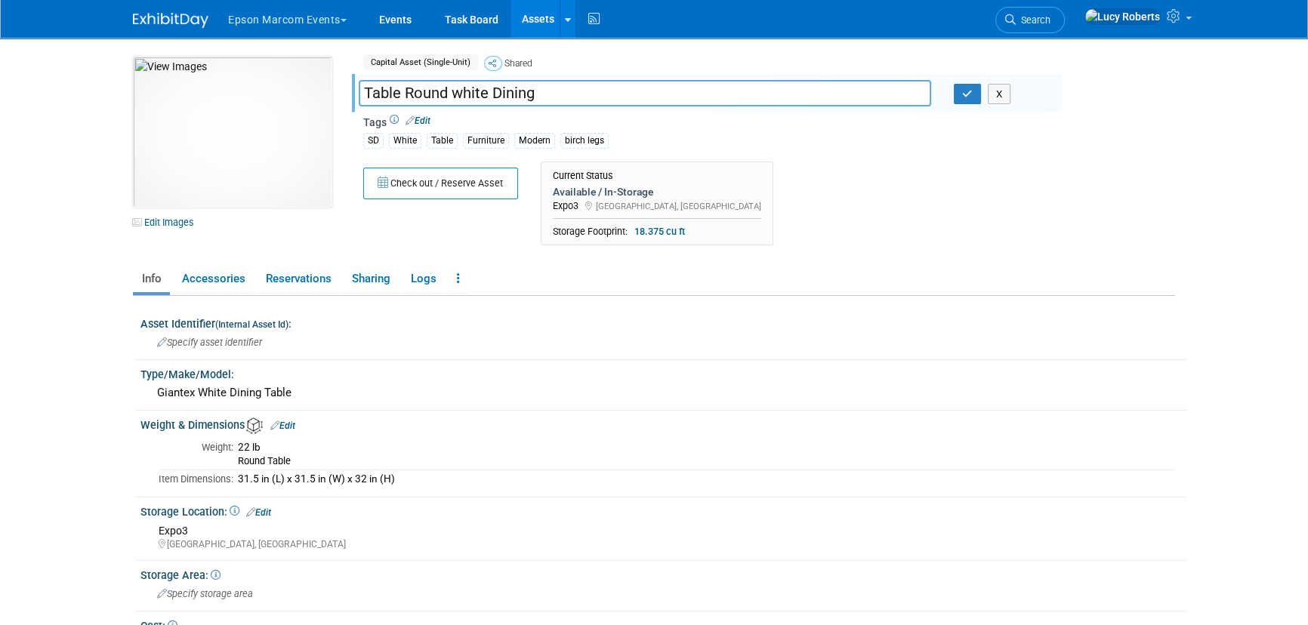
click at [366, 90] on input "Table Round white Dining" at bounding box center [645, 93] width 573 height 26
type input "32" Table Round white Dining"
click at [970, 89] on icon "button" at bounding box center [967, 94] width 11 height 10
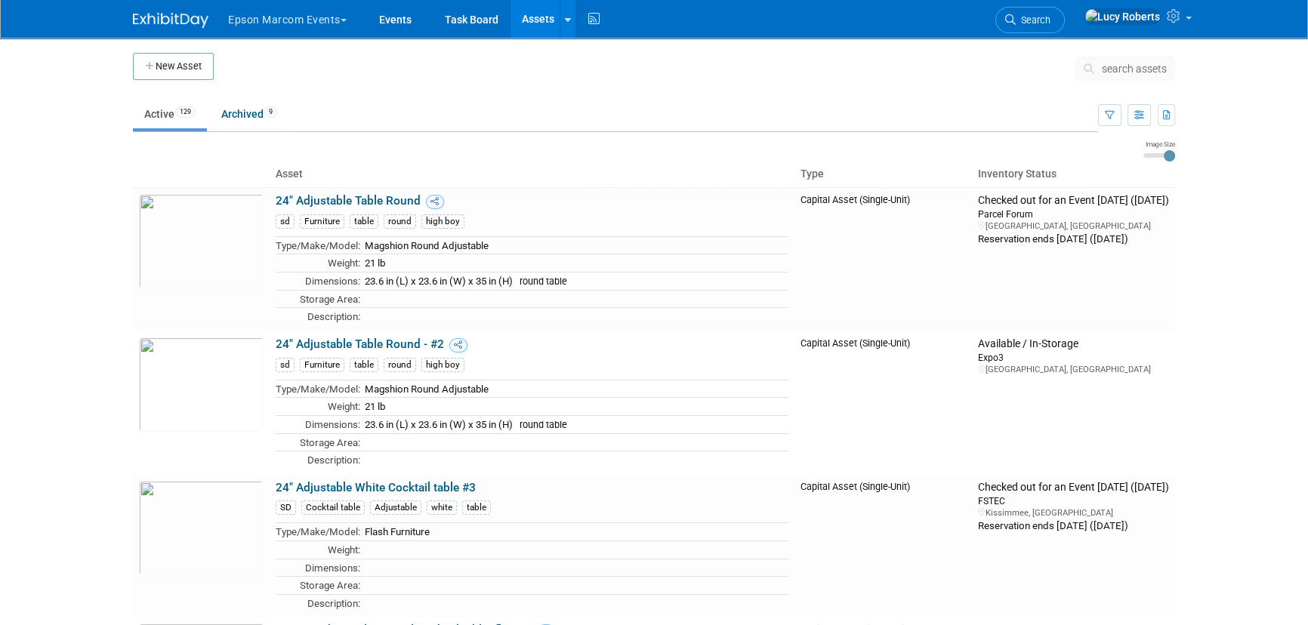
click at [541, 12] on link "Assets" at bounding box center [538, 19] width 55 height 38
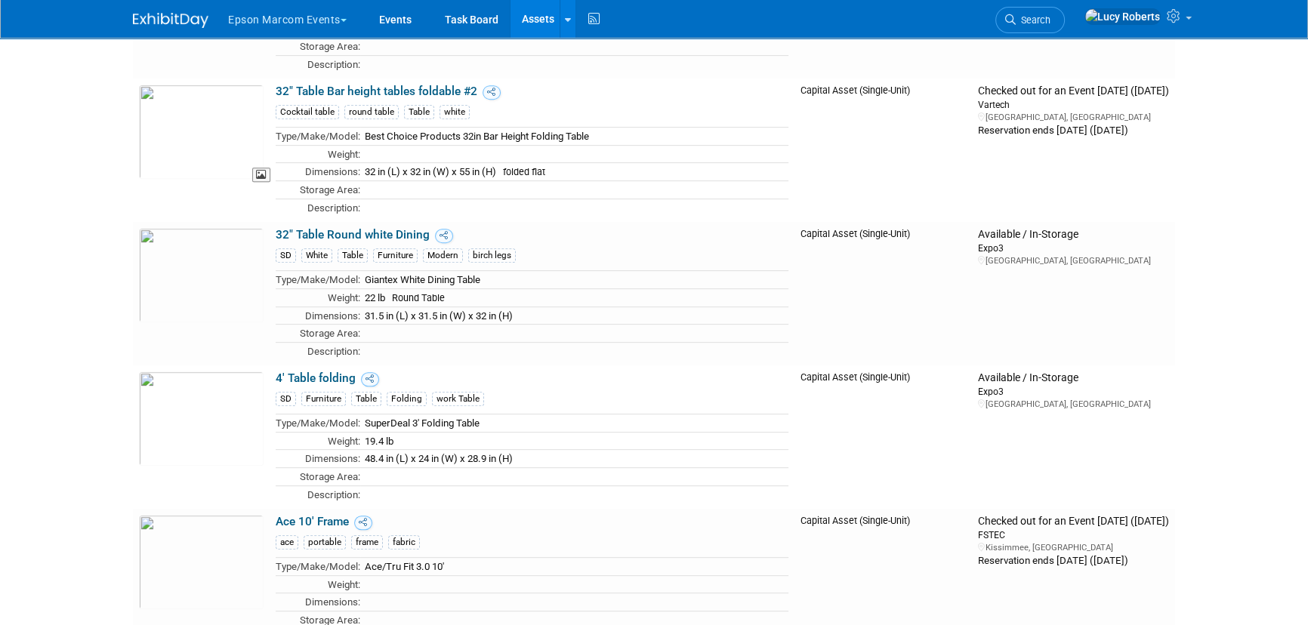
scroll to position [755, 0]
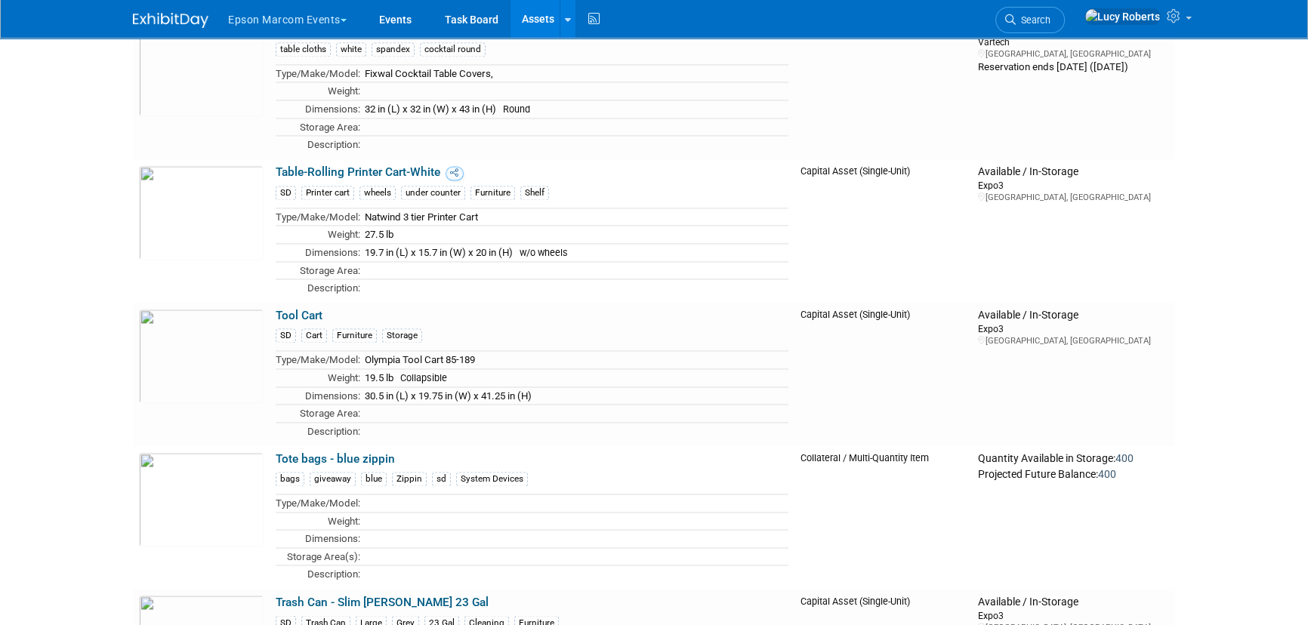
scroll to position [17375, 0]
click at [297, 308] on link "Tool Cart" at bounding box center [299, 315] width 47 height 14
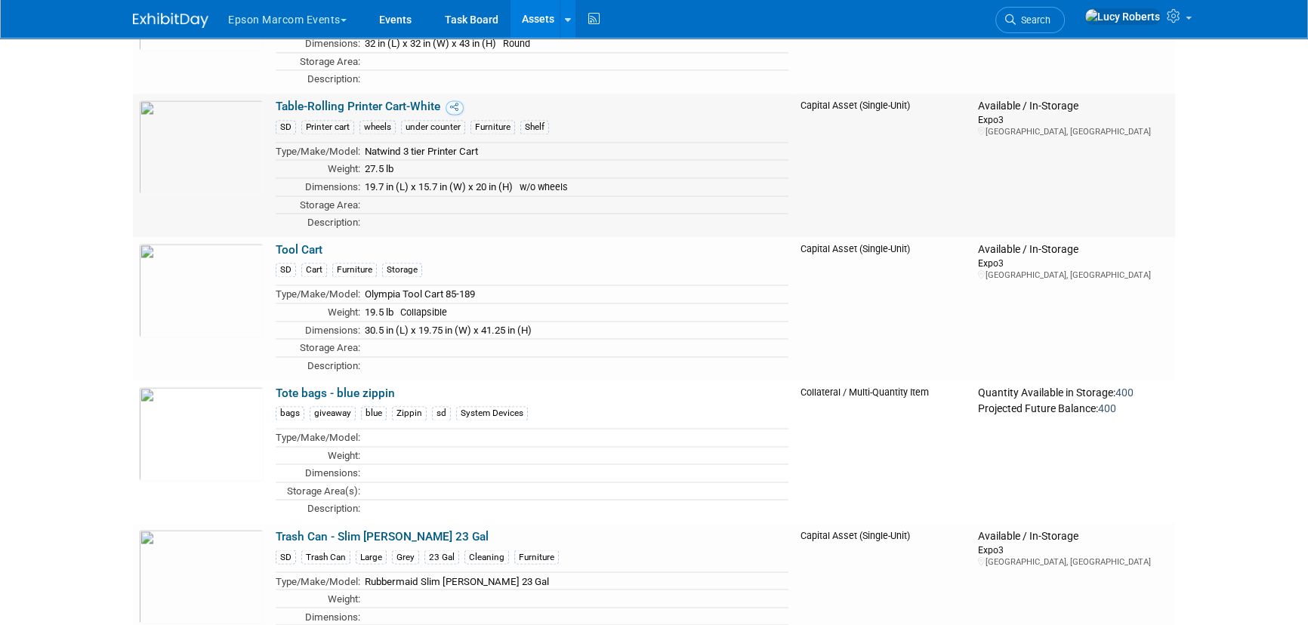
scroll to position [17442, 0]
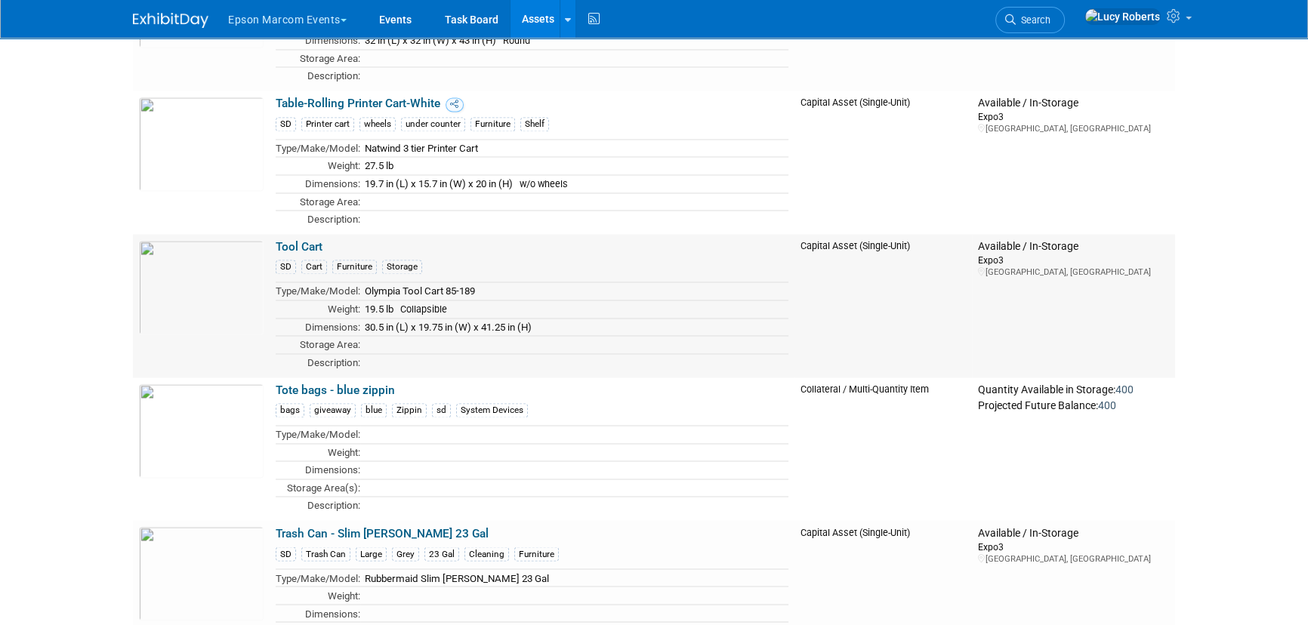
click at [298, 240] on link "Tool Cart" at bounding box center [299, 247] width 47 height 14
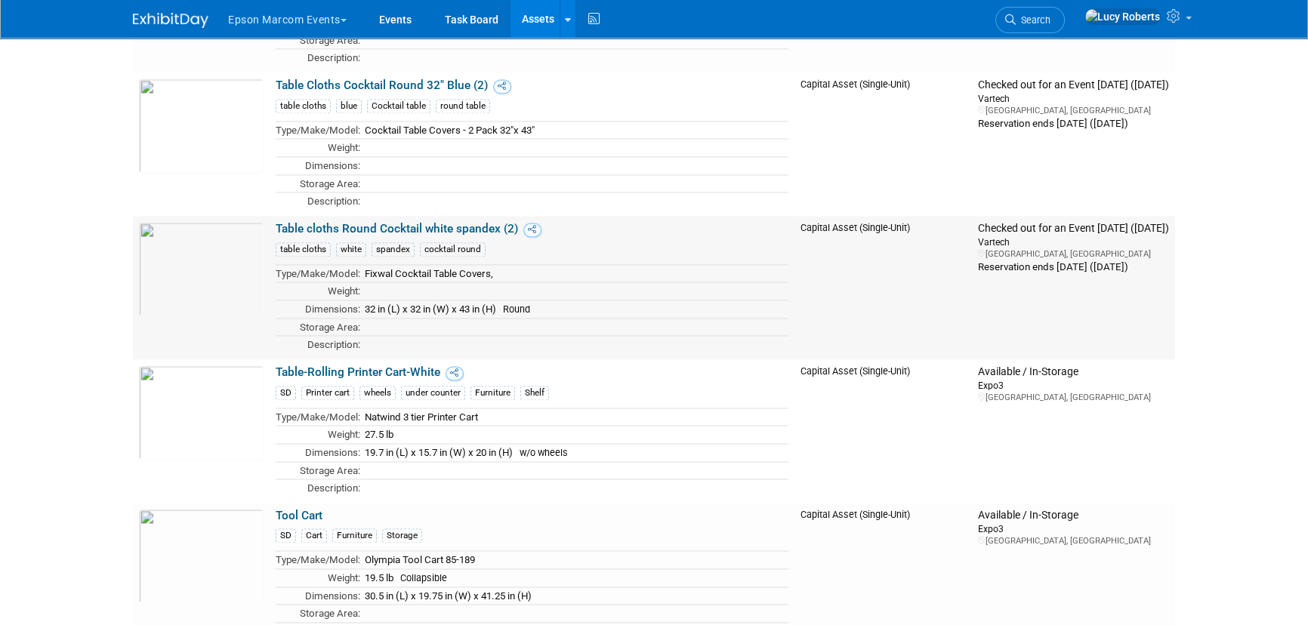
scroll to position [17168, 0]
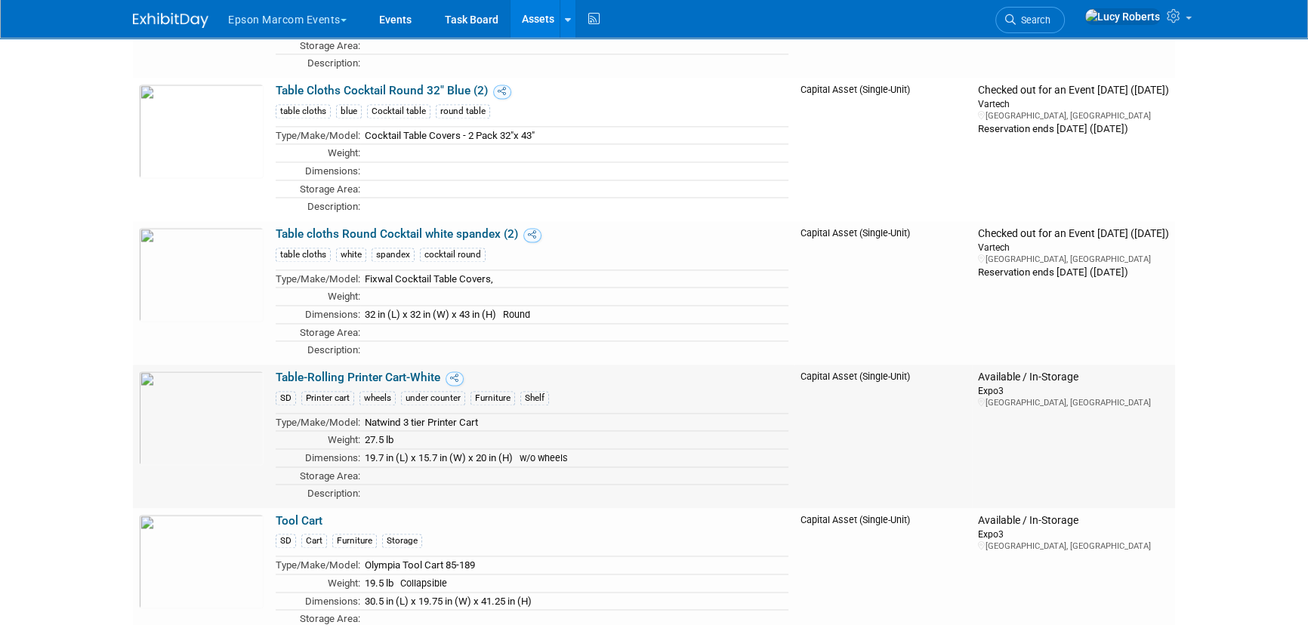
click at [347, 371] on link "Table-Rolling Printer Cart-White" at bounding box center [358, 378] width 165 height 14
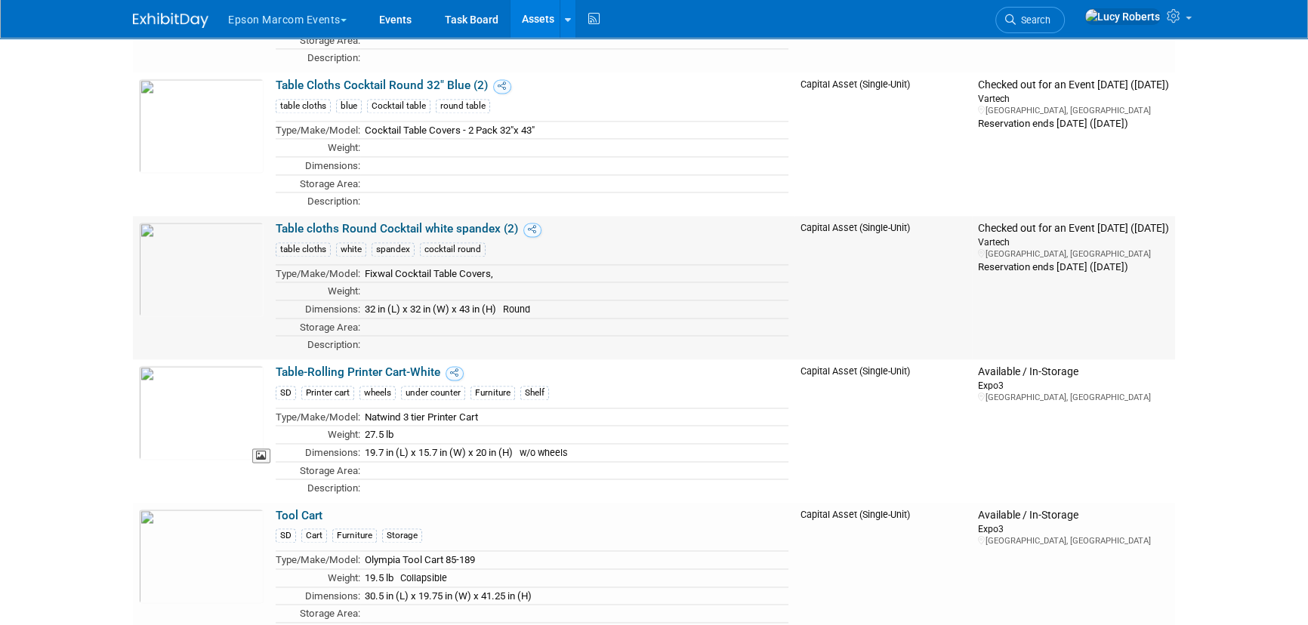
scroll to position [17100, 0]
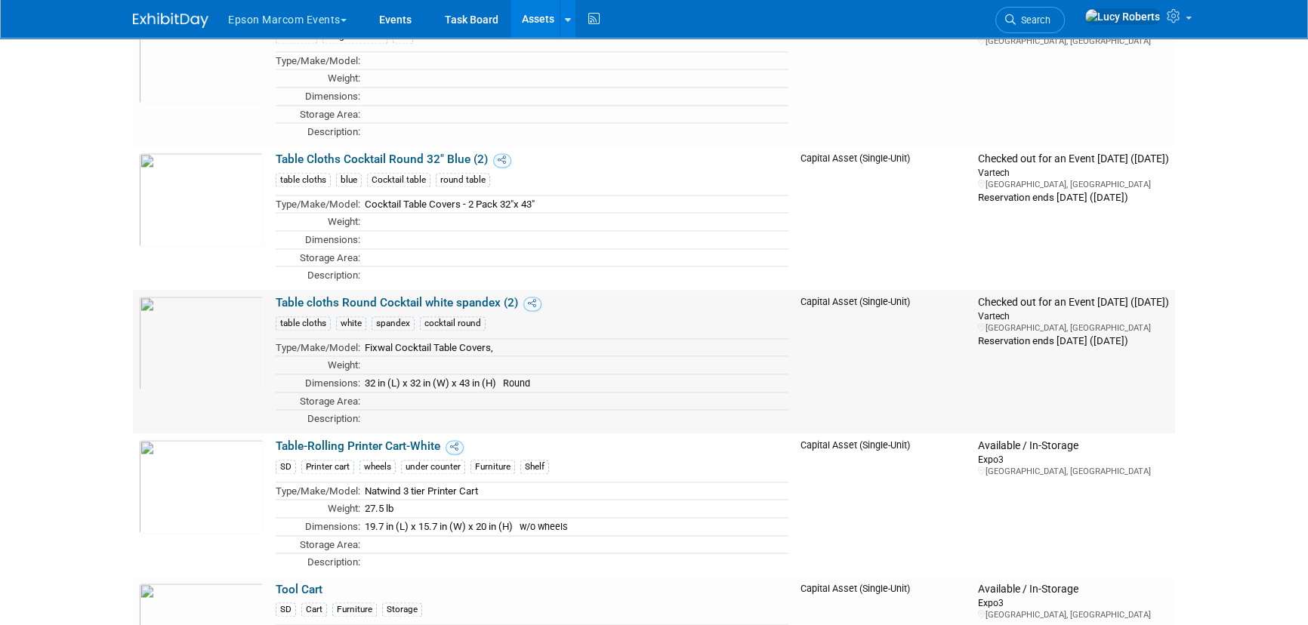
click at [326, 296] on link "Table cloths Round Cocktail white spandex (2)" at bounding box center [397, 303] width 242 height 14
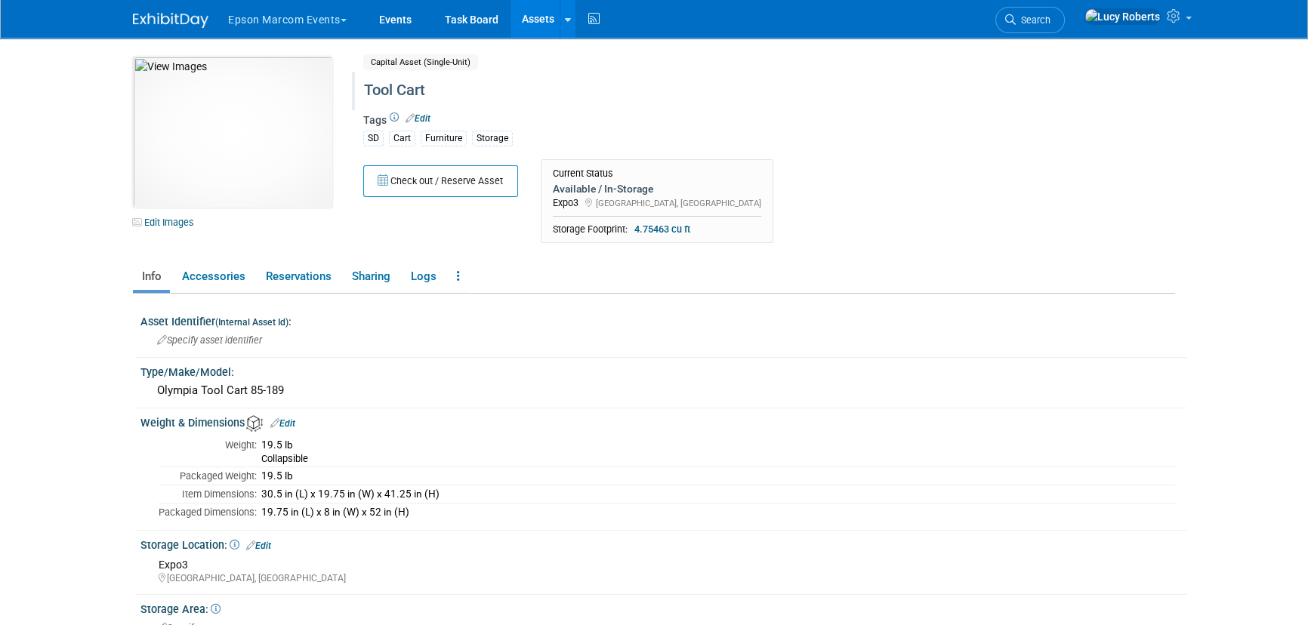
click at [385, 89] on div "Tool Cart" at bounding box center [705, 90] width 692 height 27
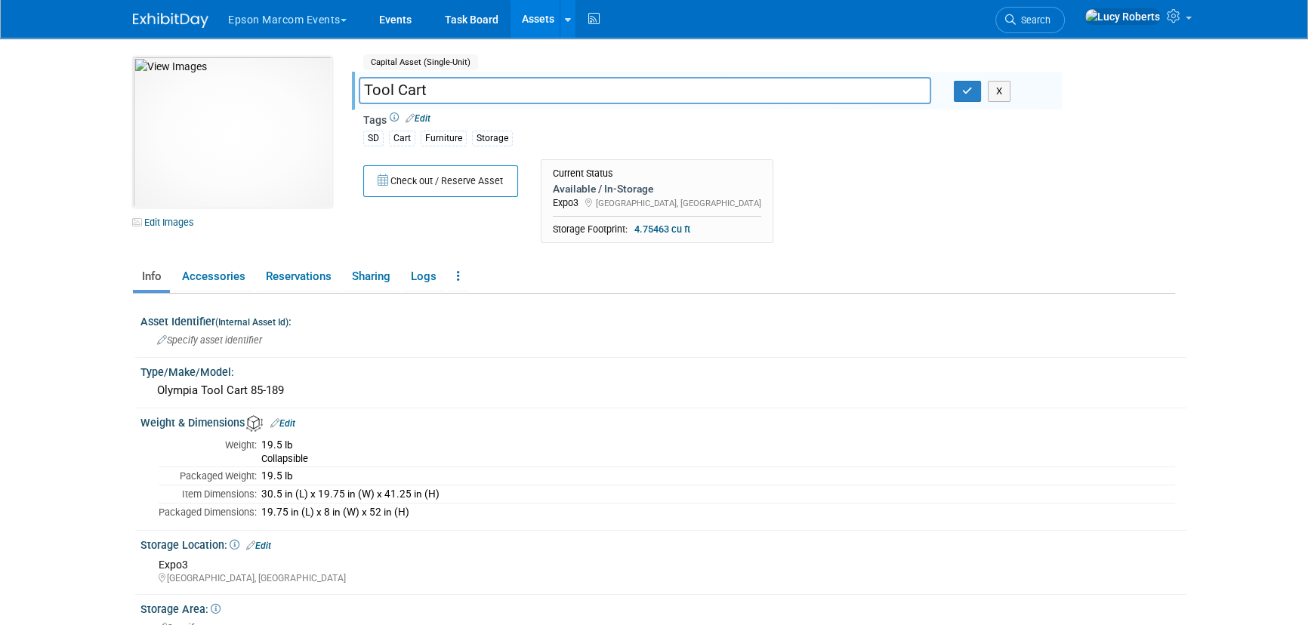
click at [366, 90] on input "Tool Cart" at bounding box center [645, 90] width 573 height 26
type input "Table -Tool Cart"
click at [967, 90] on icon "button" at bounding box center [967, 91] width 11 height 10
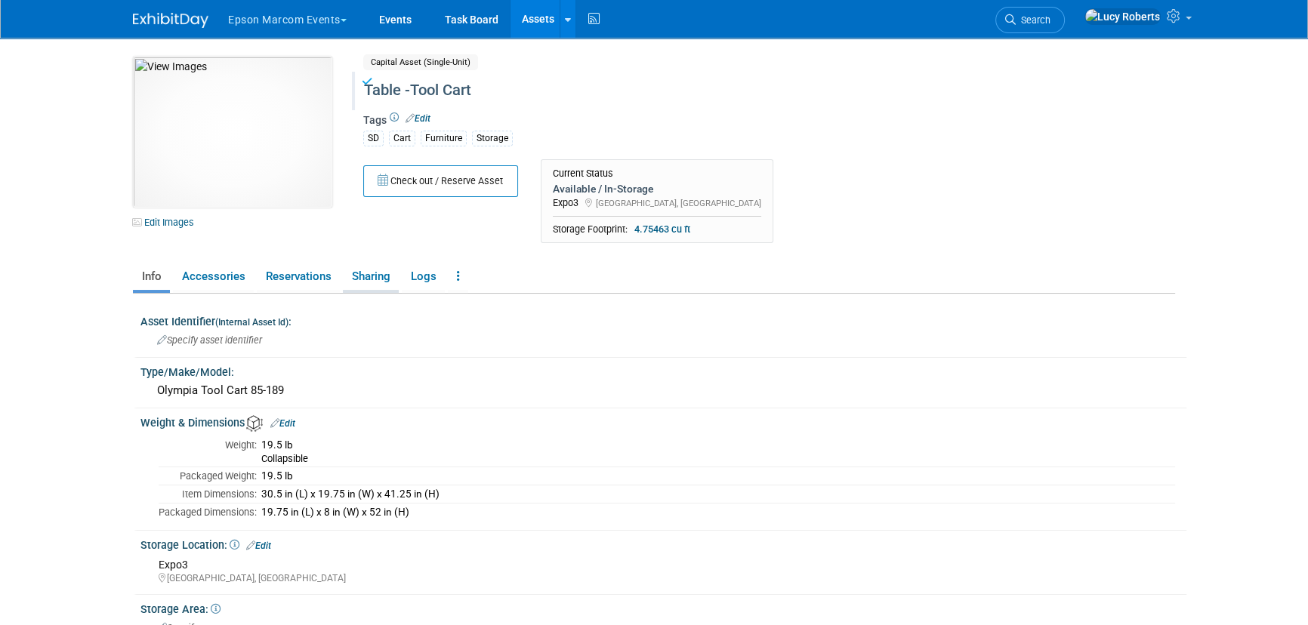
click at [364, 276] on link "Sharing" at bounding box center [371, 277] width 56 height 26
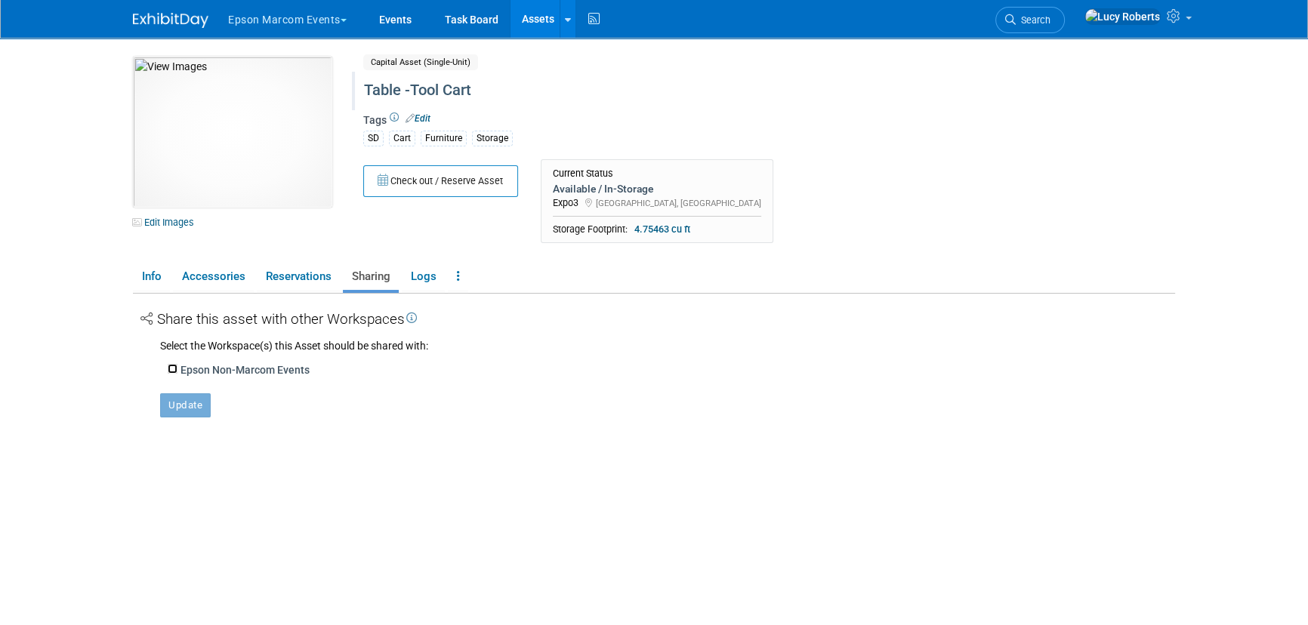
click at [169, 370] on input "Epson Non-Marcom Events" at bounding box center [173, 369] width 10 height 10
checkbox input "true"
click at [180, 423] on button "Update" at bounding box center [185, 430] width 51 height 24
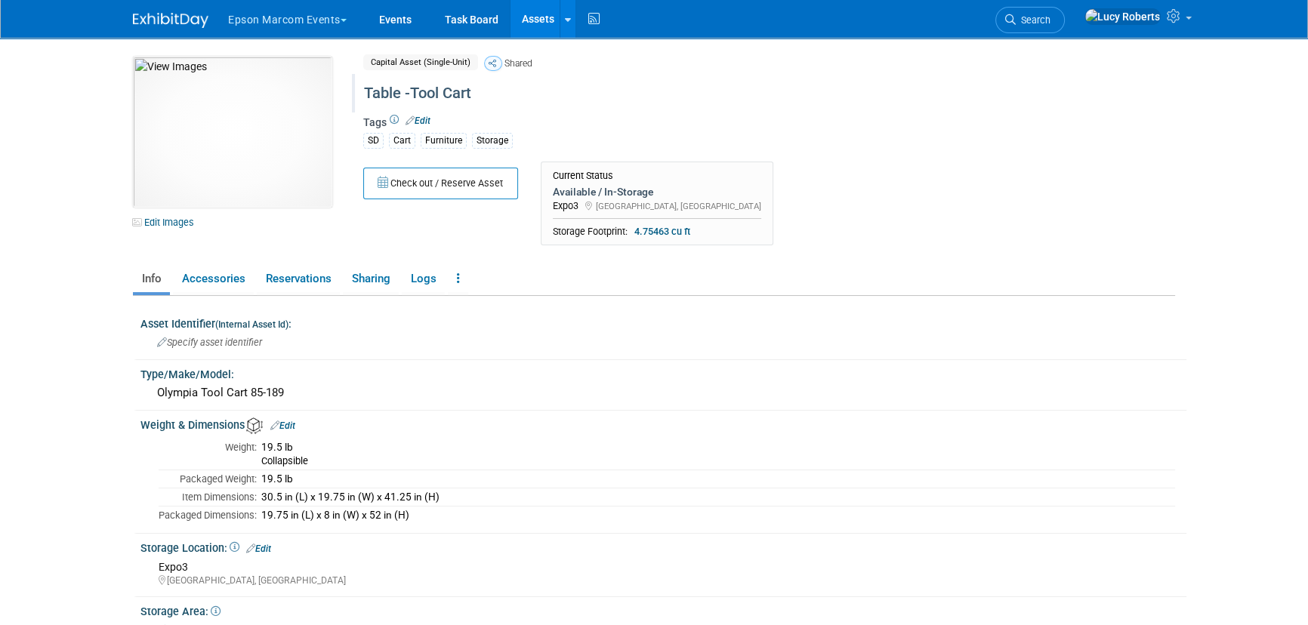
click at [453, 94] on div "Table -Tool Cart" at bounding box center [705, 93] width 692 height 27
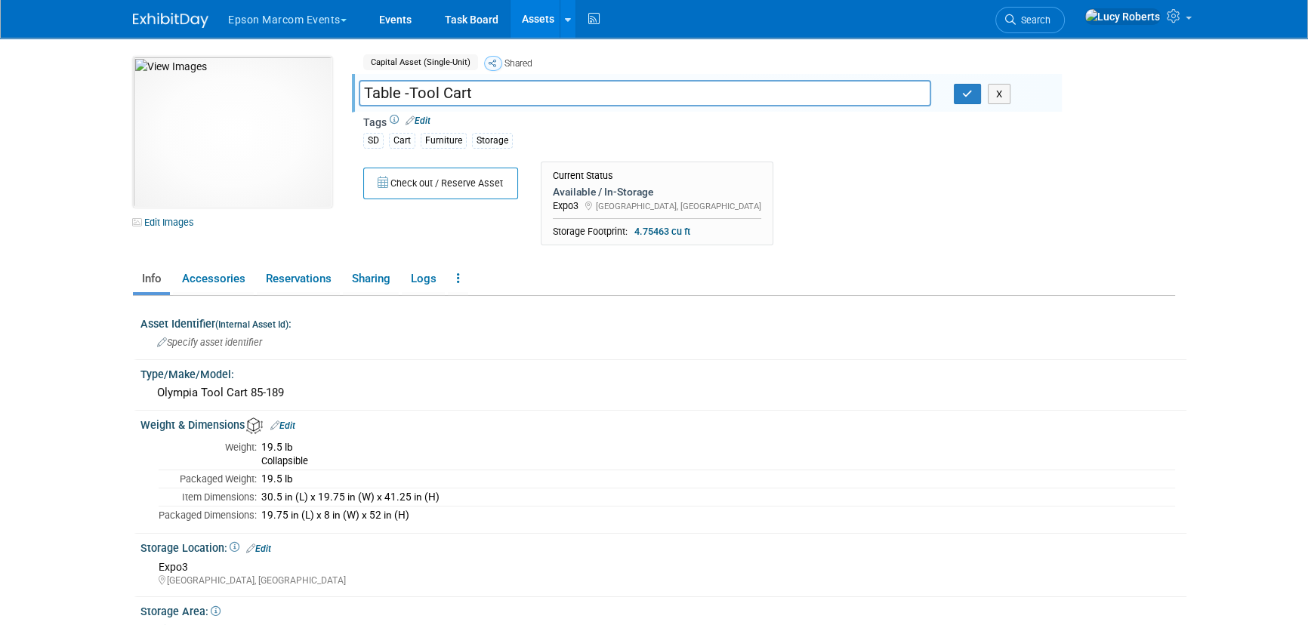
click at [365, 94] on input "Table -Tool Cart" at bounding box center [645, 93] width 573 height 26
type input "30" Table -Tool Cart"
click at [974, 94] on button "button" at bounding box center [967, 94] width 27 height 21
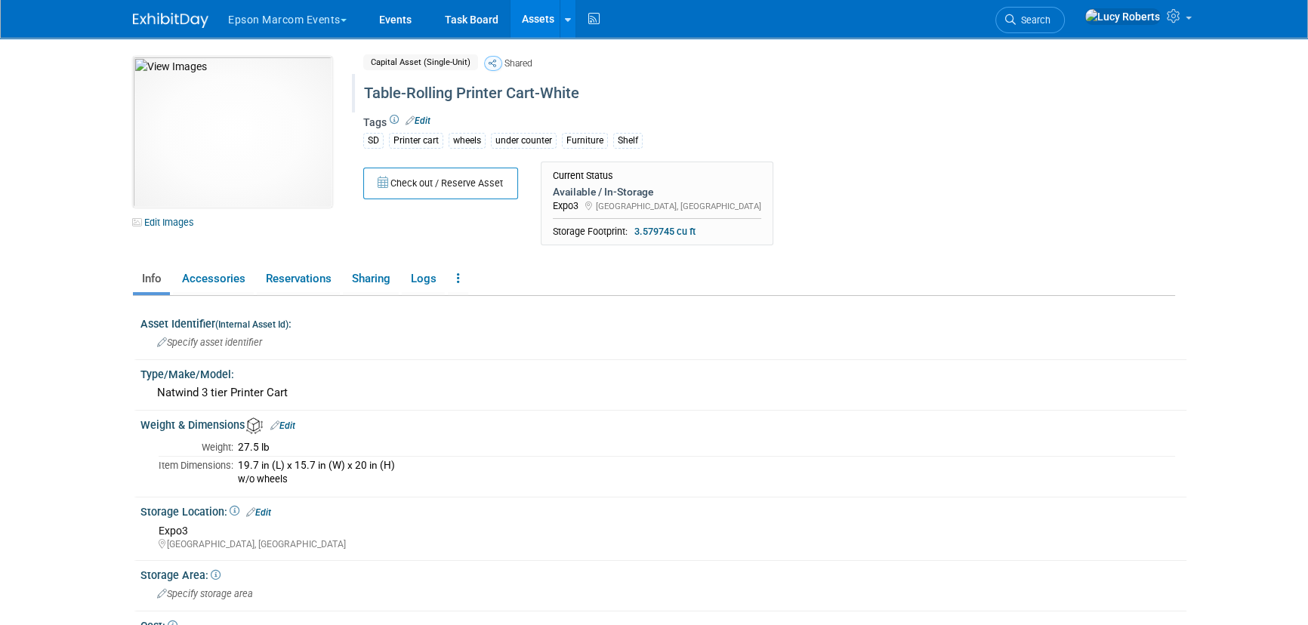
click at [377, 91] on div "Table-Rolling Printer Cart-White" at bounding box center [705, 93] width 692 height 27
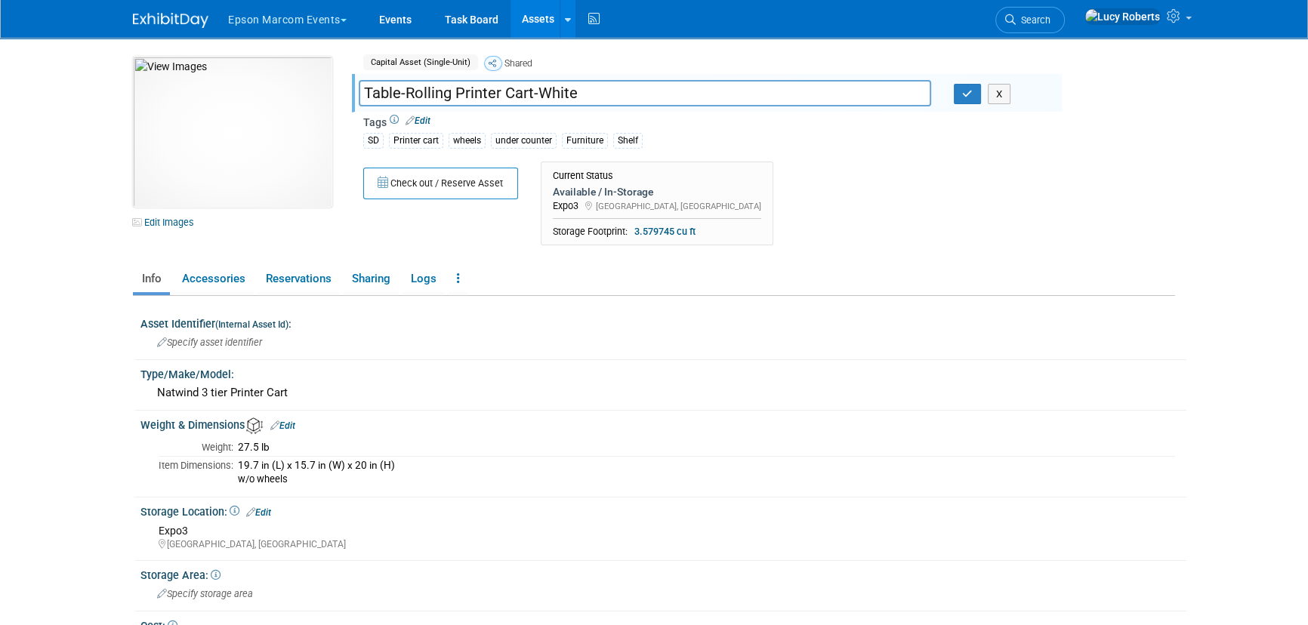
click at [365, 91] on input "Table-Rolling Printer Cart-White" at bounding box center [645, 93] width 573 height 26
type input "20" Table-Rolling Printer Cart-White"
click at [968, 97] on icon "button" at bounding box center [967, 94] width 11 height 10
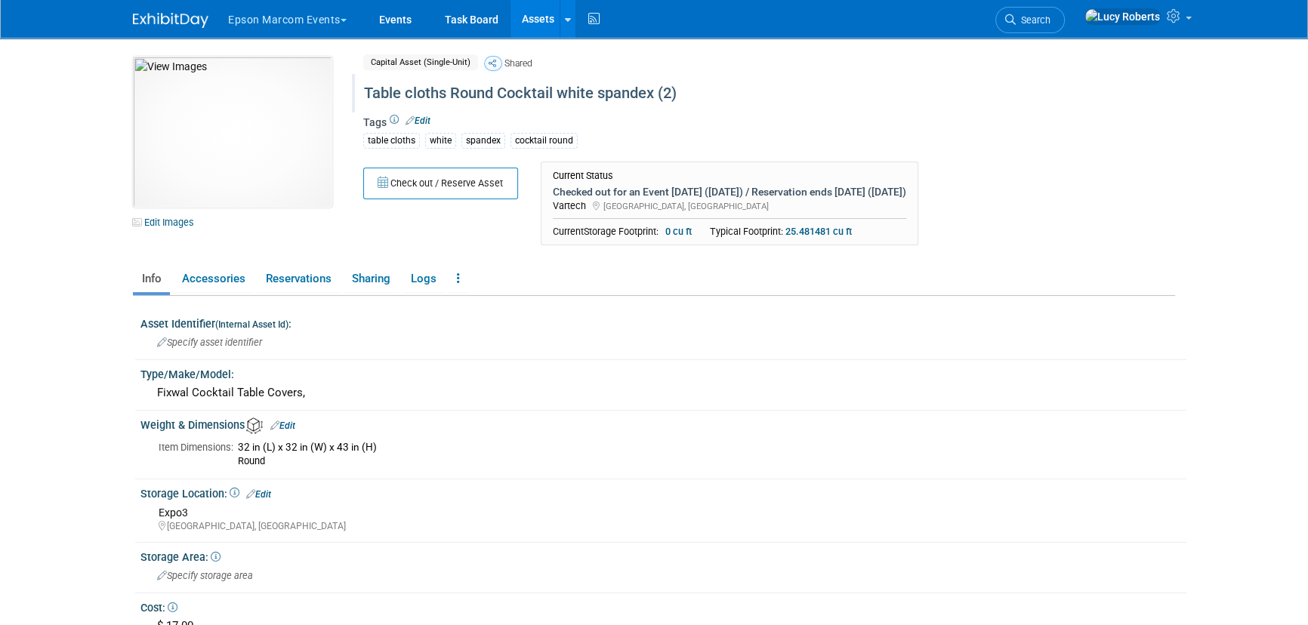
click at [409, 88] on div "Table cloths Round Cocktail white spandex (2)" at bounding box center [705, 93] width 692 height 27
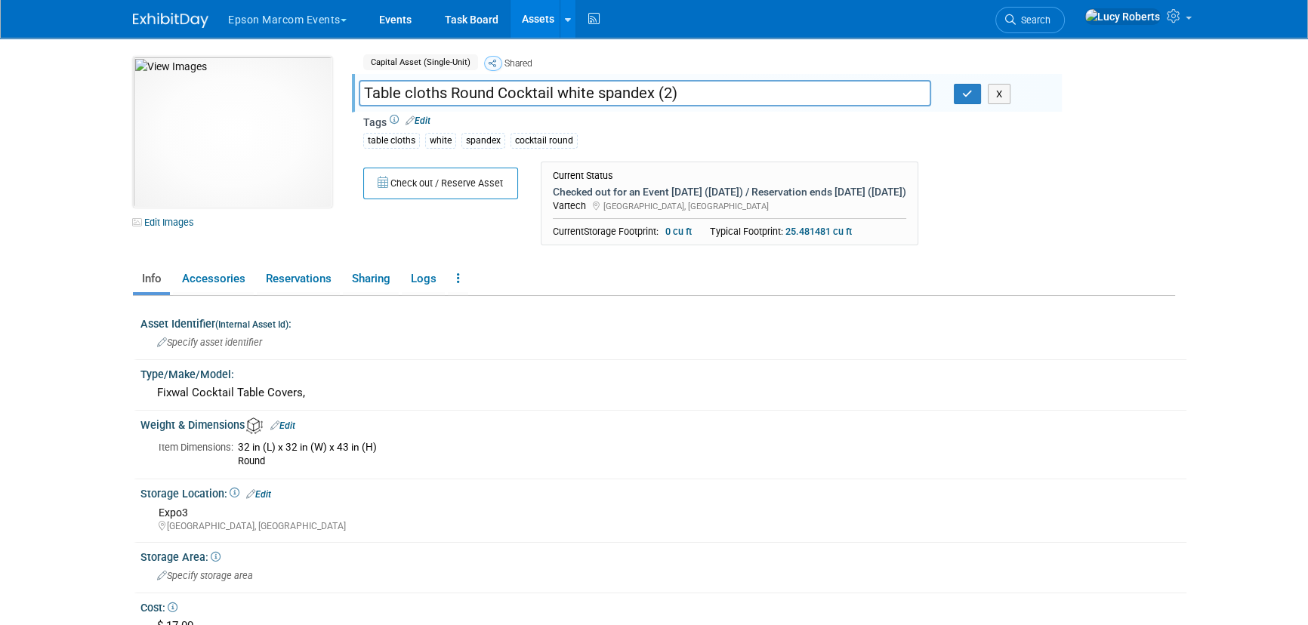
click at [366, 90] on input "Table cloths Round Cocktail white spandex (2)" at bounding box center [645, 93] width 573 height 26
type input "32" Table cloths Round Cocktail white spandex (2)"
click at [965, 89] on icon "button" at bounding box center [967, 94] width 11 height 10
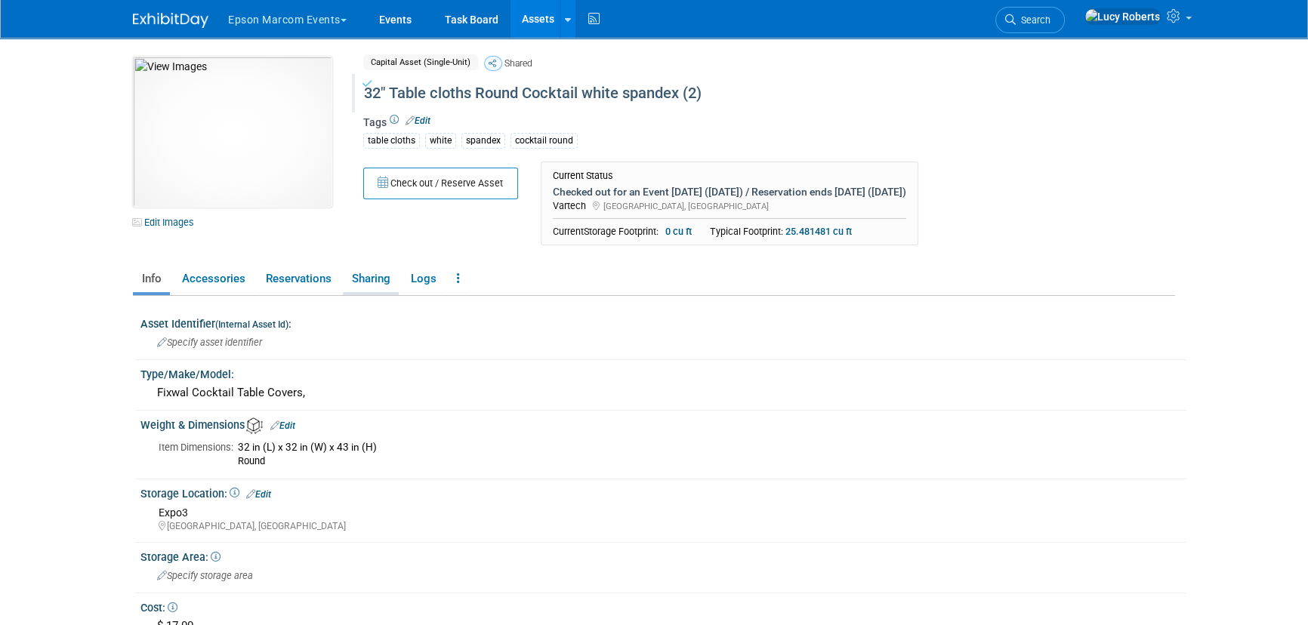
click at [375, 276] on link "Sharing" at bounding box center [371, 279] width 56 height 26
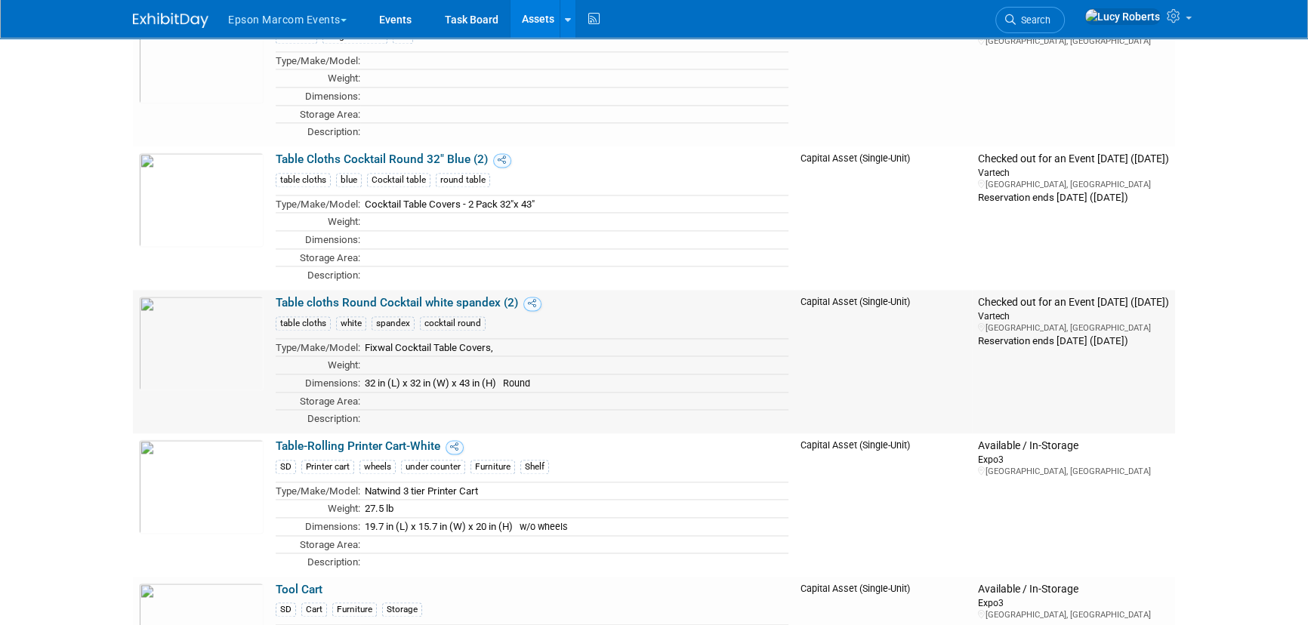
click at [336, 296] on link "Table cloths Round Cocktail white spandex (2)" at bounding box center [397, 303] width 242 height 14
click at [300, 153] on link "Table Cloths Cocktail Round 32" Blue (2)" at bounding box center [382, 160] width 212 height 14
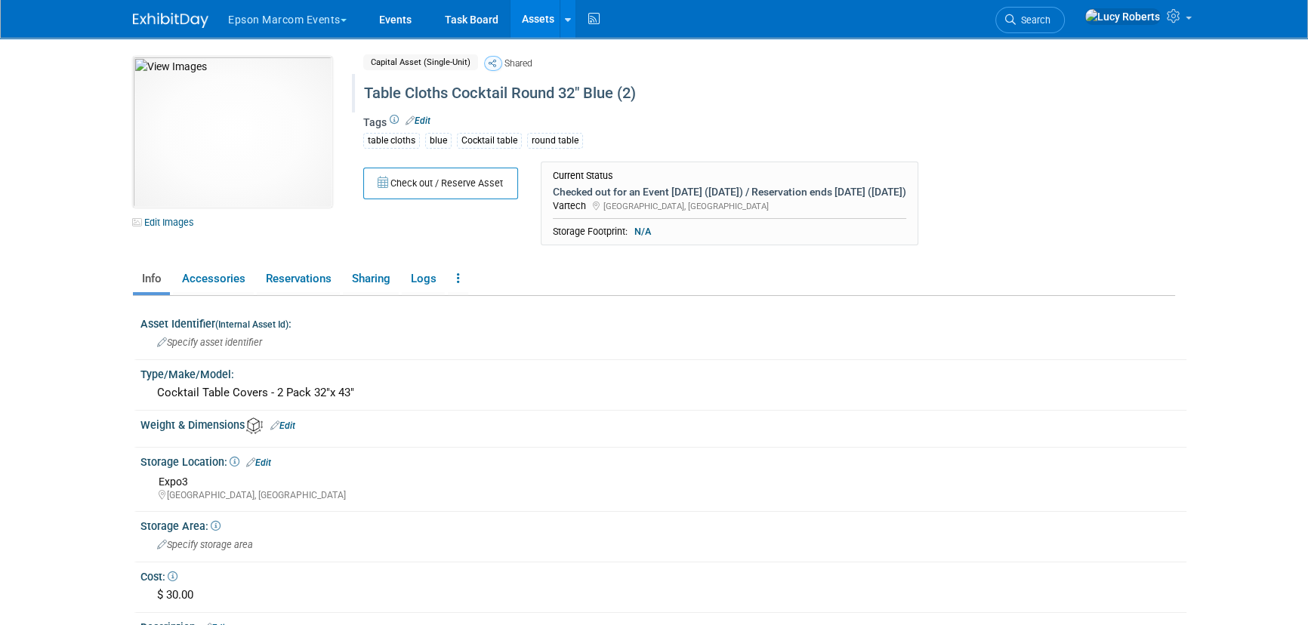
click at [431, 95] on div "Table Cloths Cocktail Round 32" Blue (2)" at bounding box center [705, 93] width 692 height 27
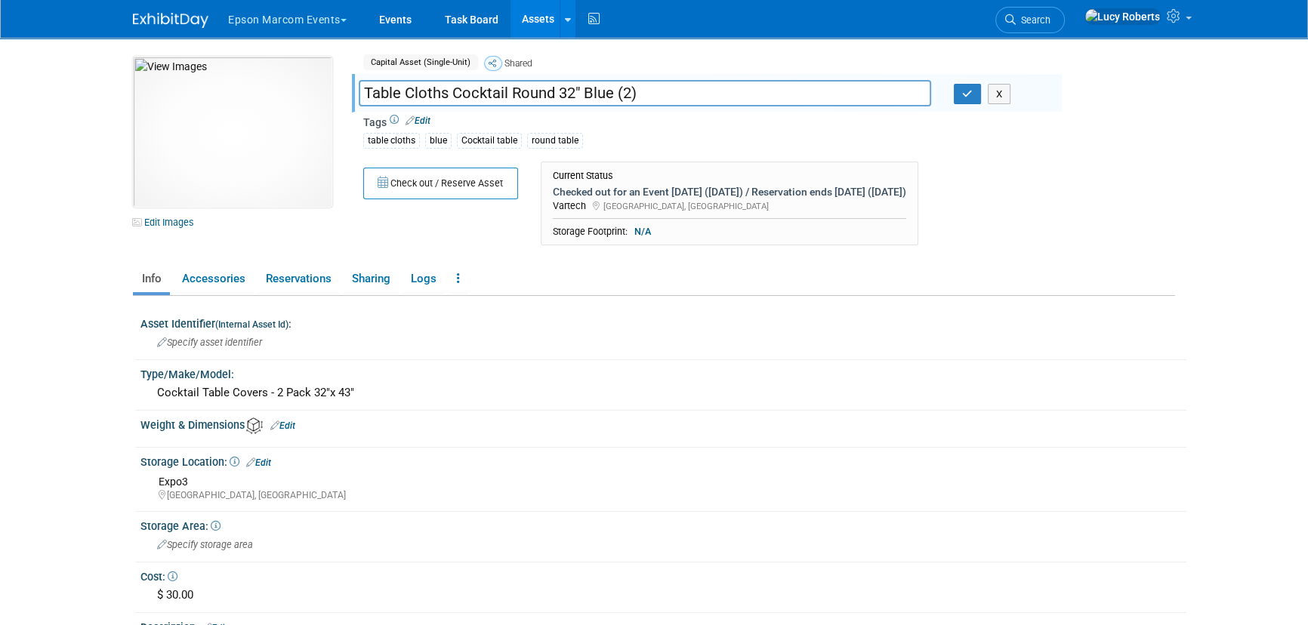
drag, startPoint x: 584, startPoint y: 87, endPoint x: 554, endPoint y: 86, distance: 29.5
click at [554, 86] on input "Table Cloths Cocktail Round 32" Blue (2)" at bounding box center [645, 93] width 573 height 26
click at [400, 90] on input "T 32" able Cloths Cocktail RoundBlue (2)" at bounding box center [645, 93] width 573 height 26
click at [372, 90] on input "T 32" able Cloths Cocktail RoundBlue (2)" at bounding box center [645, 93] width 573 height 26
type input "32" Table Cloths Cocktail RoundBlue (2)"
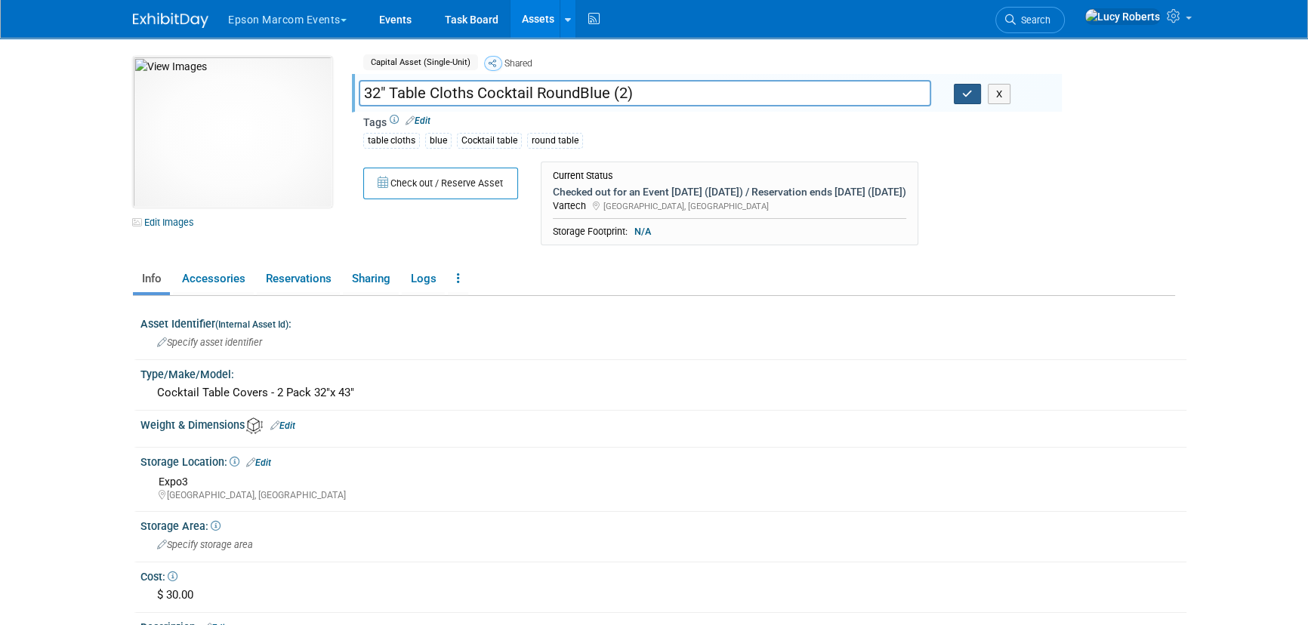
click at [969, 89] on icon "button" at bounding box center [967, 94] width 11 height 10
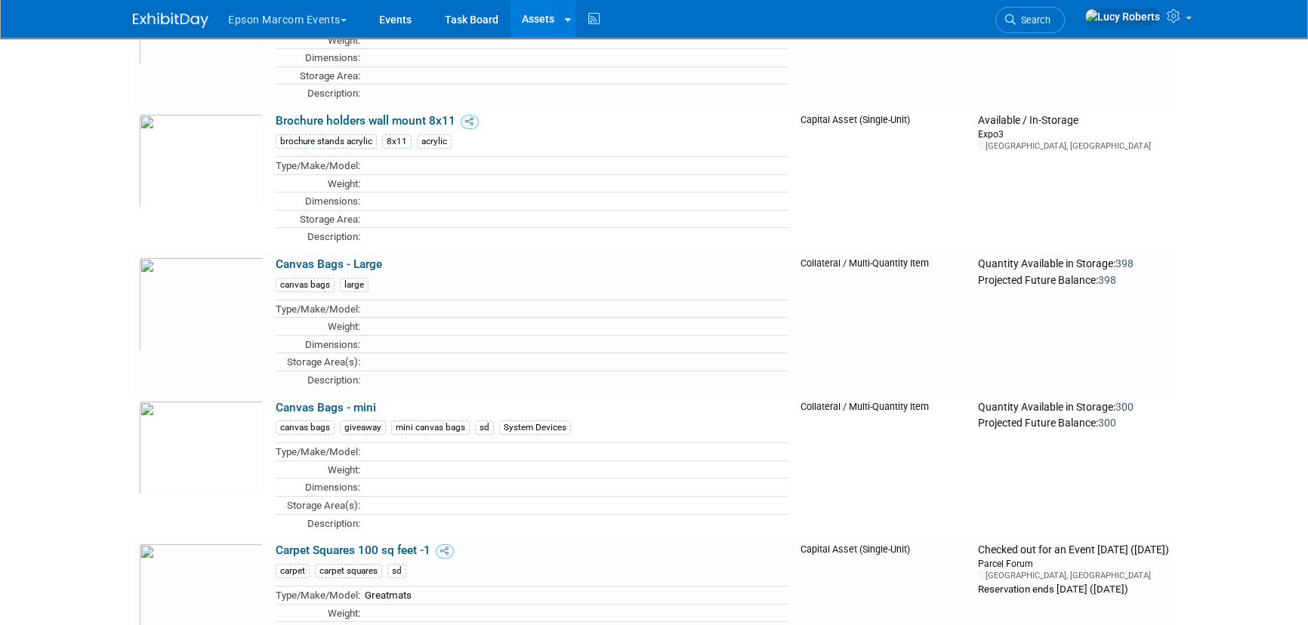
scroll to position [7073, 0]
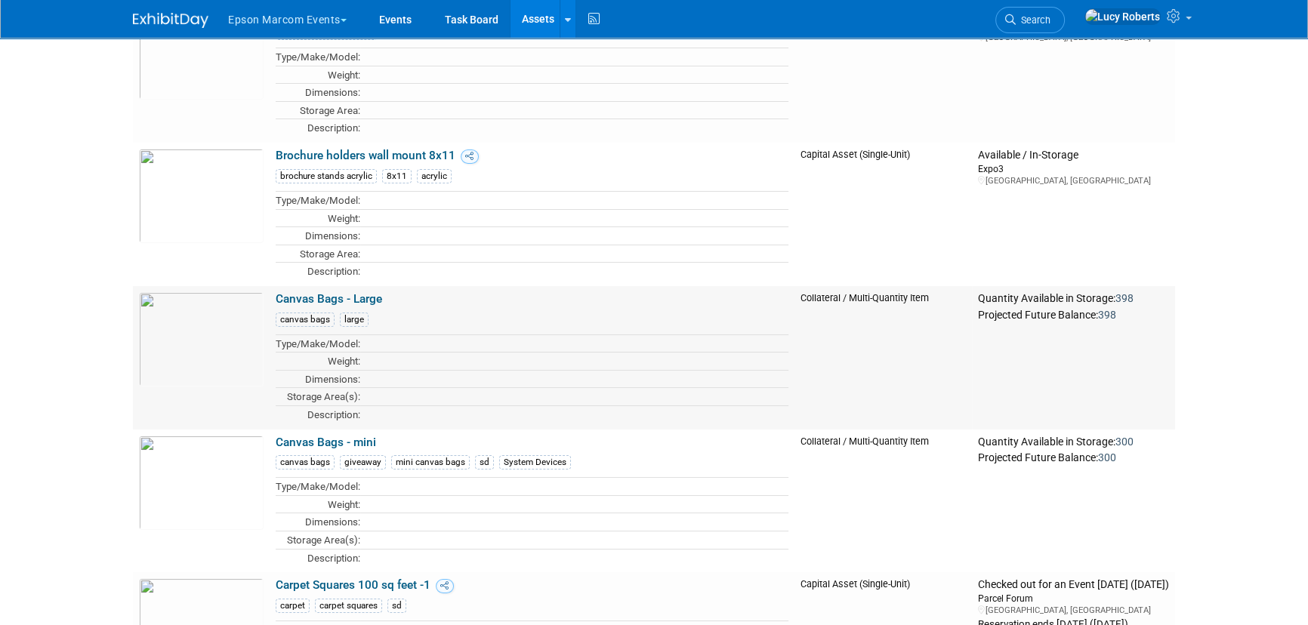
click at [330, 286] on td "Canvas Bags - Large canvas bags large Type/Make/Model: Weight: Dimensions: Stor…" at bounding box center [532, 358] width 525 height 144
click at [323, 292] on link "Canvas Bags - Large" at bounding box center [329, 299] width 107 height 14
click at [329, 436] on link "Canvas Bags - mini" at bounding box center [326, 443] width 100 height 14
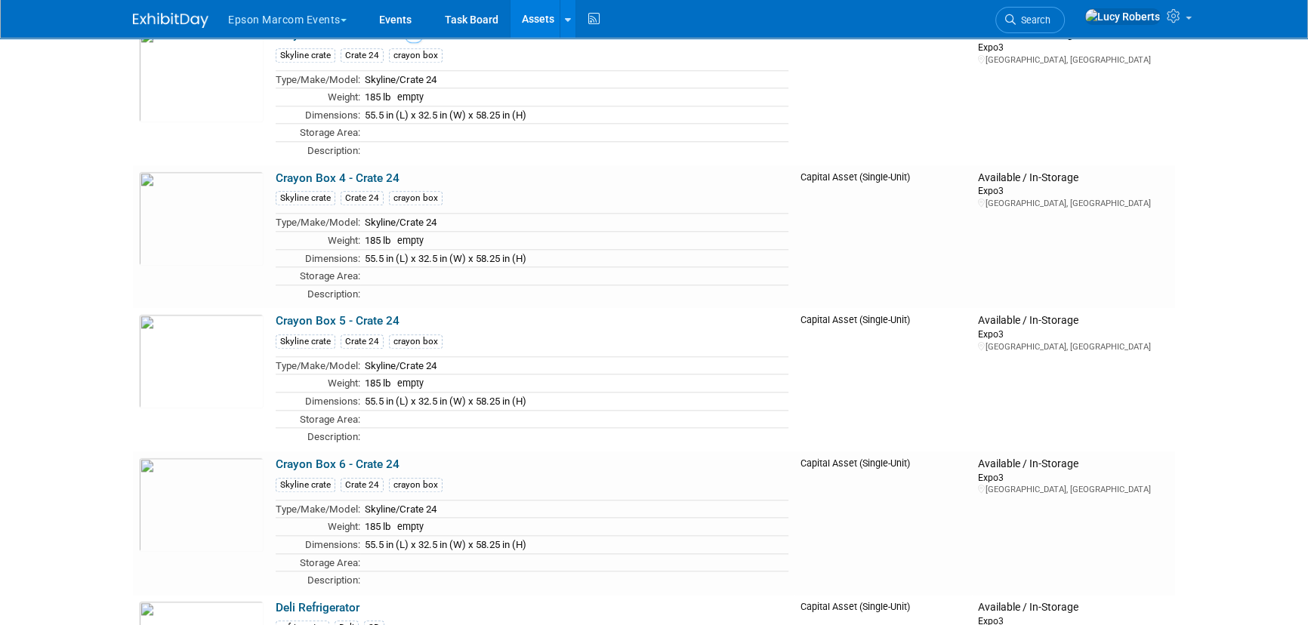
scroll to position [9545, 0]
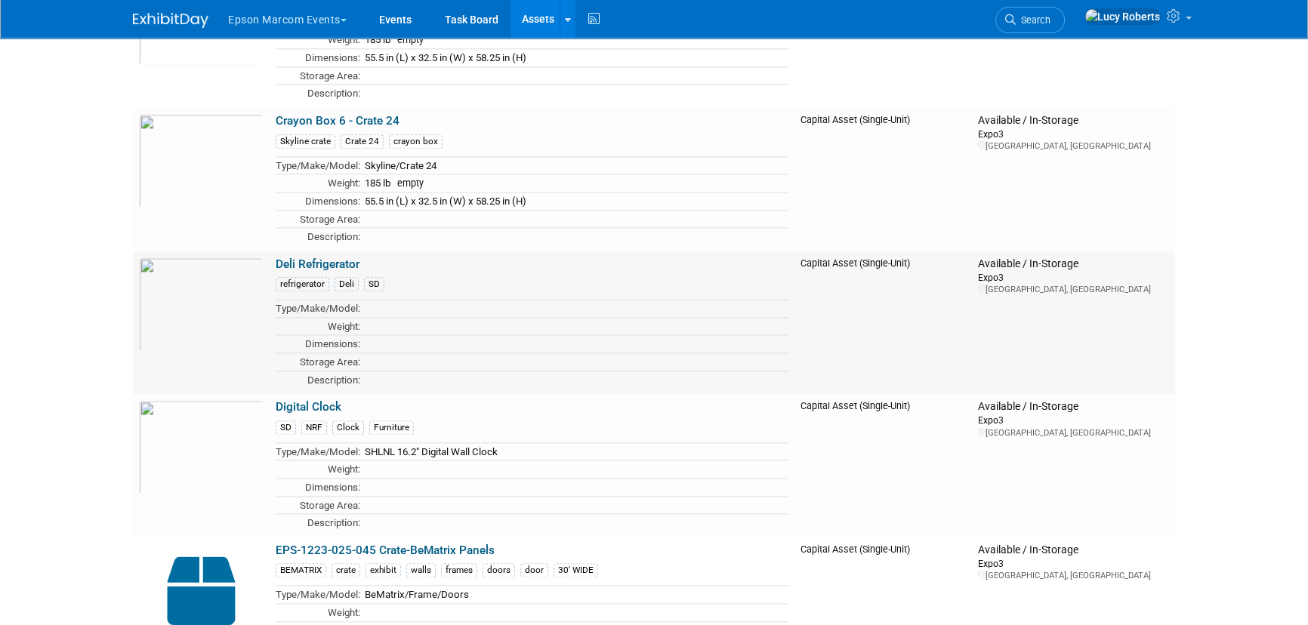
click at [310, 258] on link "Deli Refrigerator" at bounding box center [318, 265] width 84 height 14
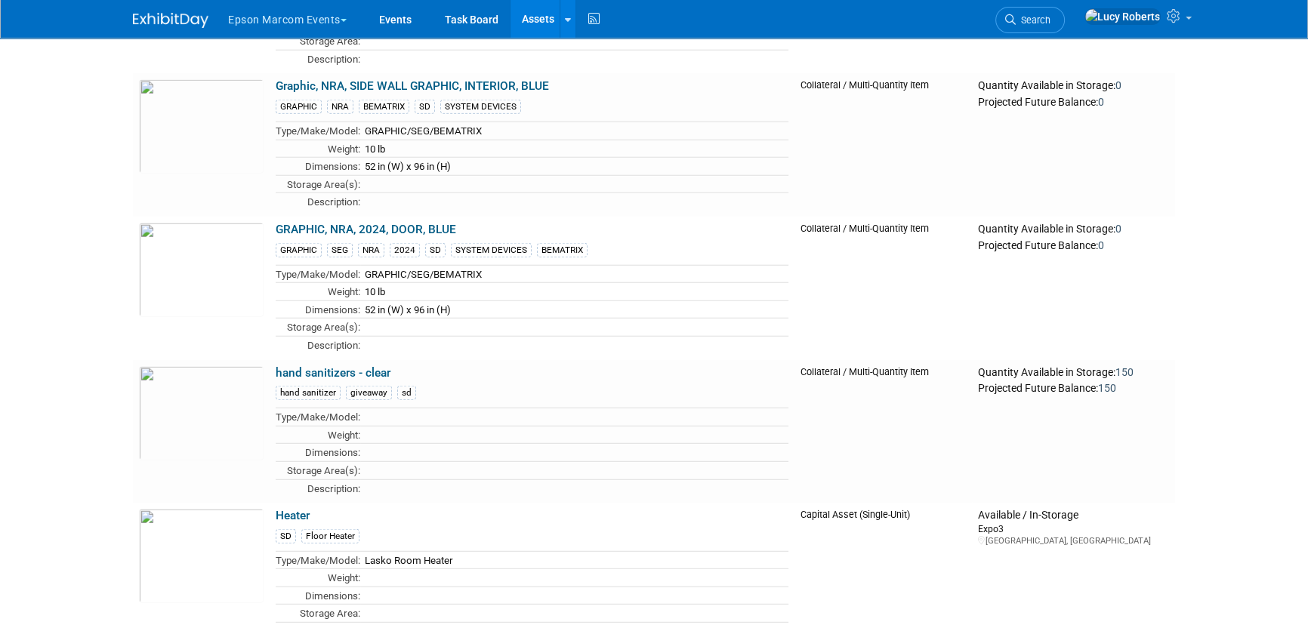
scroll to position [12223, 0]
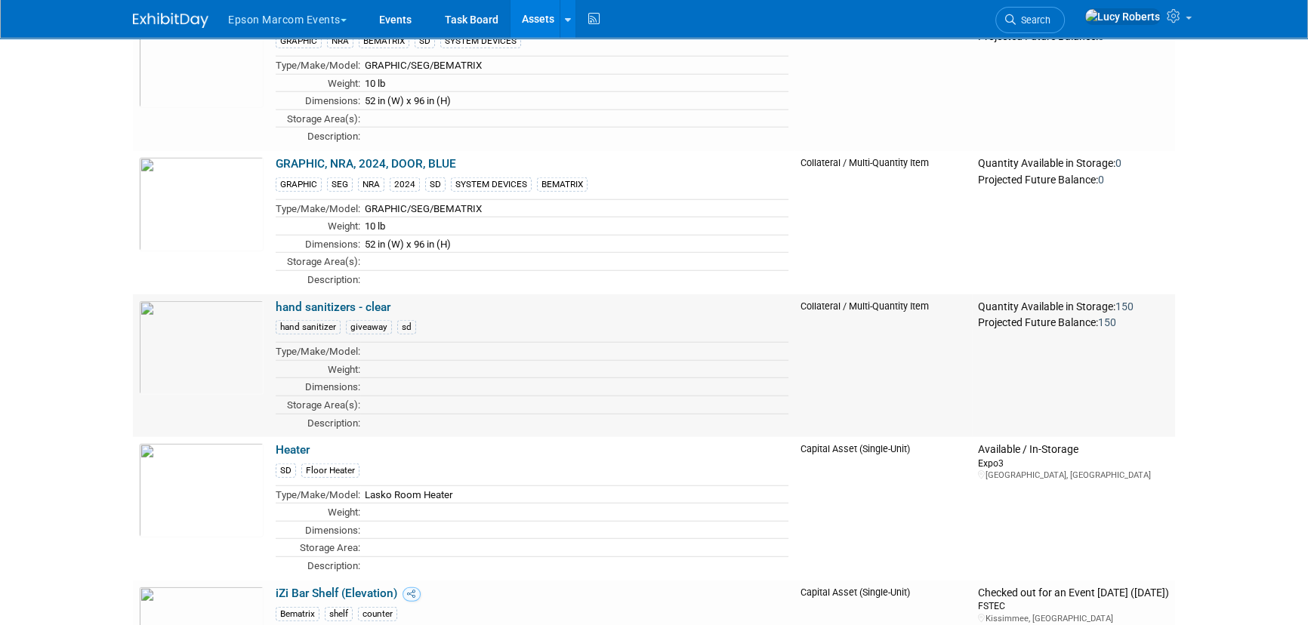
click at [343, 301] on link "hand sanitizers - clear" at bounding box center [333, 308] width 115 height 14
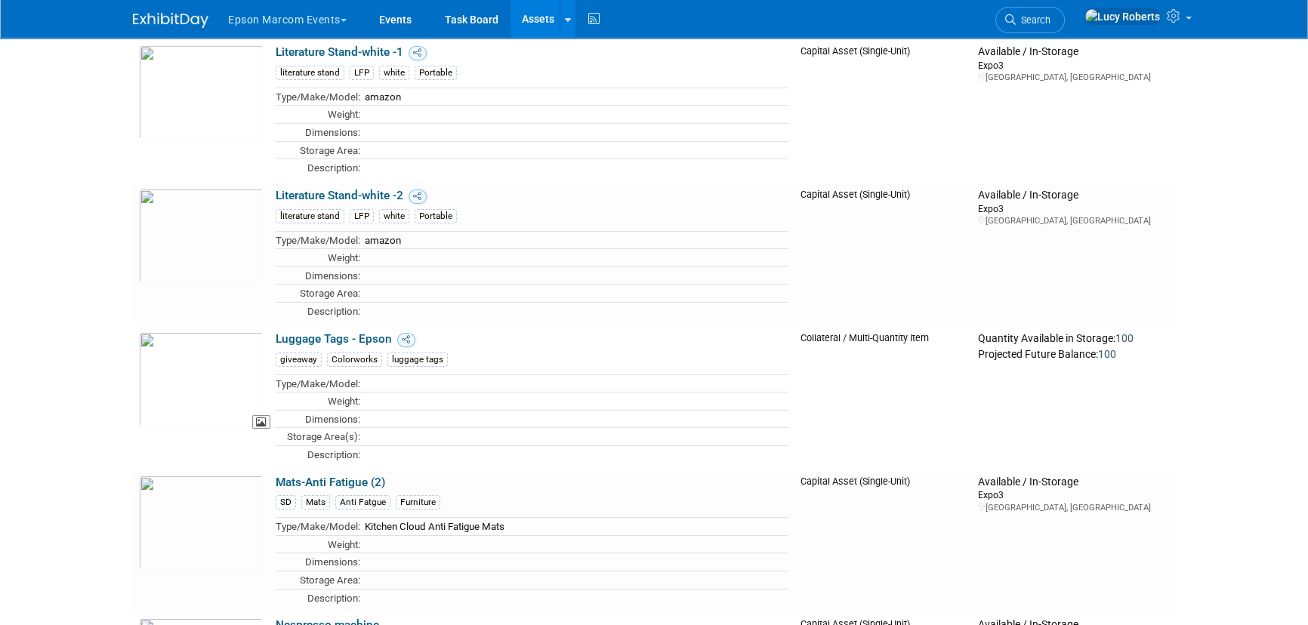
scroll to position [13460, 0]
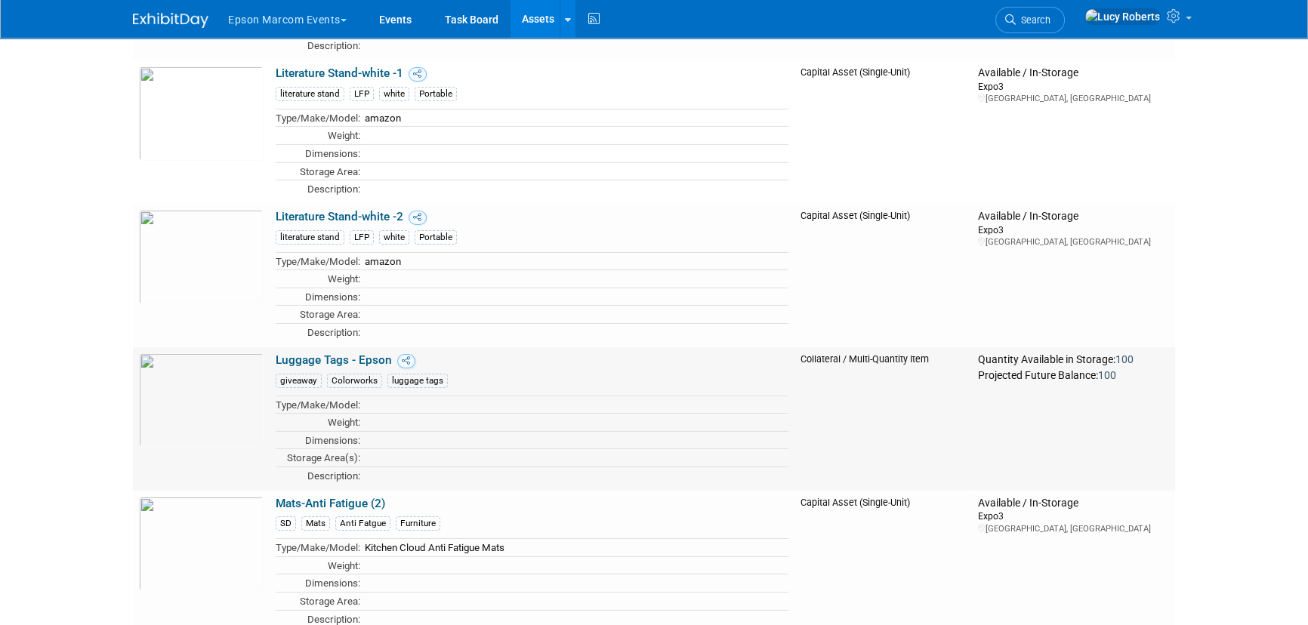
click at [306, 354] on link "Luggage Tags - Epson" at bounding box center [334, 361] width 116 height 14
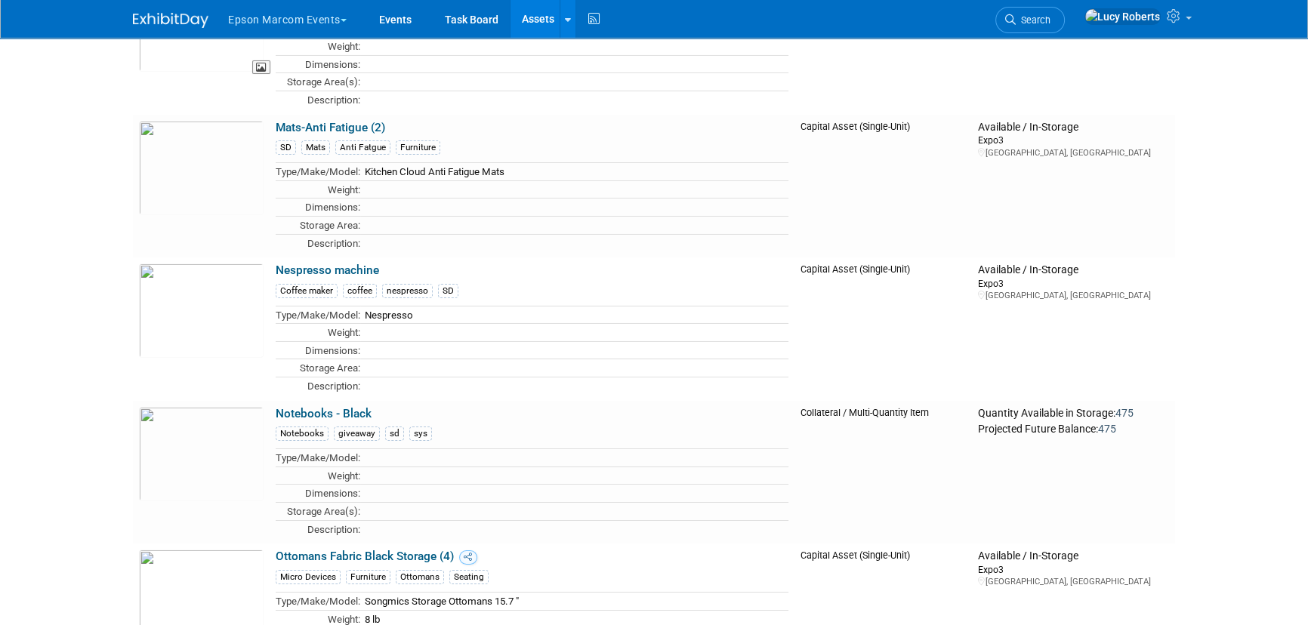
scroll to position [13872, 0]
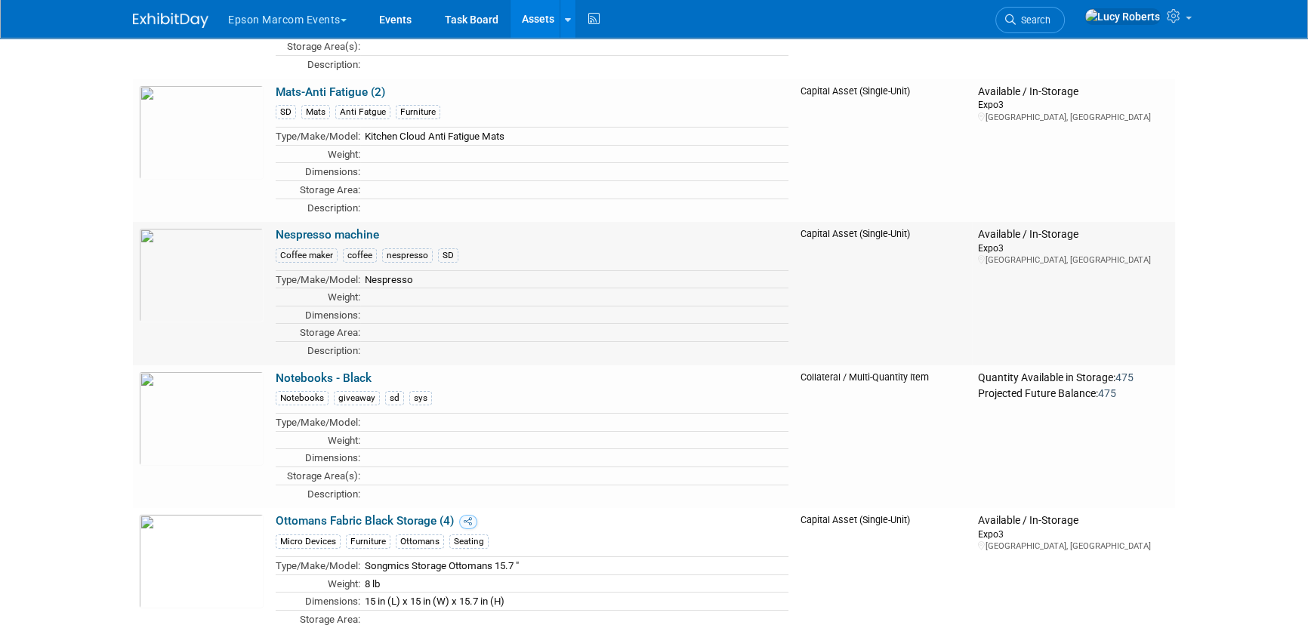
click at [325, 228] on link "Nespresso machine" at bounding box center [327, 235] width 103 height 14
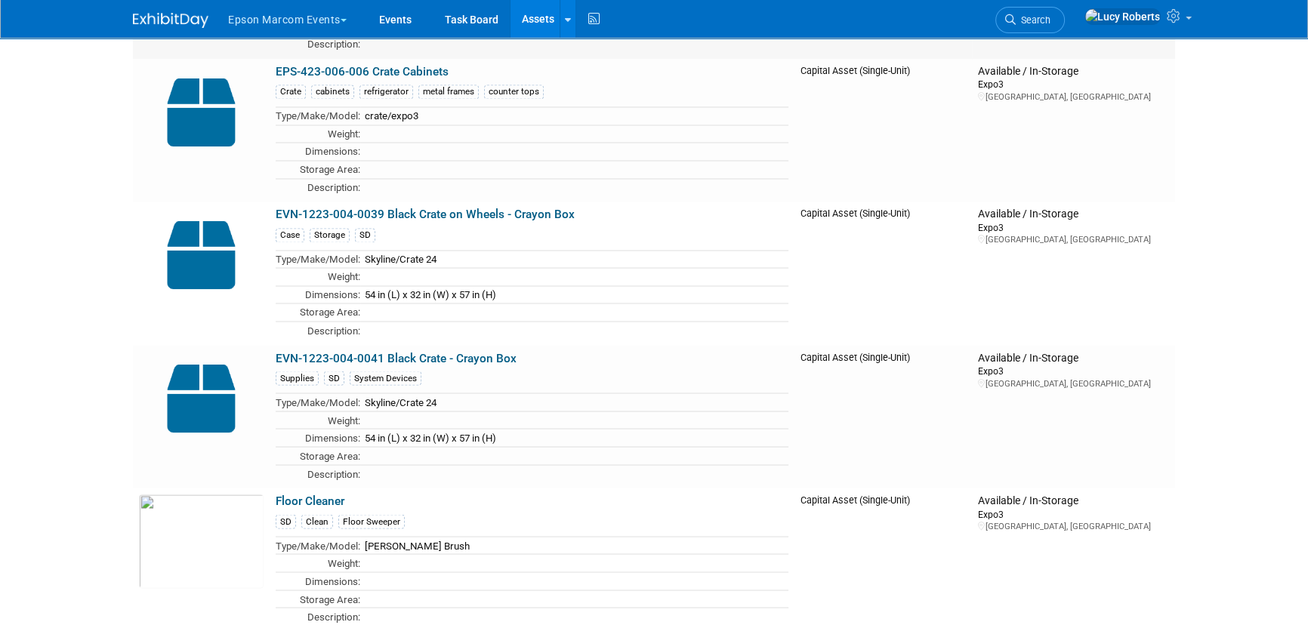
scroll to position [10311, 0]
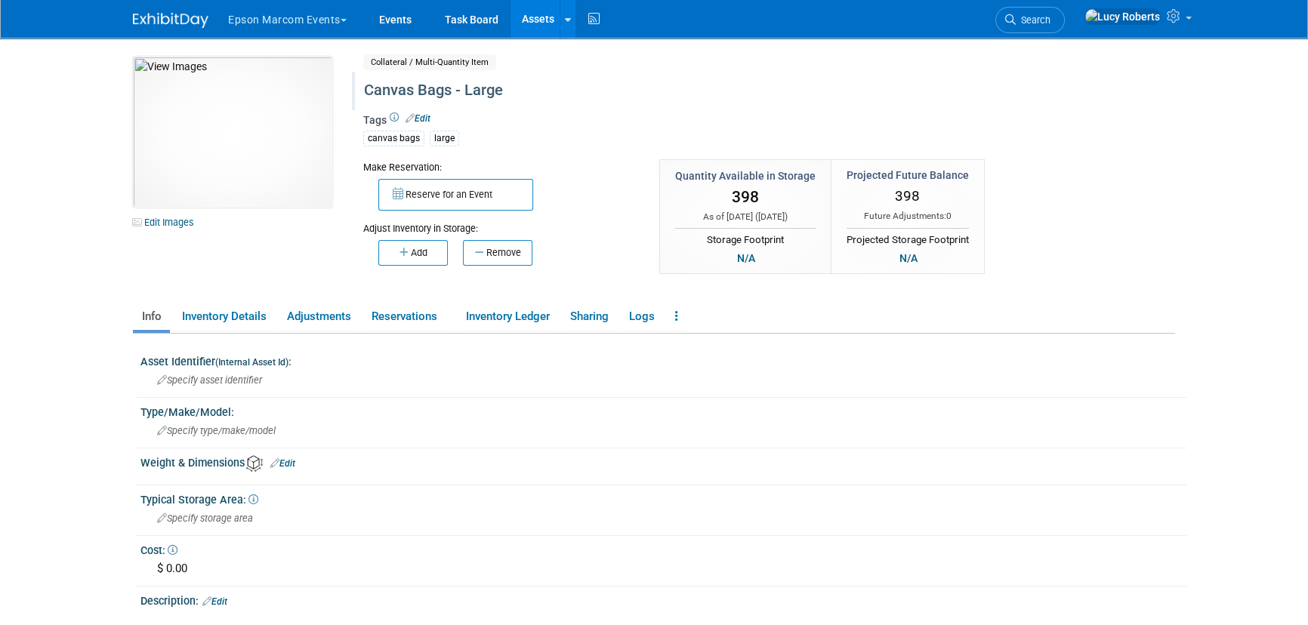
click at [378, 88] on div "Canvas Bags - Large" at bounding box center [705, 90] width 692 height 27
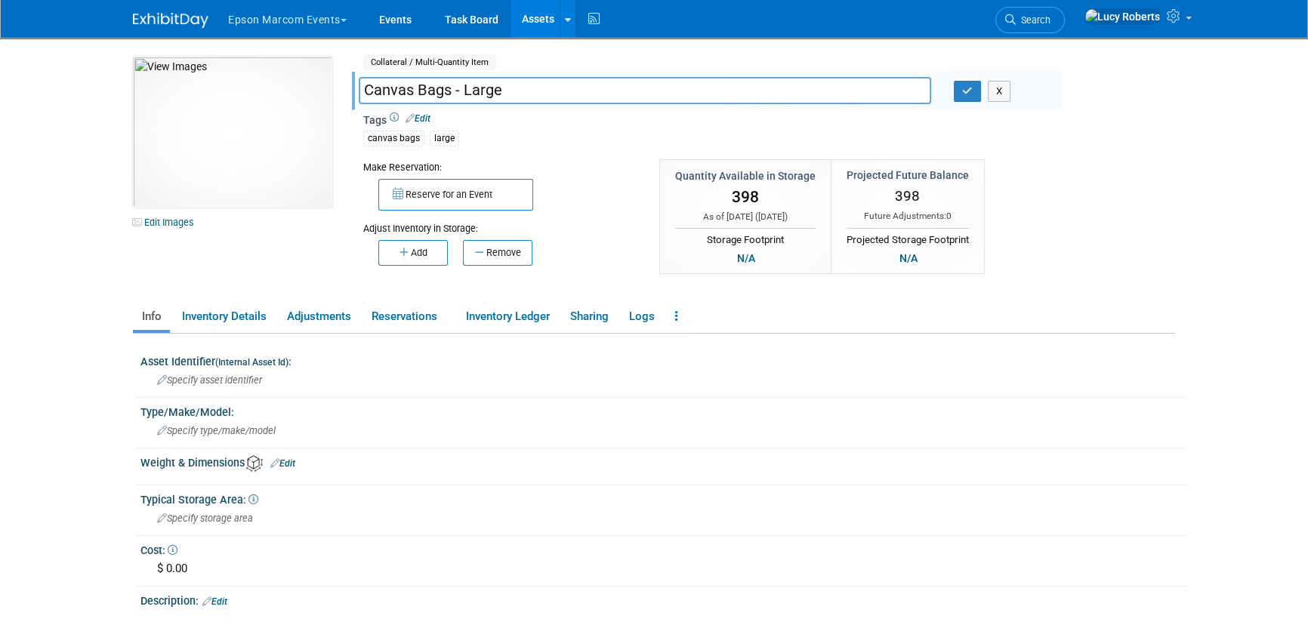
click at [367, 87] on input "Canvas Bags - Large" at bounding box center [645, 90] width 573 height 26
type input "GIVEAWAY - Canvas Bags - Large"
click at [965, 98] on button "button" at bounding box center [967, 91] width 27 height 21
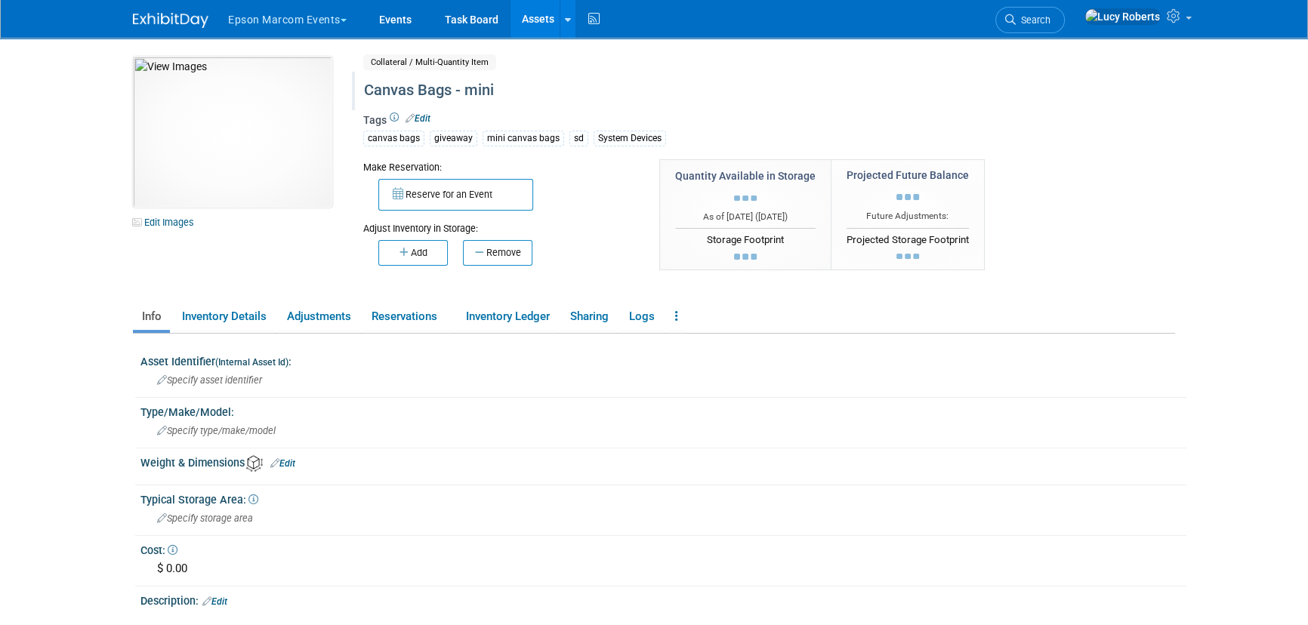
click at [390, 91] on div "Canvas Bags - mini" at bounding box center [705, 90] width 692 height 27
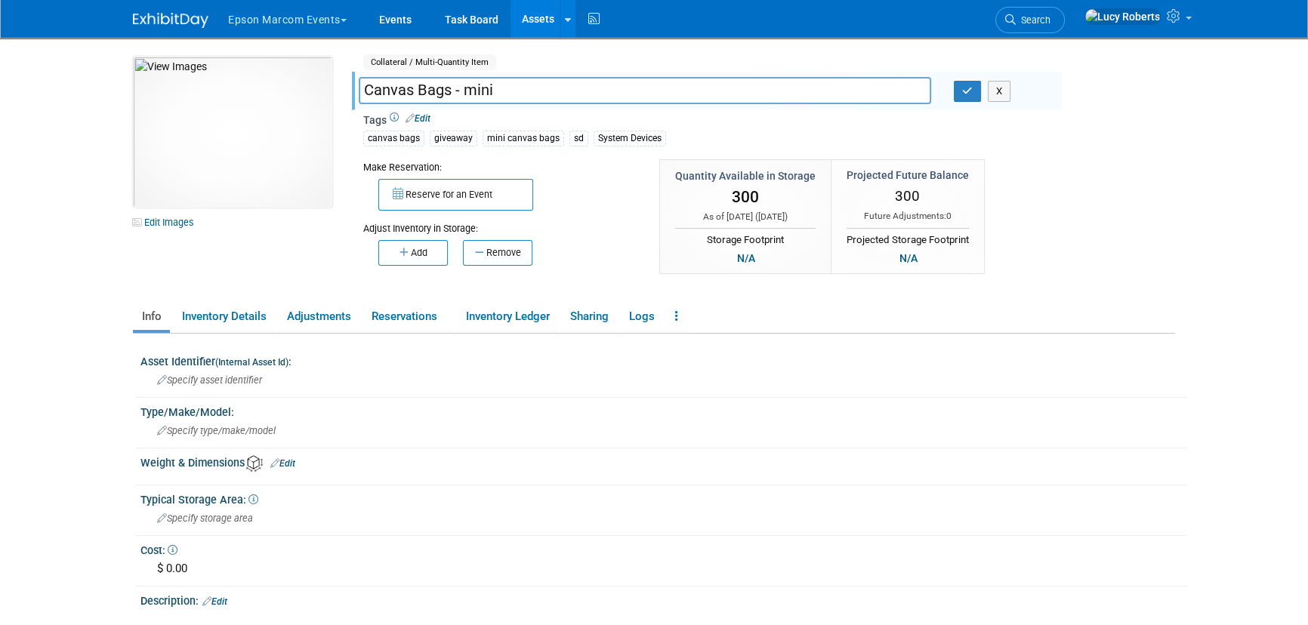
click at [366, 89] on input "Canvas Bags - mini" at bounding box center [645, 90] width 573 height 26
type input "GIVEAWAY - Canvas Bags - mini"
click at [963, 89] on icon "button" at bounding box center [967, 91] width 11 height 10
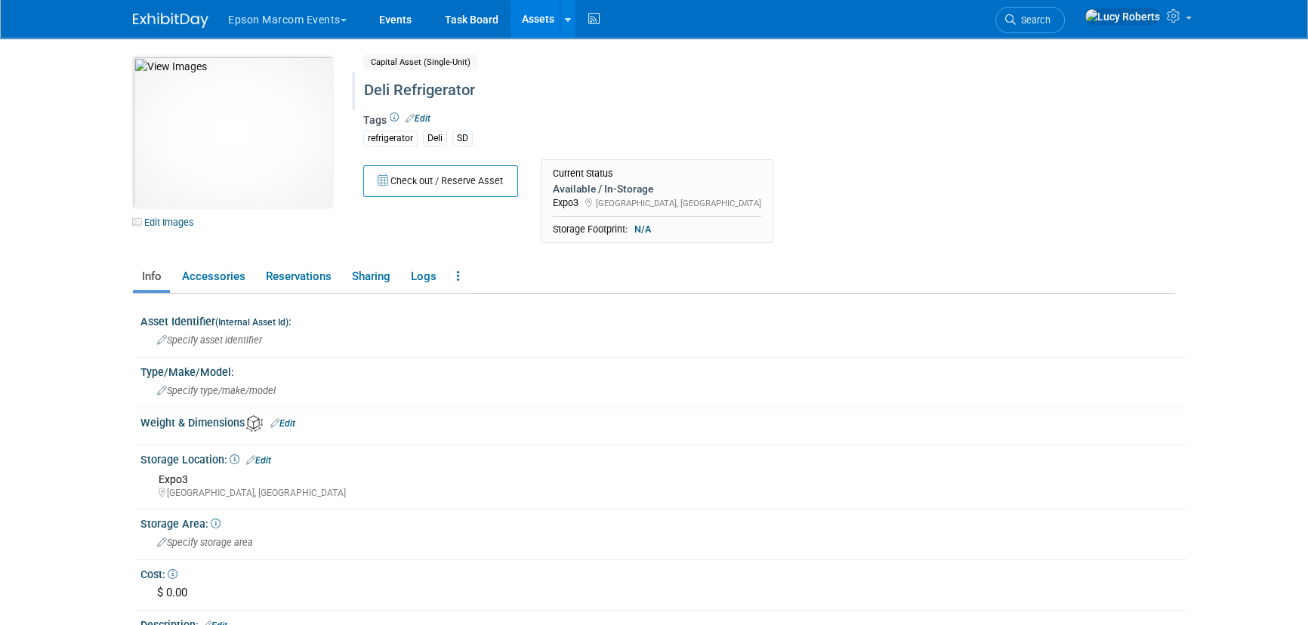
click at [396, 91] on div "Deli Refrigerator" at bounding box center [705, 90] width 692 height 27
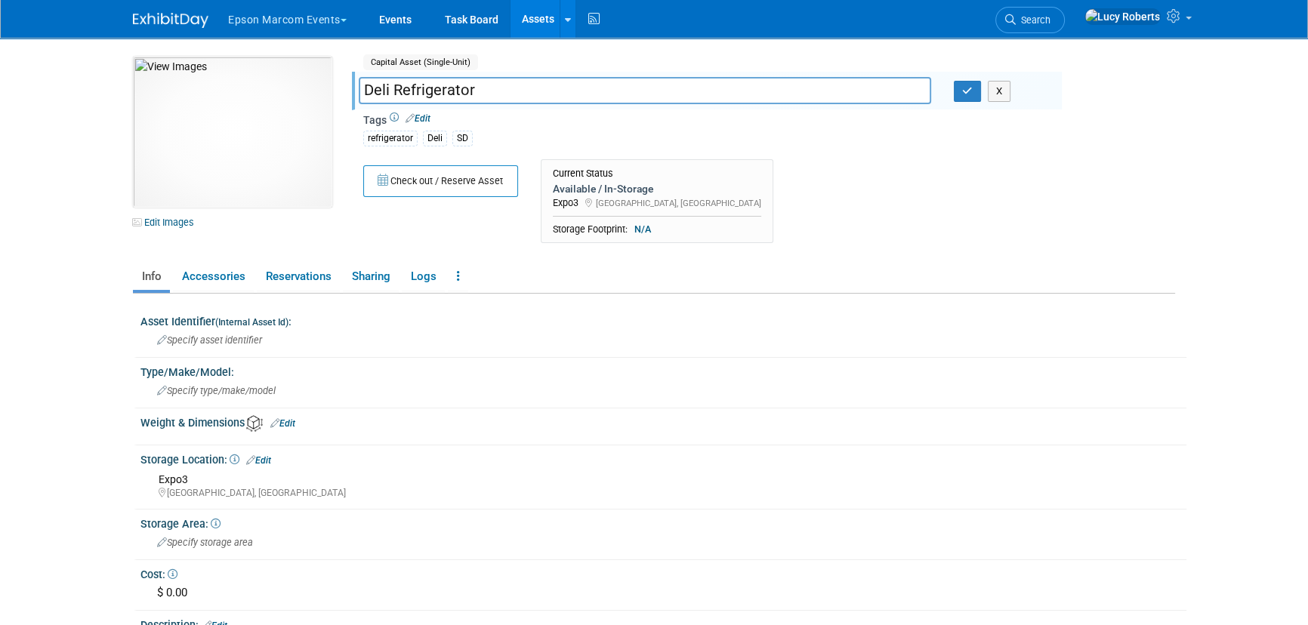
click at [394, 91] on input "Deli Refrigerator" at bounding box center [645, 90] width 573 height 26
click at [453, 93] on input "Refrigerator" at bounding box center [645, 90] width 573 height 26
type input "Refrigerator- Deli"
click at [963, 91] on icon "button" at bounding box center [967, 91] width 11 height 10
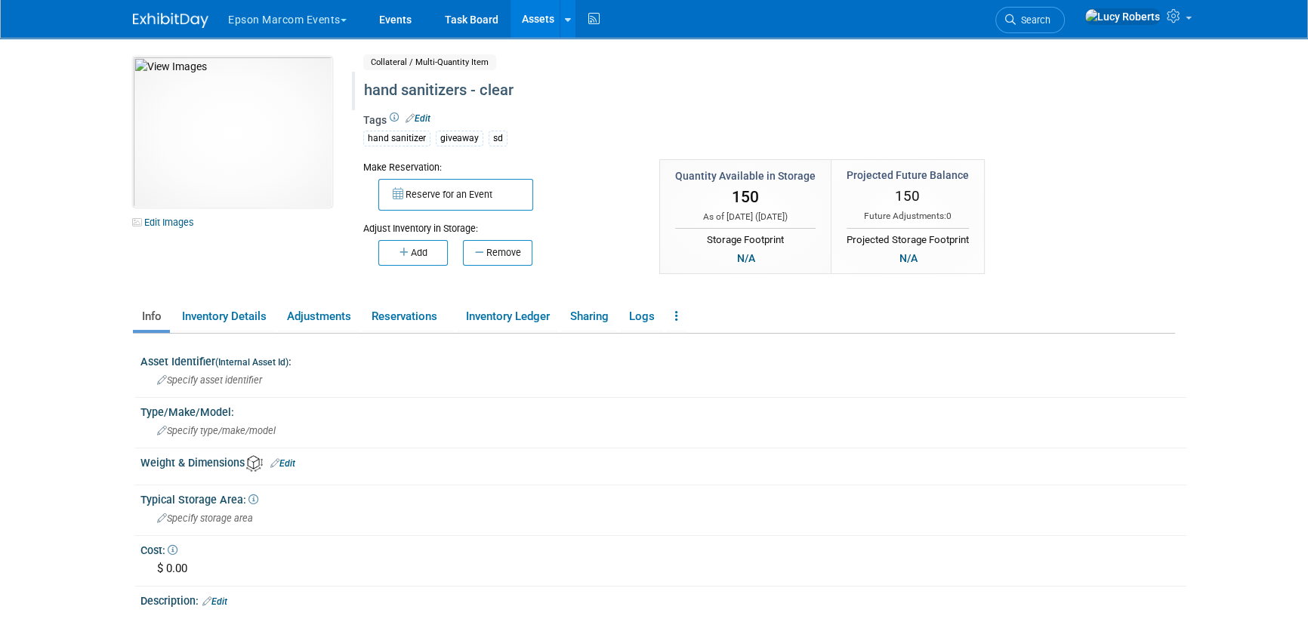
click at [386, 90] on div "hand sanitizers - clear" at bounding box center [705, 90] width 692 height 27
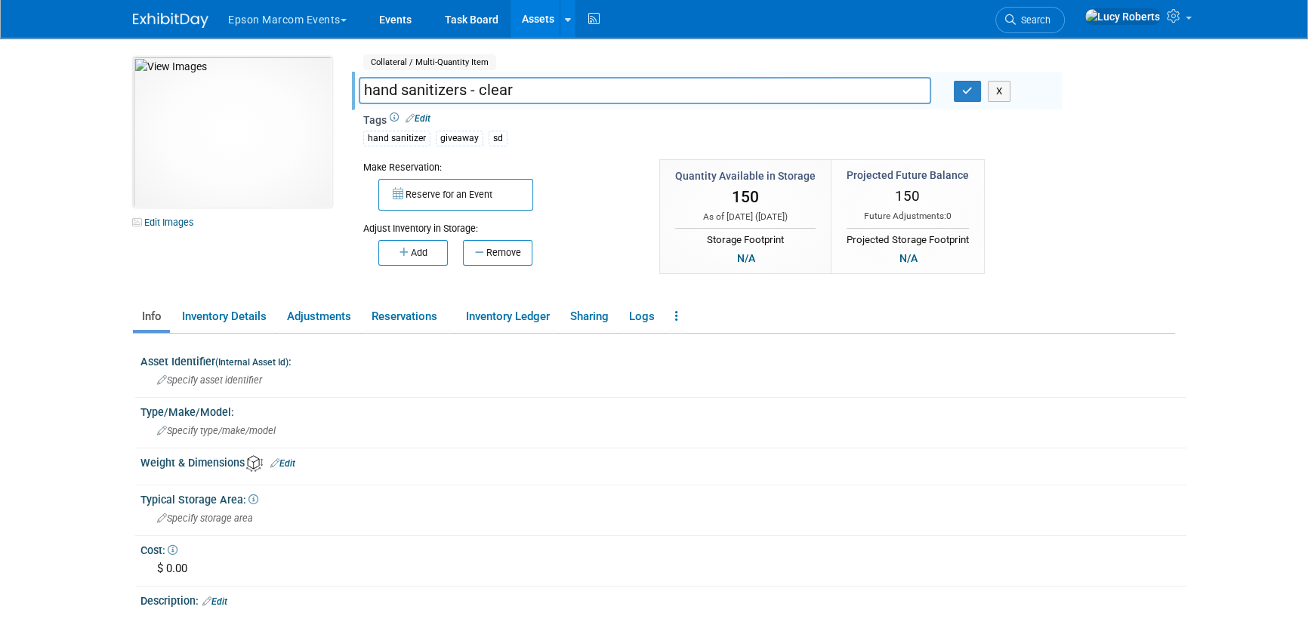
click at [366, 91] on input "hand sanitizers - clear" at bounding box center [645, 90] width 573 height 26
type input "GIVEAWAY - hand sanitizers - clear"
click at [968, 92] on icon "button" at bounding box center [967, 91] width 11 height 10
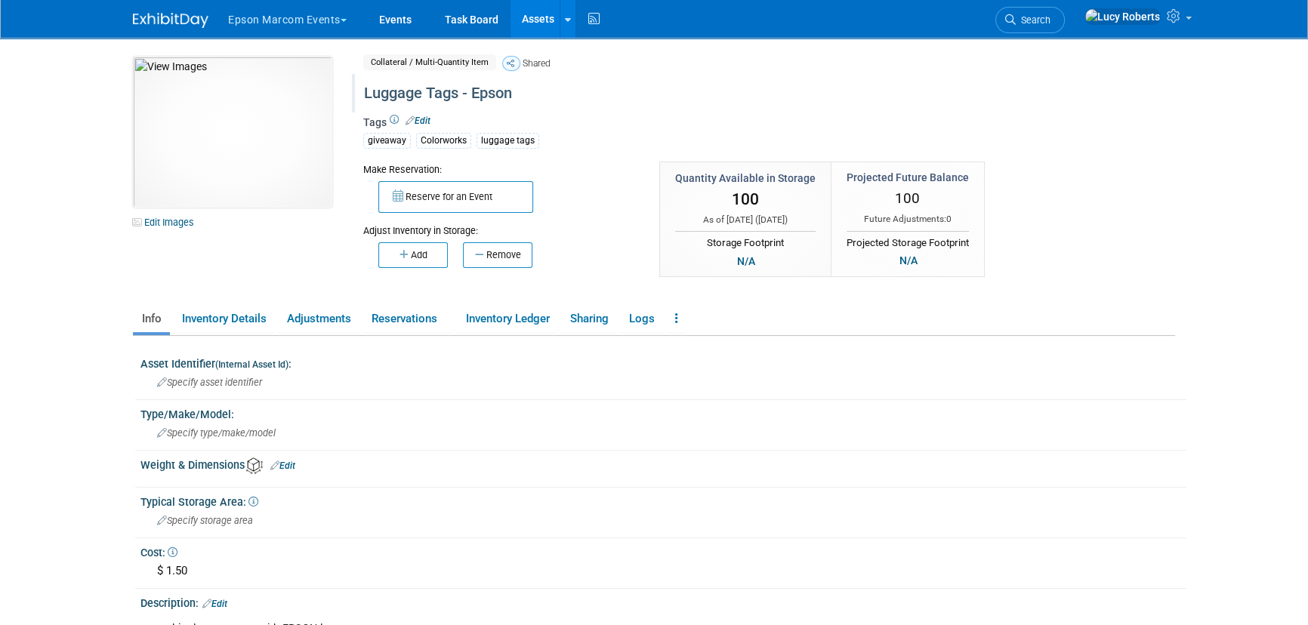
click at [371, 88] on div "Luggage Tags - Epson" at bounding box center [705, 93] width 692 height 27
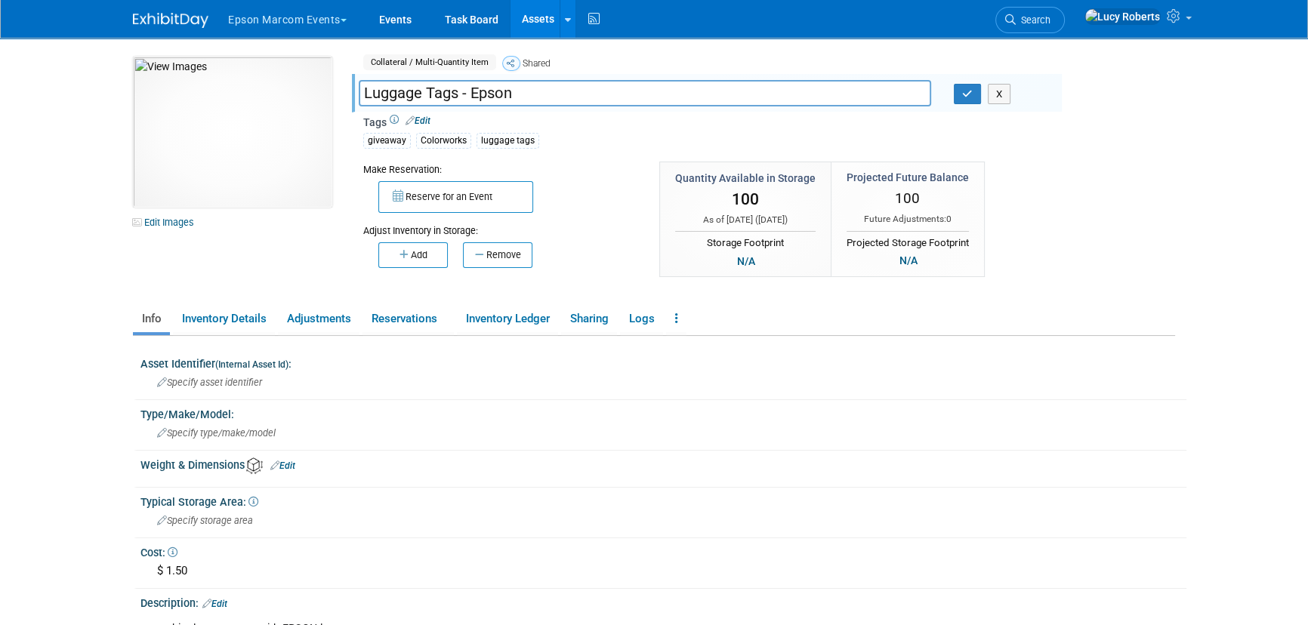
click at [366, 96] on input "Luggage Tags - Epson" at bounding box center [645, 93] width 573 height 26
type input "GIVEAWAY - Luggage Tags - Epson"
click at [962, 97] on icon "button" at bounding box center [967, 94] width 11 height 10
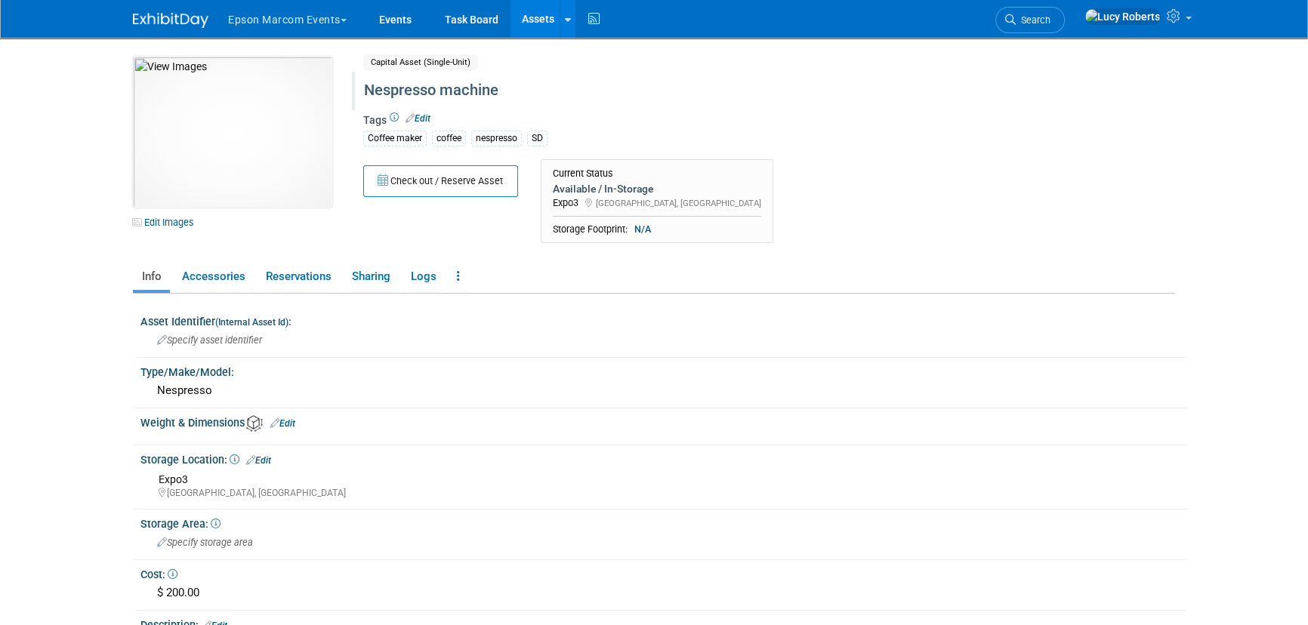
click at [383, 85] on div "Nespresso machine" at bounding box center [705, 90] width 692 height 27
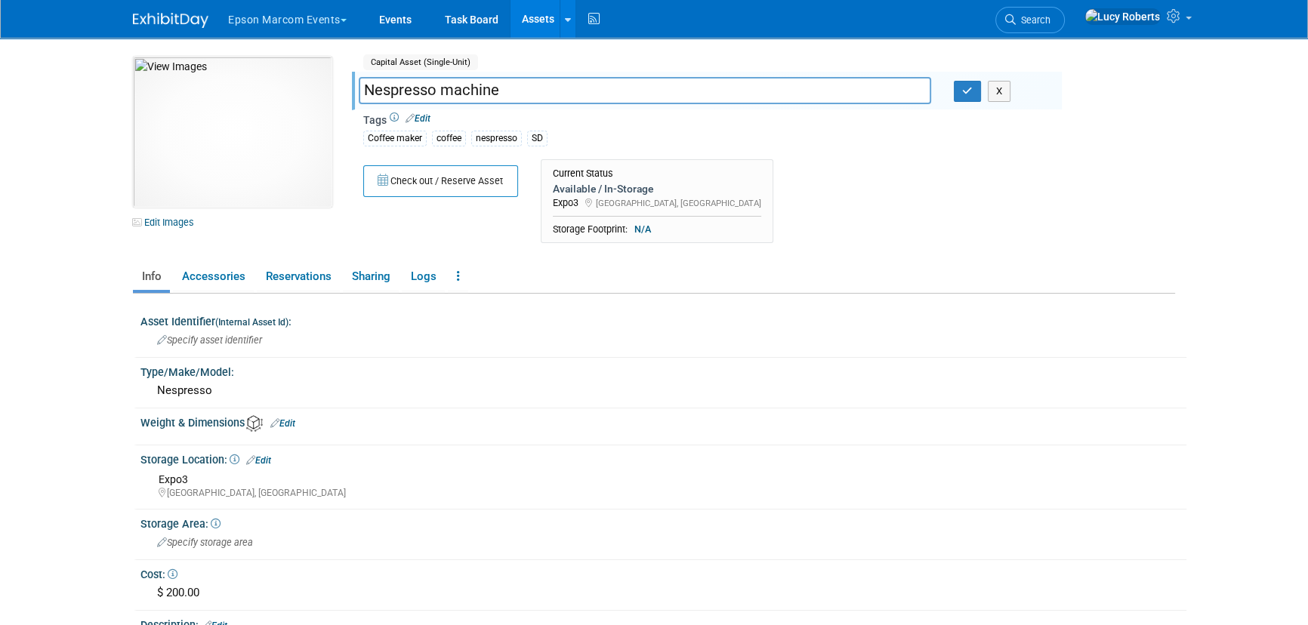
click at [367, 88] on input "Nespresso machine" at bounding box center [645, 90] width 573 height 26
type input "COFFEE - Nespresso machine"
click at [416, 118] on link "Edit" at bounding box center [418, 118] width 25 height 11
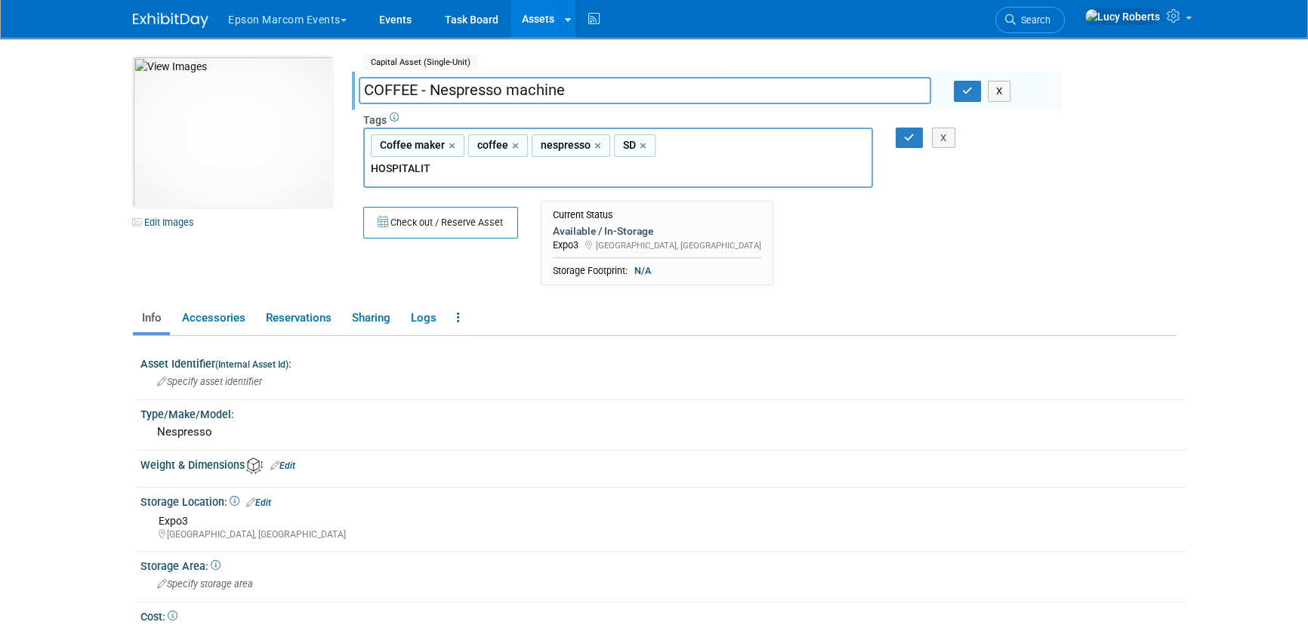
type input "HOSPITALITY"
type input "Coffee maker, coffee, nespresso, SD, HOSPITALITY"
click at [959, 95] on button "button" at bounding box center [967, 91] width 27 height 21
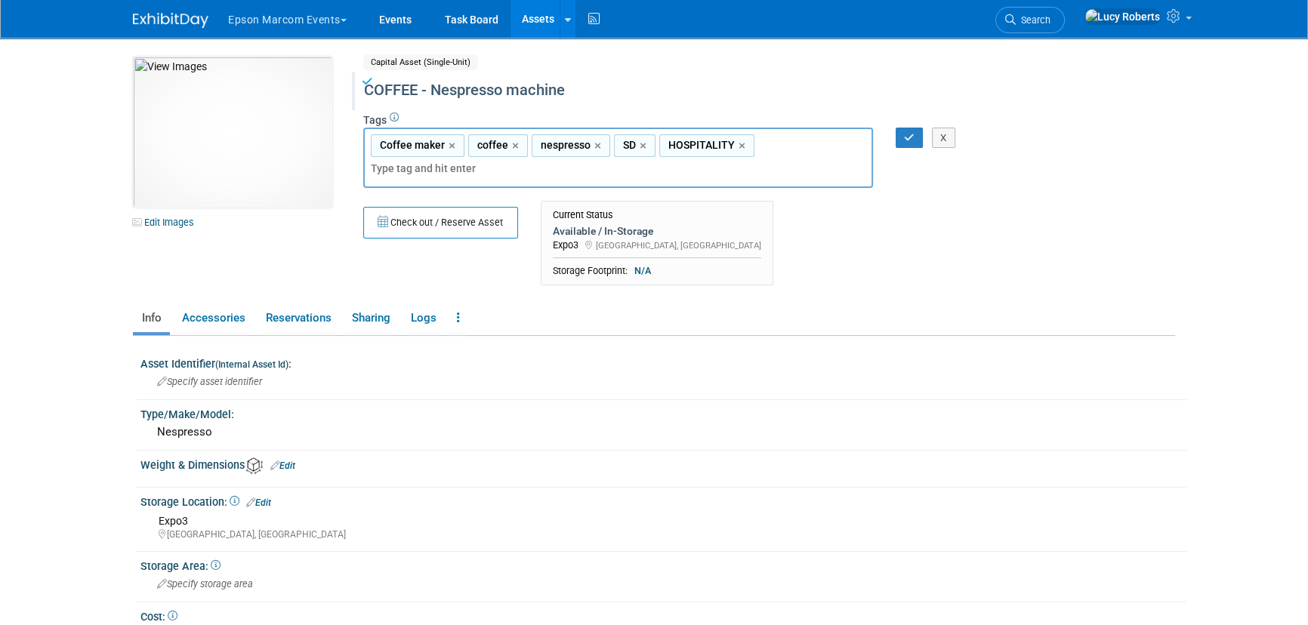
click at [924, 134] on div "X" at bounding box center [945, 138] width 59 height 21
click at [915, 137] on button "button" at bounding box center [909, 138] width 27 height 21
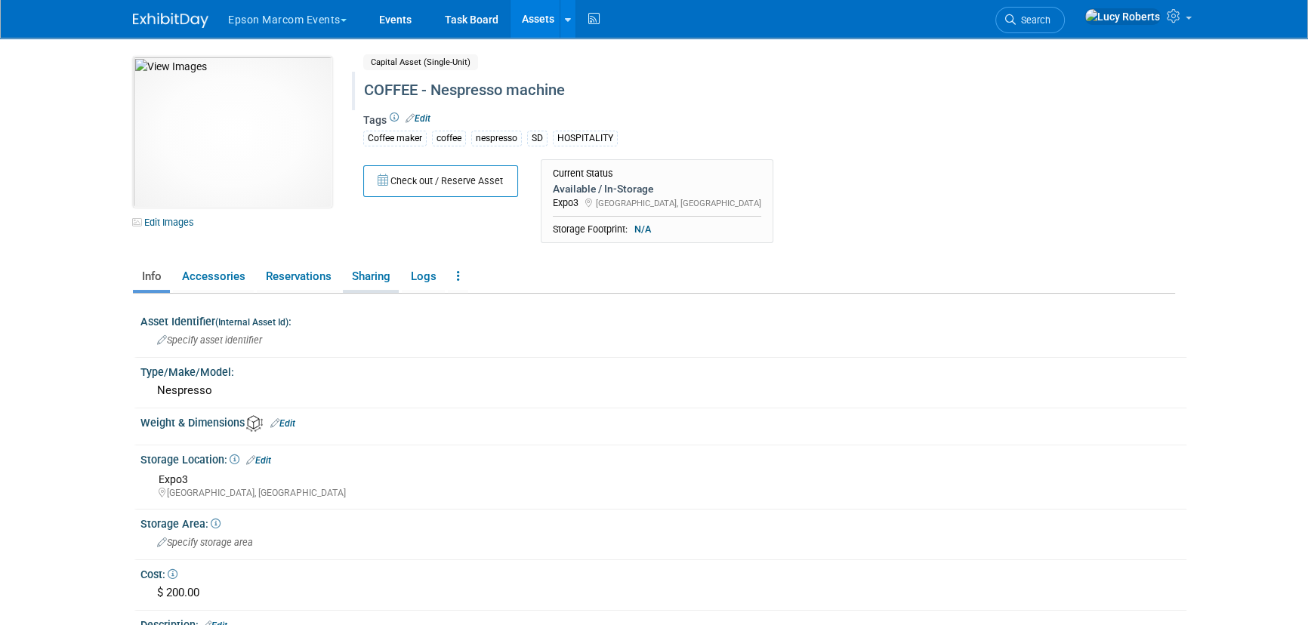
click at [369, 272] on link "Sharing" at bounding box center [371, 277] width 56 height 26
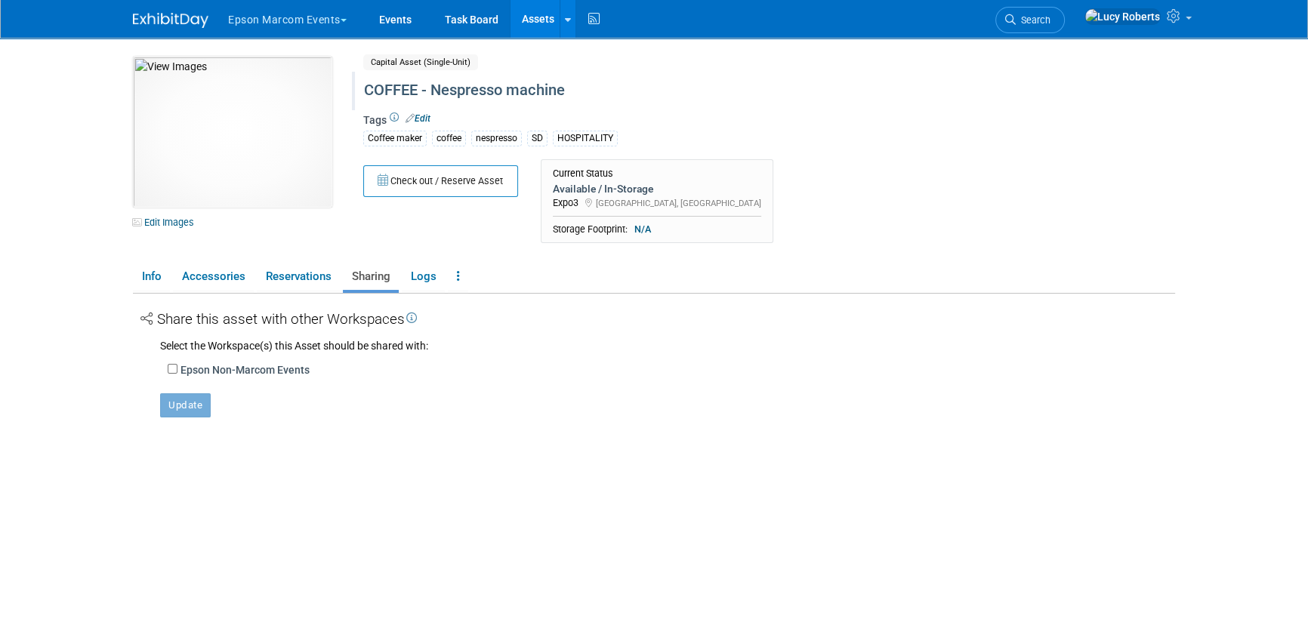
click at [239, 370] on label "Epson Non-Marcom Events" at bounding box center [245, 370] width 129 height 15
click at [178, 370] on input "Epson Non-Marcom Events" at bounding box center [173, 369] width 10 height 10
checkbox input "true"
click at [199, 423] on button "Update" at bounding box center [185, 430] width 51 height 24
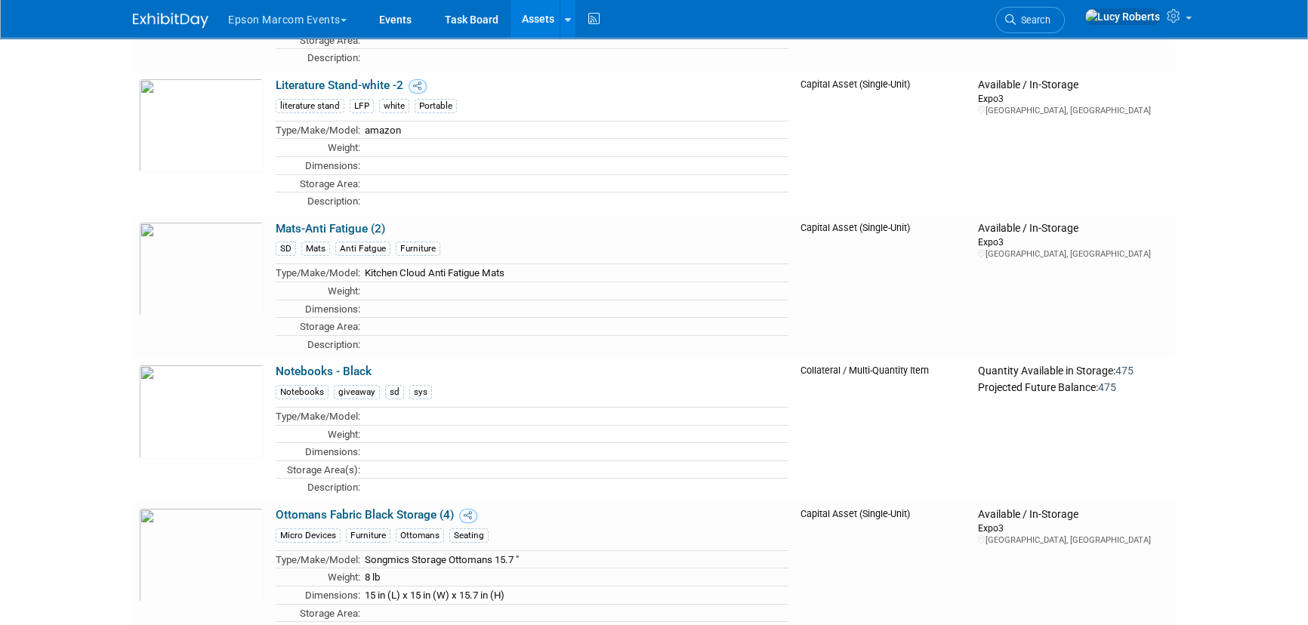
scroll to position [13734, 0]
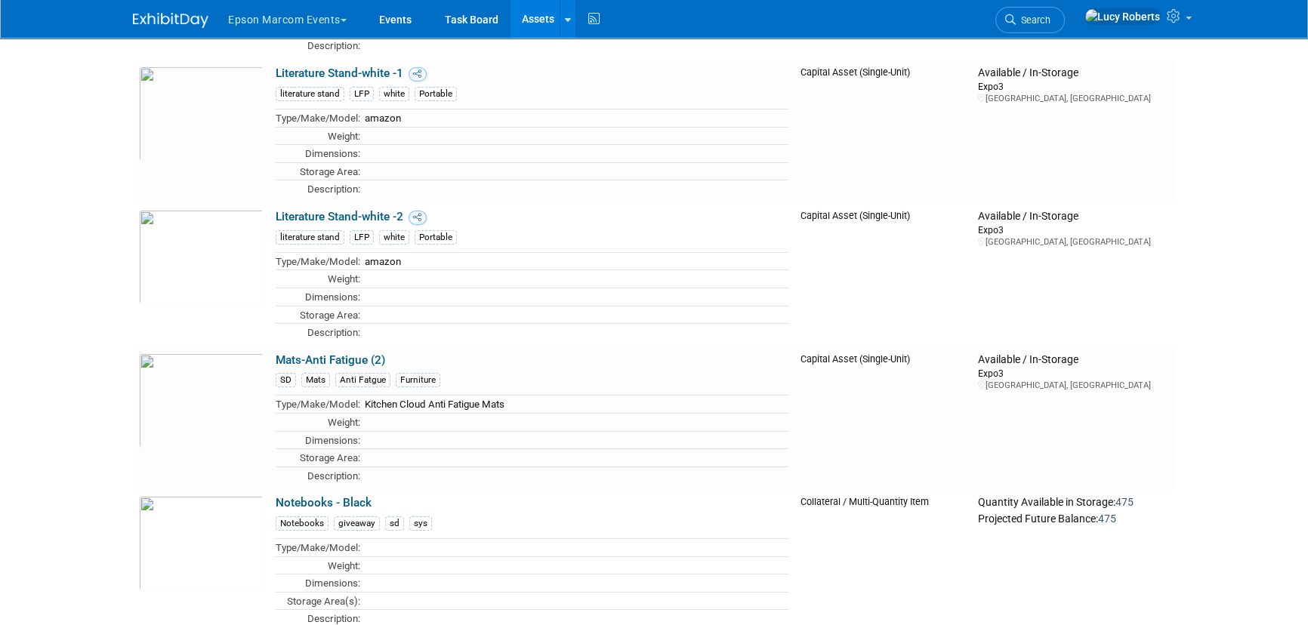
drag, startPoint x: 103, startPoint y: 509, endPoint x: 57, endPoint y: 366, distance: 150.7
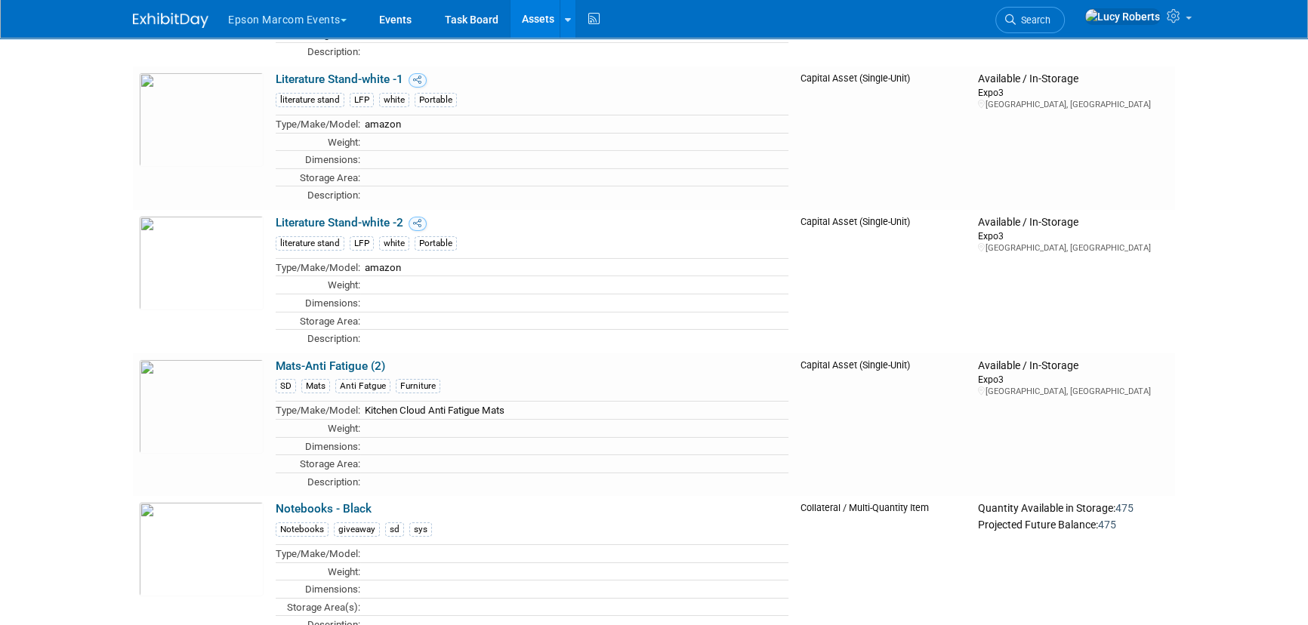
drag, startPoint x: 57, startPoint y: 366, endPoint x: 84, endPoint y: 414, distance: 55.1
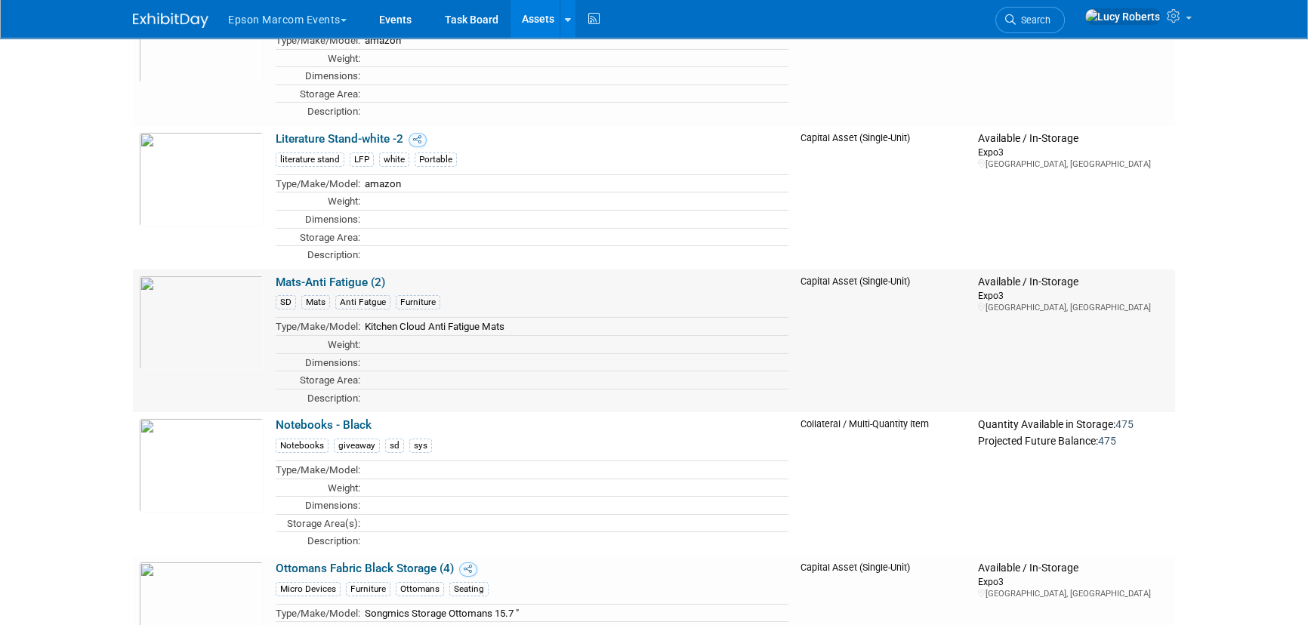
scroll to position [13665, 0]
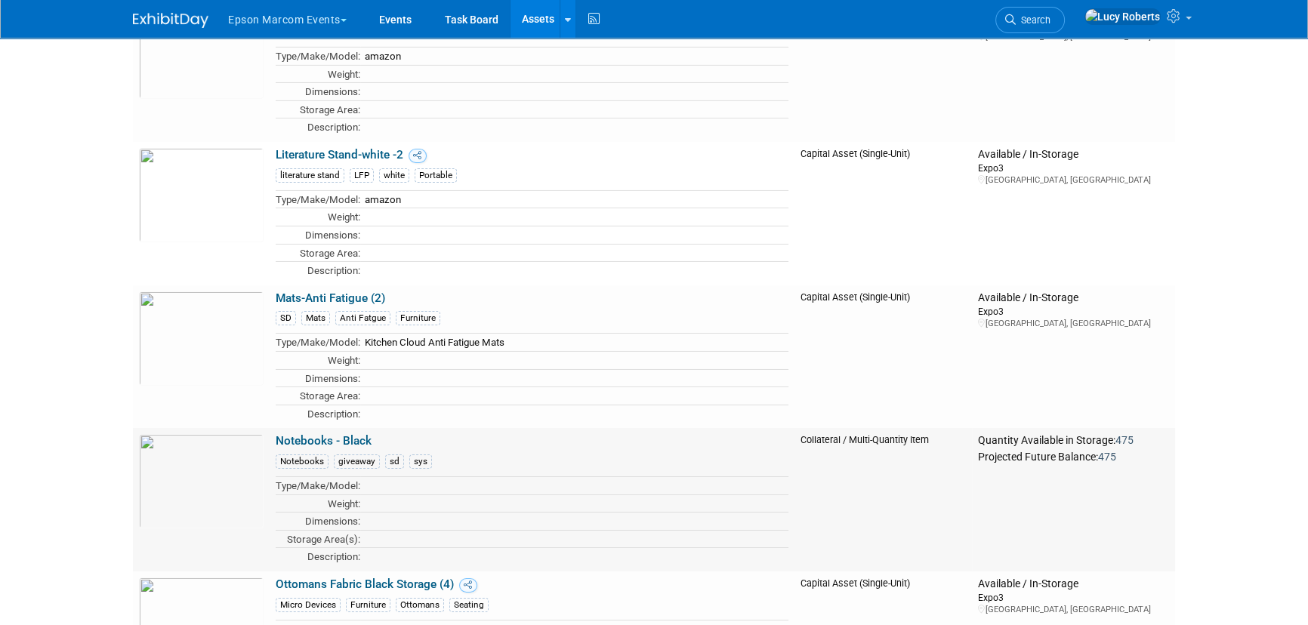
click at [289, 434] on link "Notebooks - Black" at bounding box center [324, 441] width 96 height 14
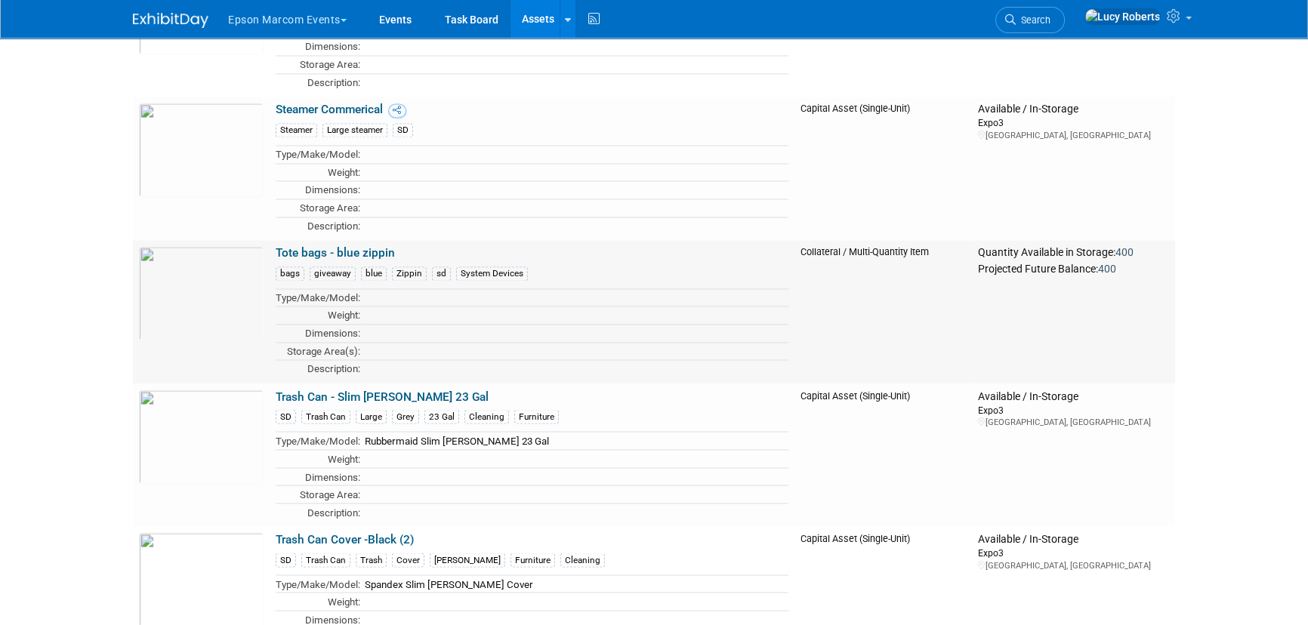
scroll to position [17511, 0]
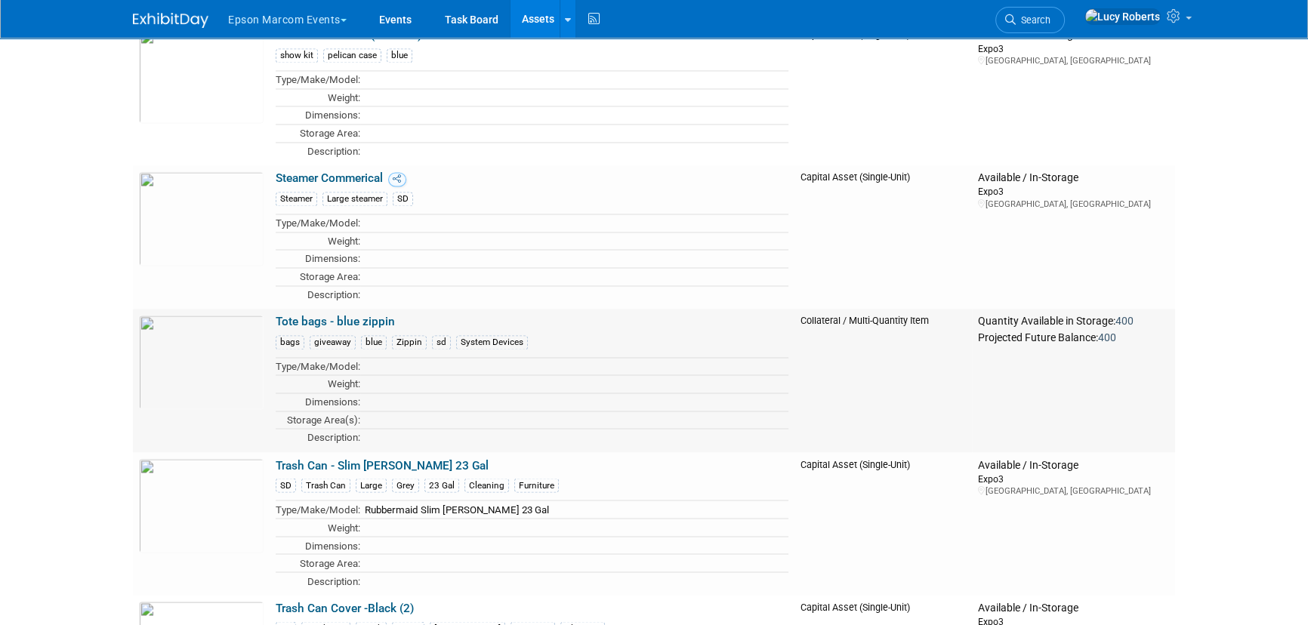
click at [316, 315] on link "Tote bags - blue zippin" at bounding box center [335, 322] width 119 height 14
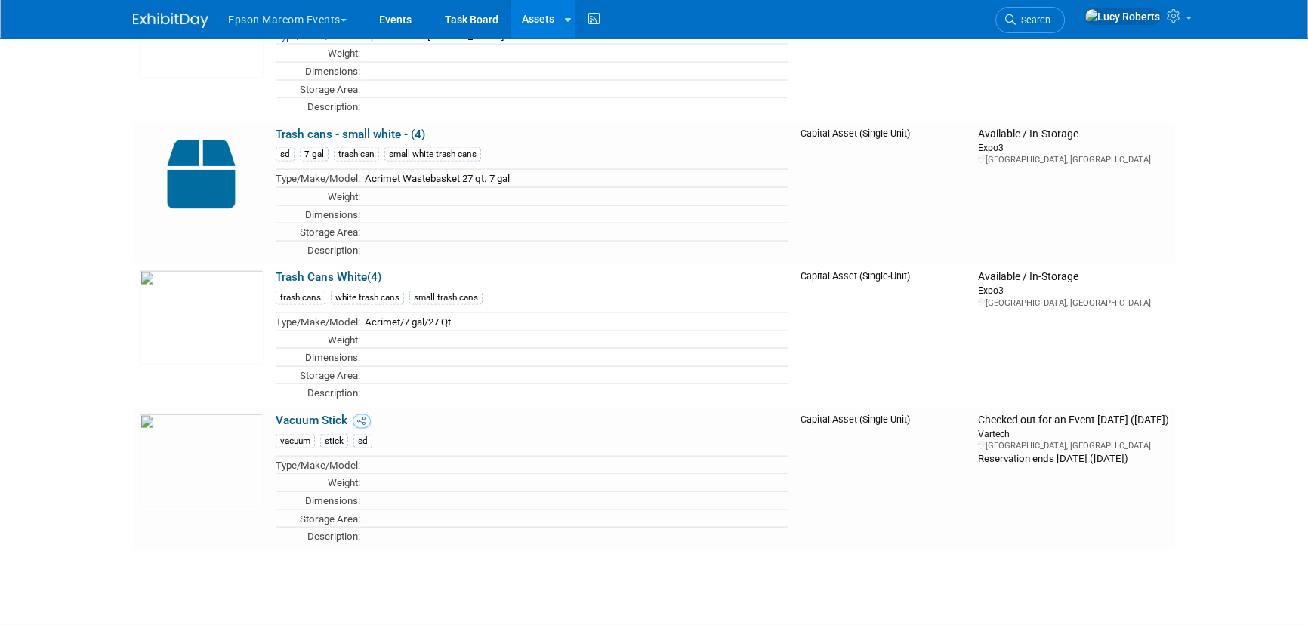
scroll to position [18140, 0]
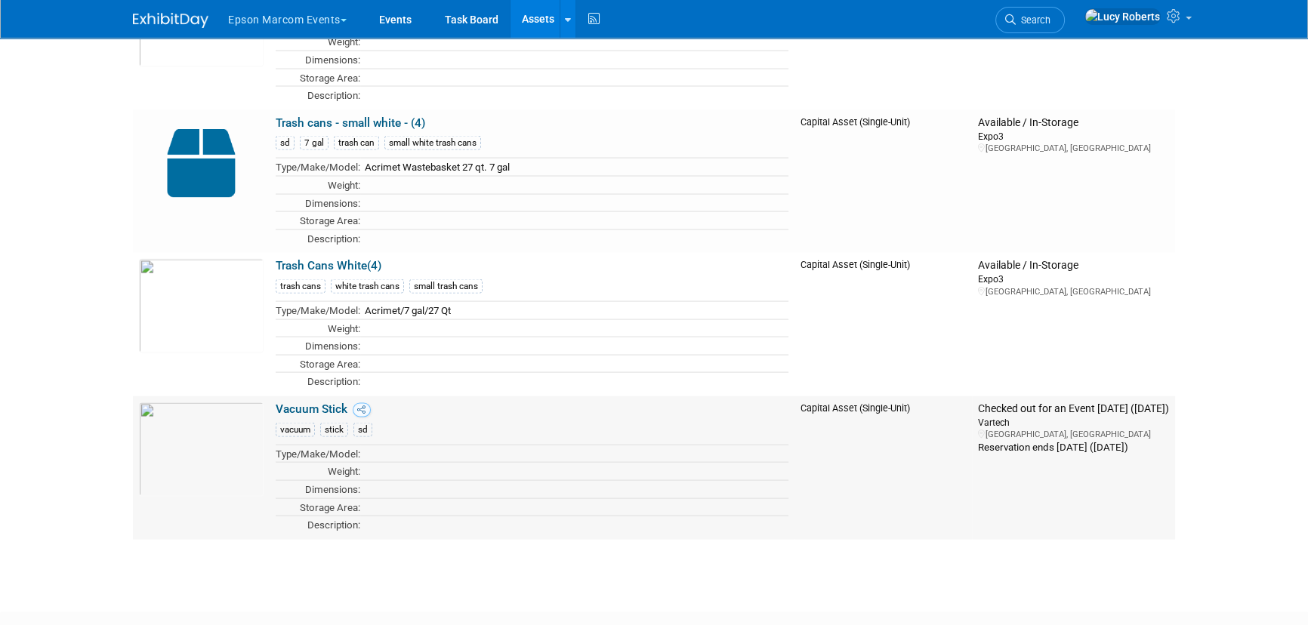
click at [325, 403] on link "Vacuum Stick" at bounding box center [312, 410] width 72 height 14
click at [320, 403] on link "Vacuum Stick" at bounding box center [312, 410] width 72 height 14
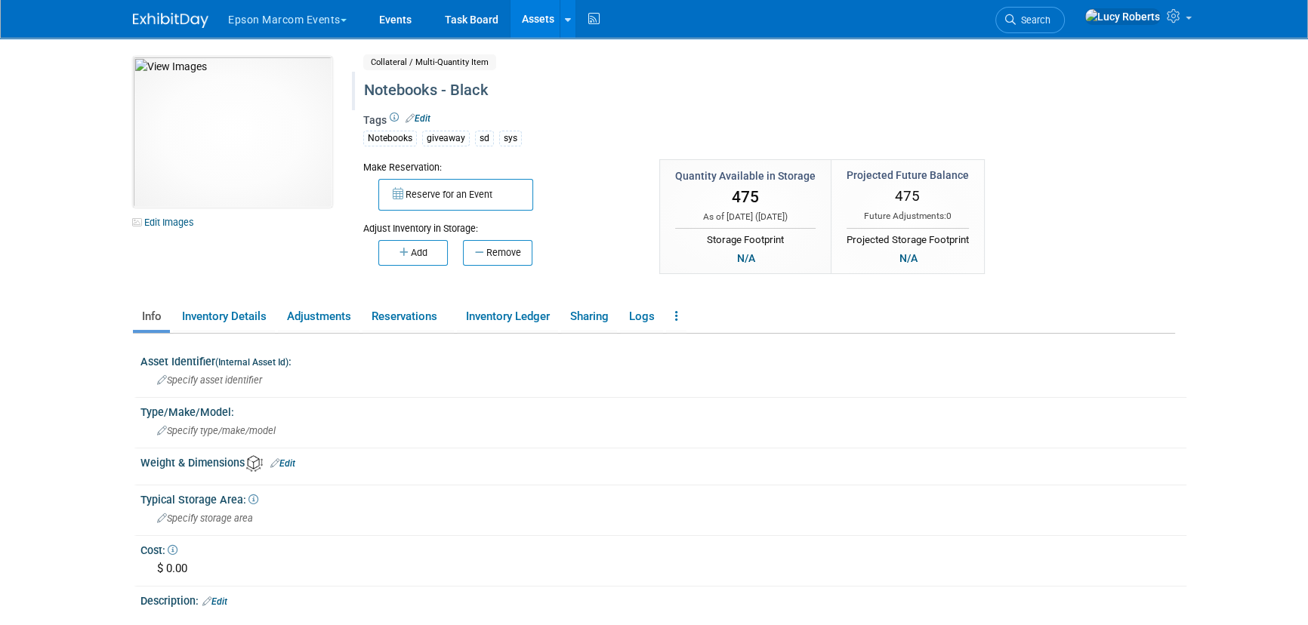
click at [363, 90] on div "Notebooks - Black" at bounding box center [705, 90] width 692 height 27
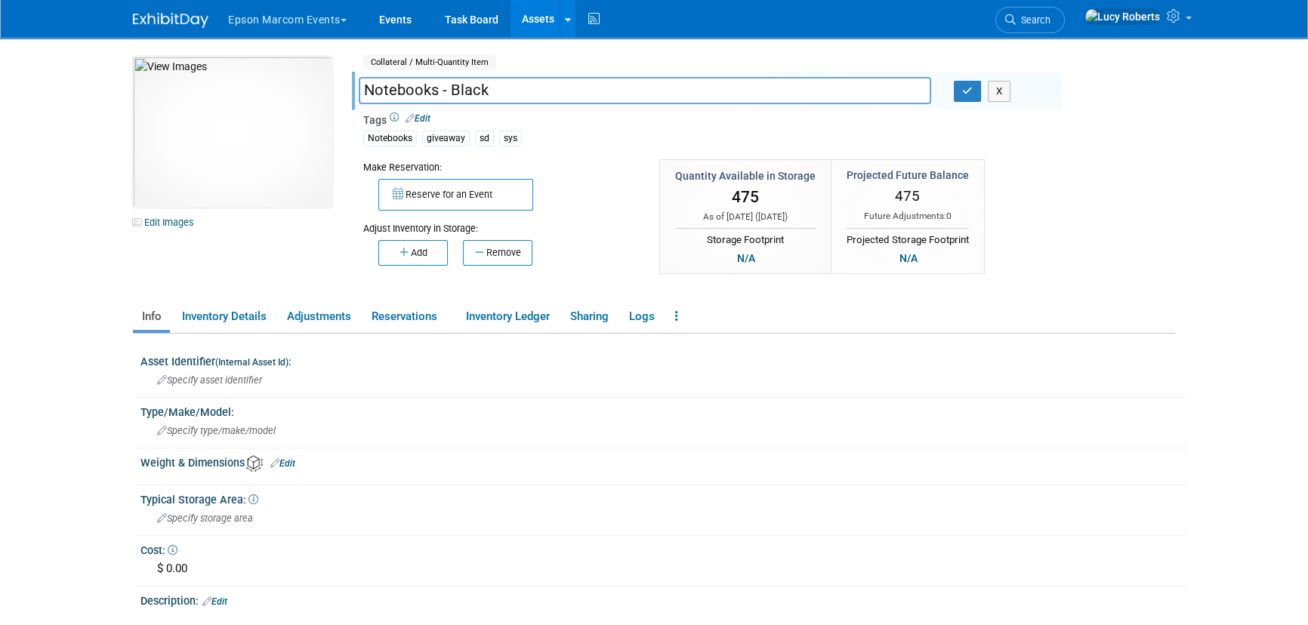
click at [365, 90] on input "Notebooks - Black" at bounding box center [645, 90] width 573 height 26
type input "GIVEAWAYS - Notebooks - Black"
click at [958, 93] on button "button" at bounding box center [967, 91] width 27 height 21
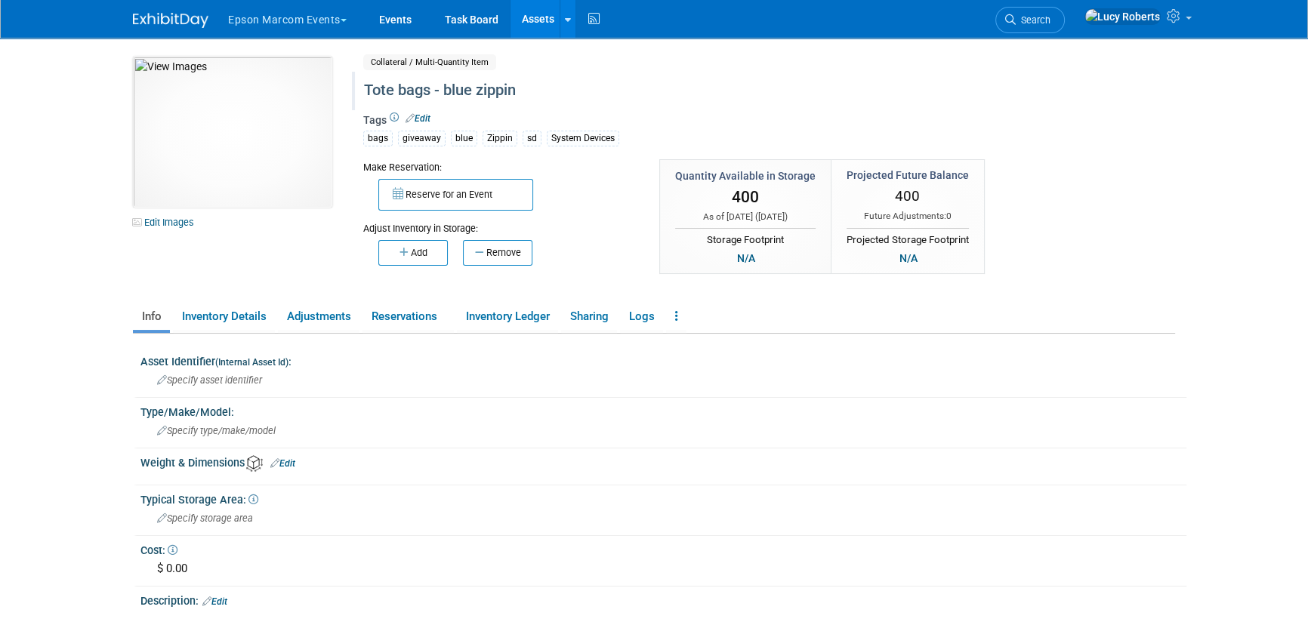
click at [385, 94] on div "Tote bags - blue zippin" at bounding box center [705, 90] width 692 height 27
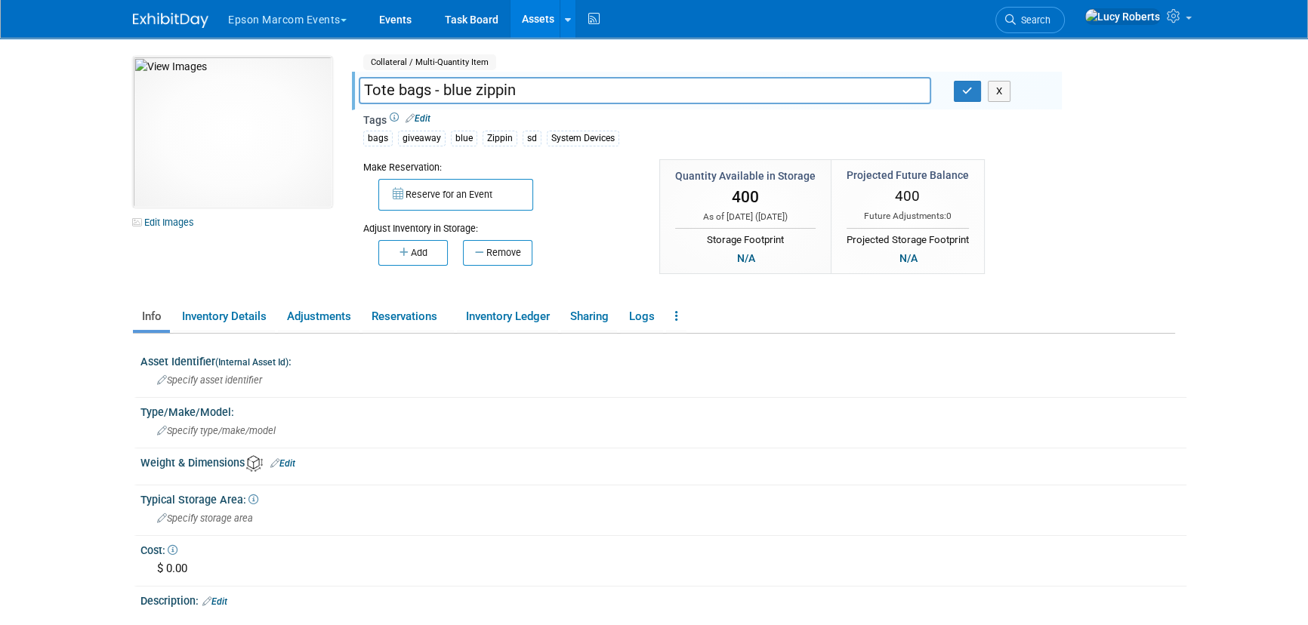
click at [364, 91] on input "Tote bags - blue zippin" at bounding box center [645, 90] width 573 height 26
click at [529, 89] on input "Tote bags - blue zippin" at bounding box center [645, 90] width 573 height 26
type input "GIVEAWAYS - Tote bags - blue zipping"
click at [493, 253] on button "Remove" at bounding box center [497, 253] width 69 height 26
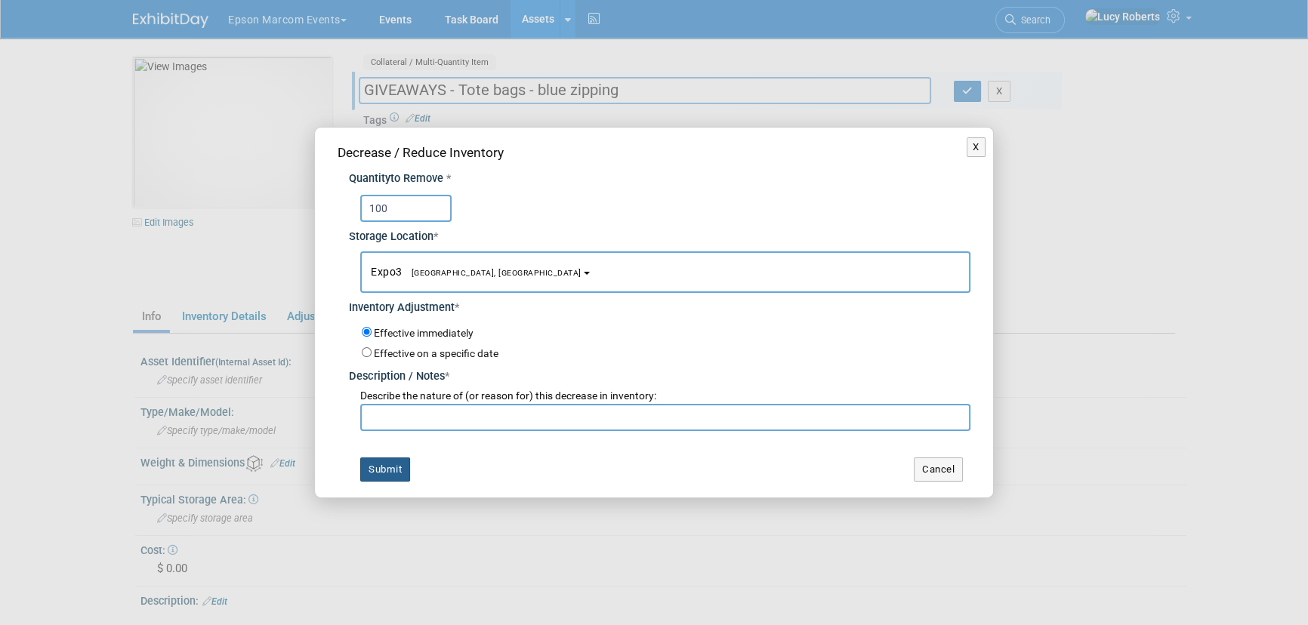
type input "100"
click at [397, 468] on button "Submit" at bounding box center [385, 470] width 50 height 24
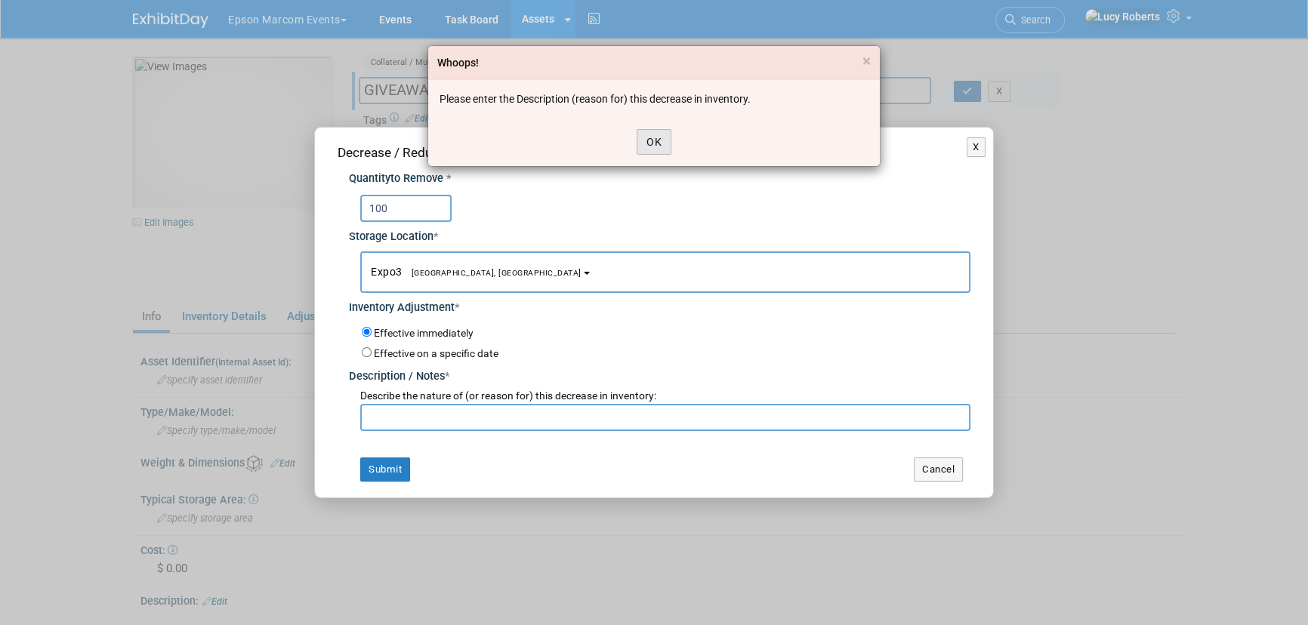
click at [642, 153] on button "OK" at bounding box center [654, 142] width 35 height 26
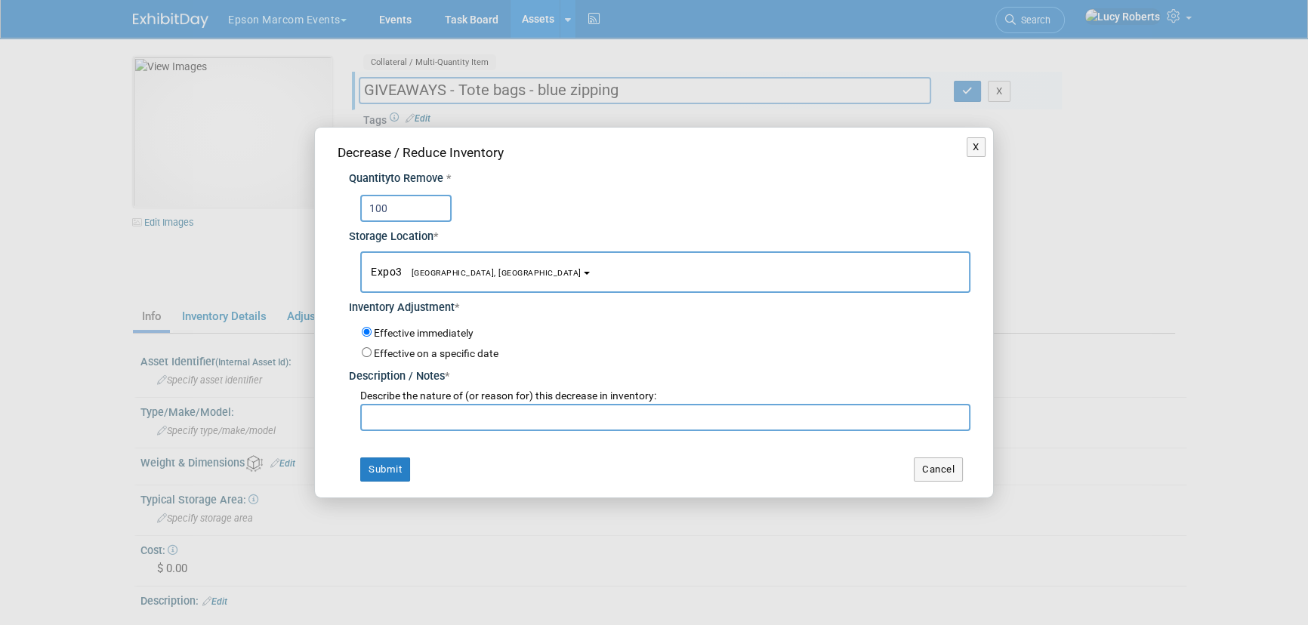
click at [521, 410] on input "text" at bounding box center [665, 417] width 610 height 27
type input "PARCEL FORUM"
click at [372, 466] on button "Submit" at bounding box center [385, 470] width 50 height 24
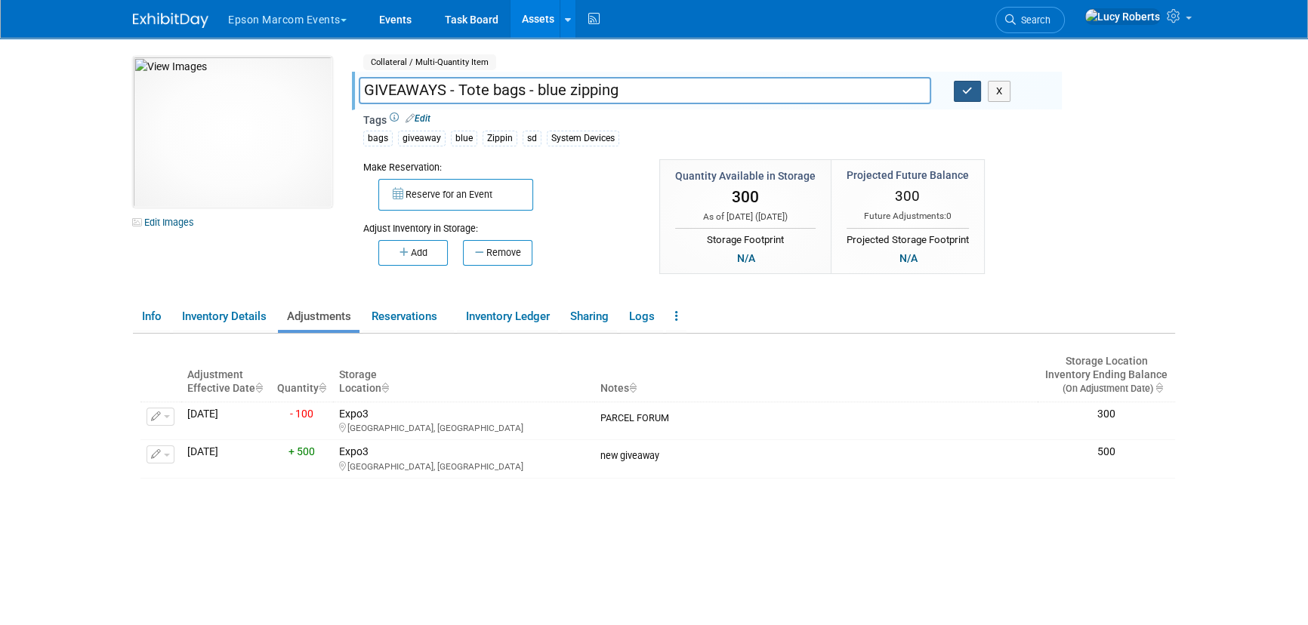
click at [962, 88] on icon "button" at bounding box center [967, 91] width 11 height 10
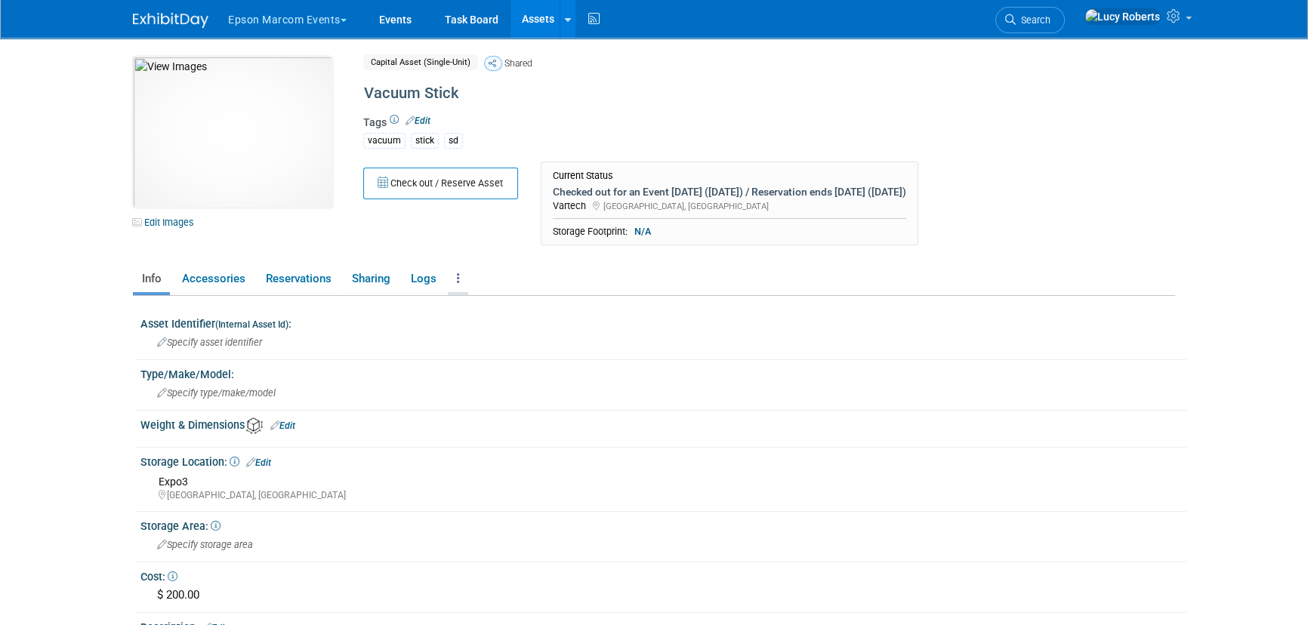
click at [460, 275] on link at bounding box center [458, 279] width 20 height 26
click at [478, 332] on link "Copy/Duplicate Asset" at bounding box center [513, 335] width 131 height 26
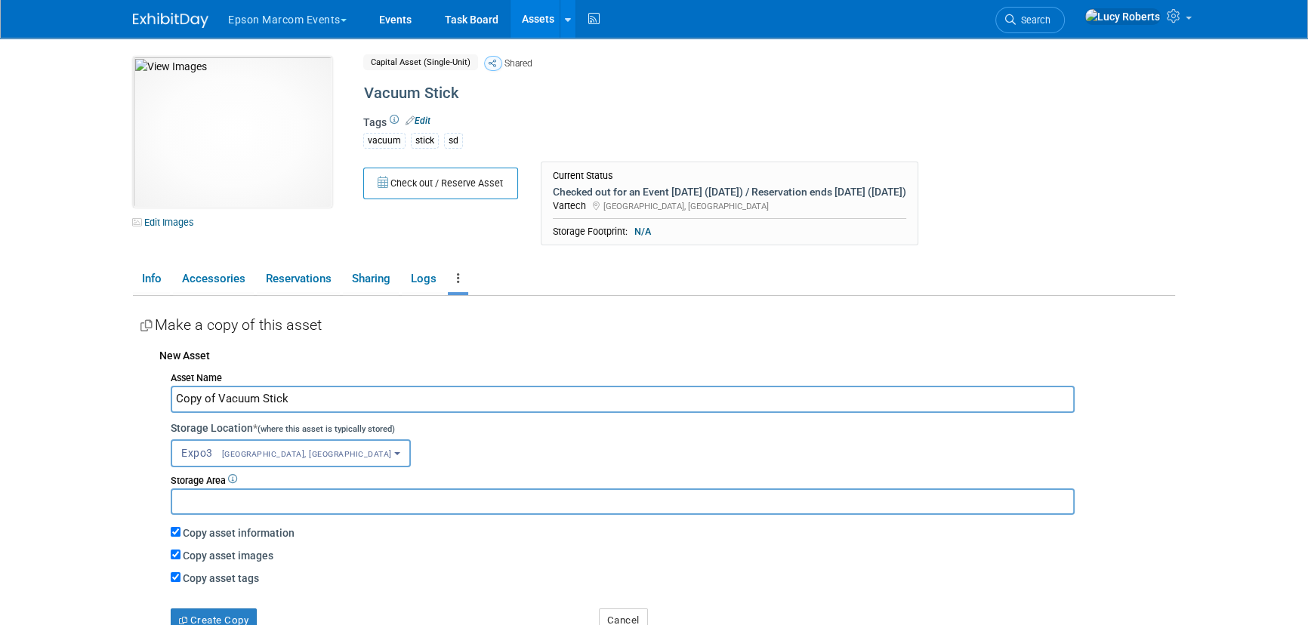
click at [216, 396] on input "Copy of Vacuum Stick" at bounding box center [623, 399] width 904 height 26
click at [339, 396] on input "Floor cleaner - Vacuum Stick" at bounding box center [623, 399] width 904 height 26
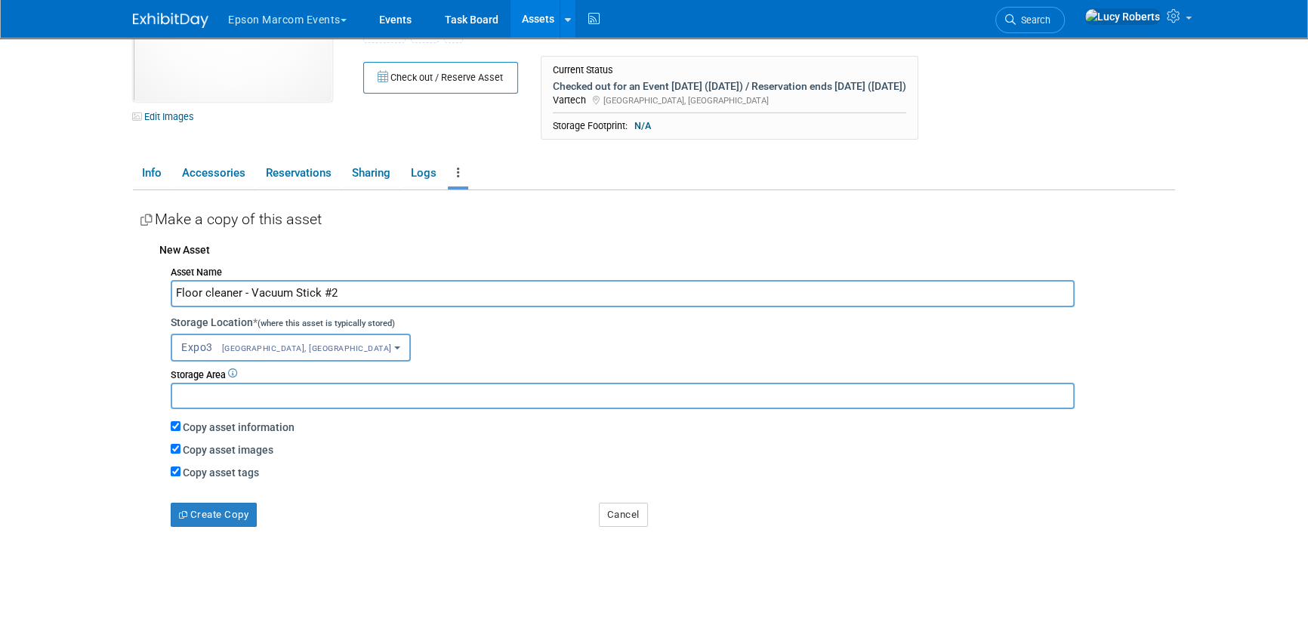
scroll to position [137, 0]
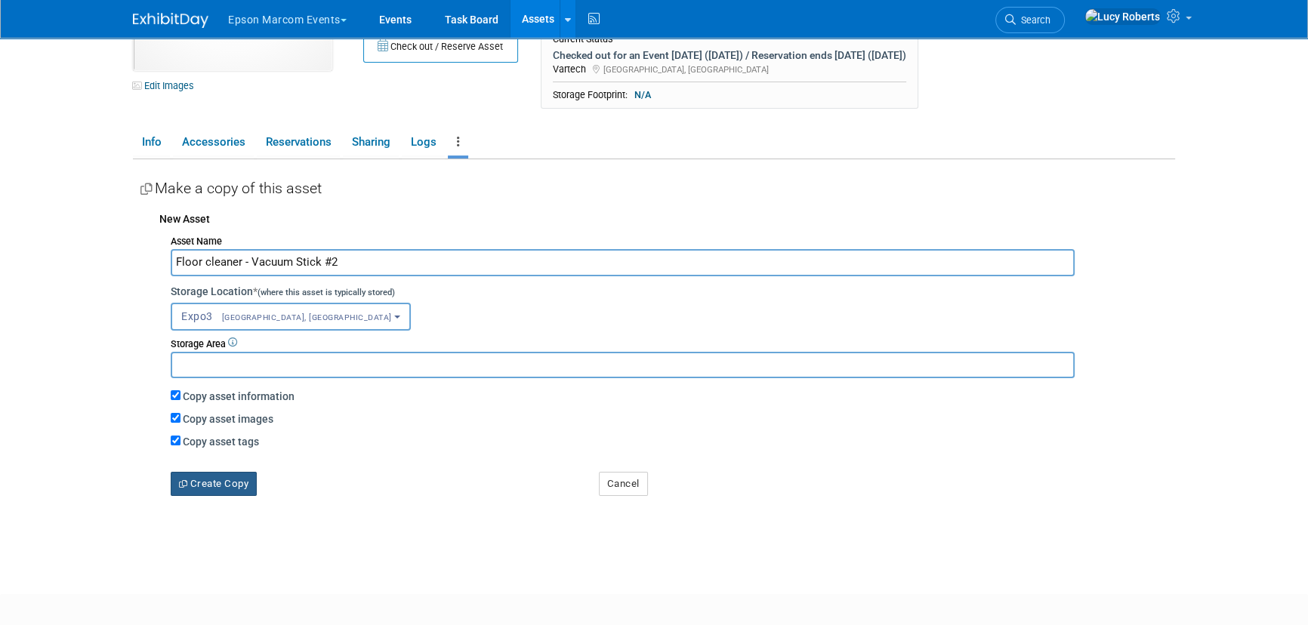
type input "Floor cleaner - Vacuum Stick #2"
click at [228, 482] on button "Create Copy" at bounding box center [214, 484] width 86 height 24
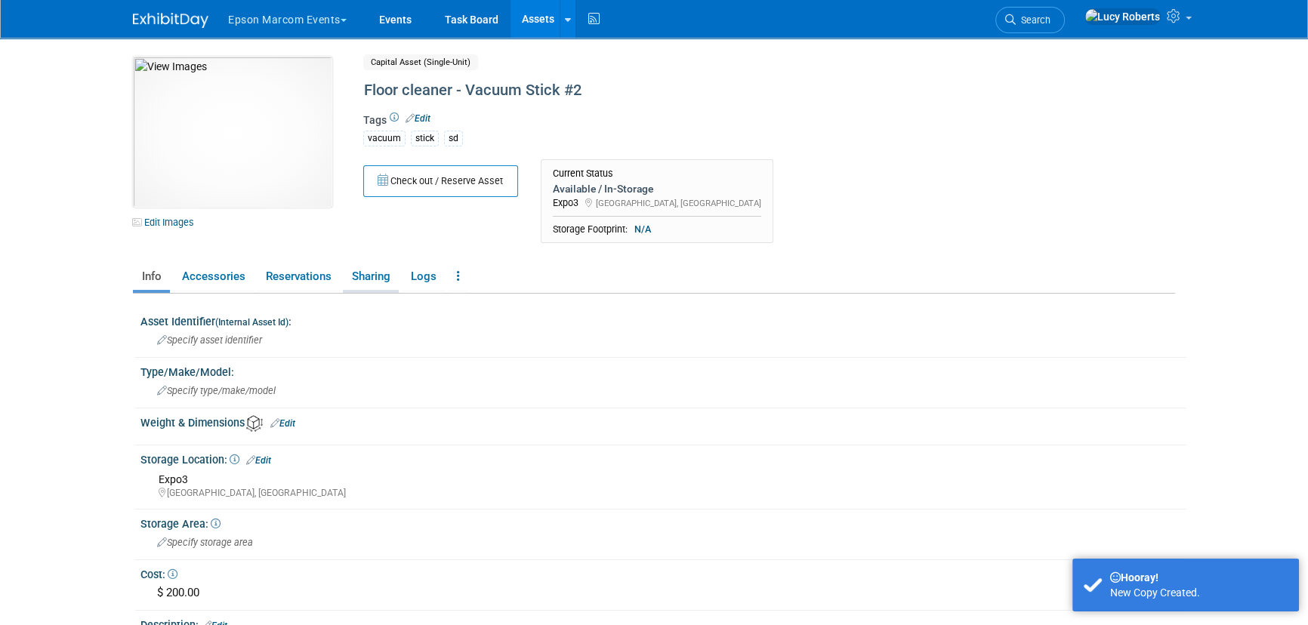
click at [378, 277] on link "Sharing" at bounding box center [371, 277] width 56 height 26
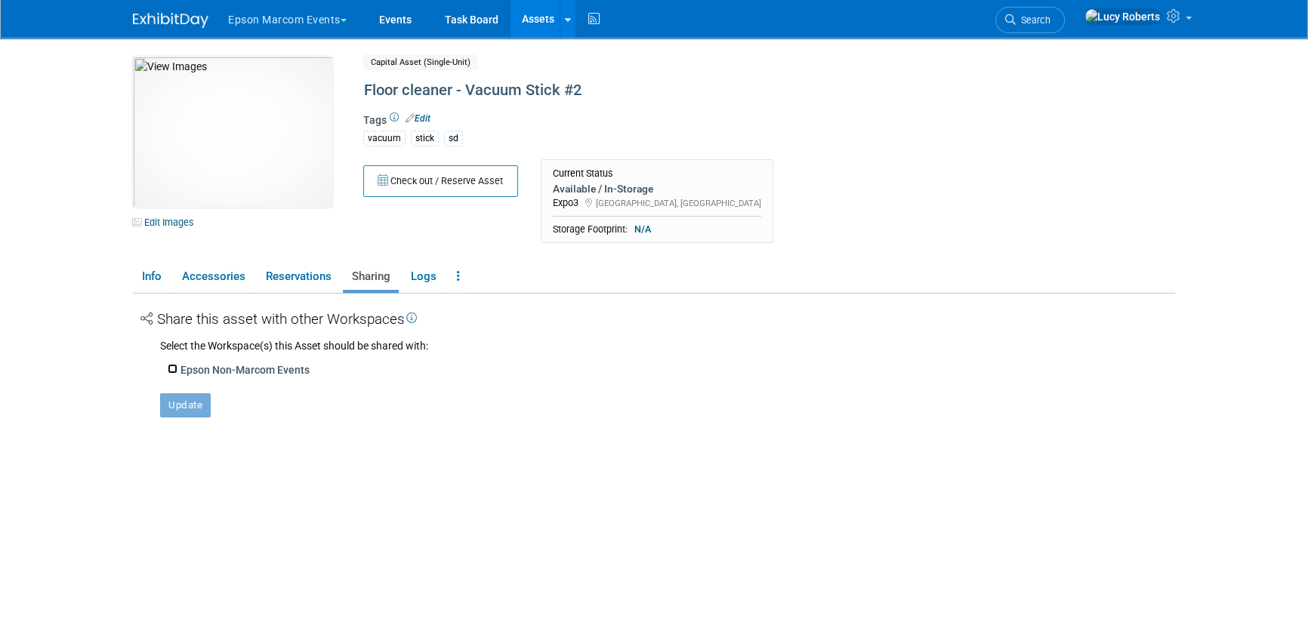
click at [174, 369] on input "Epson Non-Marcom Events" at bounding box center [173, 369] width 10 height 10
checkbox input "true"
click at [193, 424] on button "Update" at bounding box center [185, 430] width 51 height 24
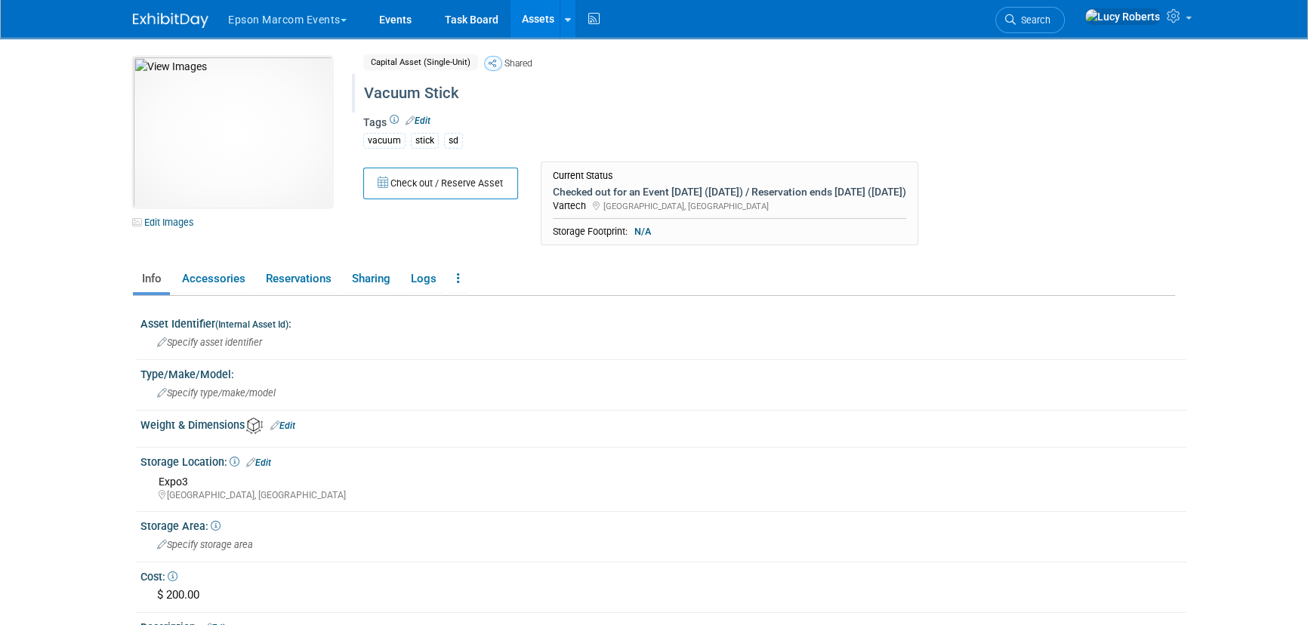
click at [365, 91] on div "Vacuum Stick" at bounding box center [705, 93] width 692 height 27
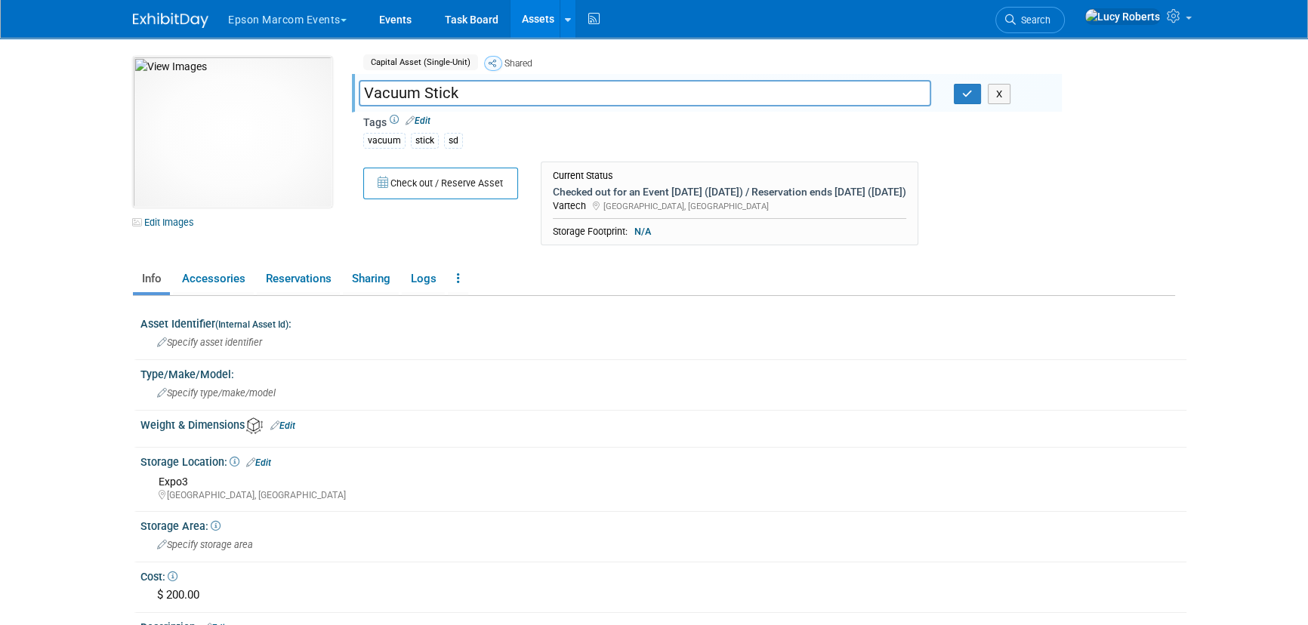
drag, startPoint x: 365, startPoint y: 91, endPoint x: 374, endPoint y: 94, distance: 9.8
click at [366, 93] on input "Vacuum Stick" at bounding box center [645, 93] width 573 height 26
click at [597, 95] on input "Floor Cleaner - Vacuum Stick" at bounding box center [645, 93] width 573 height 26
type input "Floor Cleaner - Vacuum Stick #1"
click at [962, 97] on icon "button" at bounding box center [967, 94] width 11 height 10
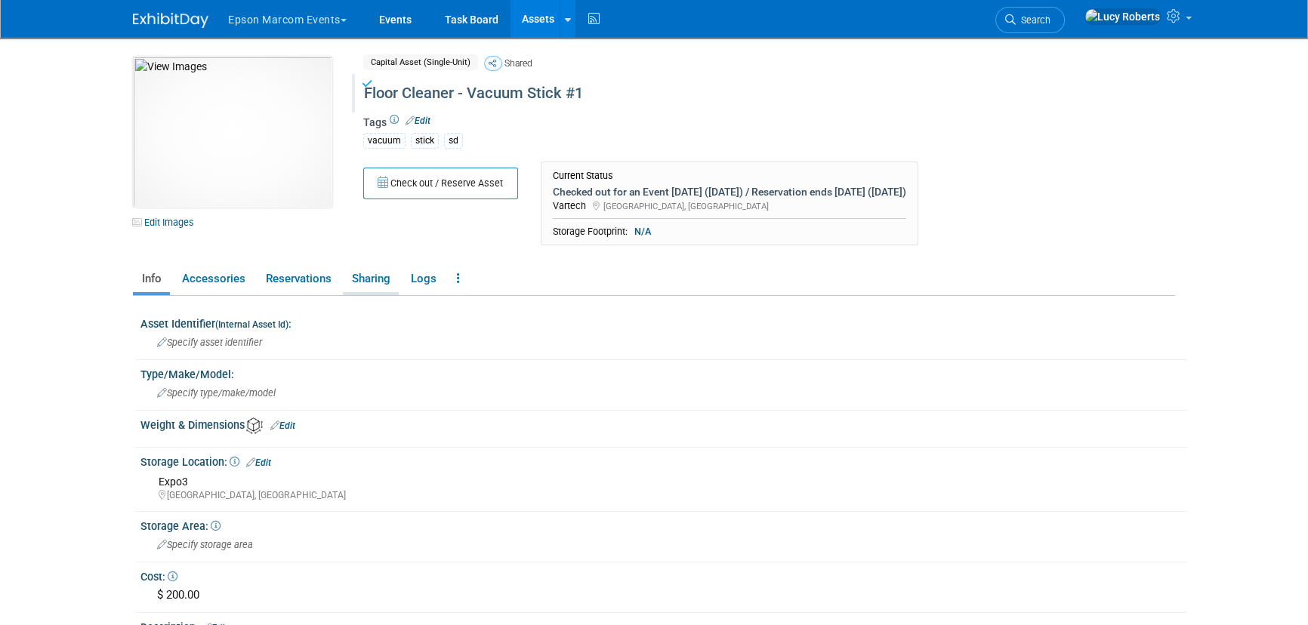
click at [370, 280] on link "Sharing" at bounding box center [371, 279] width 56 height 26
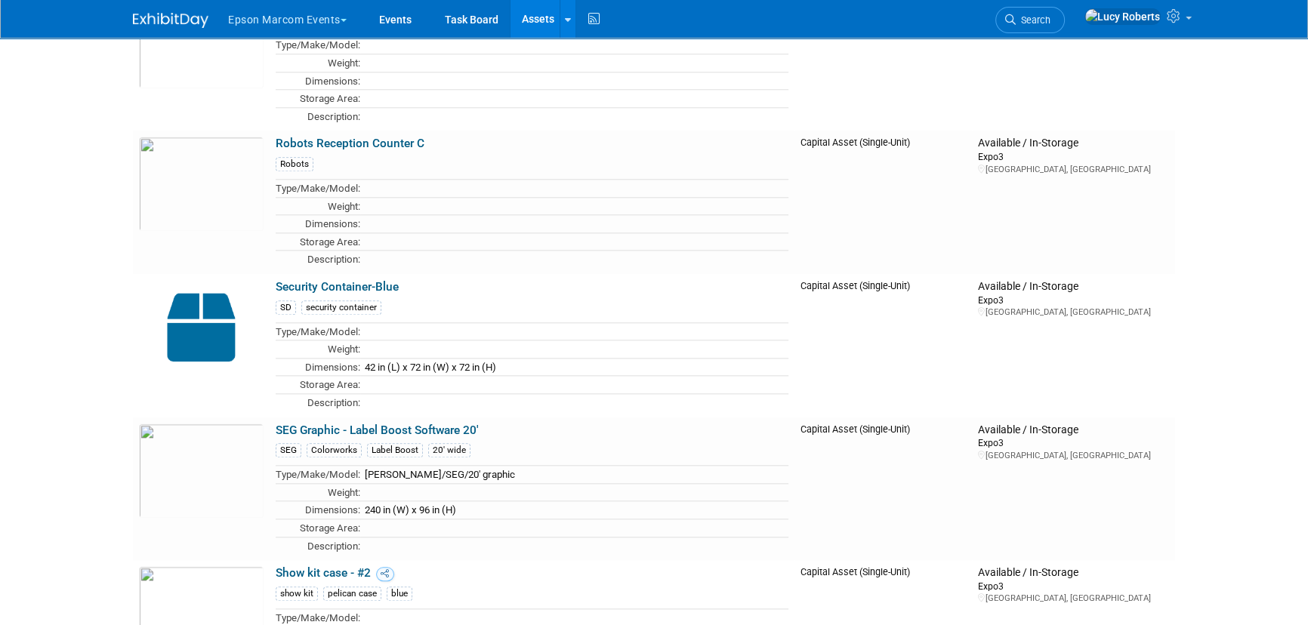
scroll to position [16286, 0]
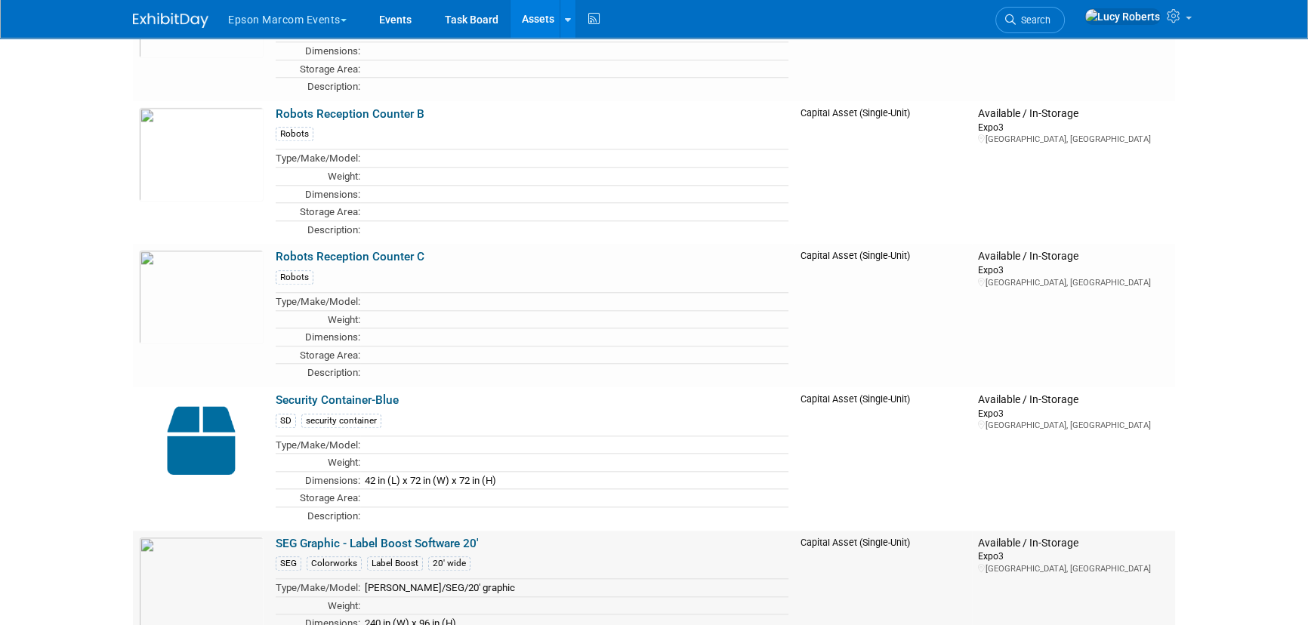
click at [413, 537] on link "SEG Graphic - Label Boost Software 20'" at bounding box center [377, 544] width 203 height 14
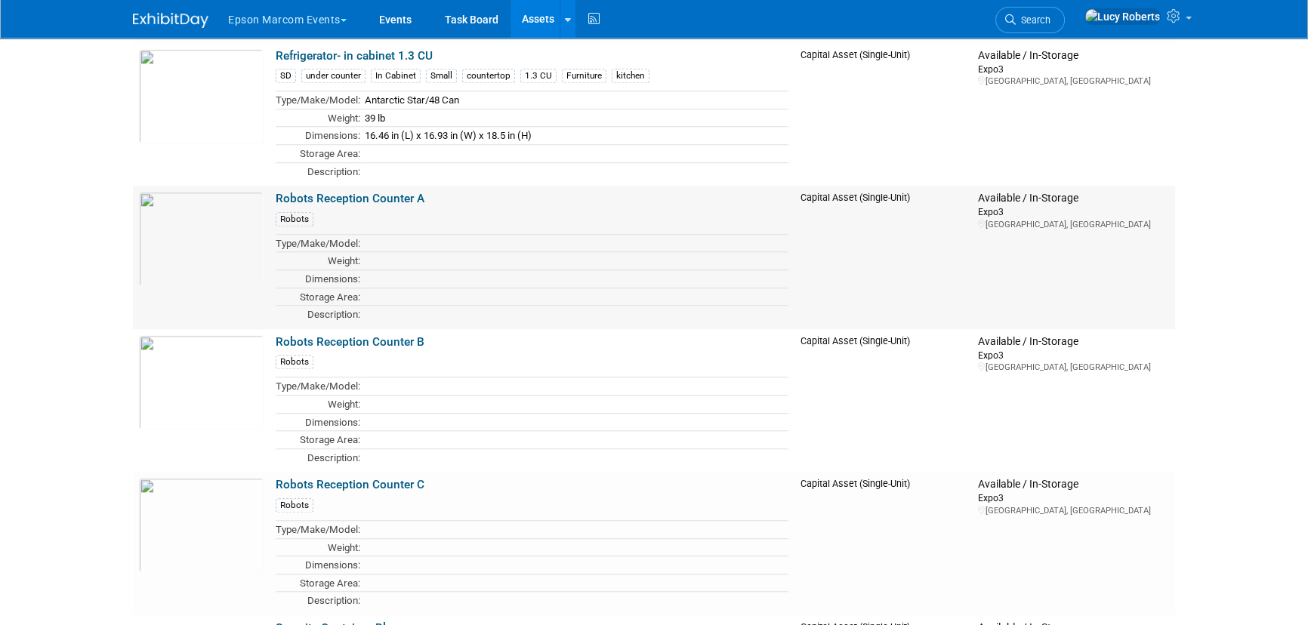
scroll to position [16011, 0]
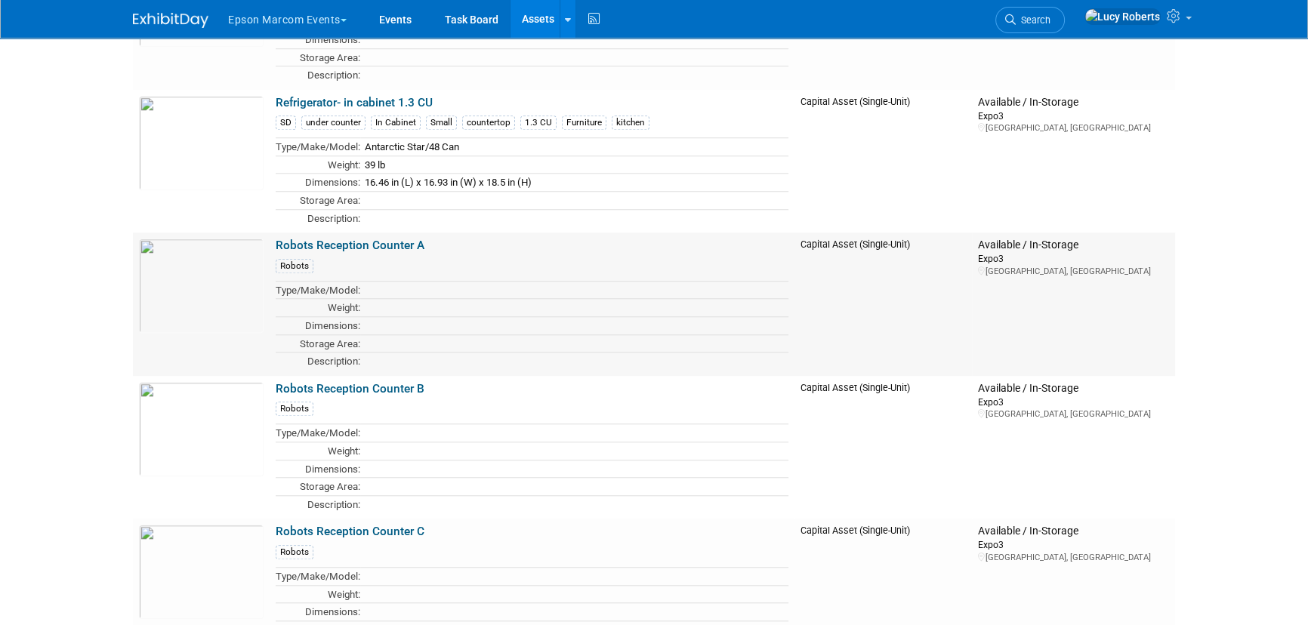
click at [332, 239] on link "Robots Reception Counter A" at bounding box center [350, 246] width 149 height 14
click at [320, 382] on link "Robots Reception Counter B" at bounding box center [350, 389] width 149 height 14
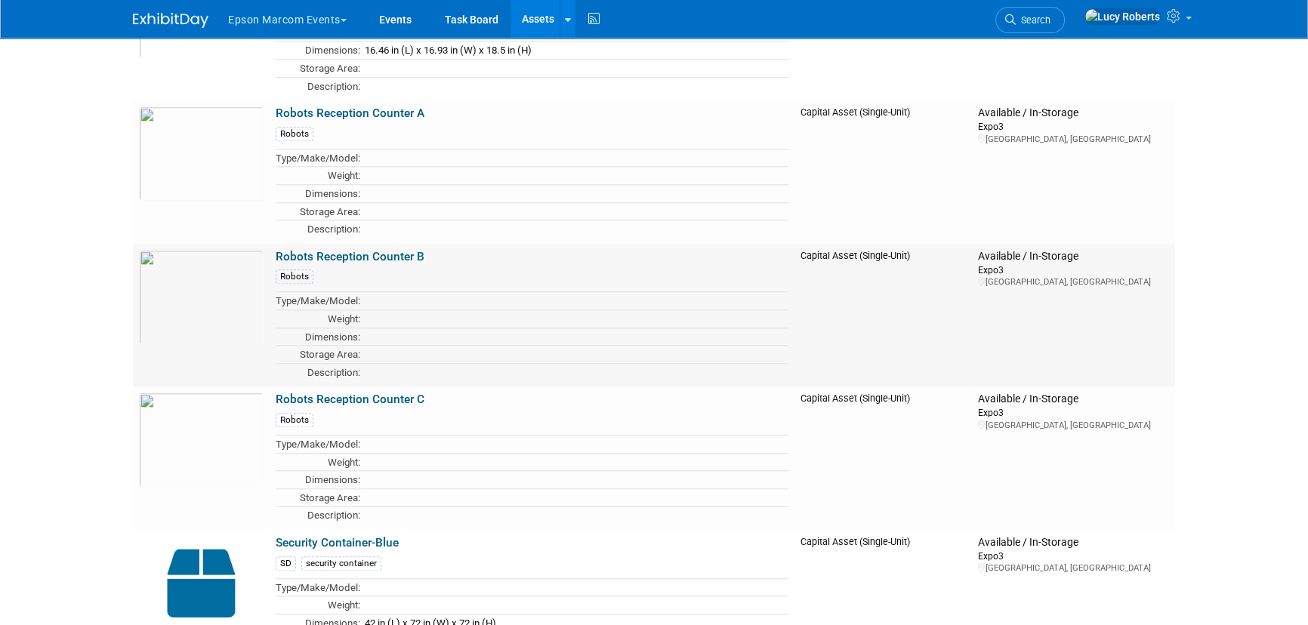
scroll to position [16148, 0]
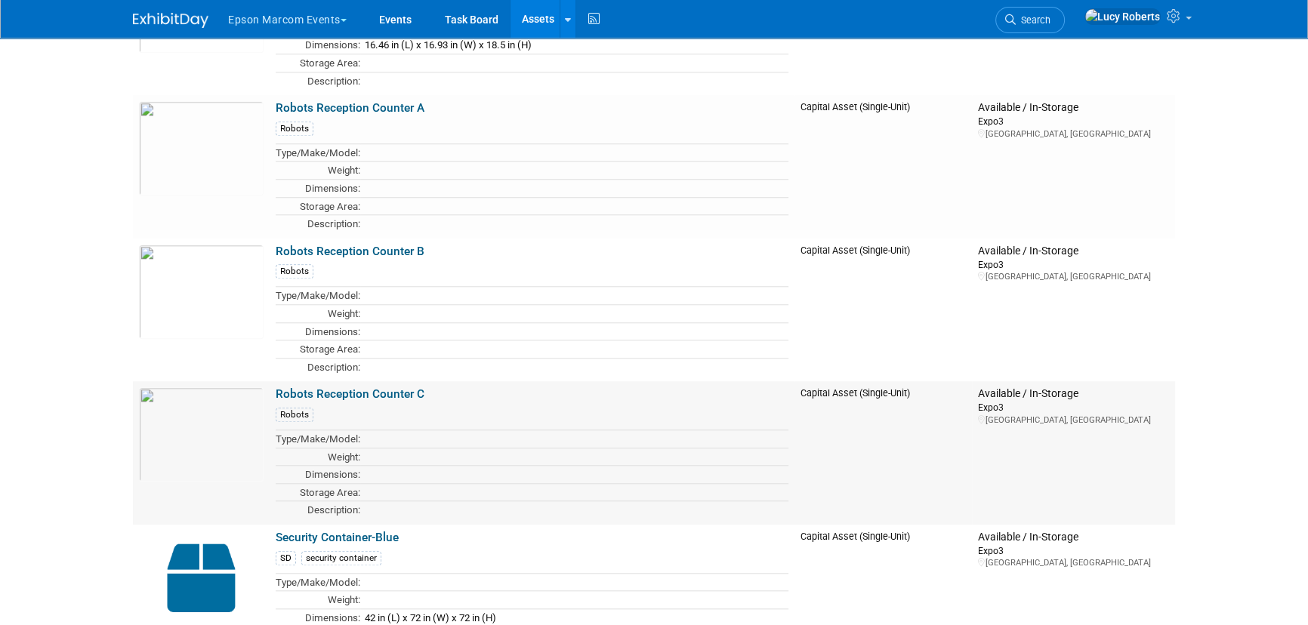
click at [366, 388] on link "Robots Reception Counter C" at bounding box center [350, 395] width 149 height 14
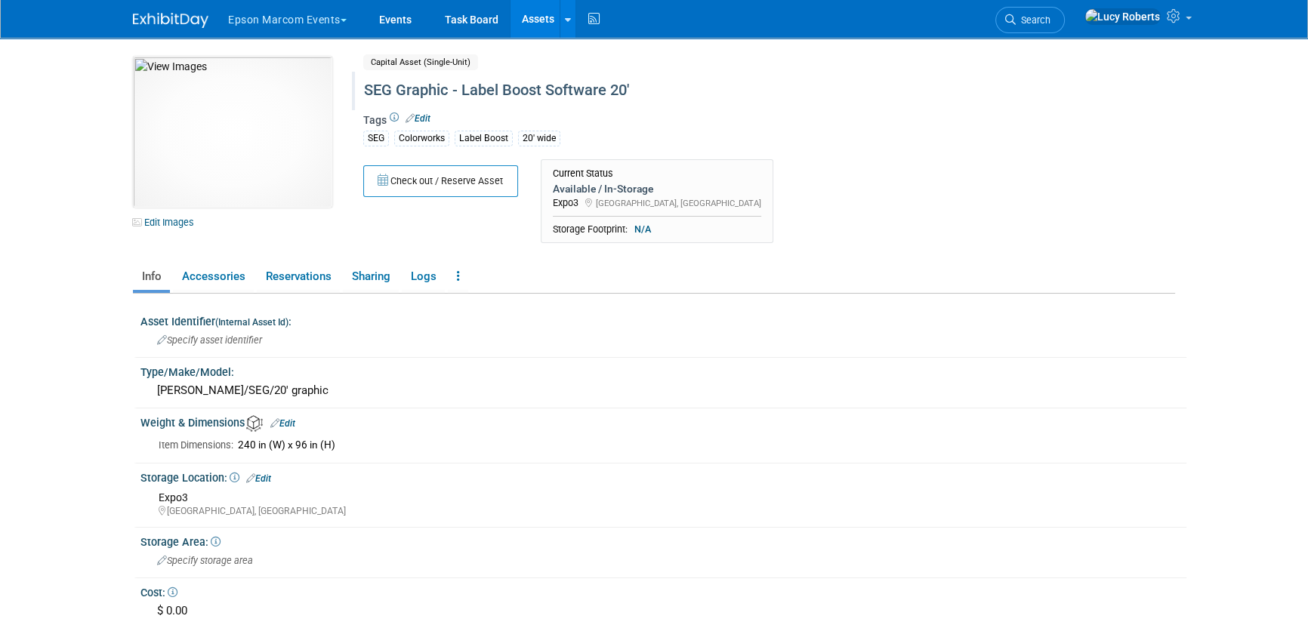
click at [397, 91] on div "SEG Graphic - Label Boost Software 20'" at bounding box center [705, 90] width 692 height 27
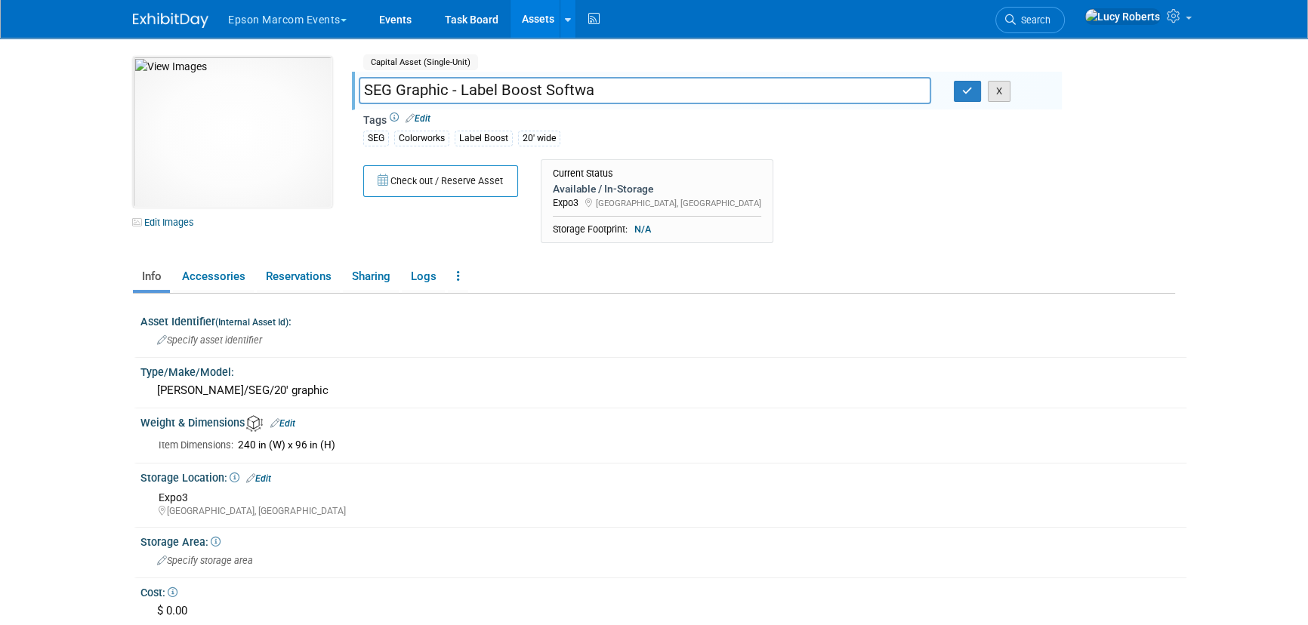
type input "SEG Graphic - Label Boost Softwa"
click at [1003, 94] on button "X" at bounding box center [999, 91] width 23 height 21
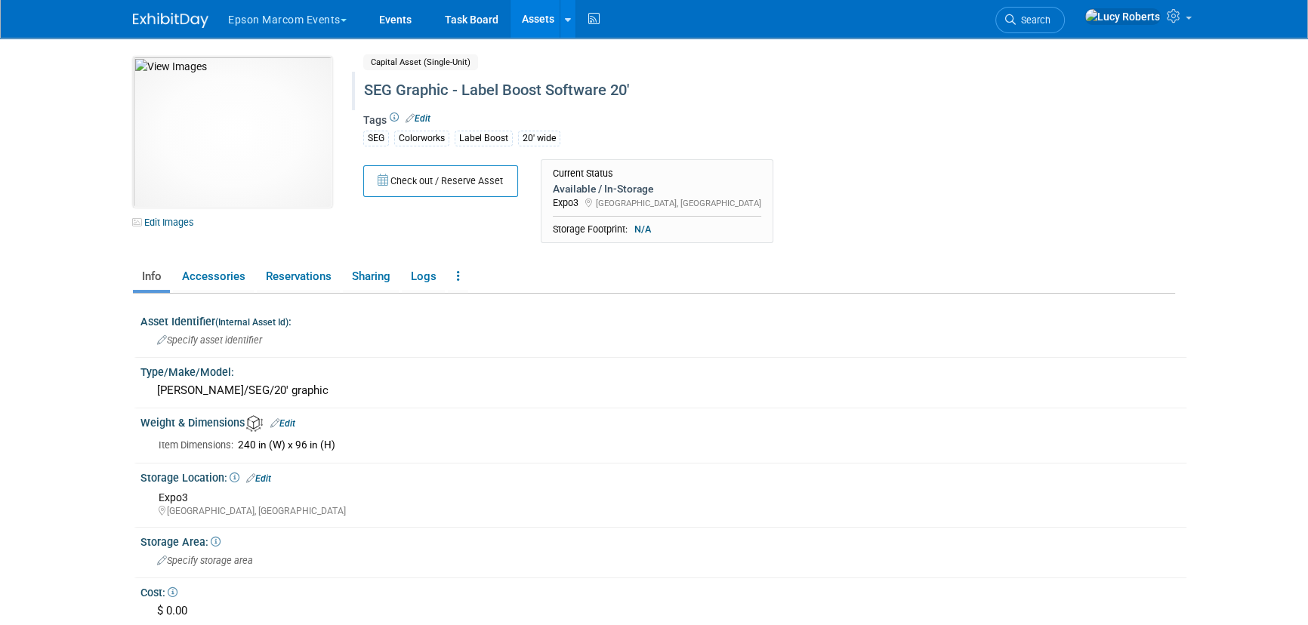
click at [395, 89] on div "SEG Graphic - Label Boost Software 20'" at bounding box center [705, 90] width 692 height 27
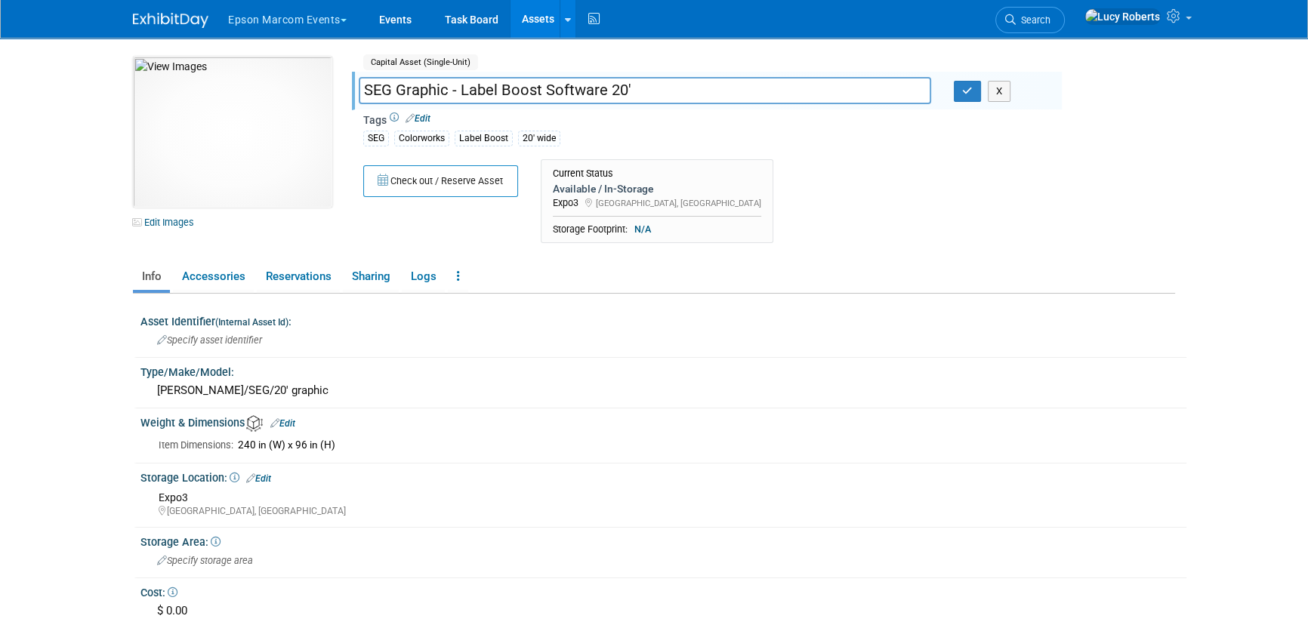
click at [398, 91] on input "SEG Graphic - Label Boost Software 20'" at bounding box center [645, 90] width 573 height 26
click at [656, 91] on input "Graphic - Label Boost Software 20'" at bounding box center [645, 90] width 573 height 26
type input "Graphic - Label Boost Software 20' SEG"
click at [968, 90] on icon "button" at bounding box center [967, 91] width 11 height 10
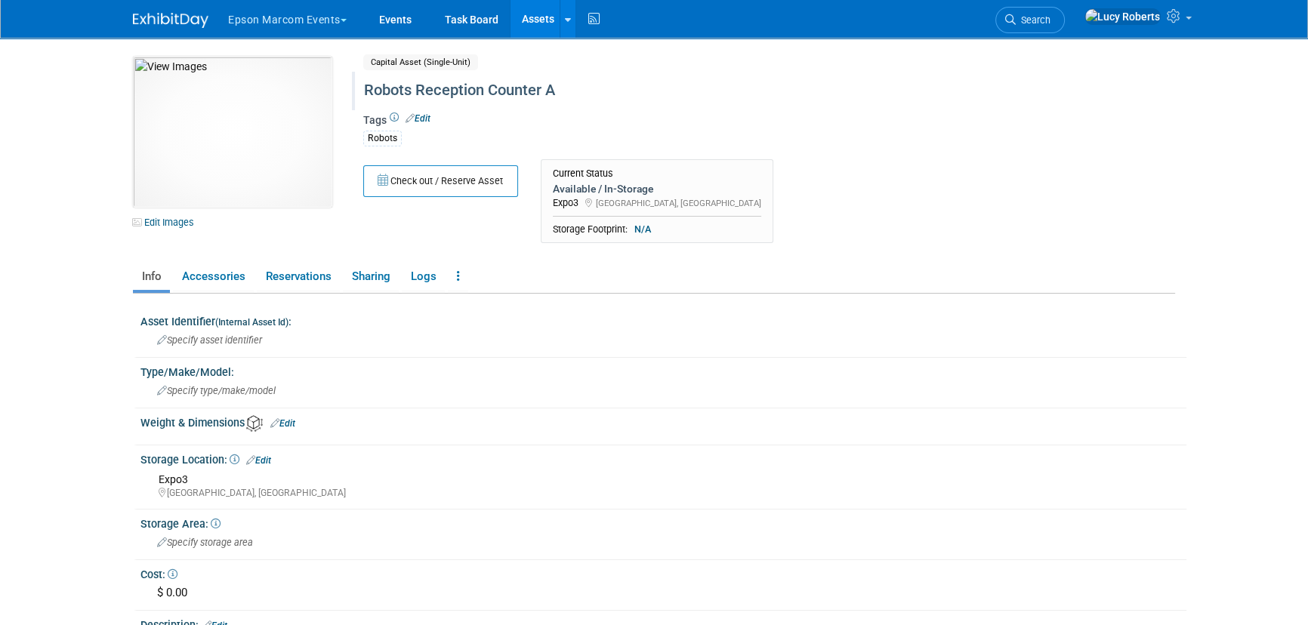
click at [397, 96] on div "Robots Reception Counter A" at bounding box center [705, 90] width 692 height 27
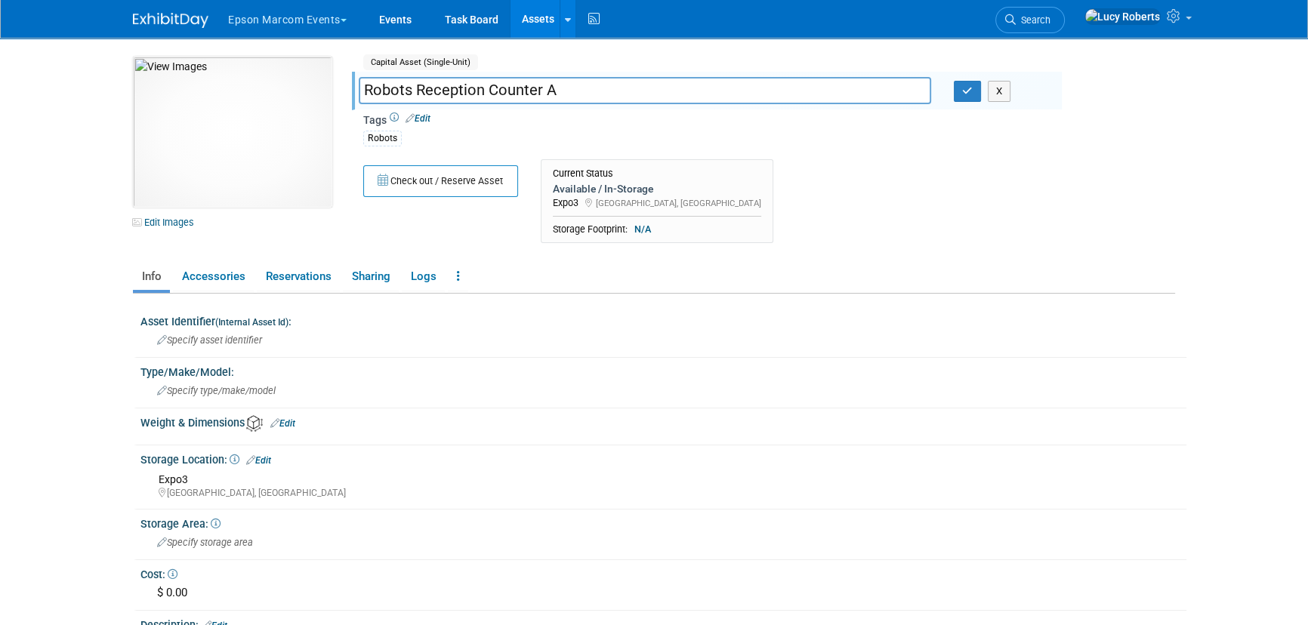
drag, startPoint x: 542, startPoint y: 90, endPoint x: 487, endPoint y: 90, distance: 55.1
click at [487, 90] on input "Robots Reception Counter A" at bounding box center [645, 90] width 573 height 26
click at [416, 93] on input "CounterRobots Reception A" at bounding box center [645, 90] width 573 height 26
drag, startPoint x: 475, startPoint y: 93, endPoint x: 420, endPoint y: 87, distance: 55.5
click at [420, 87] on input "Counter Robots Reception A" at bounding box center [645, 90] width 573 height 26
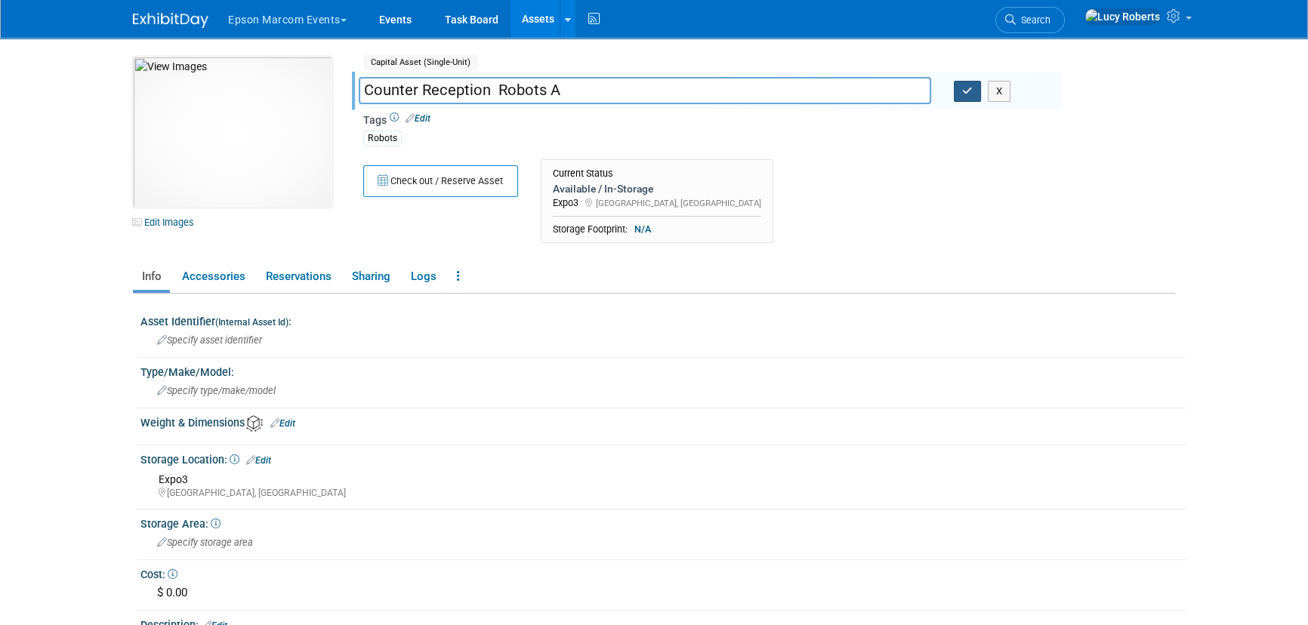
type input "Counter Reception Robots A"
click at [962, 93] on icon "button" at bounding box center [967, 91] width 11 height 10
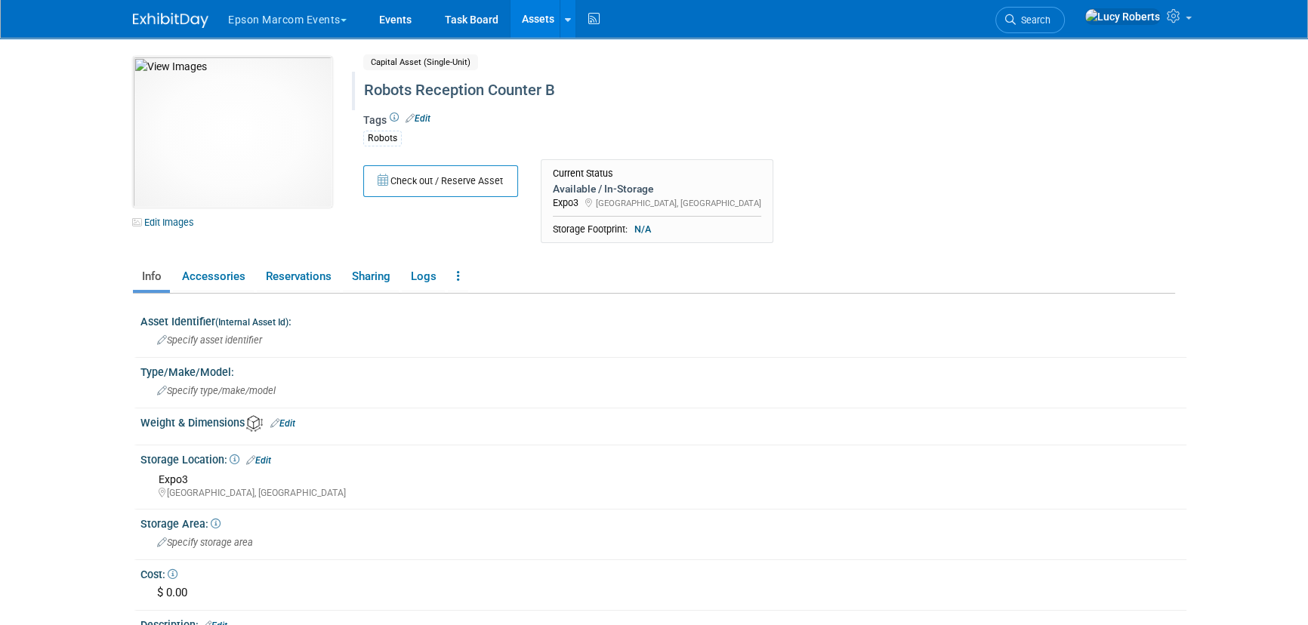
click at [418, 91] on div "Robots Reception Counter B" at bounding box center [705, 90] width 692 height 27
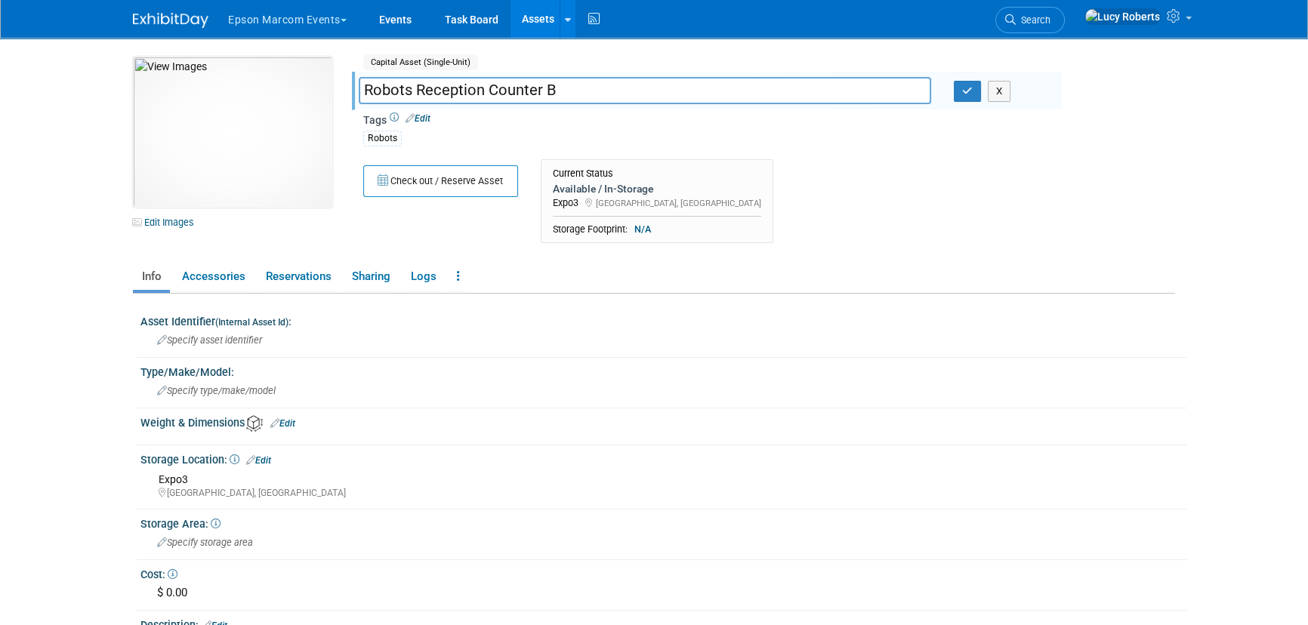
drag, startPoint x: 545, startPoint y: 91, endPoint x: 485, endPoint y: 91, distance: 59.7
click at [485, 91] on input "Robots Reception Counter B" at bounding box center [645, 90] width 573 height 26
drag, startPoint x: 472, startPoint y: 89, endPoint x: 425, endPoint y: 93, distance: 47.7
click at [425, 93] on input "Counter Robots Reception B" at bounding box center [645, 90] width 573 height 26
click at [557, 94] on input "Counter Reception Robots B" at bounding box center [645, 90] width 573 height 26
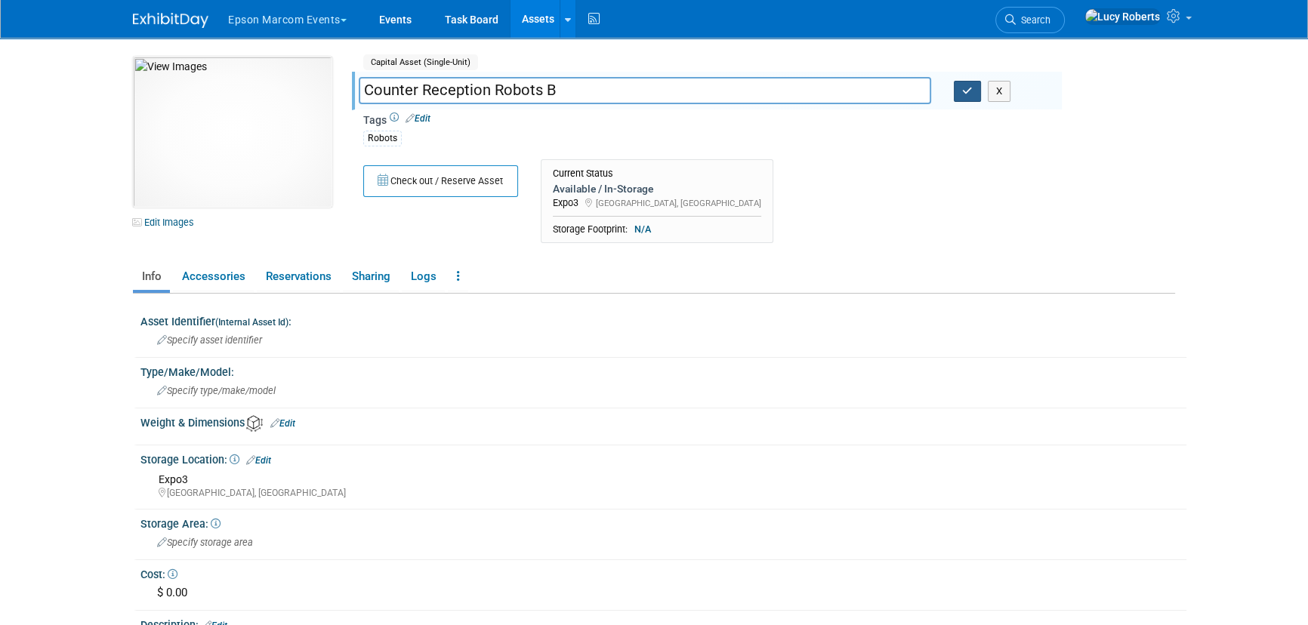
type input "Counter Reception Robots B"
click at [971, 94] on icon "button" at bounding box center [967, 91] width 11 height 10
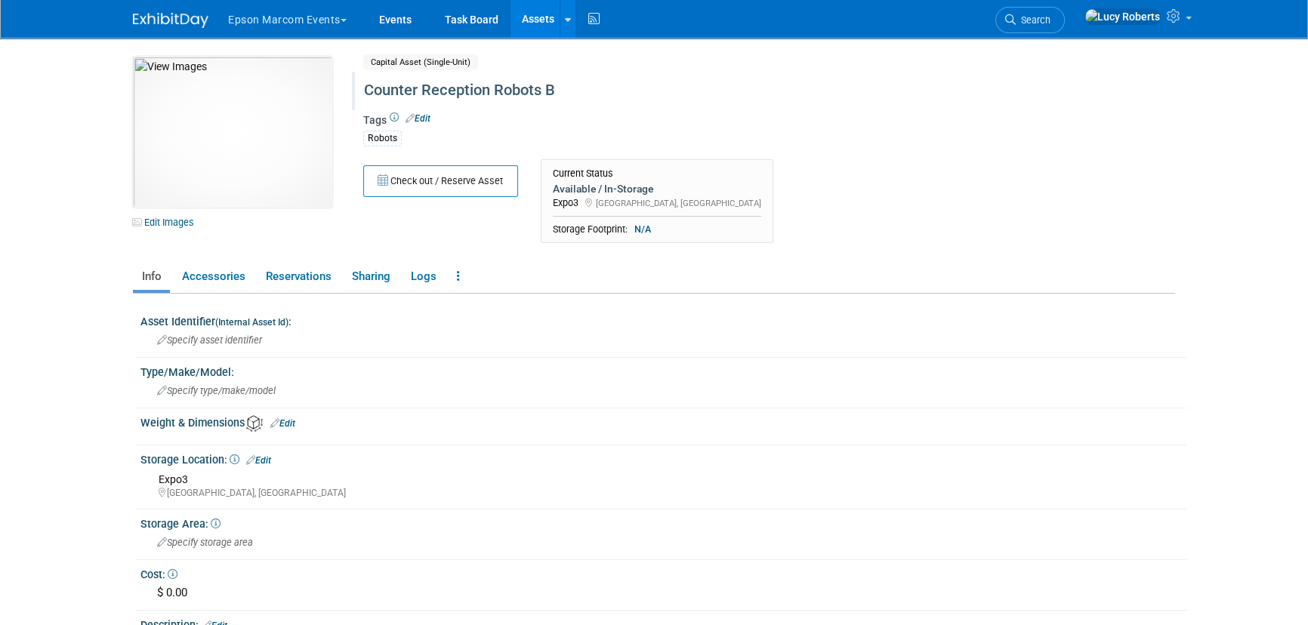
click at [425, 120] on link "Edit" at bounding box center [418, 118] width 25 height 11
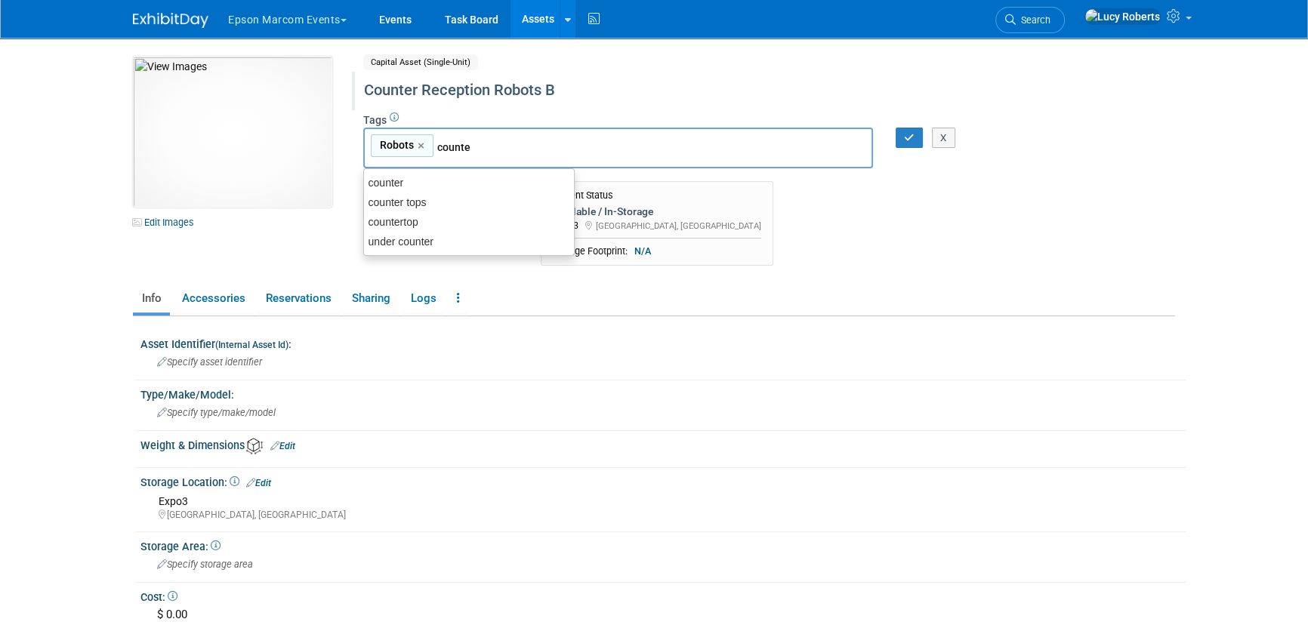
type input "counter"
type input "Robots, counter"
type input "white"
type input "Robots, counter, white"
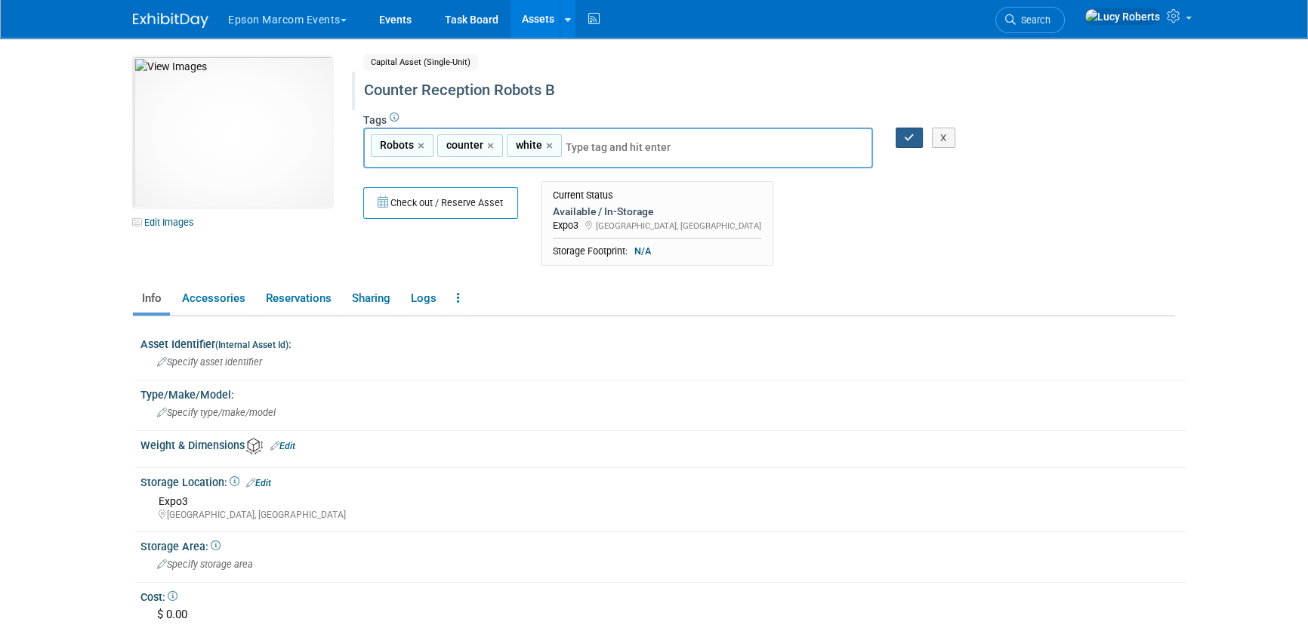
drag, startPoint x: 907, startPoint y: 144, endPoint x: 896, endPoint y: 140, distance: 11.9
click at [906, 144] on button "button" at bounding box center [909, 138] width 27 height 21
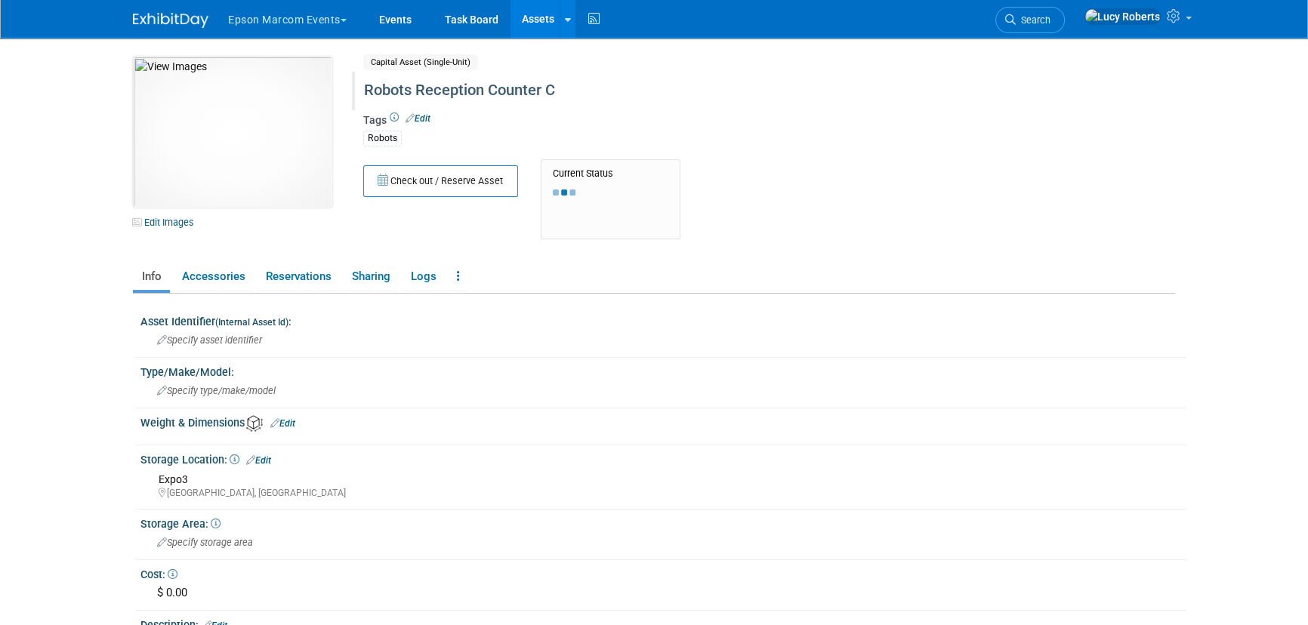
click at [446, 96] on div "Robots Reception Counter C" at bounding box center [705, 90] width 692 height 27
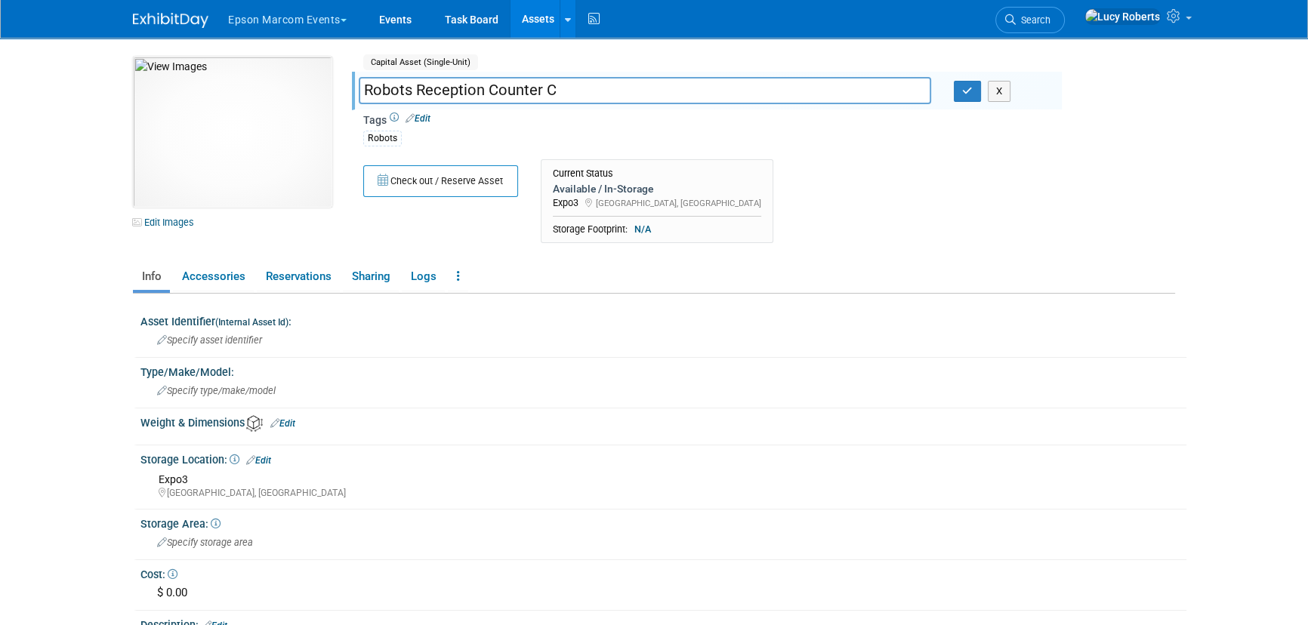
drag, startPoint x: 541, startPoint y: 92, endPoint x: 490, endPoint y: 90, distance: 51.4
click at [490, 90] on input "Robots Reception Counter C" at bounding box center [645, 90] width 573 height 26
click at [371, 87] on input "RCounterobots Reception C" at bounding box center [645, 90] width 573 height 26
click at [455, 90] on input "Counterobots Reception C" at bounding box center [645, 90] width 573 height 26
click at [493, 91] on input "Counter Reception C" at bounding box center [645, 90] width 573 height 26
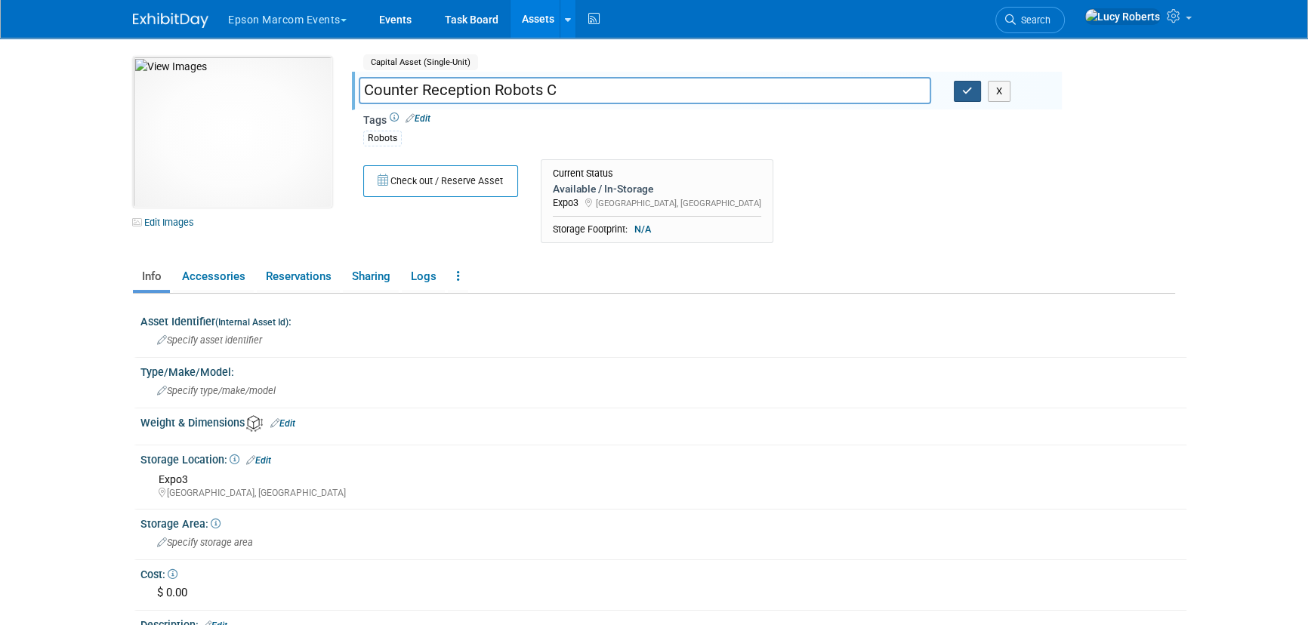
type input "Counter Reception Robots C"
drag, startPoint x: 968, startPoint y: 94, endPoint x: 858, endPoint y: 94, distance: 109.5
click at [959, 94] on button "button" at bounding box center [967, 91] width 27 height 21
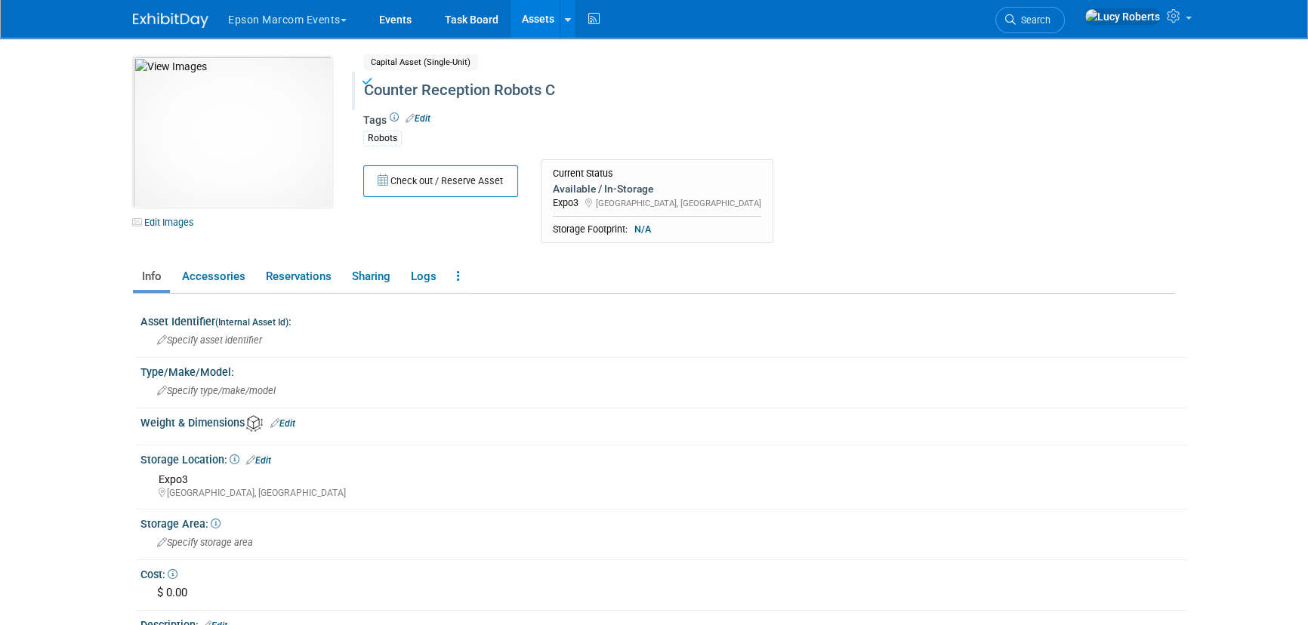
click at [419, 121] on link "Edit" at bounding box center [418, 118] width 25 height 11
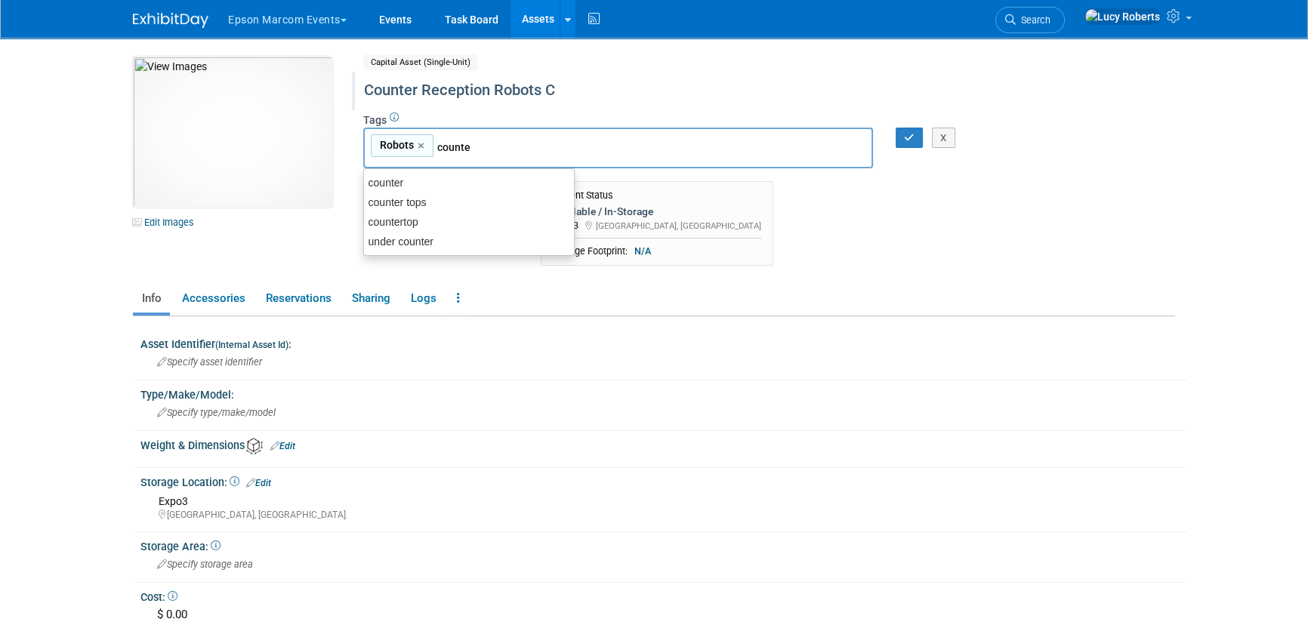
type input "counter"
type input "Robots, counter"
type input "white"
type input "Robots, counter, white"
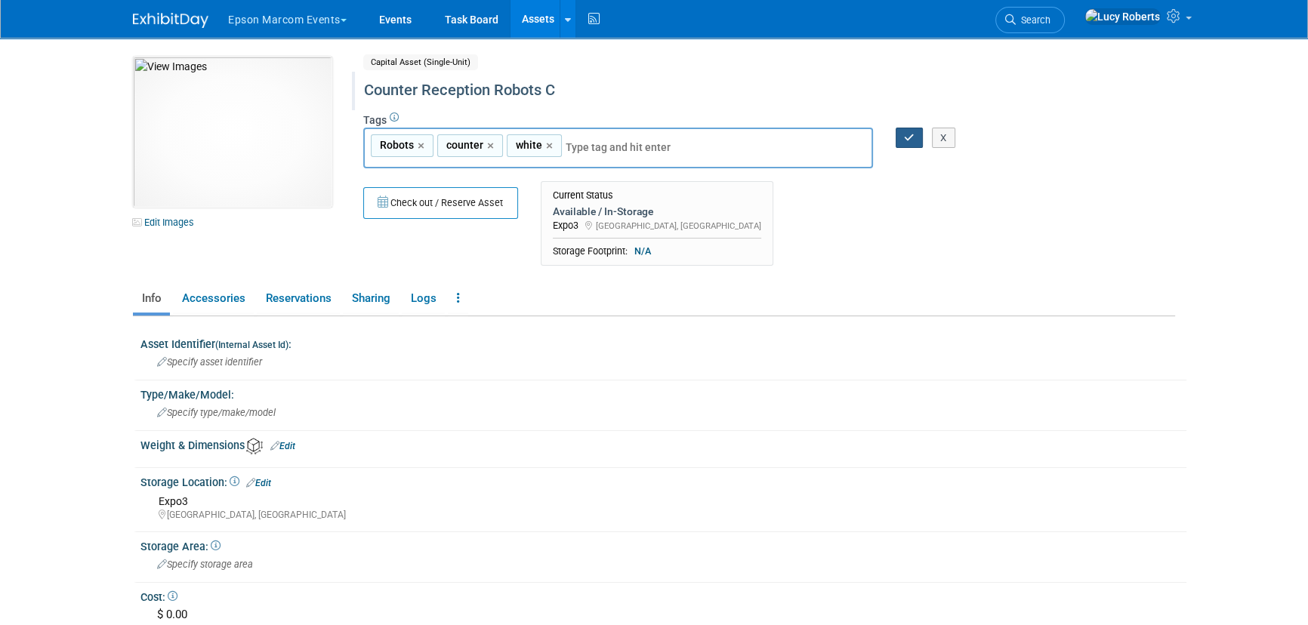
click at [915, 135] on button "button" at bounding box center [909, 138] width 27 height 21
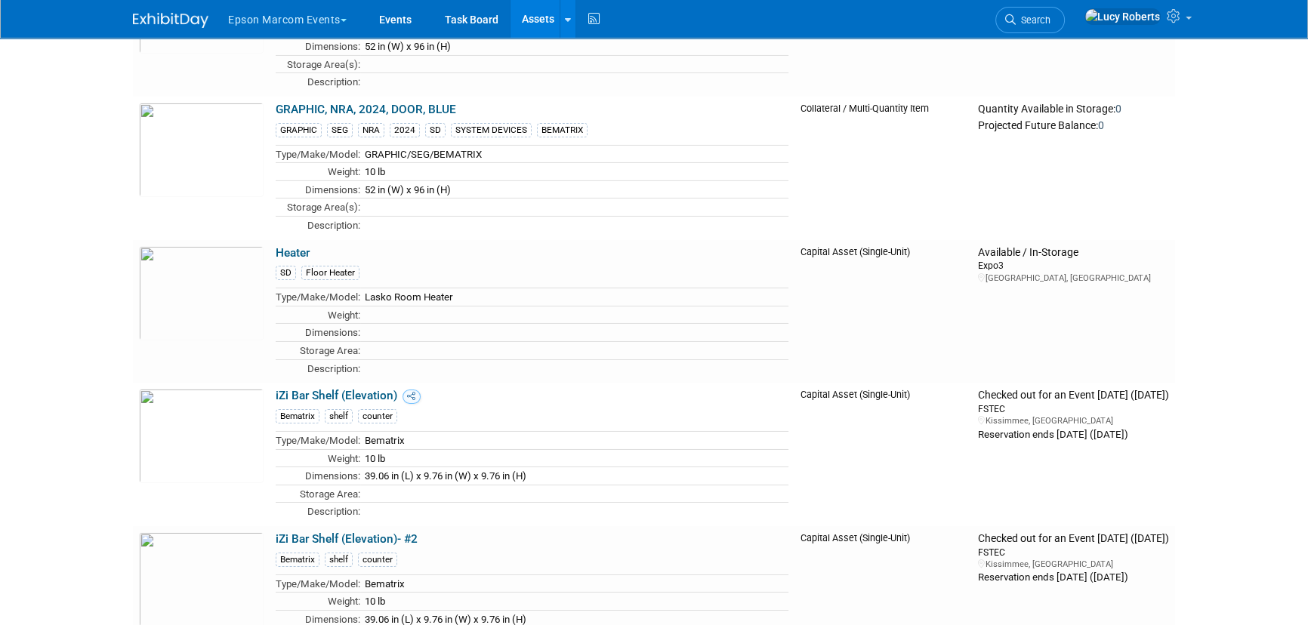
scroll to position [13734, 0]
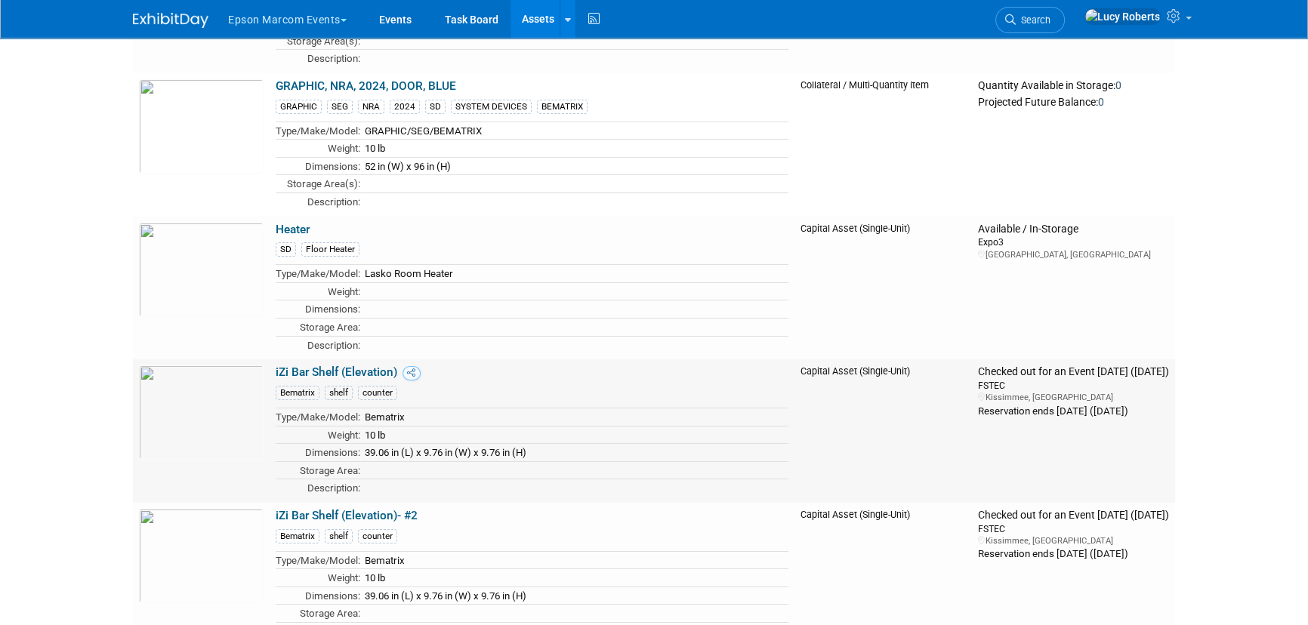
click at [341, 366] on link "iZi Bar Shelf (Elevation)" at bounding box center [337, 373] width 122 height 14
click at [314, 366] on link "iZi Bar Shelf (Elevation)" at bounding box center [337, 373] width 122 height 14
click at [362, 509] on link "iZi Bar Shelf (Elevation)- #2" at bounding box center [347, 516] width 142 height 14
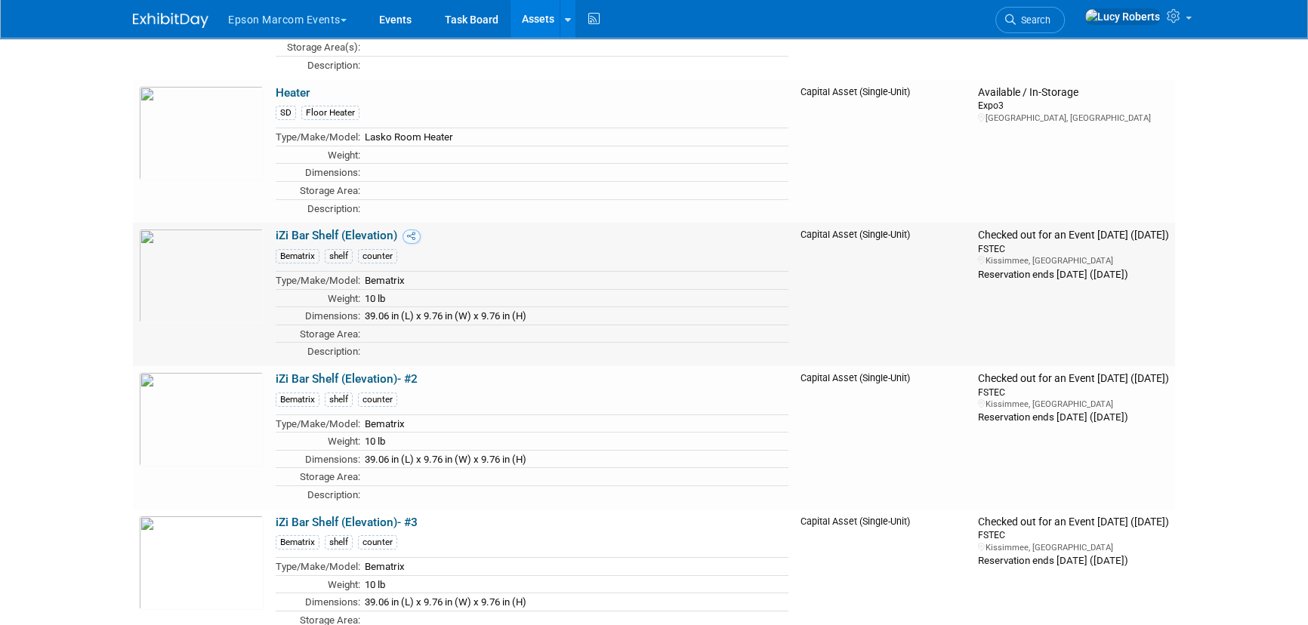
scroll to position [13872, 0]
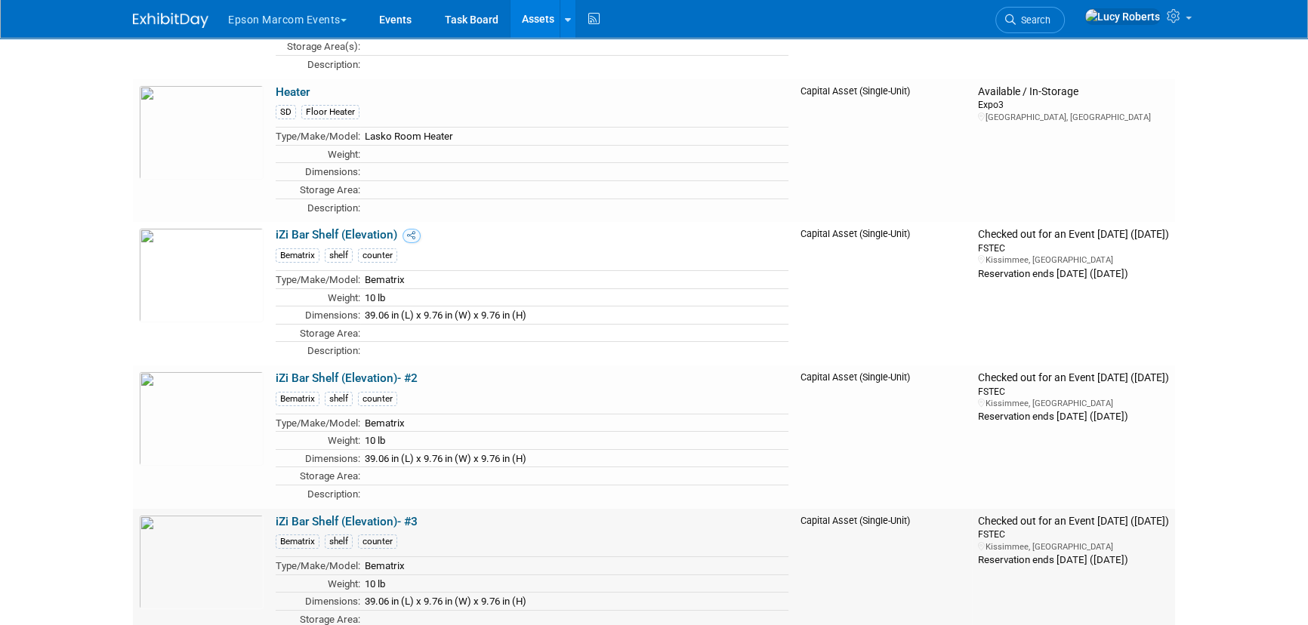
click at [326, 515] on link "iZi Bar Shelf (Elevation)- #3" at bounding box center [347, 522] width 142 height 14
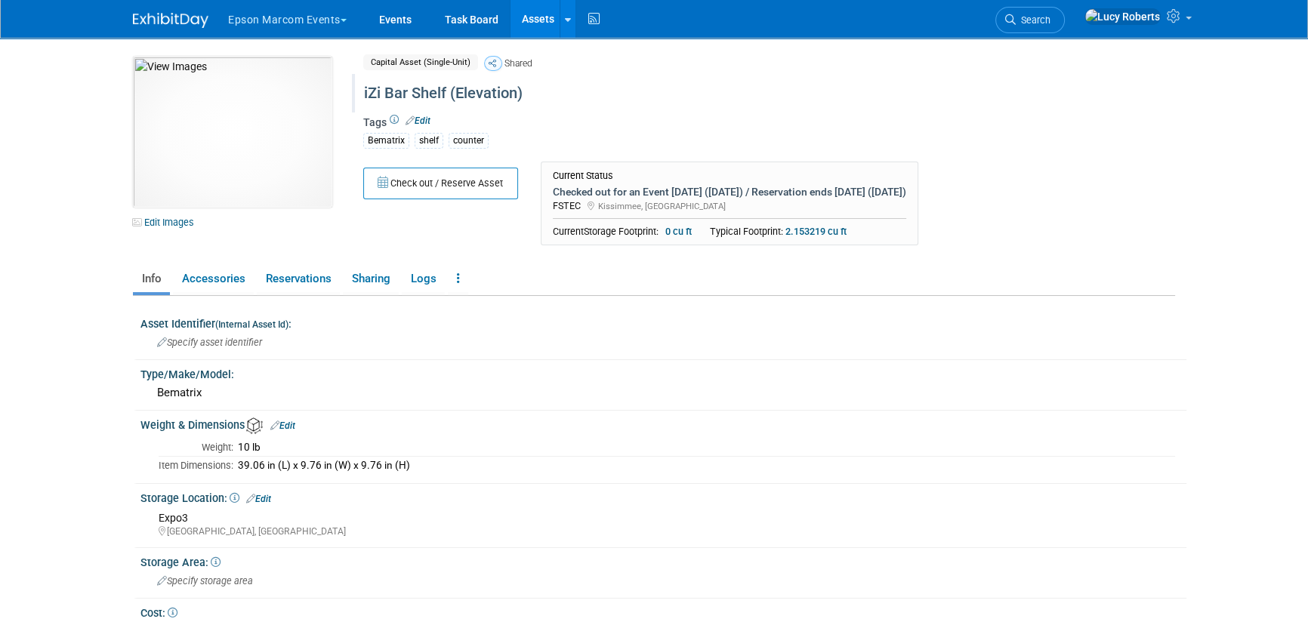
click at [367, 89] on div "iZi Bar Shelf (Elevation)" at bounding box center [705, 93] width 692 height 27
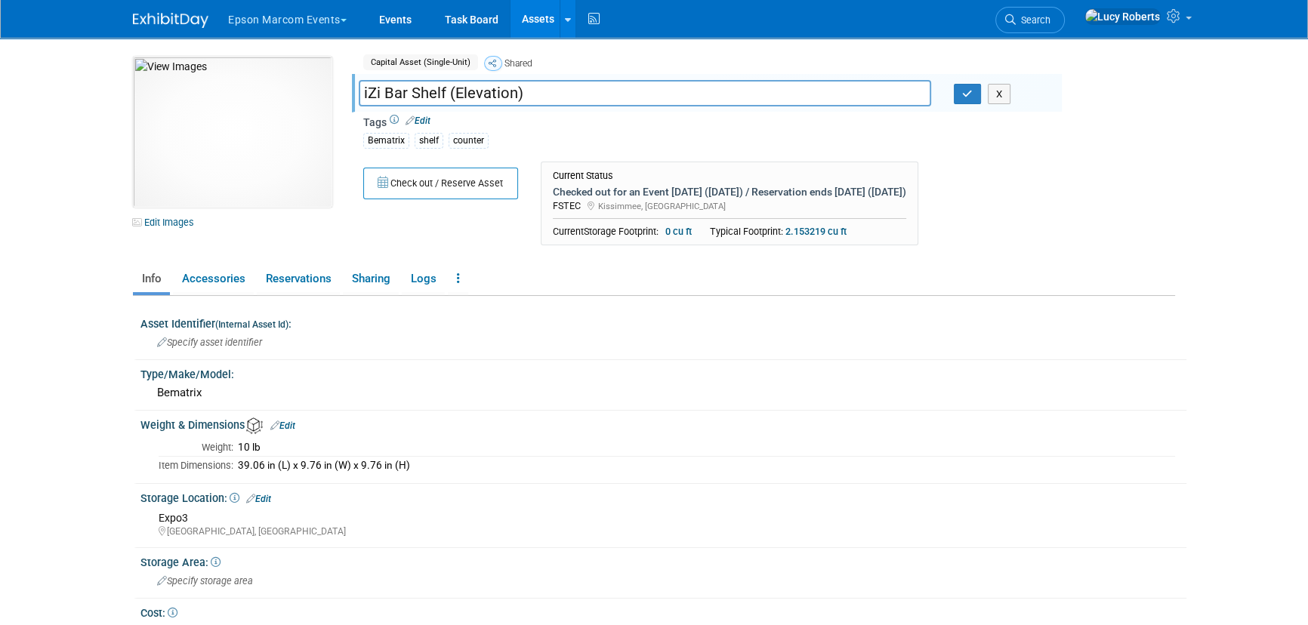
click at [362, 91] on input "iZi Bar Shelf (Elevation)" at bounding box center [645, 93] width 573 height 26
click at [715, 94] on input "BeMatrix Counter iZi Bar Shelf (Elevation)" at bounding box center [645, 93] width 573 height 26
type input "BeMatrix Counter iZi Bar Shelf (Elevation) #1"
click at [962, 98] on button "button" at bounding box center [967, 94] width 27 height 21
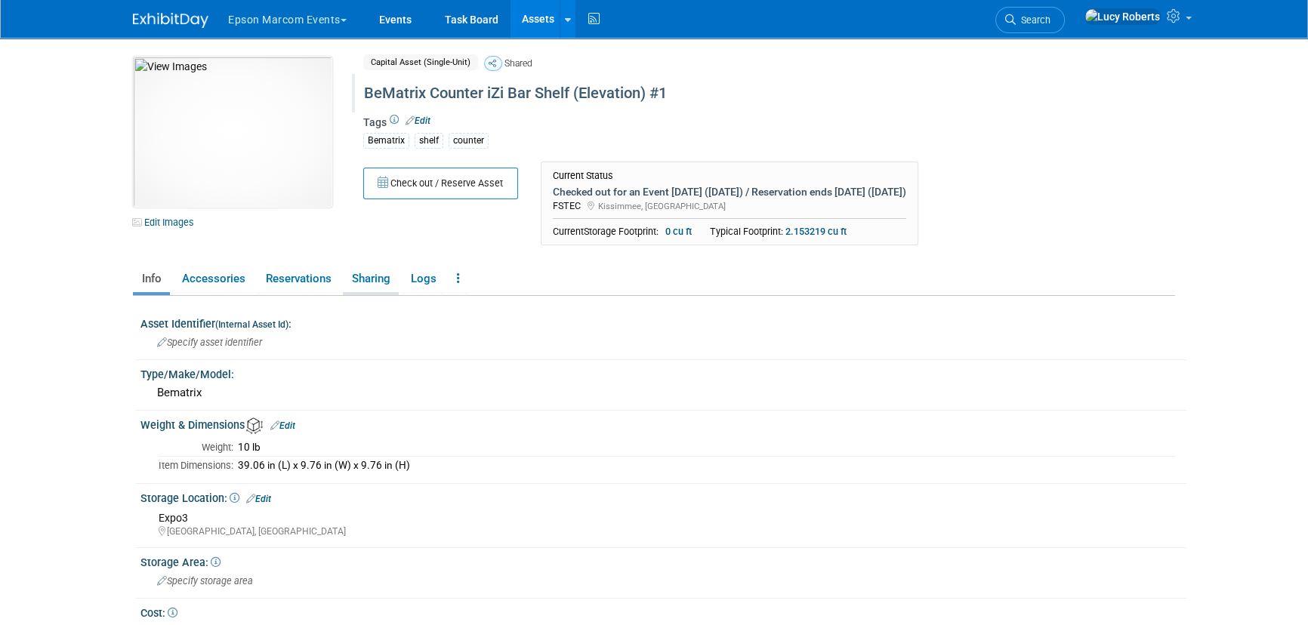
click at [360, 280] on link "Sharing" at bounding box center [371, 279] width 56 height 26
click at [361, 92] on div "iZi Bar Shelf (Elevation)- #2" at bounding box center [705, 90] width 692 height 27
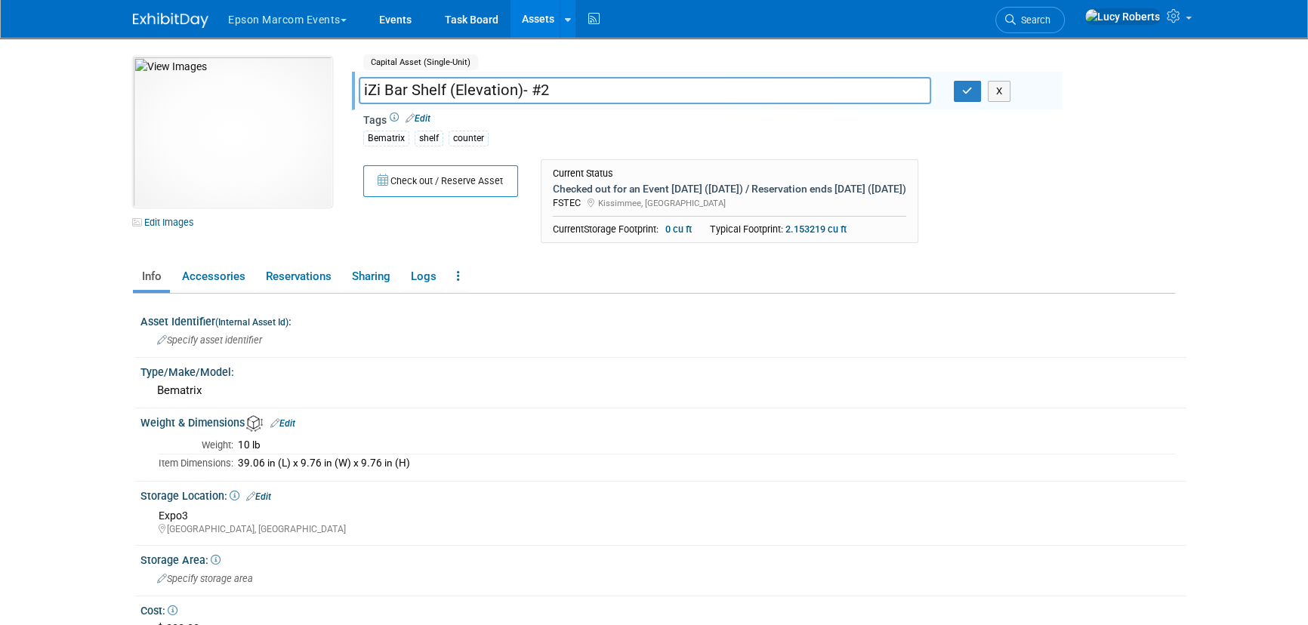
click at [360, 91] on input "iZi Bar Shelf (Elevation)- #2" at bounding box center [645, 90] width 573 height 26
type input "BeMatrix Counter - iZi Bar Shelf (Elevation)- #2"
drag, startPoint x: 964, startPoint y: 91, endPoint x: 938, endPoint y: 119, distance: 38.0
click at [963, 93] on icon "button" at bounding box center [967, 91] width 11 height 10
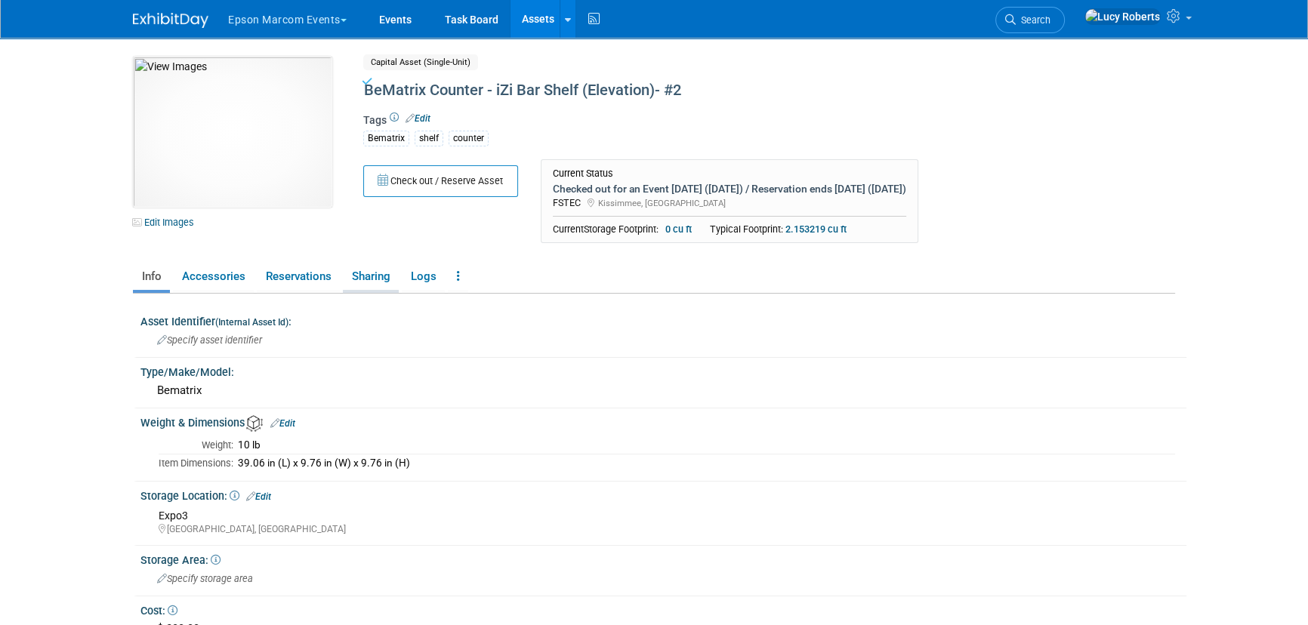
click at [360, 280] on link "Sharing" at bounding box center [371, 277] width 56 height 26
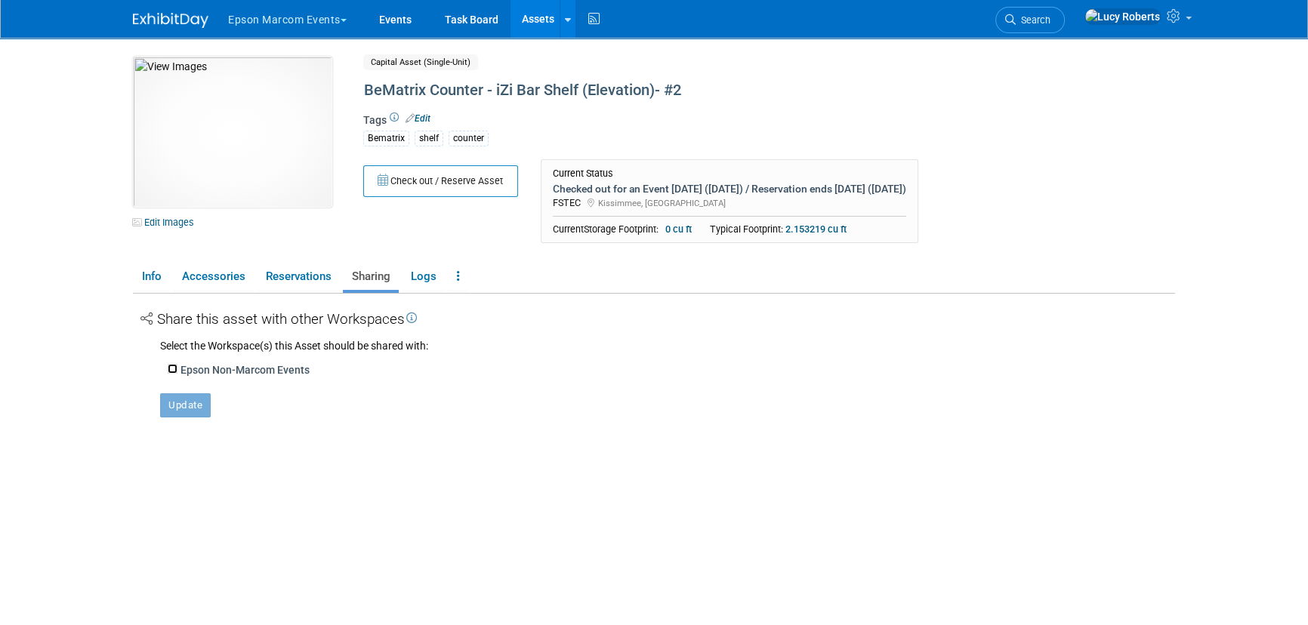
click at [173, 369] on input "Epson Non-Marcom Events" at bounding box center [173, 369] width 10 height 10
checkbox input "true"
drag, startPoint x: 193, startPoint y: 420, endPoint x: 151, endPoint y: 350, distance: 81.6
click at [190, 418] on button "Update" at bounding box center [185, 430] width 51 height 24
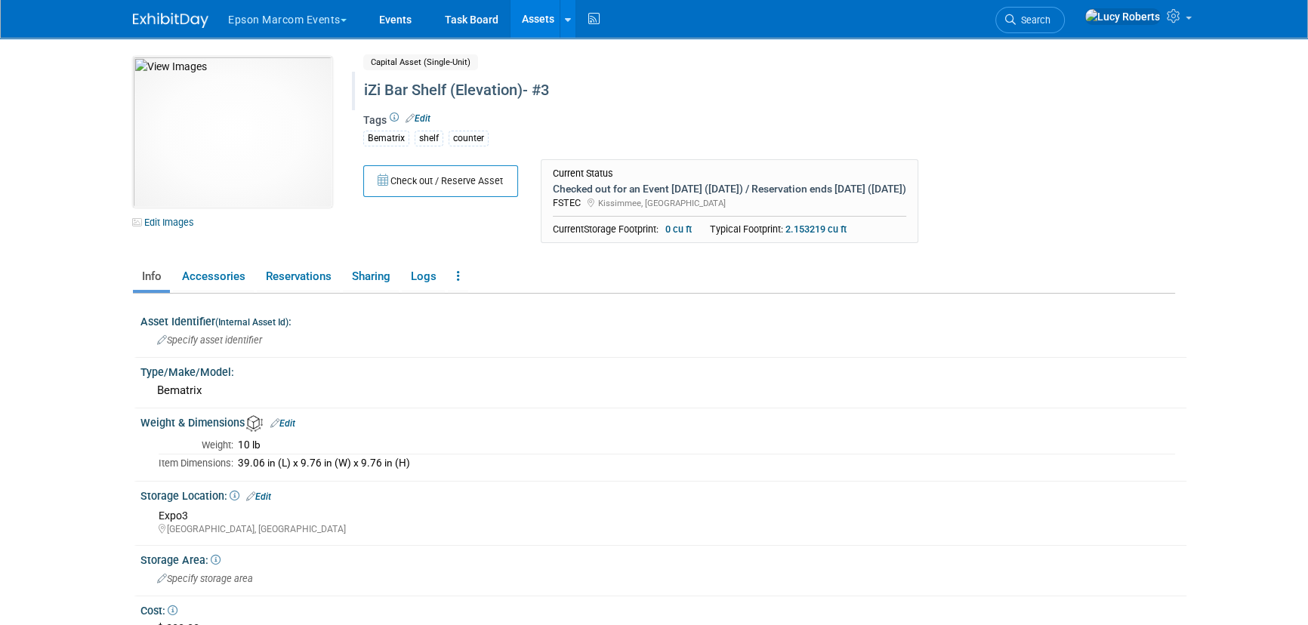
click at [364, 89] on div "iZi Bar Shelf (Elevation)- #3" at bounding box center [705, 90] width 692 height 27
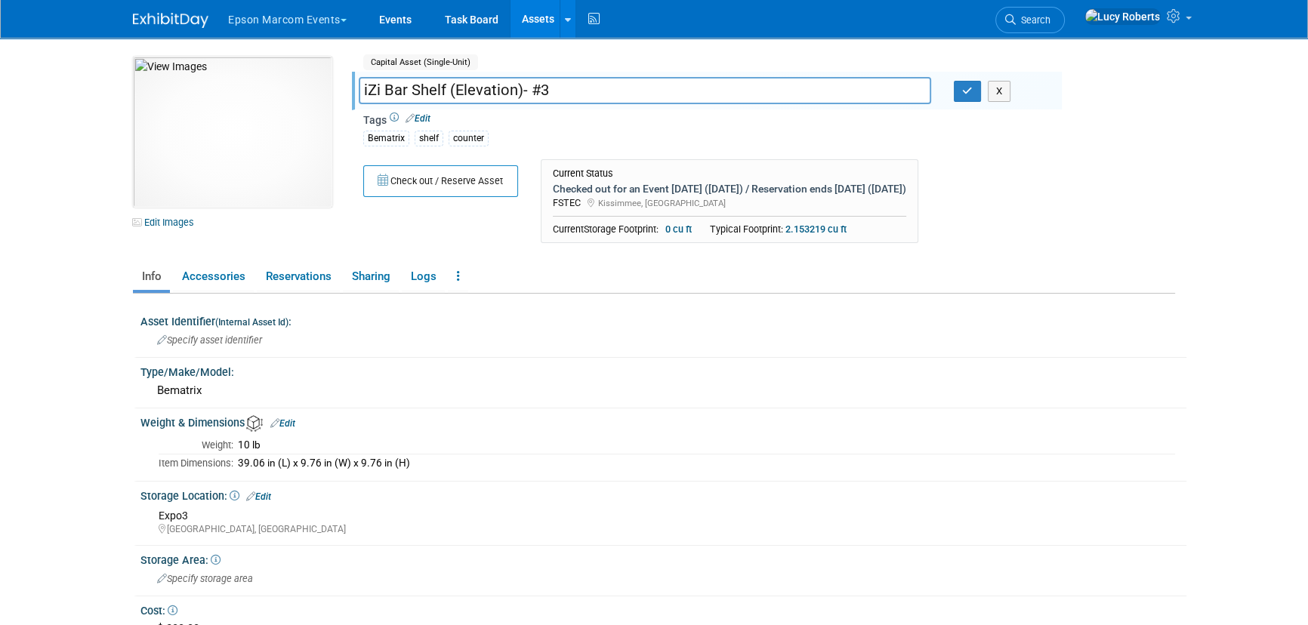
click at [363, 91] on input "iZi Bar Shelf (Elevation)- #3" at bounding box center [645, 90] width 573 height 26
type input "BeMatrix Counter - iZi Bar Shelf (Elevation)- #3"
click at [970, 94] on icon "button" at bounding box center [967, 91] width 11 height 10
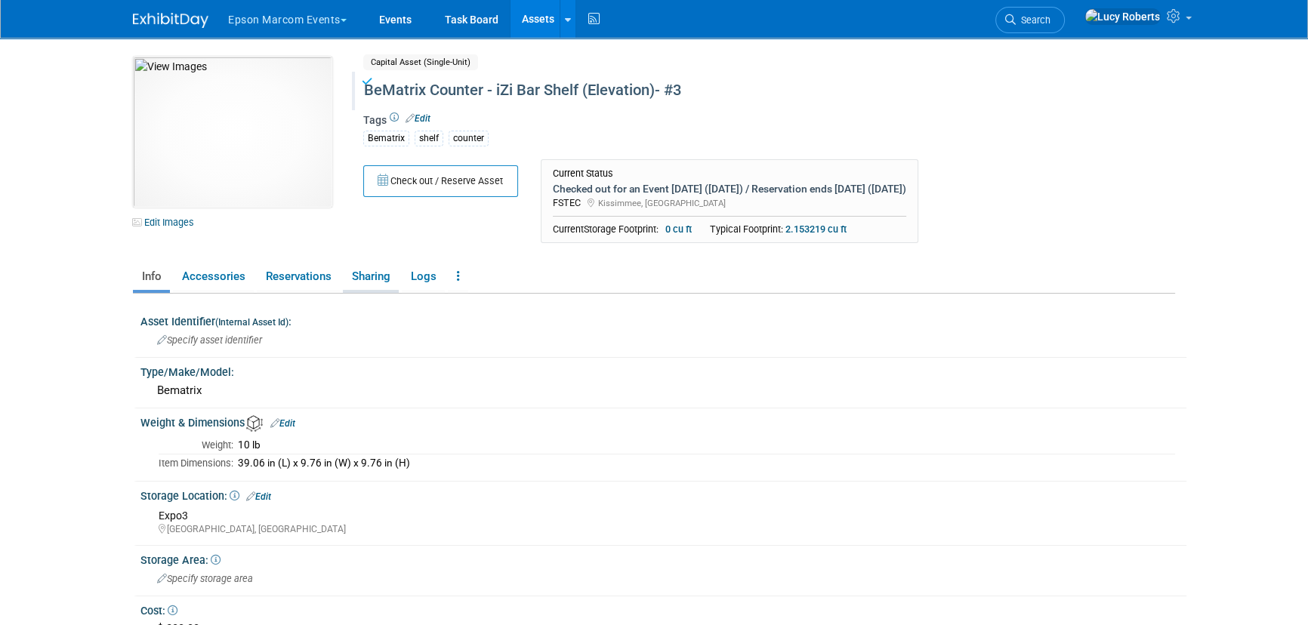
click at [370, 276] on link "Sharing" at bounding box center [371, 277] width 56 height 26
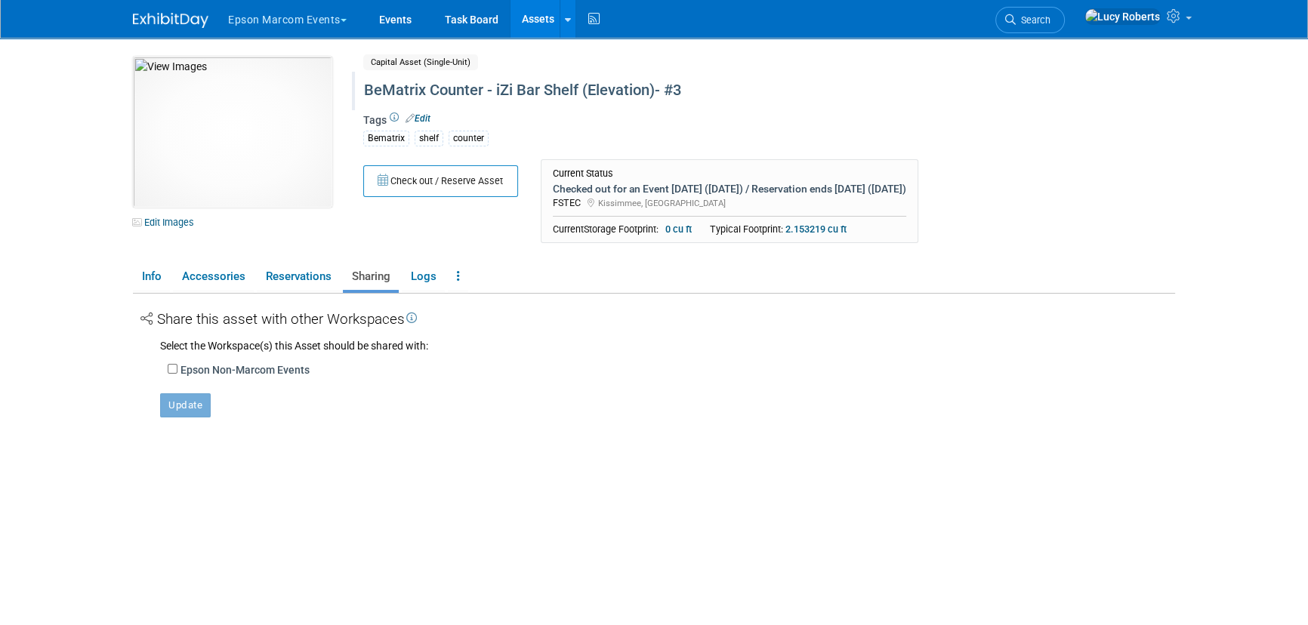
click at [178, 369] on div "Epson Non-Marcom Events Show asset cost (users of this workspace can see the co…" at bounding box center [672, 369] width 1008 height 17
click at [171, 365] on input "Epson Non-Marcom Events" at bounding box center [173, 369] width 10 height 10
checkbox input "true"
click at [201, 429] on button "Update" at bounding box center [185, 430] width 51 height 24
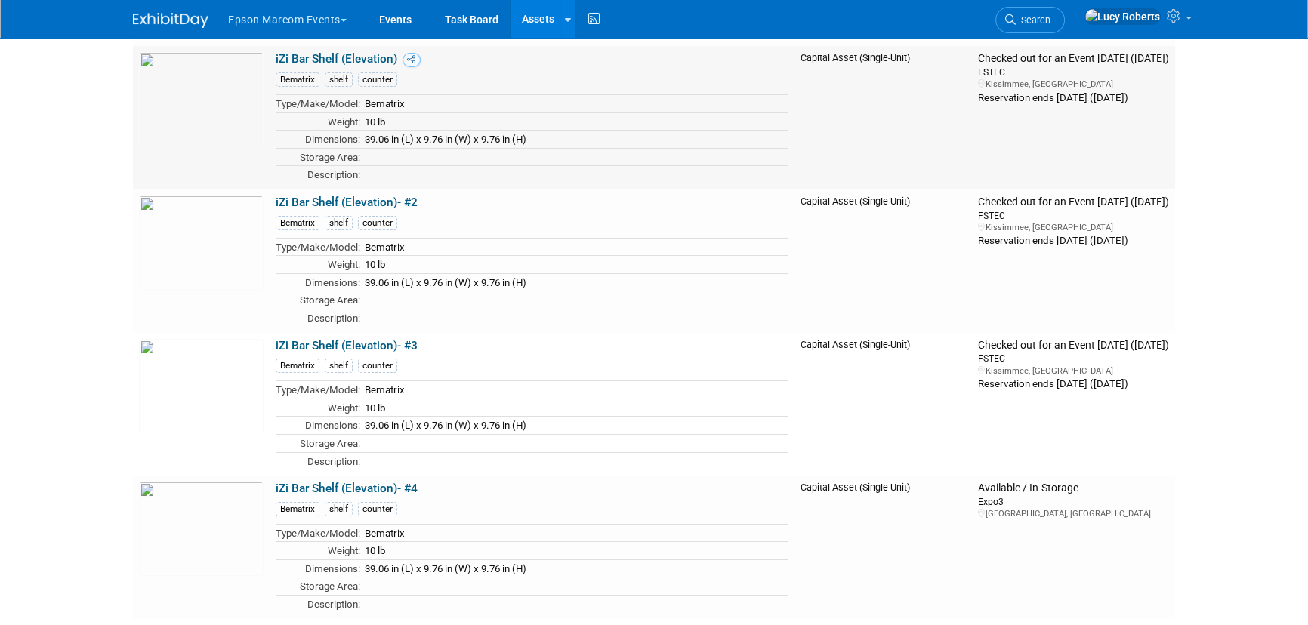
scroll to position [14078, 0]
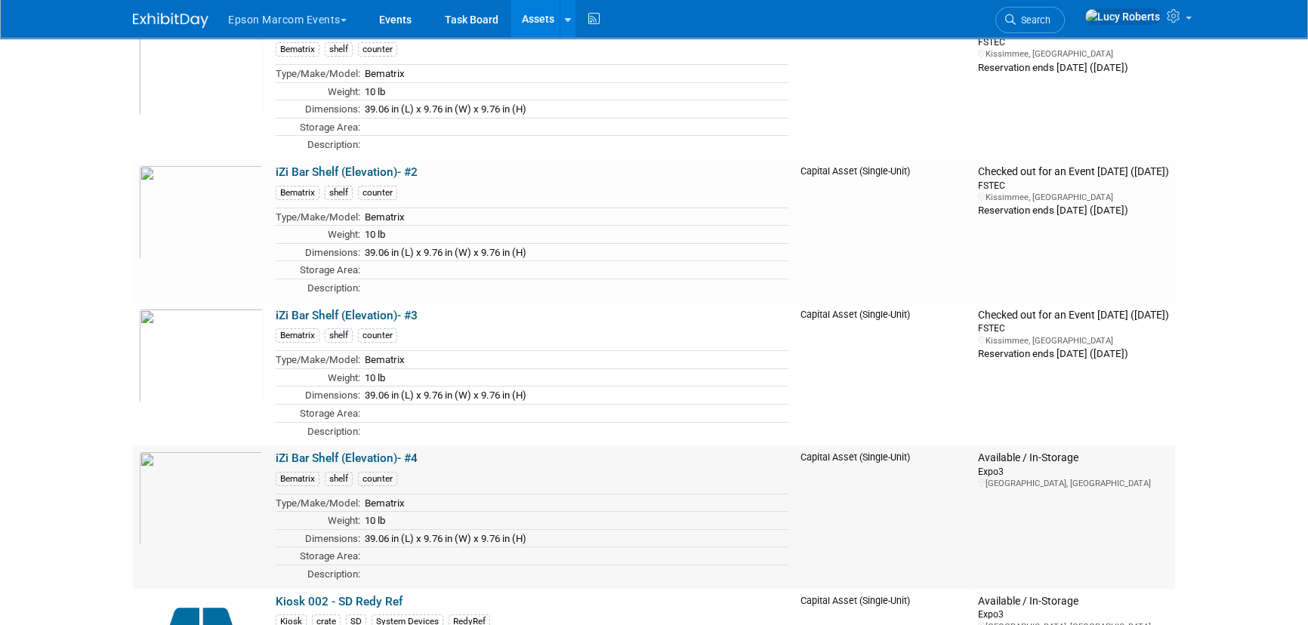
click at [341, 452] on link "iZi Bar Shelf (Elevation)- #4" at bounding box center [347, 459] width 142 height 14
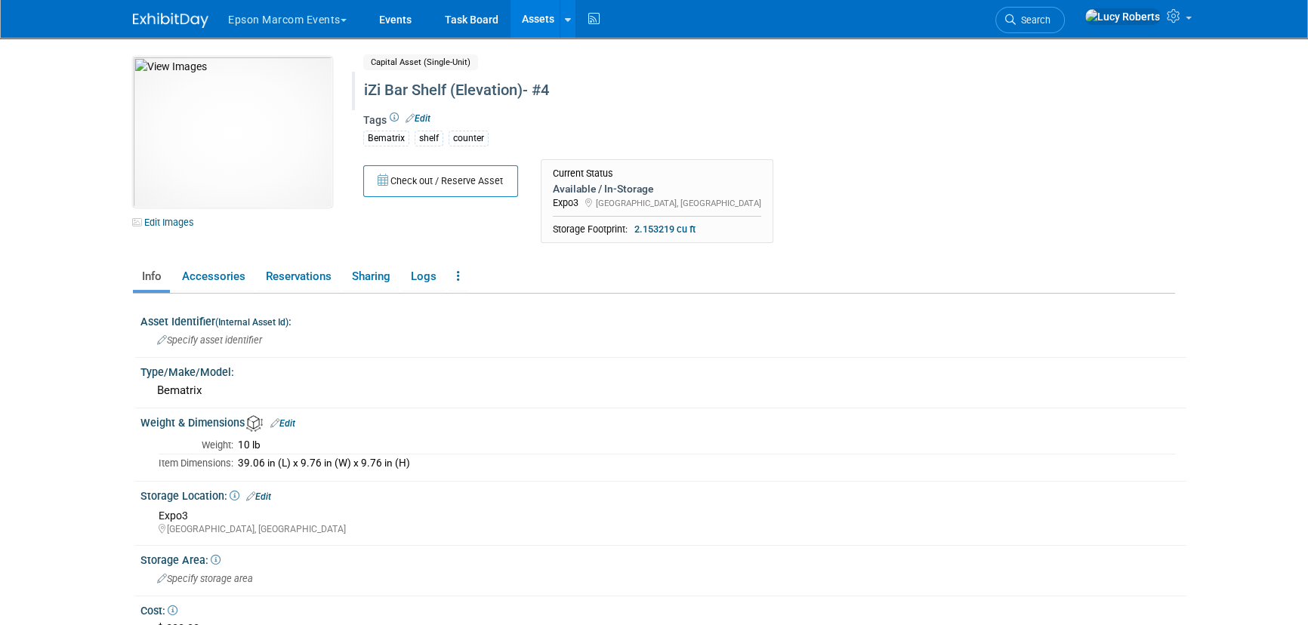
click at [363, 97] on div "iZi Bar Shelf (Elevation)- #4" at bounding box center [705, 90] width 692 height 27
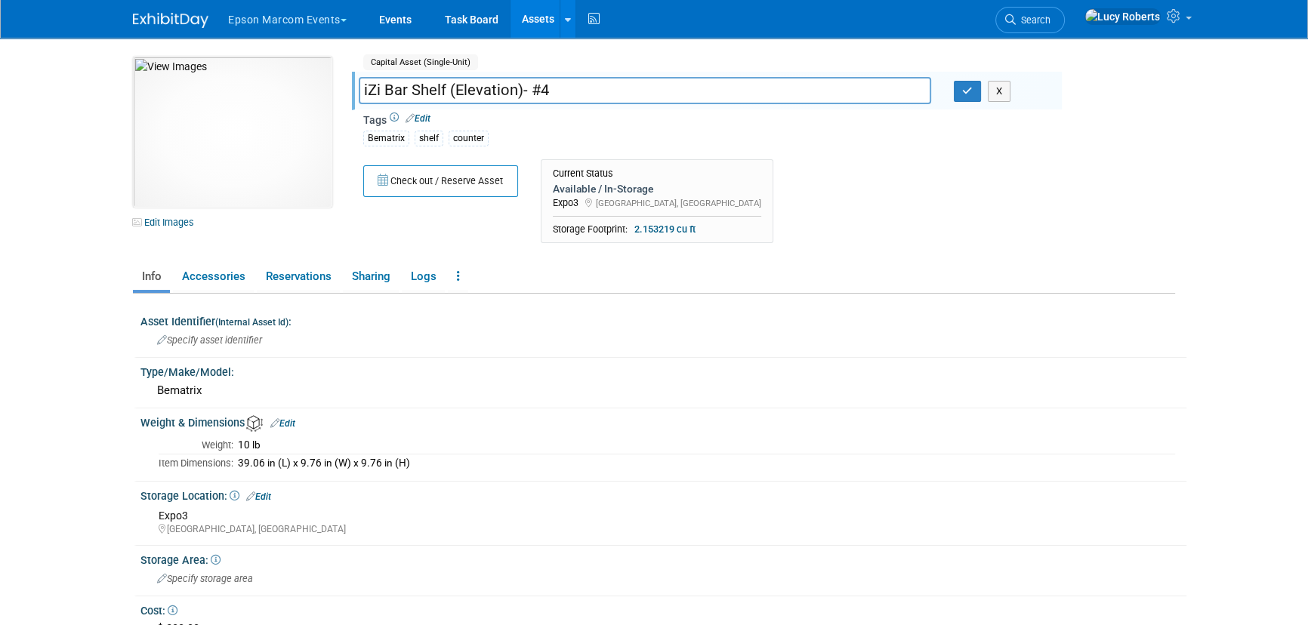
click at [366, 91] on input "iZi Bar Shelf (Elevation)- #4" at bounding box center [645, 90] width 573 height 26
type input "BeMatrix Counter - iZi Bar Shelf (Elevation)- #4"
click at [957, 93] on button "button" at bounding box center [967, 91] width 27 height 21
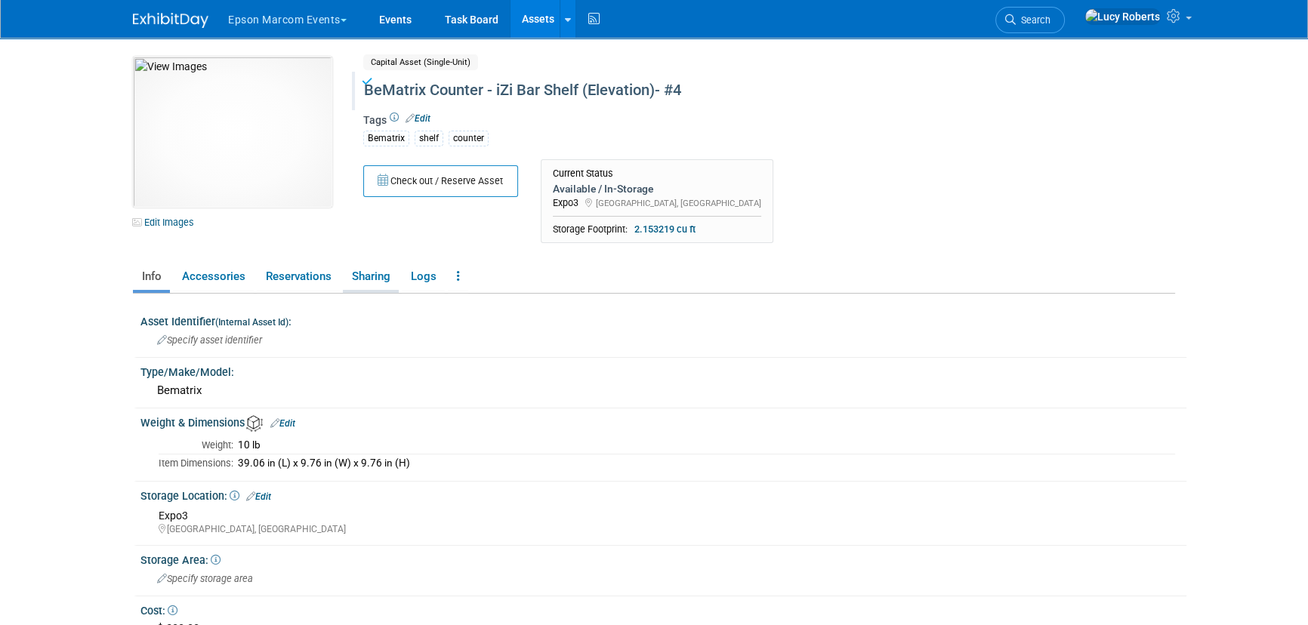
click at [369, 281] on link "Sharing" at bounding box center [371, 277] width 56 height 26
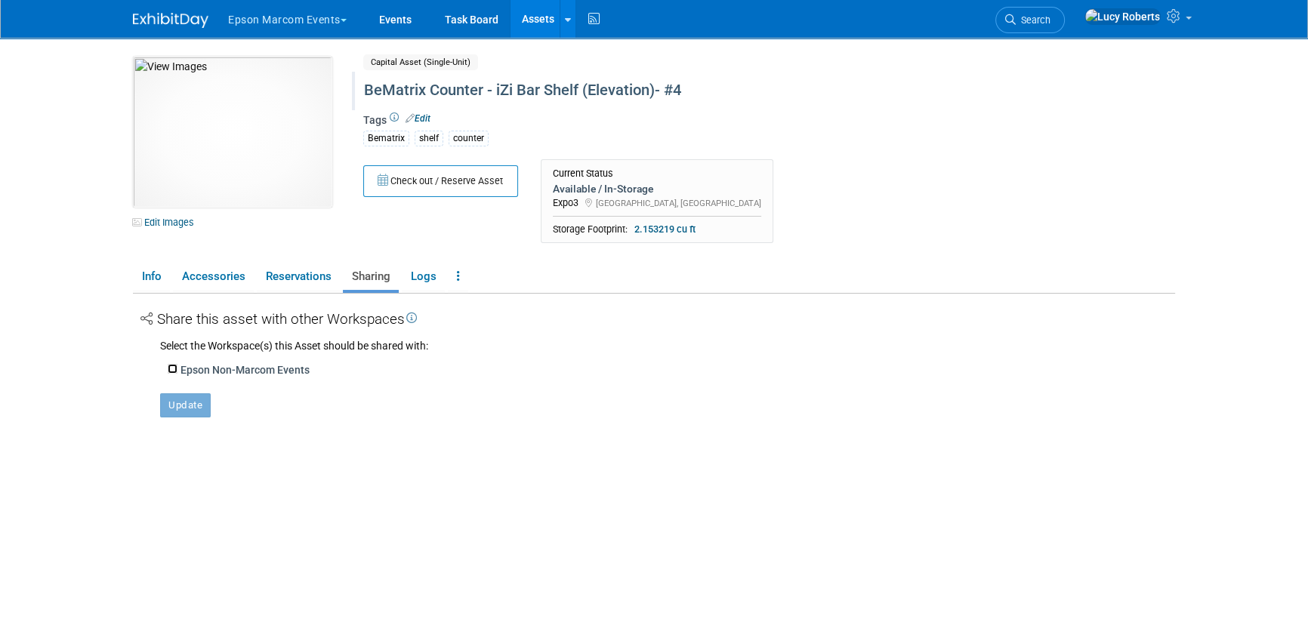
click at [173, 366] on input "Epson Non-Marcom Events" at bounding box center [173, 369] width 10 height 10
checkbox input "true"
click at [193, 427] on button "Update" at bounding box center [185, 430] width 51 height 24
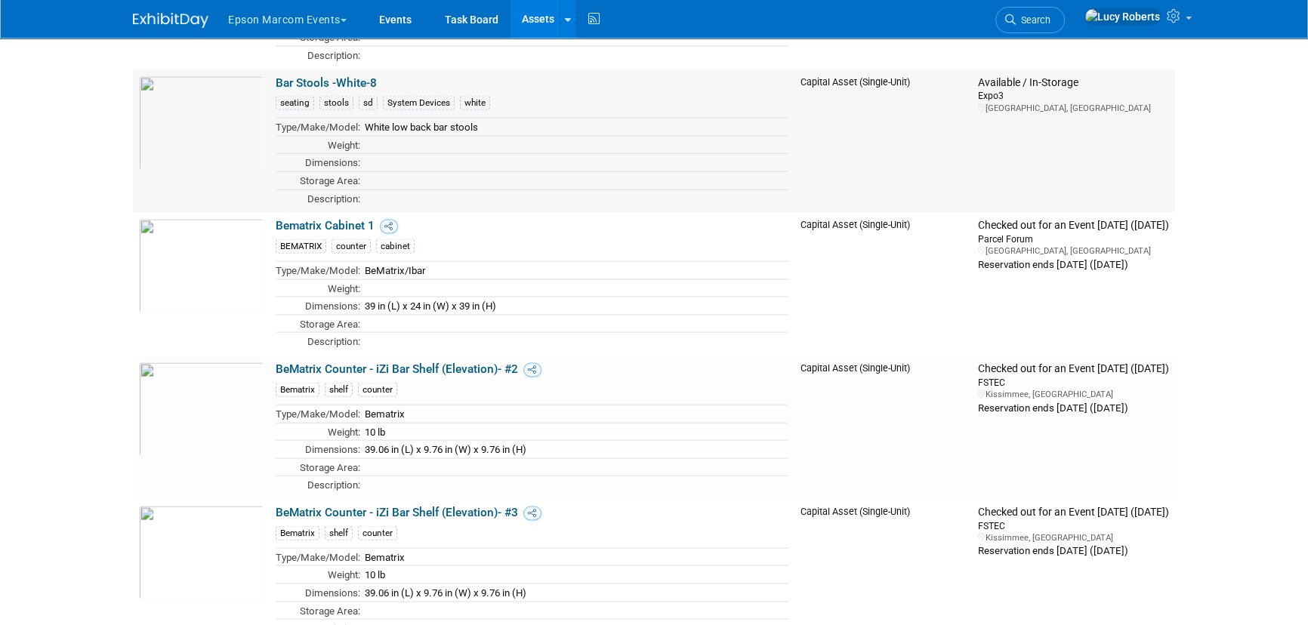
scroll to position [3845, 0]
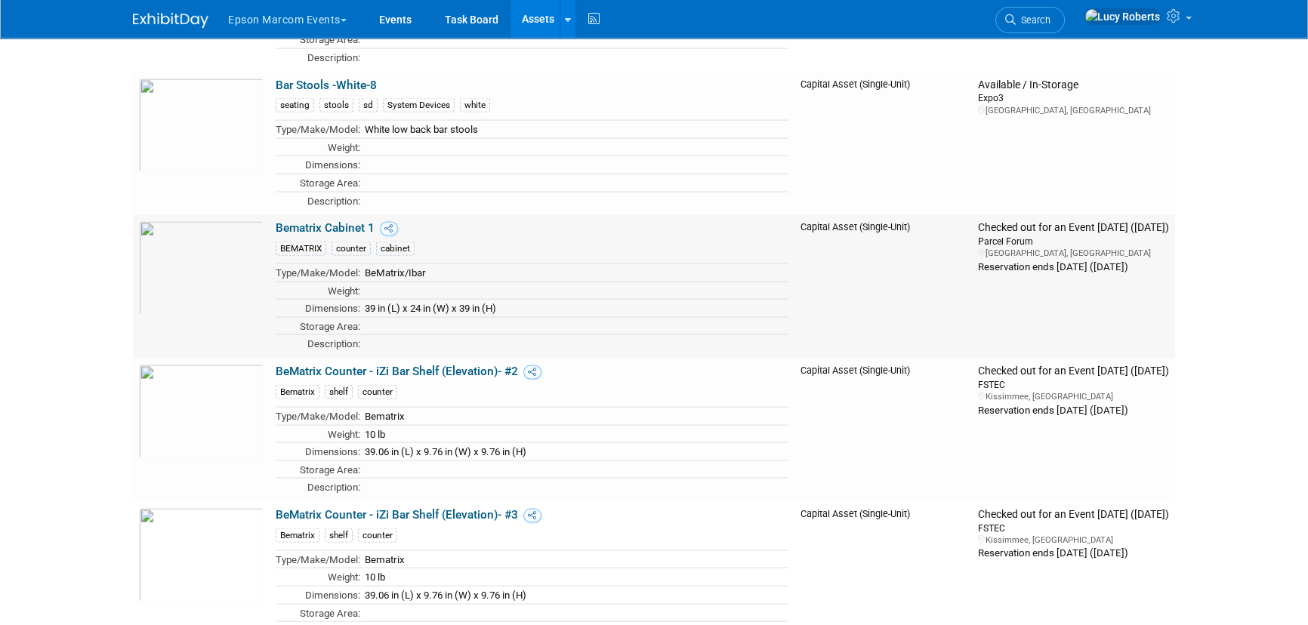
click at [349, 221] on link "Bematrix Cabinet 1" at bounding box center [325, 228] width 99 height 14
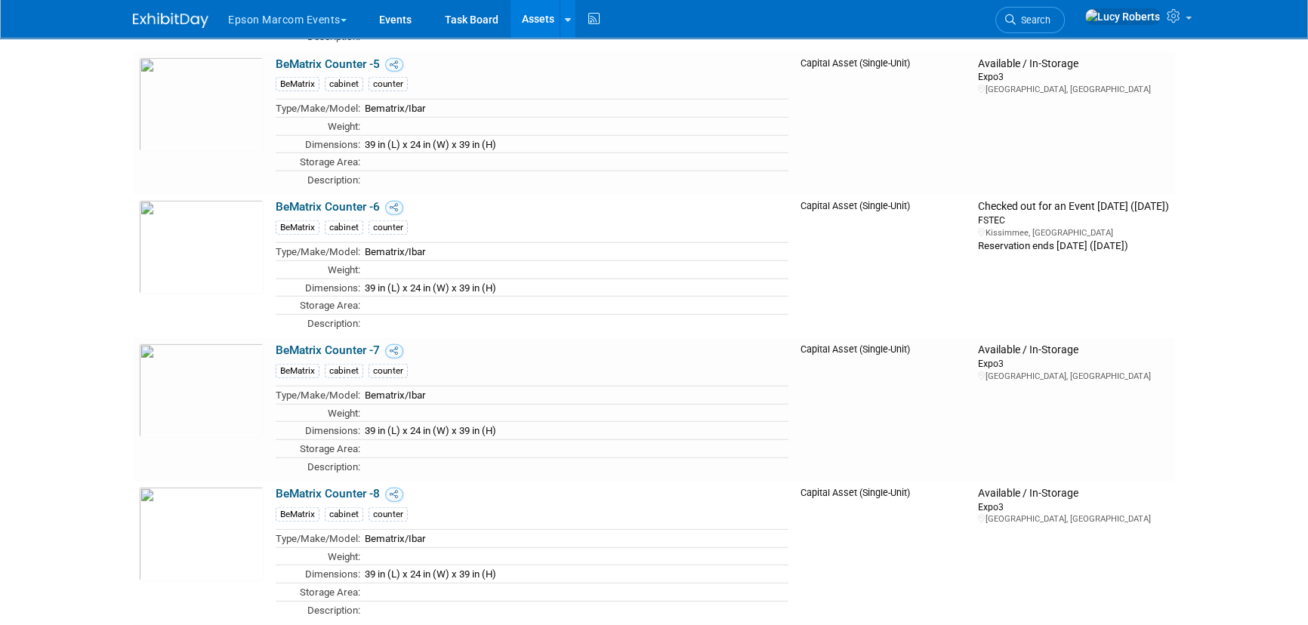
scroll to position [5356, 0]
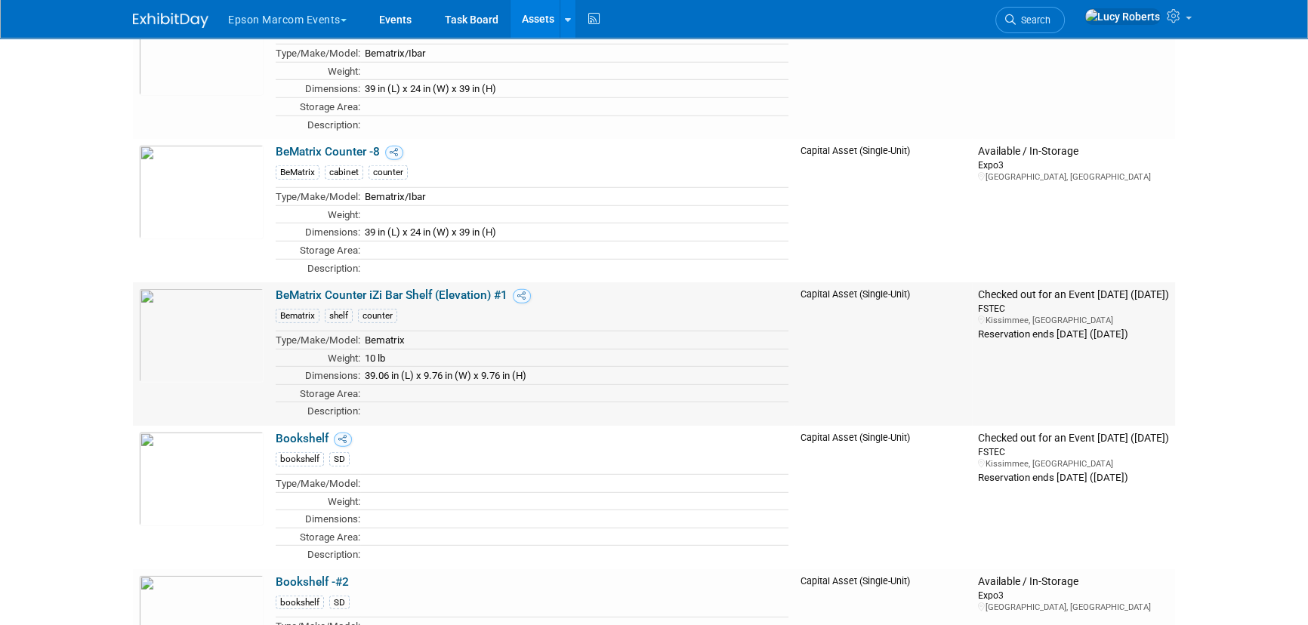
click at [332, 289] on link "BeMatrix Counter iZi Bar Shelf (Elevation) #1" at bounding box center [392, 296] width 232 height 14
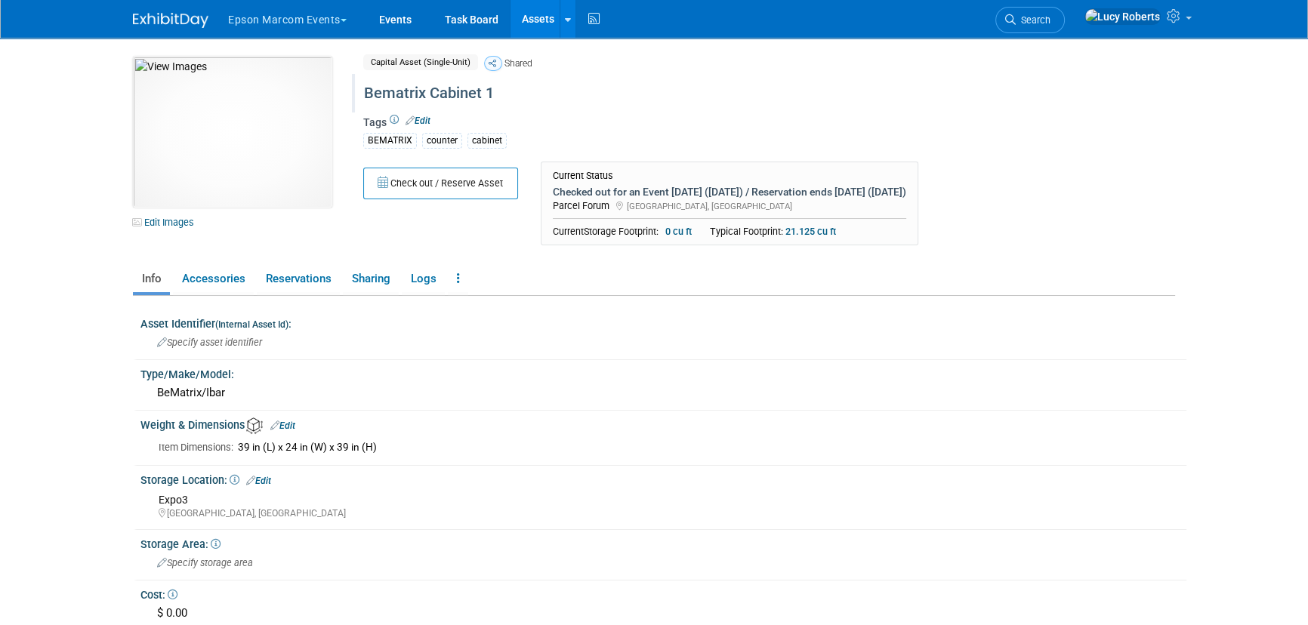
click at [479, 88] on div "Bematrix Cabinet 1" at bounding box center [705, 93] width 692 height 27
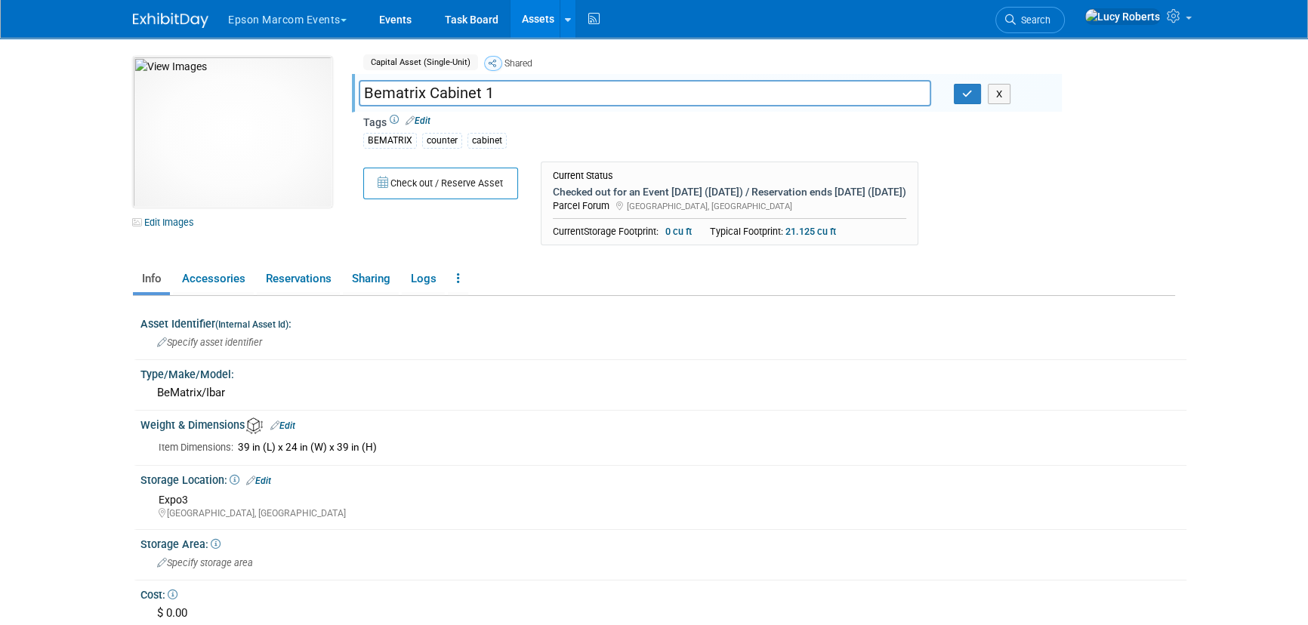
click at [483, 93] on input "Bematrix Cabinet 1" at bounding box center [645, 93] width 573 height 26
type input "Bematrix Counter #1"
click at [962, 94] on icon "button" at bounding box center [967, 94] width 11 height 10
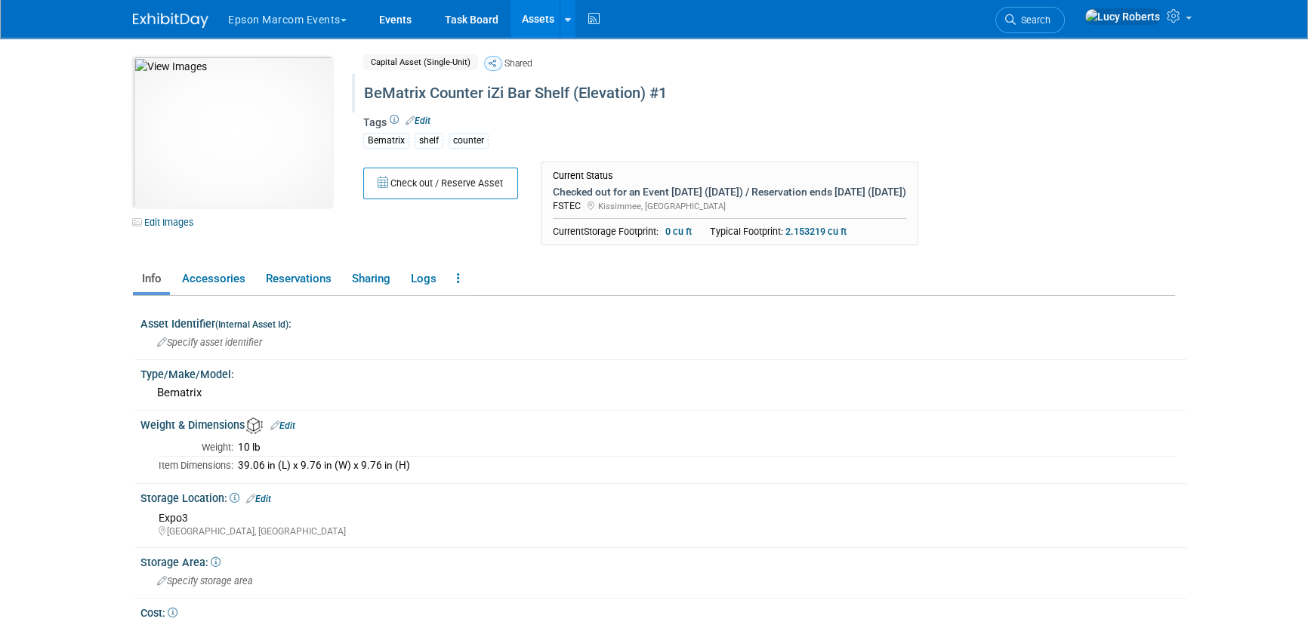
click at [473, 91] on div "BeMatrix Counter iZi Bar Shelf (Elevation) #1" at bounding box center [705, 93] width 692 height 27
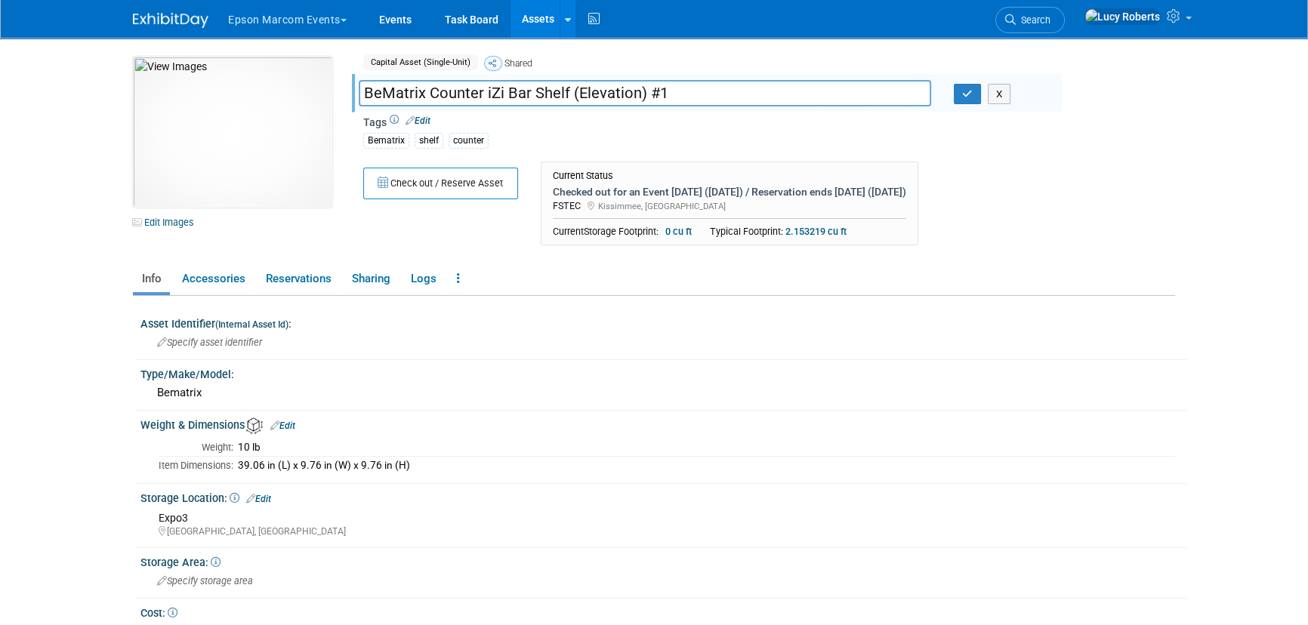
click at [486, 90] on input "BeMatrix Counter iZi Bar Shelf (Elevation) #1" at bounding box center [645, 93] width 573 height 26
type input "BeMatrix Counter - iZi Bar Shelf (Elevation) #1"
click at [971, 95] on icon "button" at bounding box center [967, 94] width 11 height 10
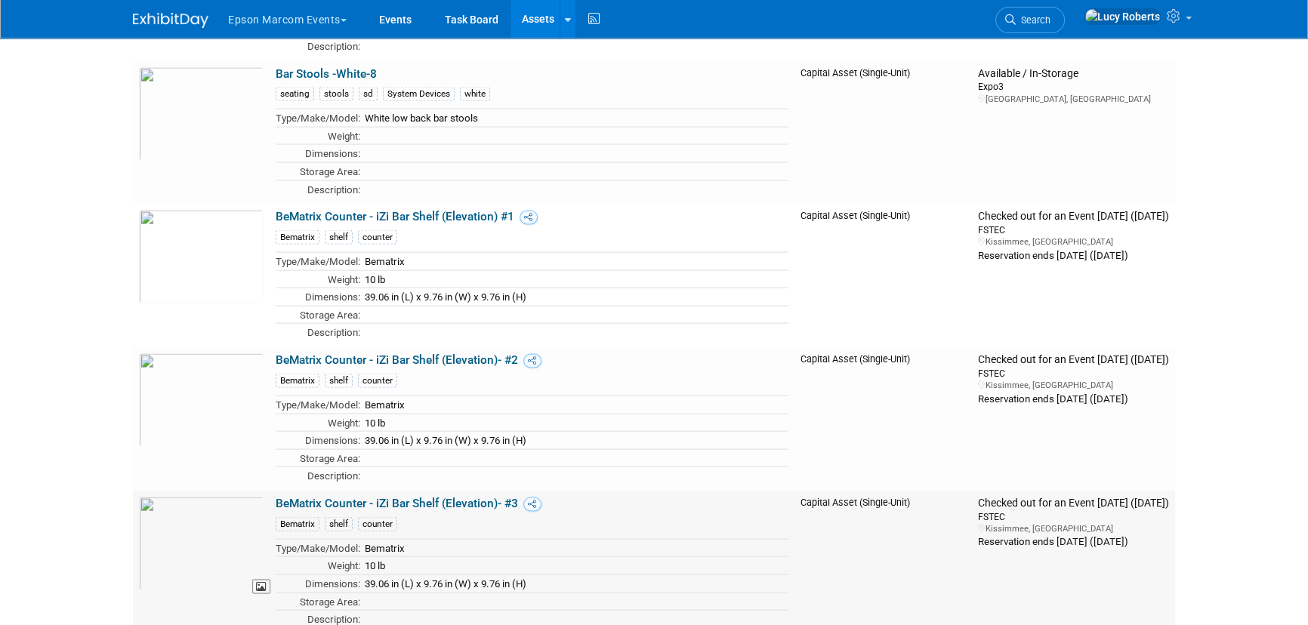
scroll to position [3777, 0]
